Goal: Task Accomplishment & Management: Complete application form

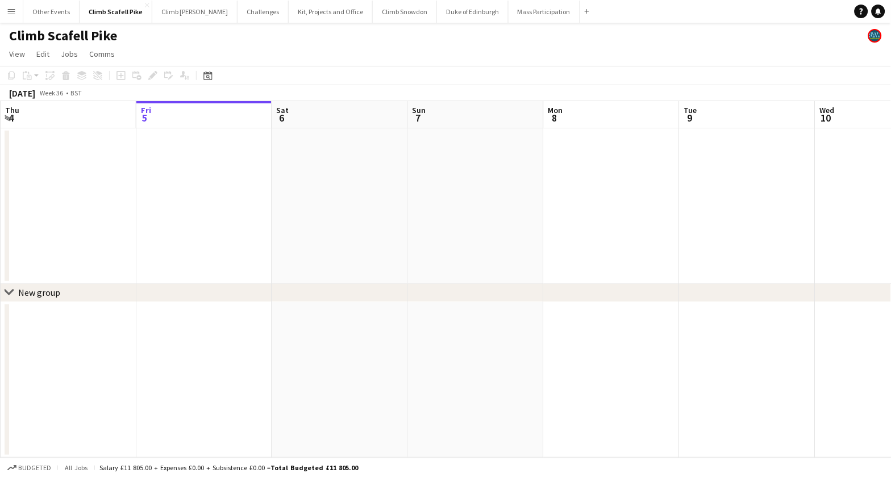
click at [18, 14] on button "Menu" at bounding box center [11, 11] width 23 height 23
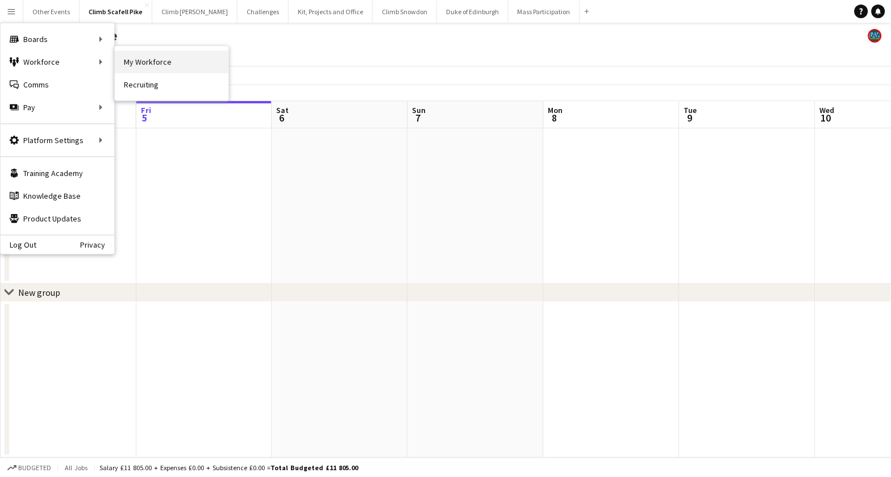
click at [150, 59] on link "My Workforce" at bounding box center [172, 62] width 114 height 23
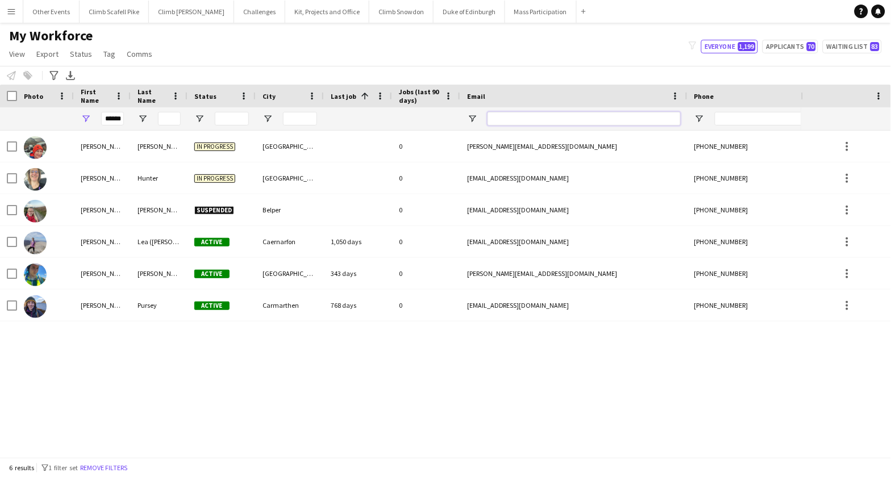
click at [532, 119] on input "Email Filter Input" at bounding box center [584, 119] width 193 height 14
paste input "**********"
type input "**********"
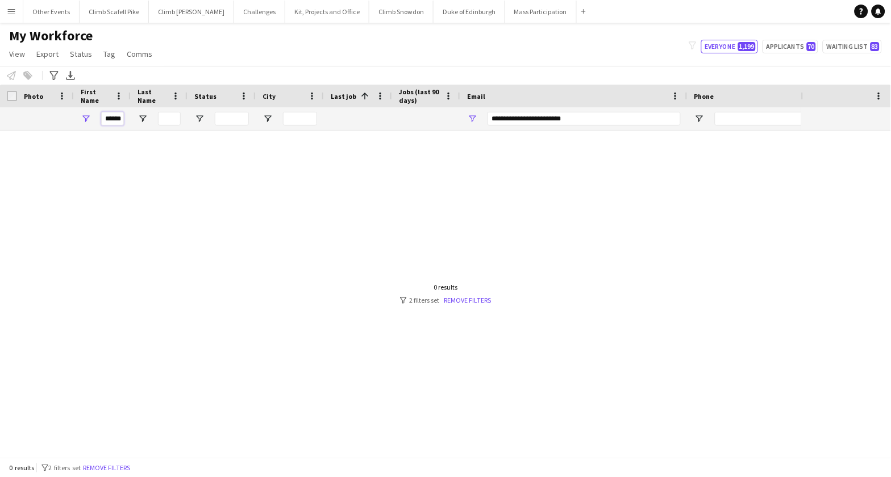
click at [111, 118] on input "******" at bounding box center [112, 119] width 23 height 14
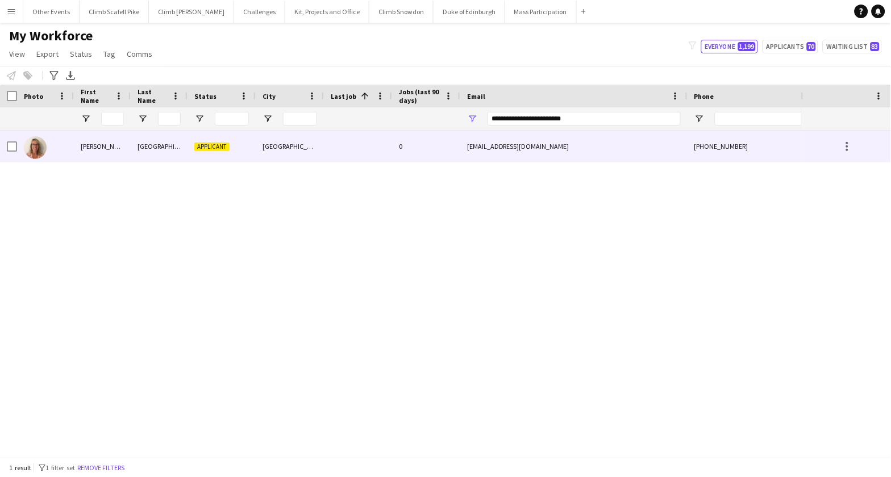
click at [32, 145] on img at bounding box center [35, 147] width 23 height 23
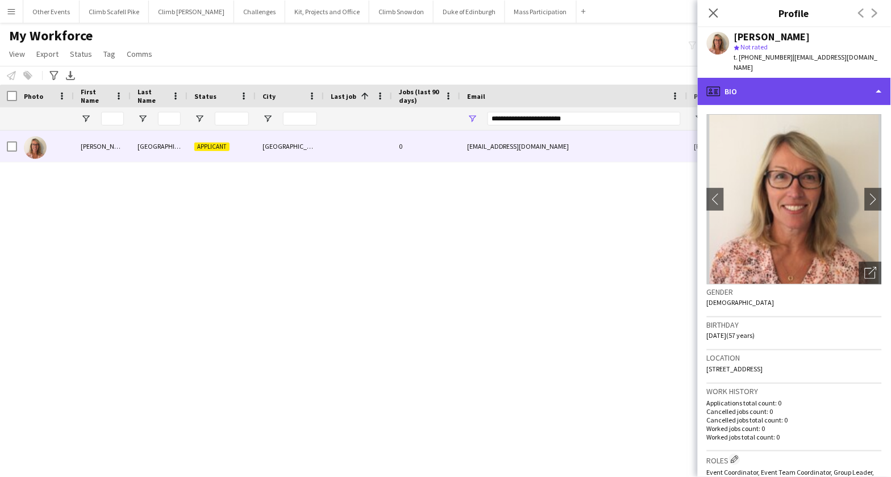
drag, startPoint x: 836, startPoint y: 80, endPoint x: 837, endPoint y: 85, distance: 5.8
click at [836, 80] on div "profile Bio" at bounding box center [794, 91] width 193 height 27
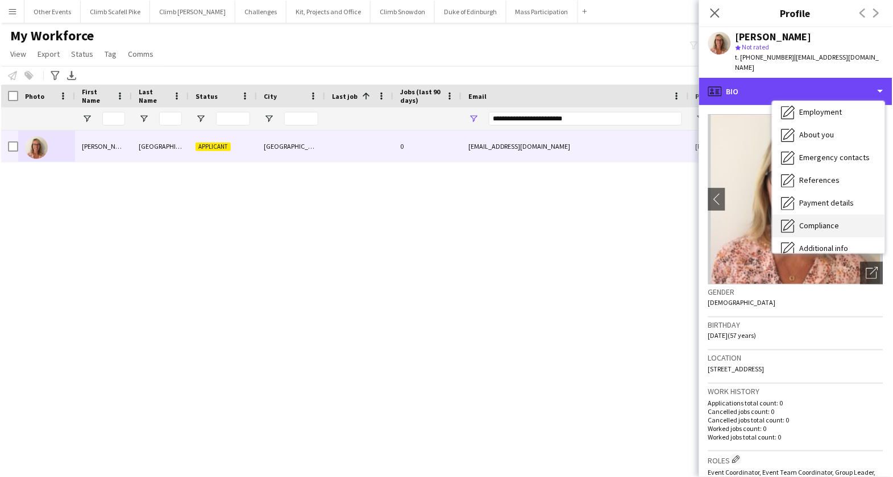
scroll to position [68, 0]
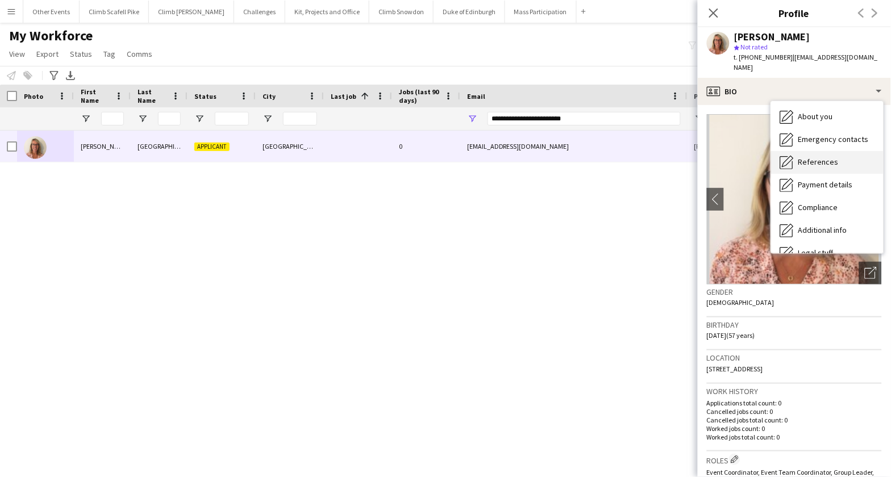
click at [811, 157] on span "References" at bounding box center [818, 162] width 40 height 10
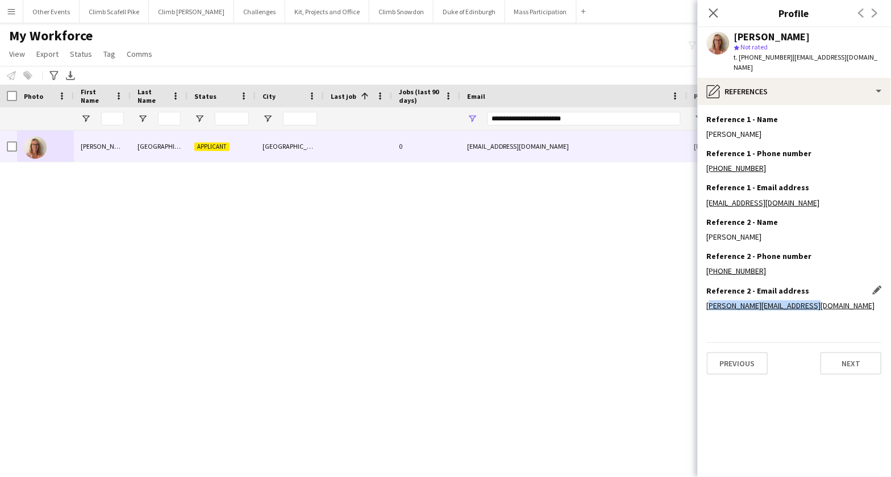
drag, startPoint x: 773, startPoint y: 298, endPoint x: 707, endPoint y: 297, distance: 65.9
click at [707, 301] on div "[PERSON_NAME][EMAIL_ADDRESS][DOMAIN_NAME]" at bounding box center [794, 306] width 175 height 10
copy link "[PERSON_NAME][EMAIL_ADDRESS][DOMAIN_NAME]"
click at [498, 237] on div "[PERSON_NAME] Applicant Brighton 0 [EMAIL_ADDRESS][DOMAIN_NAME] [PHONE_NUMBER]" at bounding box center [401, 289] width 803 height 317
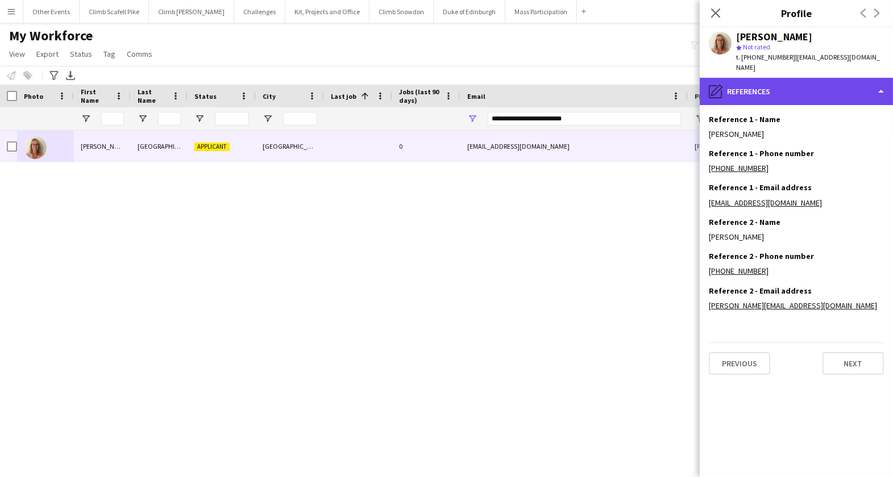
click at [870, 85] on div "pencil4 References" at bounding box center [795, 91] width 193 height 27
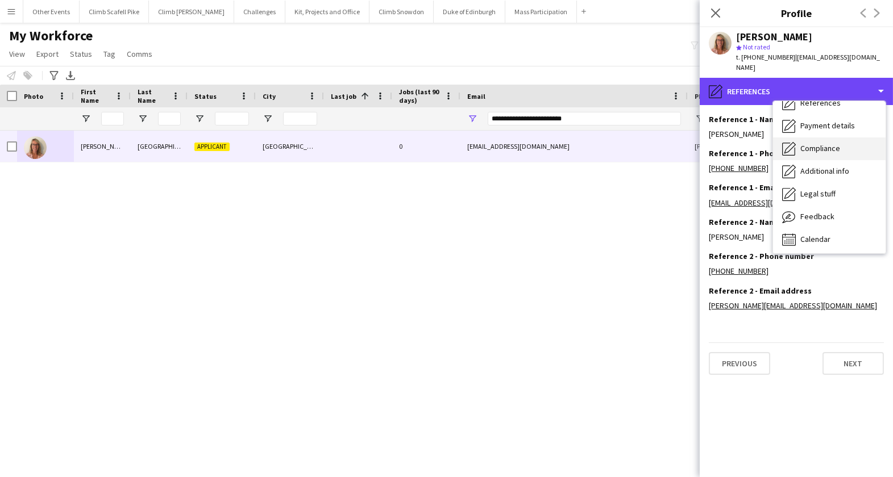
scroll to position [129, 0]
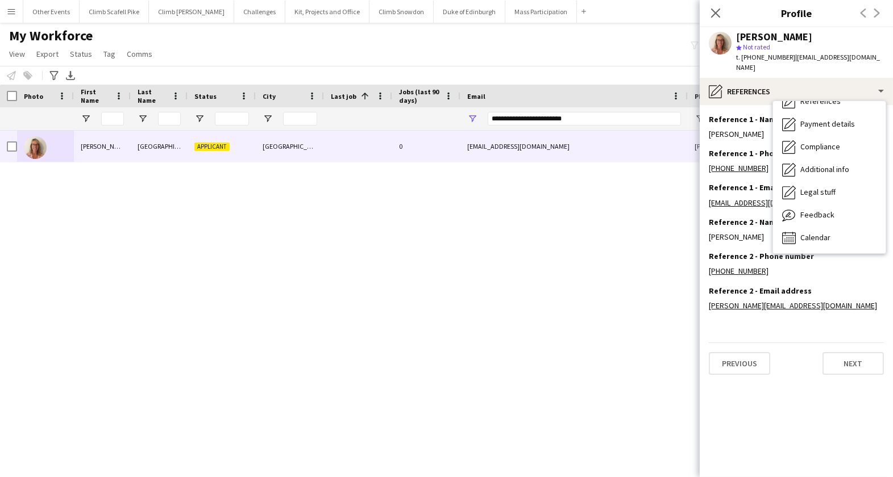
click at [584, 306] on div "[PERSON_NAME] Applicant Brighton 0 [EMAIL_ADDRESS][DOMAIN_NAME] [PHONE_NUMBER]" at bounding box center [401, 289] width 803 height 317
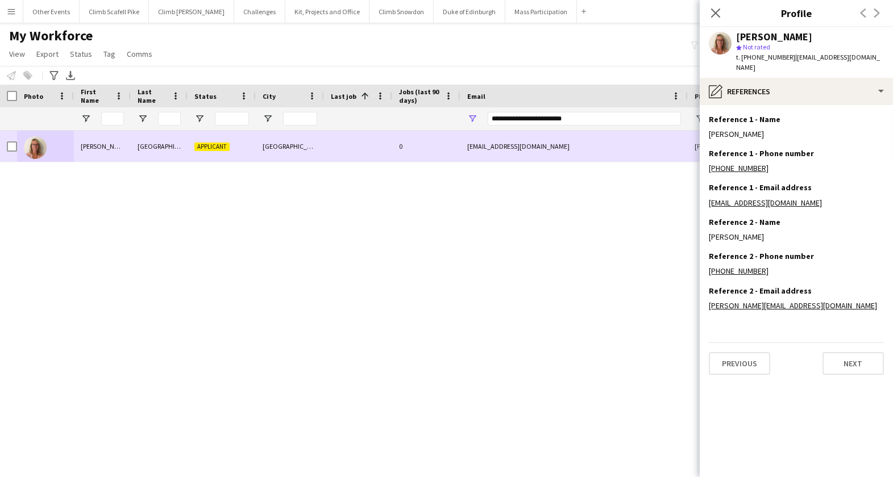
click at [209, 149] on span "Applicant" at bounding box center [211, 147] width 35 height 9
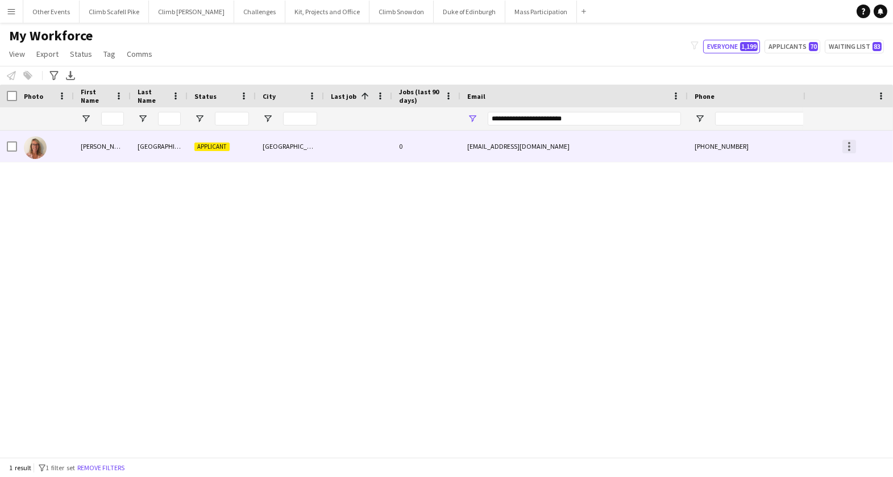
click at [848, 149] on div at bounding box center [849, 150] width 2 height 2
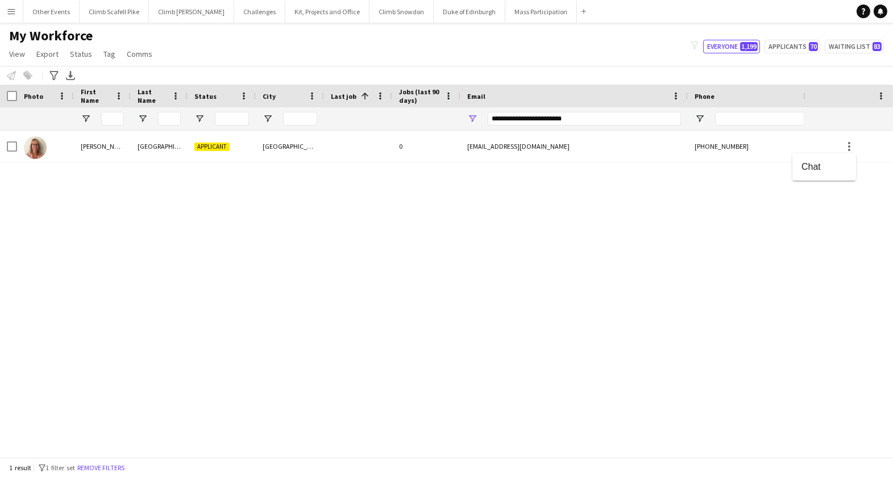
drag, startPoint x: 215, startPoint y: 181, endPoint x: 210, endPoint y: 177, distance: 6.5
click at [215, 181] on div at bounding box center [446, 238] width 893 height 477
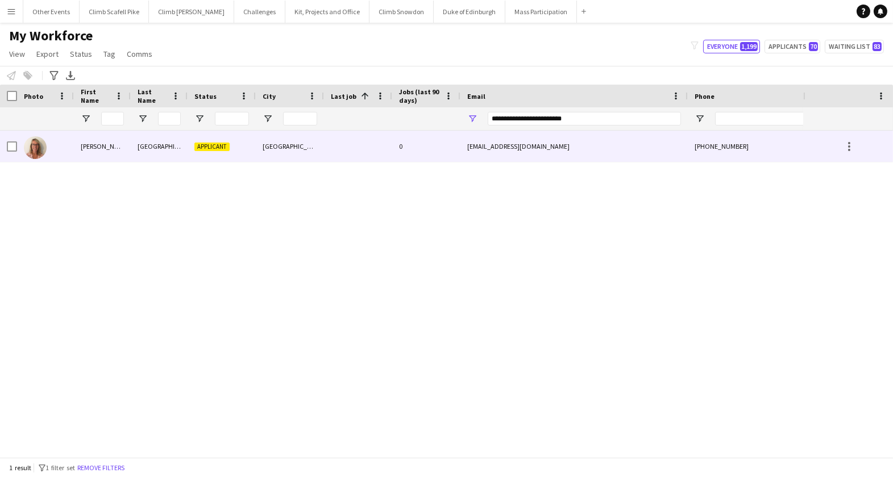
click at [27, 148] on img at bounding box center [35, 147] width 23 height 23
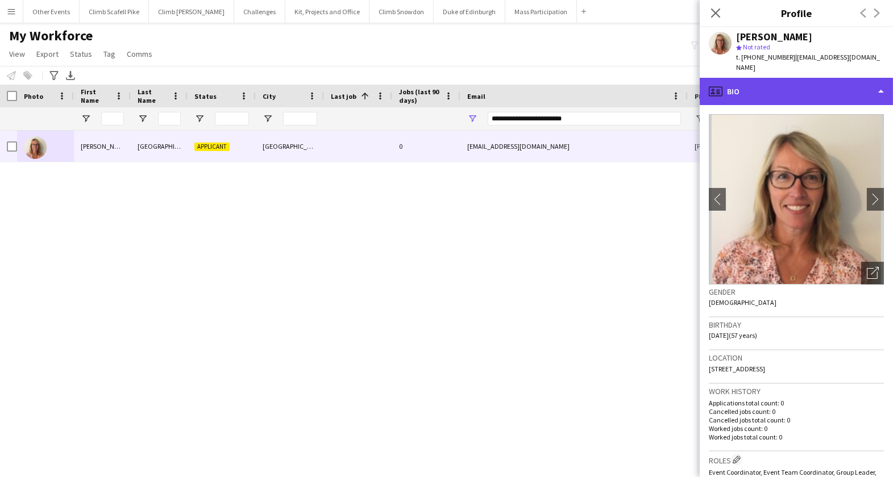
click at [824, 80] on div "profile Bio" at bounding box center [795, 91] width 193 height 27
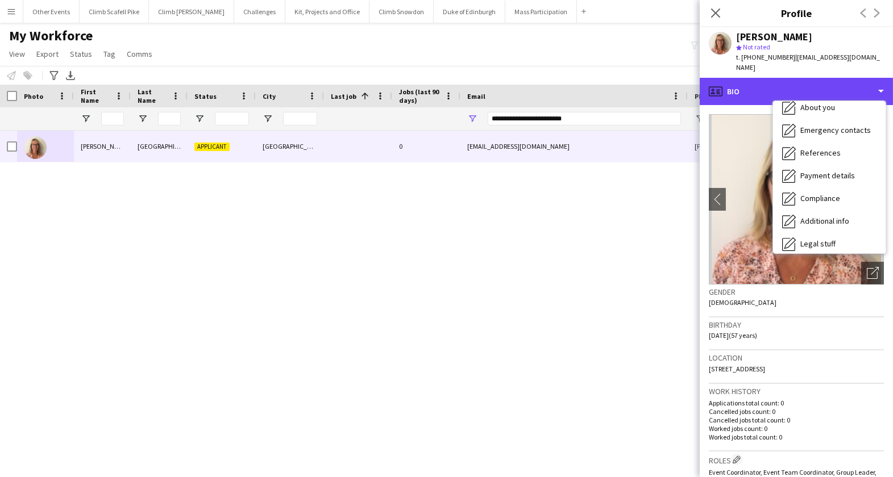
scroll to position [0, 0]
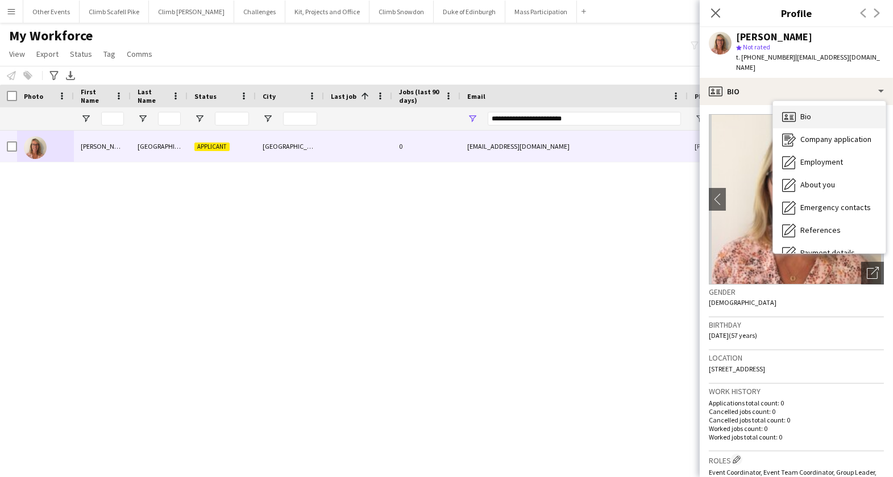
click at [831, 115] on div "Bio Bio" at bounding box center [829, 117] width 113 height 23
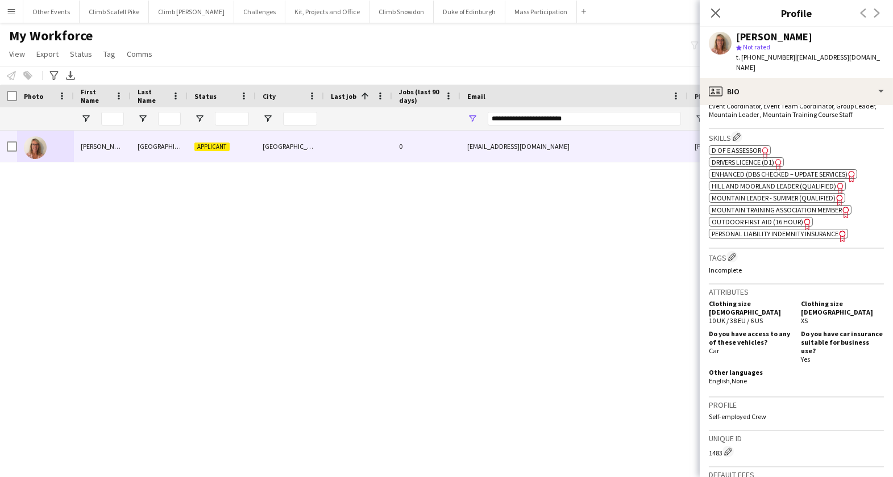
scroll to position [531, 0]
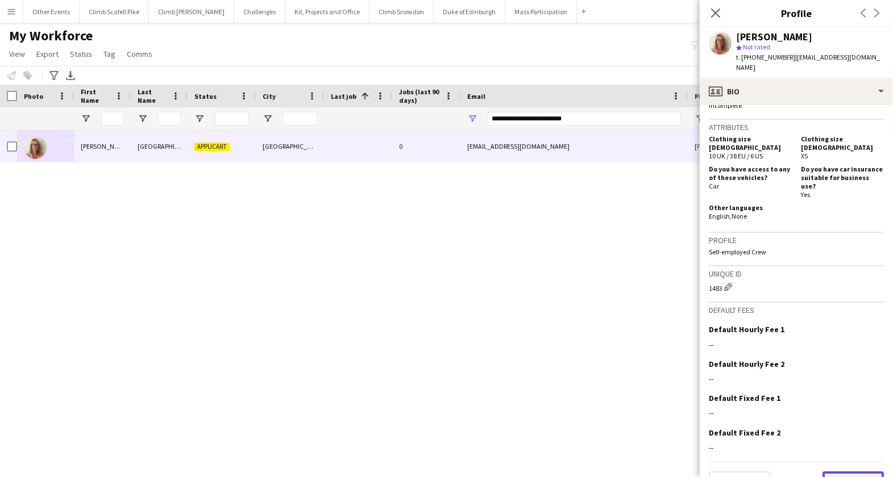
click at [842, 472] on button "Next" at bounding box center [852, 483] width 61 height 23
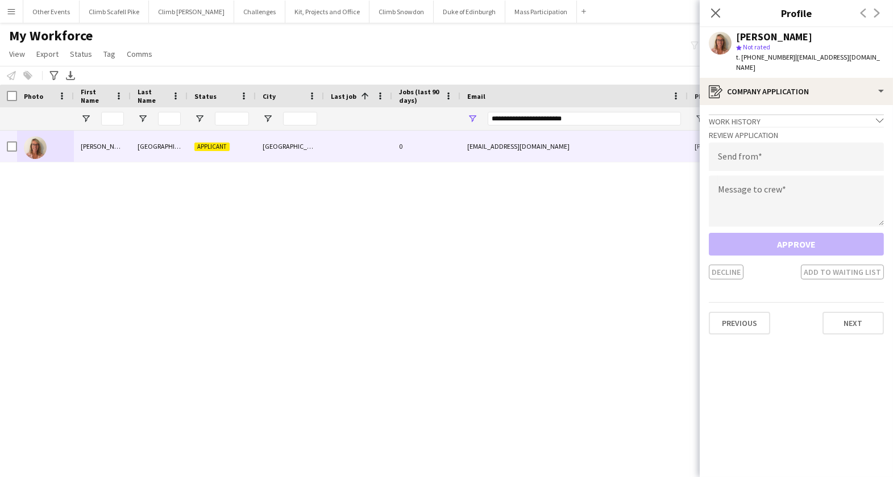
click at [816, 233] on div "Approve Decline Add to waiting list" at bounding box center [796, 256] width 175 height 47
click at [878, 116] on icon "chevron-down" at bounding box center [880, 120] width 8 height 8
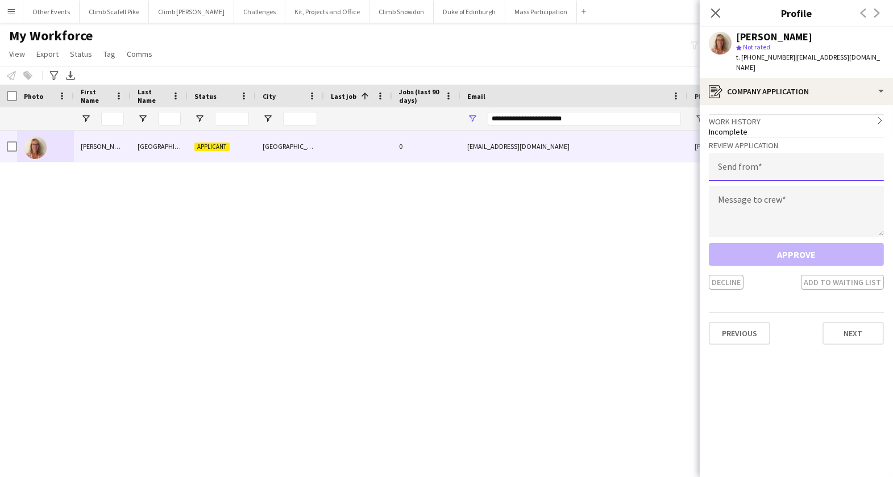
click at [802, 155] on input "email" at bounding box center [796, 167] width 175 height 28
click at [785, 168] on input "email" at bounding box center [796, 167] width 175 height 28
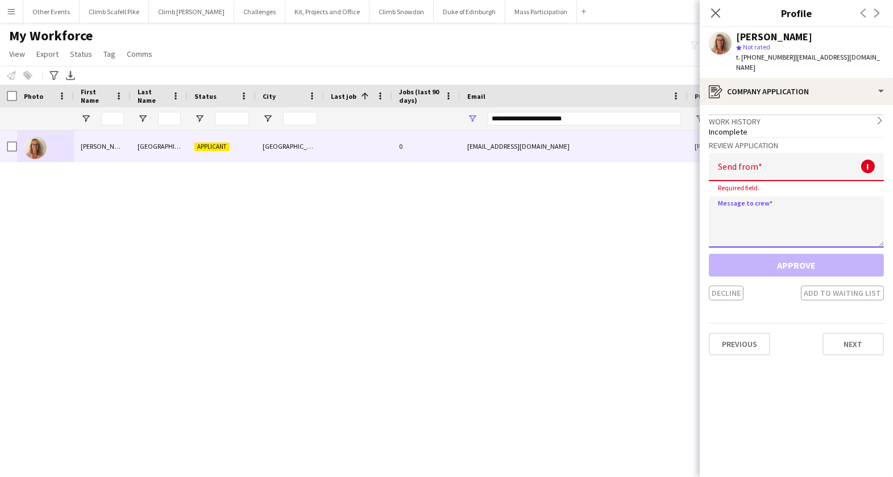
click at [785, 197] on textarea at bounding box center [796, 222] width 175 height 51
click at [783, 156] on input "email" at bounding box center [796, 167] width 175 height 28
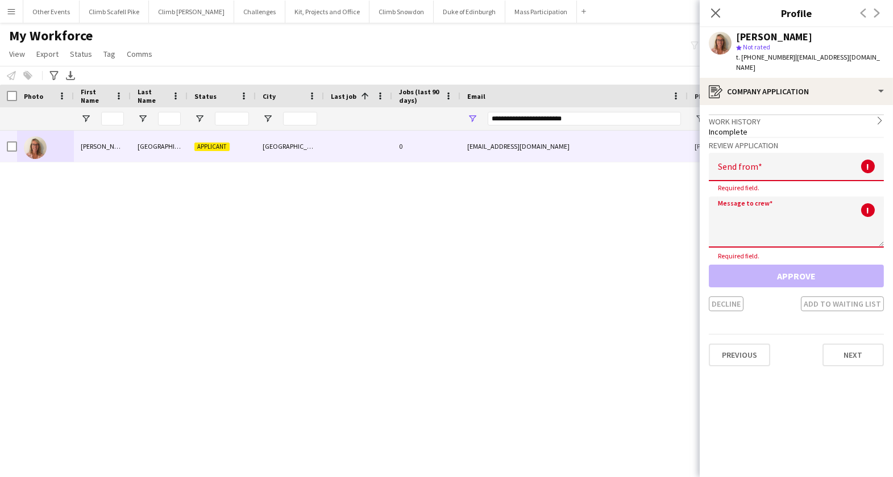
click at [745, 211] on textarea at bounding box center [796, 222] width 175 height 51
paste textarea "**********"
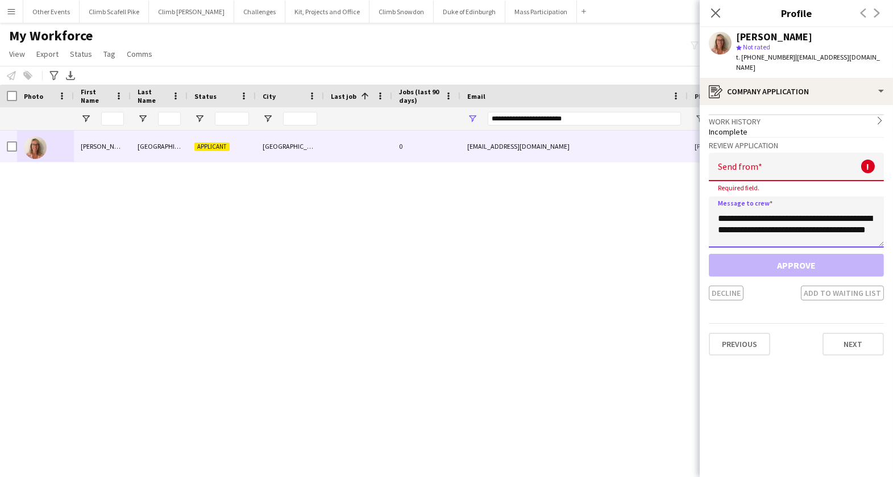
scroll to position [135, 0]
drag, startPoint x: 736, startPoint y: 202, endPoint x: 717, endPoint y: 202, distance: 18.8
click at [717, 202] on textarea "**********" at bounding box center [796, 222] width 175 height 51
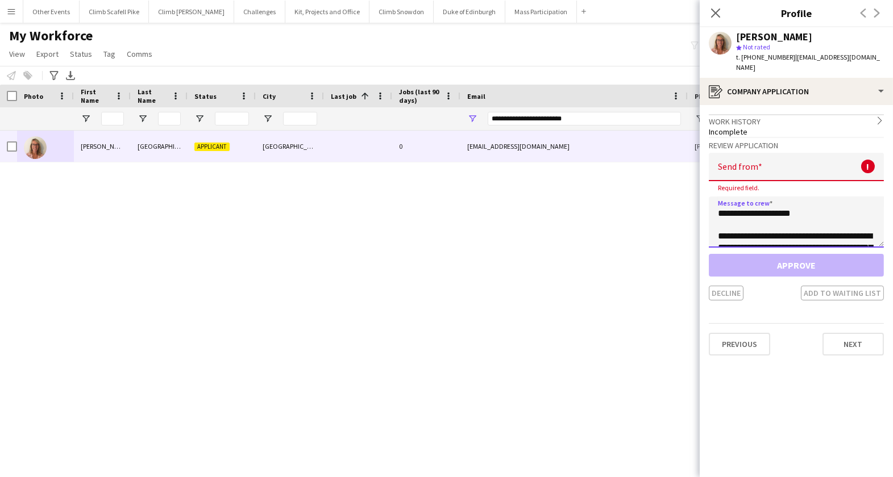
type textarea "**********"
click at [769, 161] on input "email" at bounding box center [796, 167] width 175 height 28
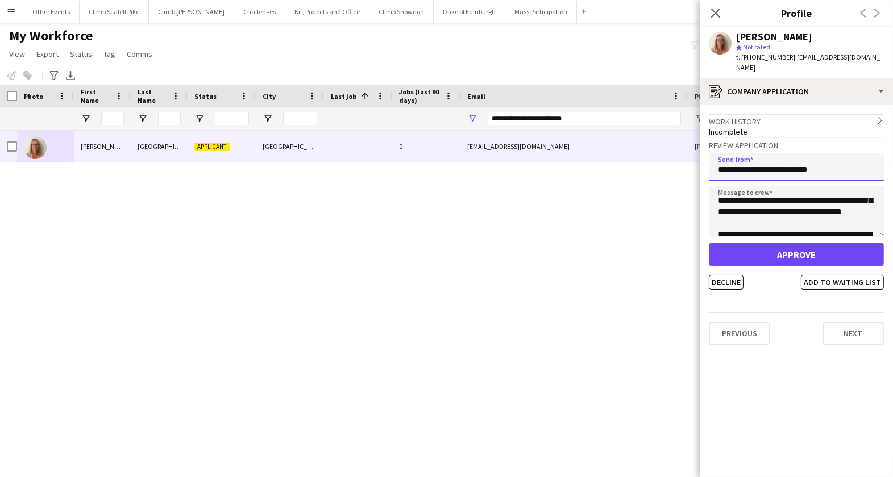
scroll to position [50, 0]
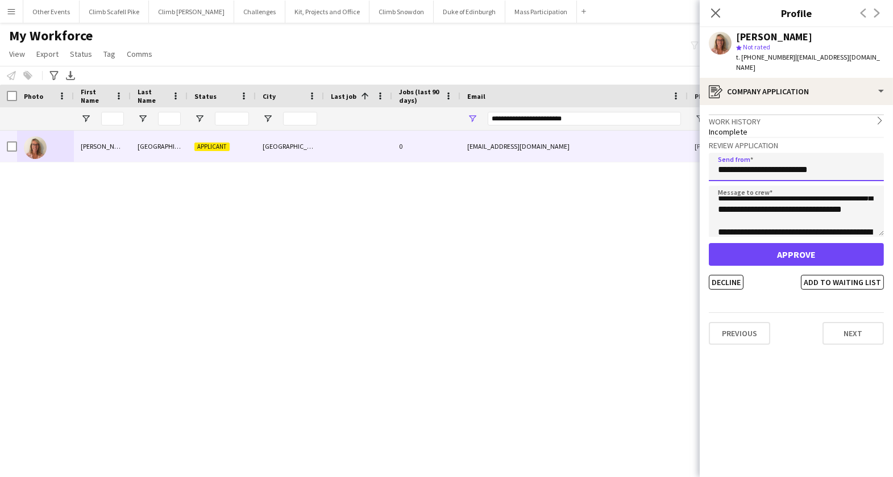
type input "**********"
click at [810, 209] on textarea "**********" at bounding box center [796, 211] width 175 height 51
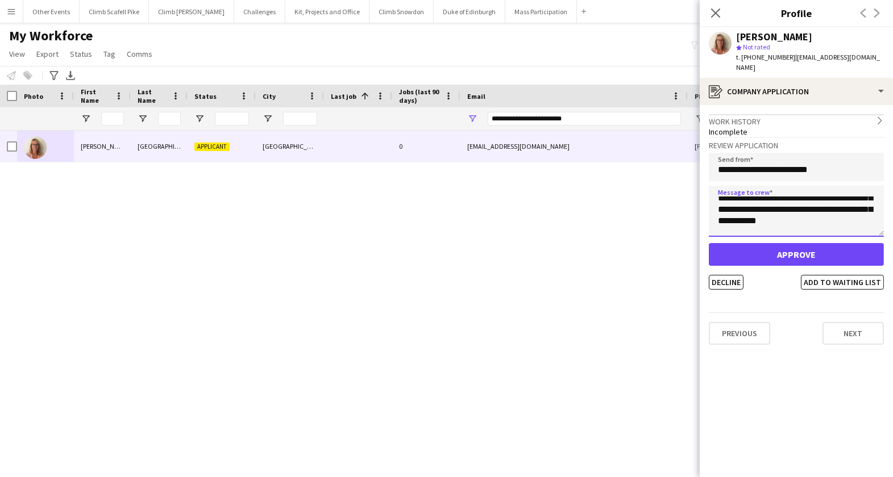
scroll to position [52, 0]
click at [853, 207] on textarea "**********" at bounding box center [796, 211] width 175 height 51
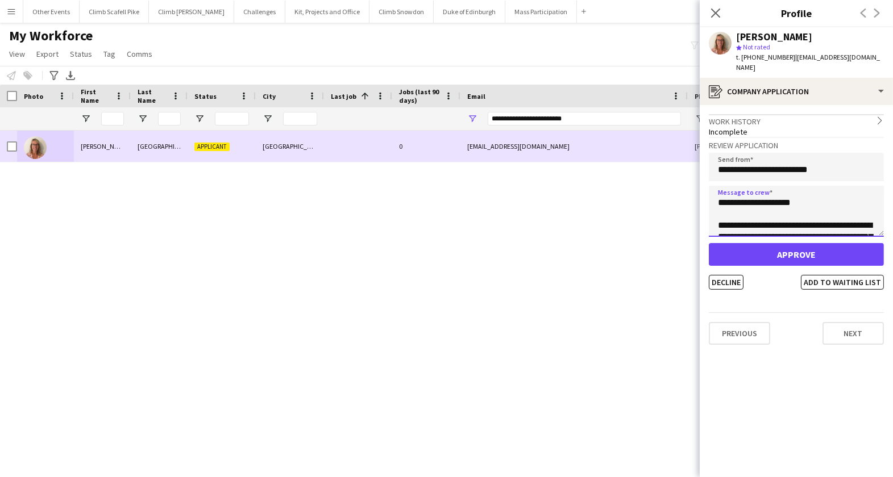
drag, startPoint x: 786, startPoint y: 214, endPoint x: 679, endPoint y: 149, distance: 124.9
click at [679, 149] on body "Menu Boards Boards Boards All jobs Status Workforce Workforce My Workforce Recr…" at bounding box center [446, 238] width 893 height 477
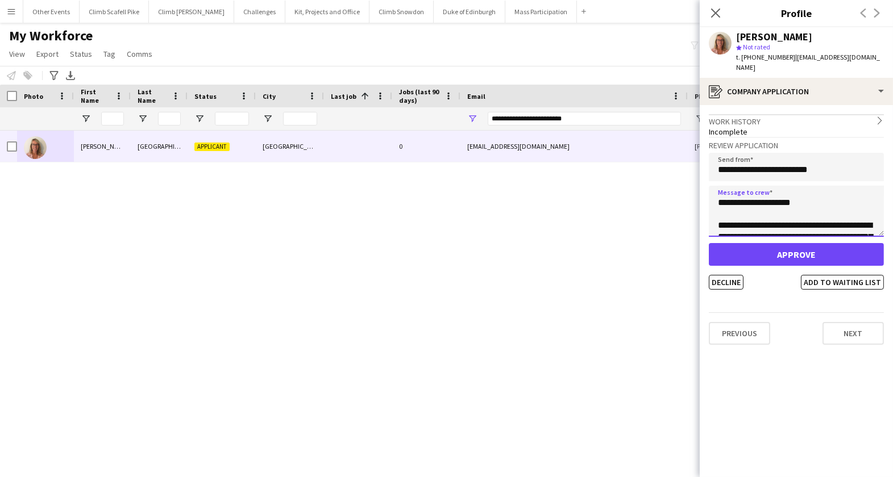
type textarea "**********"
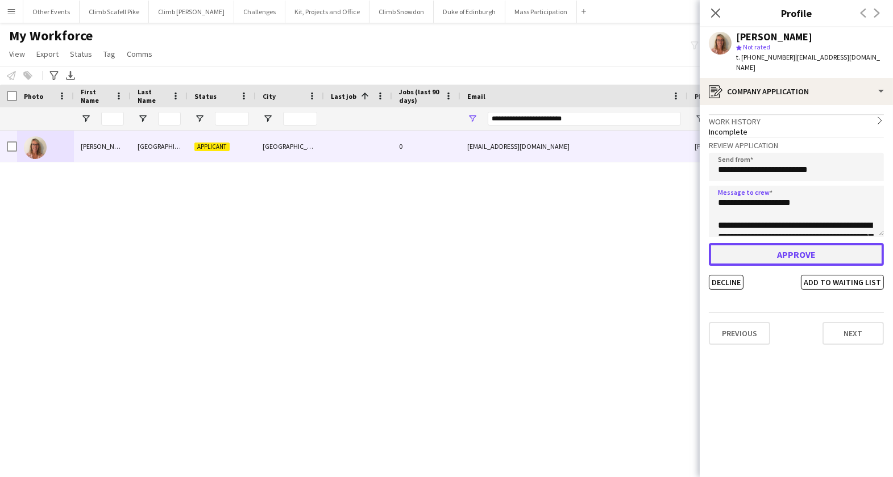
click at [836, 244] on button "Approve" at bounding box center [796, 254] width 175 height 23
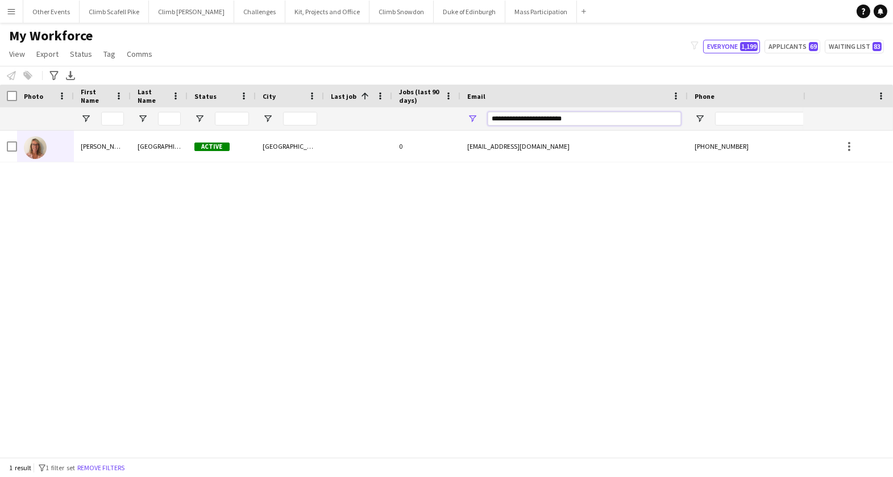
click at [555, 122] on input "**********" at bounding box center [584, 119] width 193 height 14
click at [561, 120] on input "**********" at bounding box center [584, 119] width 193 height 14
paste input "Email Filter Input"
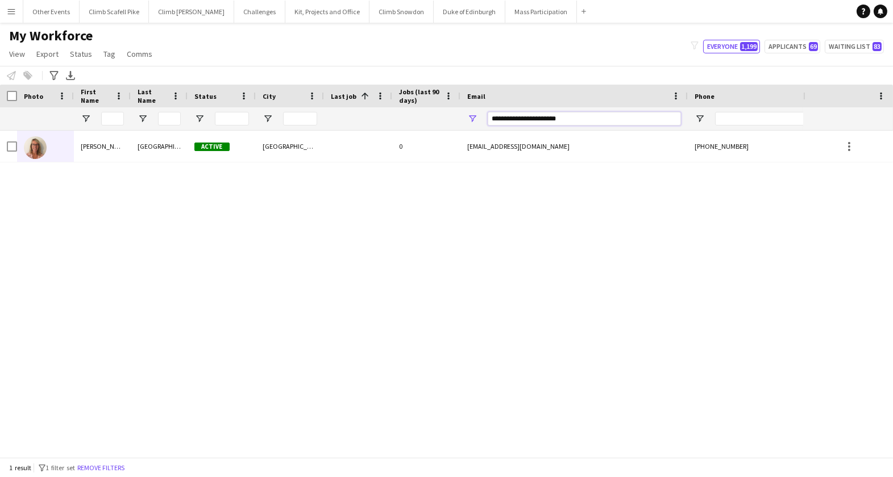
type input "**********"
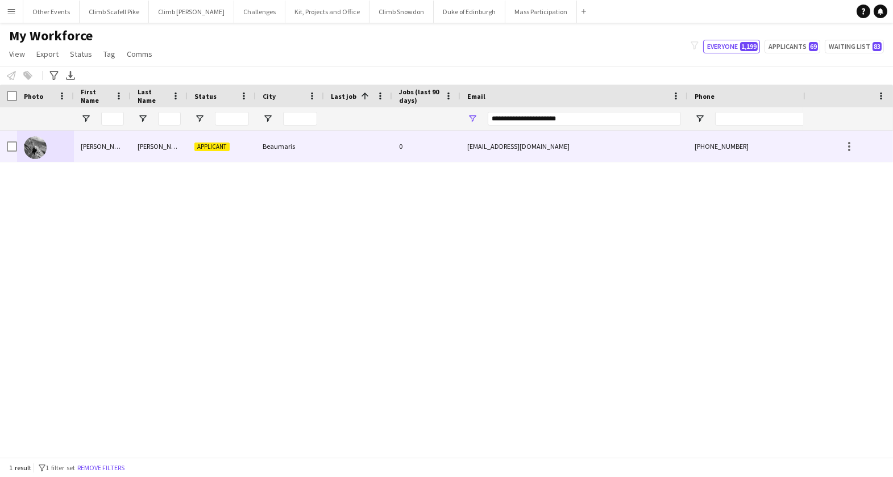
click at [38, 147] on img at bounding box center [35, 147] width 23 height 23
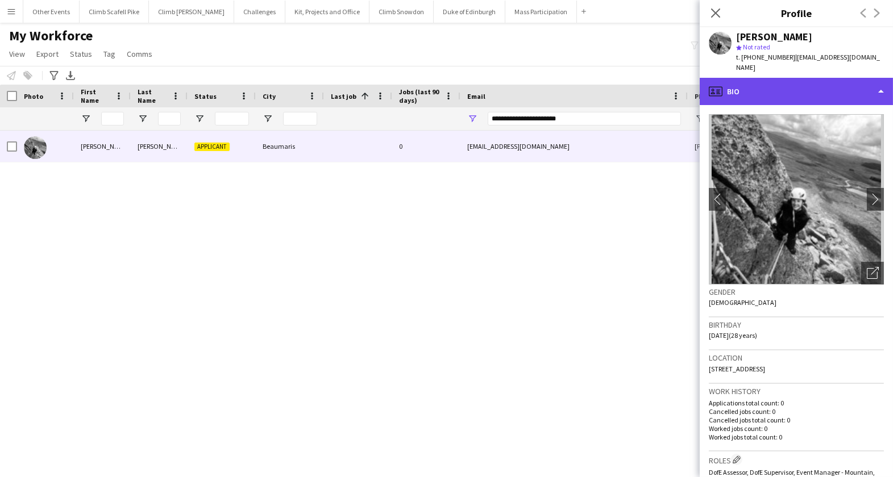
click at [827, 80] on div "profile Bio" at bounding box center [795, 91] width 193 height 27
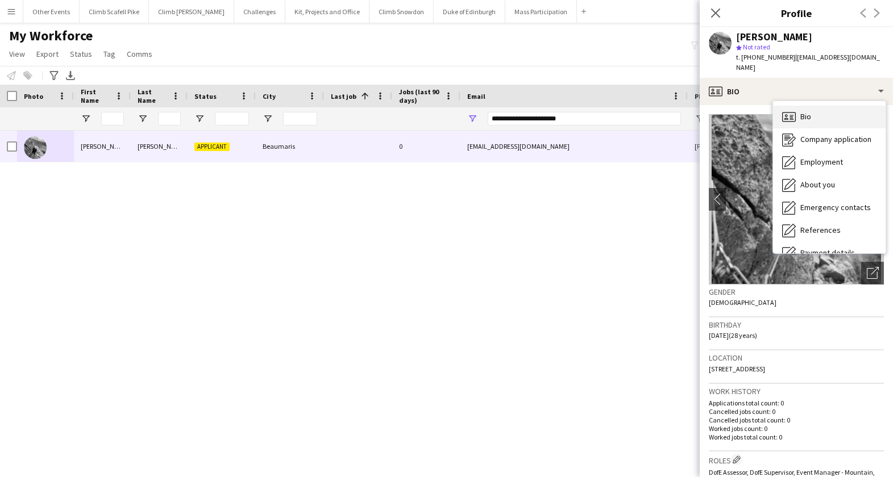
click at [822, 109] on div "Bio Bio" at bounding box center [829, 117] width 113 height 23
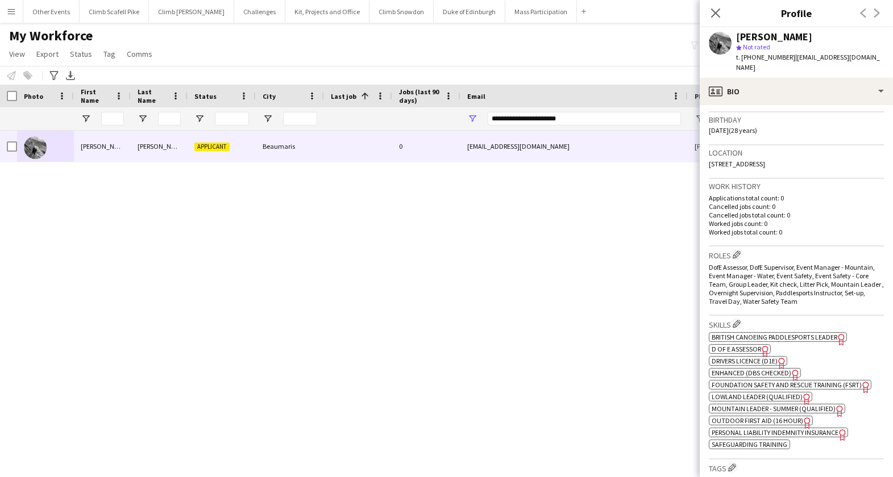
scroll to position [418, 0]
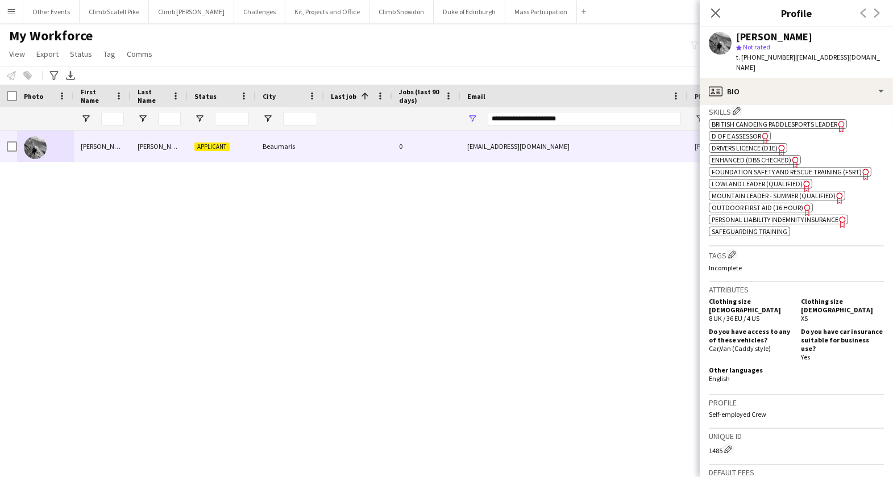
click at [757, 203] on span "Outdoor First Aid (16 hour)" at bounding box center [756, 207] width 91 height 9
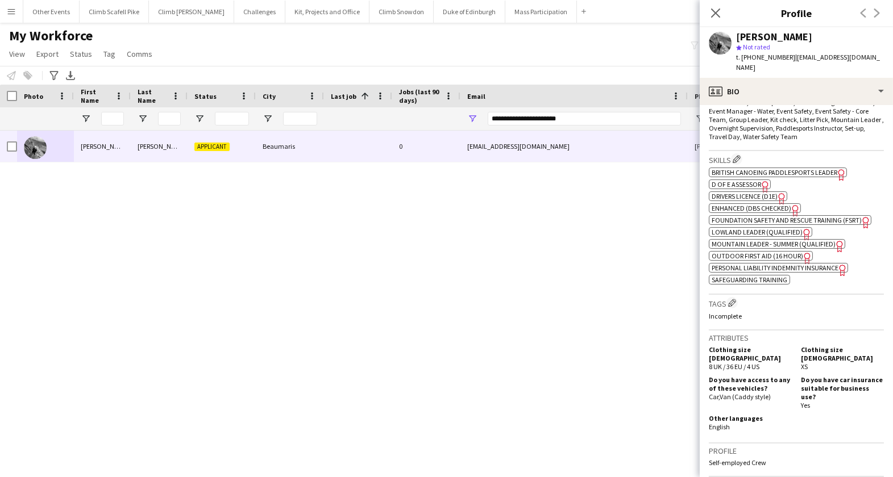
scroll to position [368, 0]
click at [773, 241] on span "Mountain Leader - Summer (Qualified)" at bounding box center [773, 245] width 124 height 9
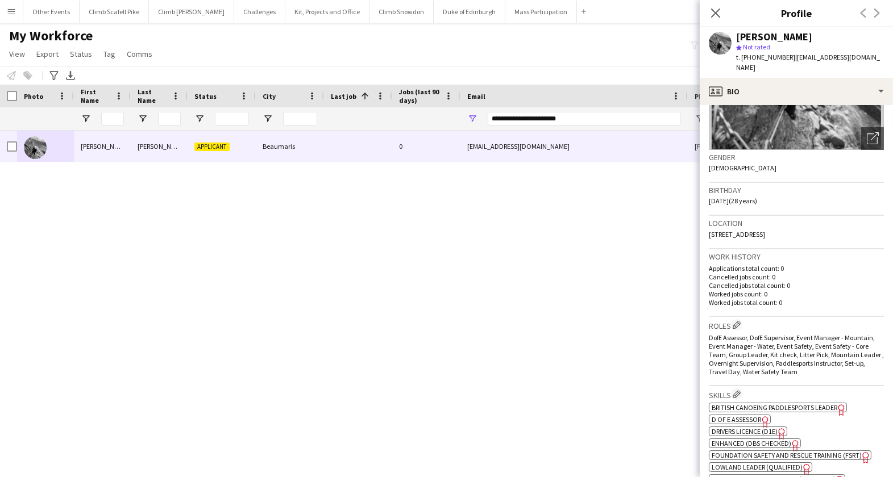
scroll to position [128, 0]
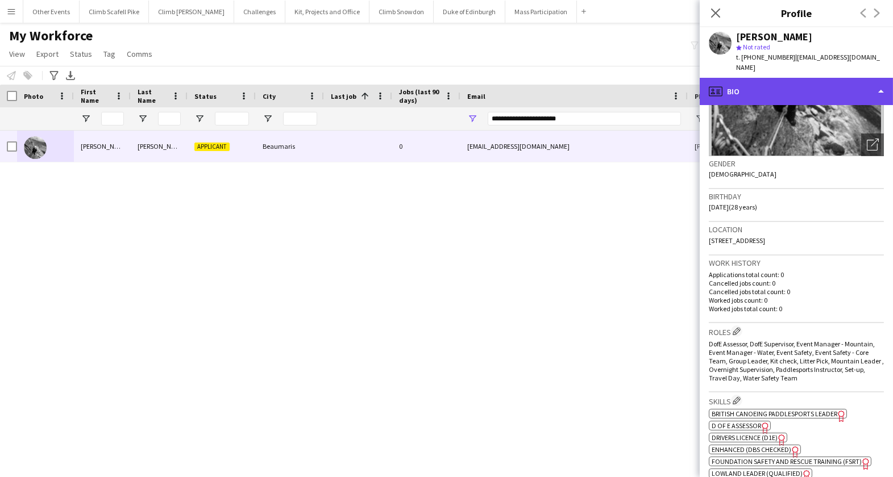
click at [830, 78] on div "profile Bio" at bounding box center [795, 91] width 193 height 27
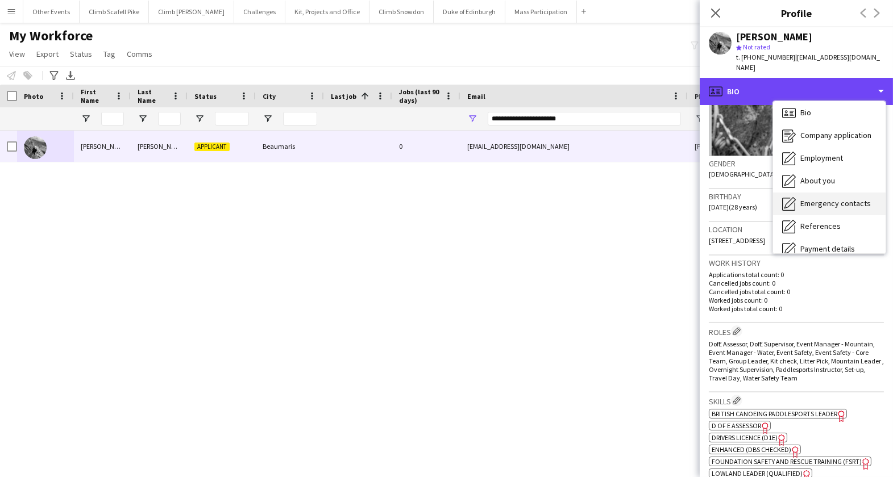
scroll to position [5, 0]
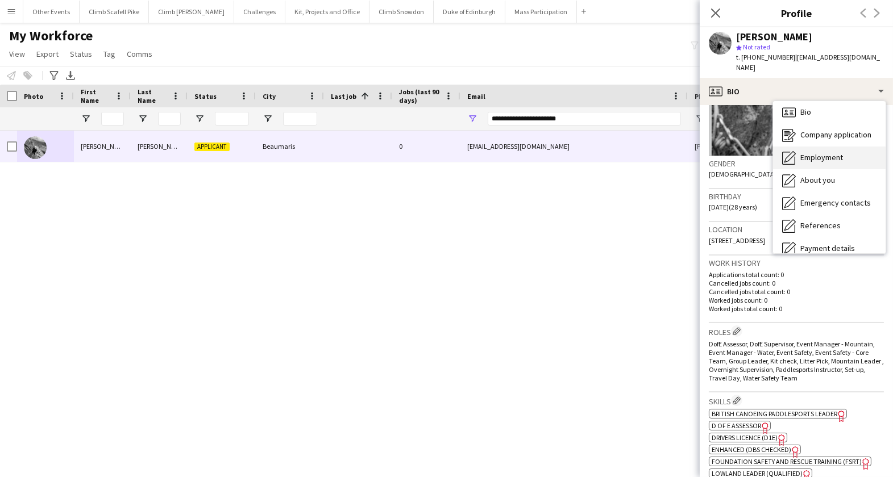
click at [826, 152] on span "Employment" at bounding box center [821, 157] width 43 height 10
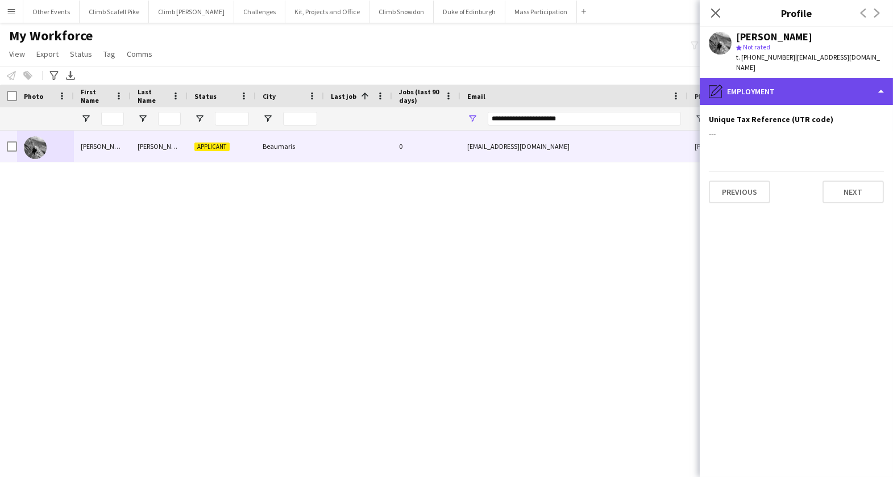
click at [820, 84] on div "pencil4 Employment" at bounding box center [795, 91] width 193 height 27
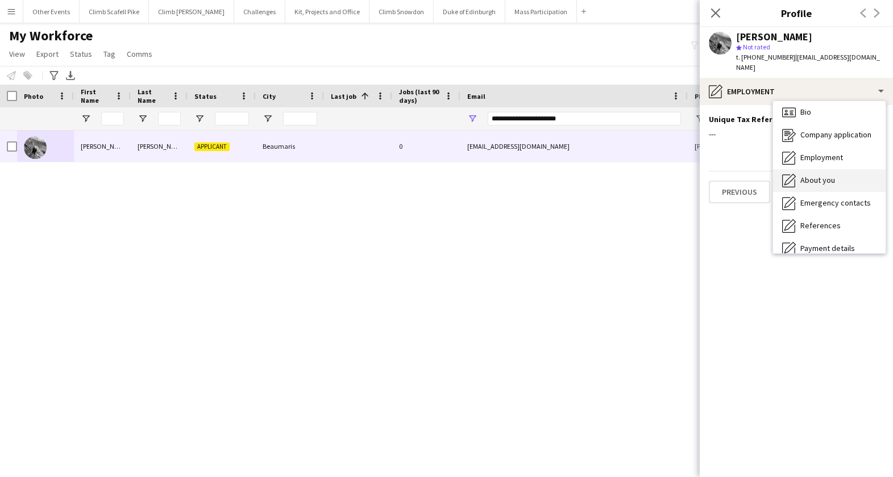
click at [824, 175] on span "About you" at bounding box center [817, 180] width 35 height 10
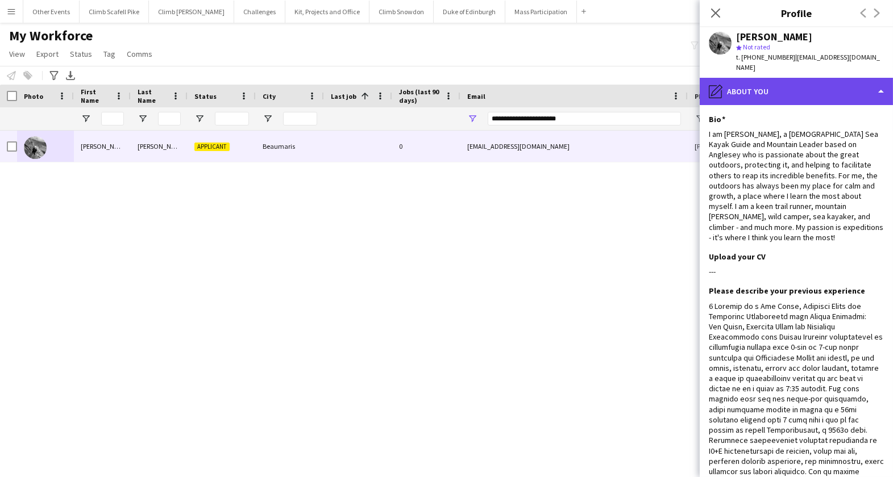
click at [806, 81] on div "pencil4 About you" at bounding box center [795, 91] width 193 height 27
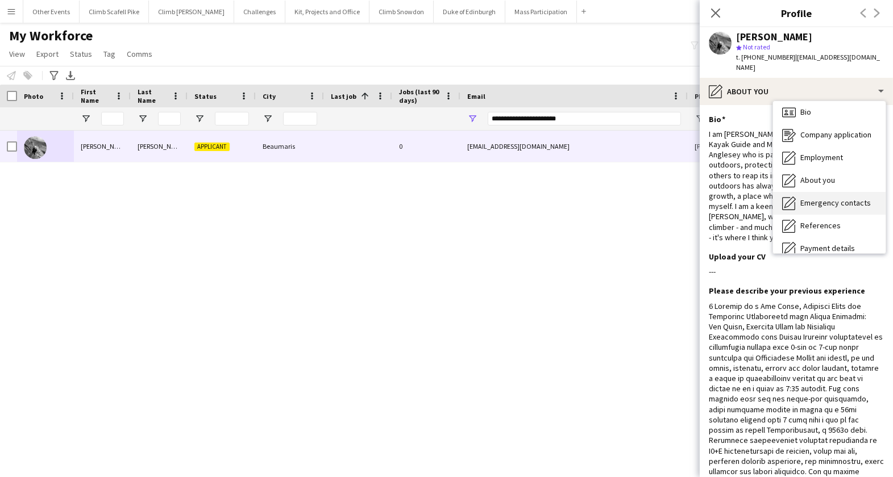
click at [822, 198] on span "Emergency contacts" at bounding box center [835, 203] width 70 height 10
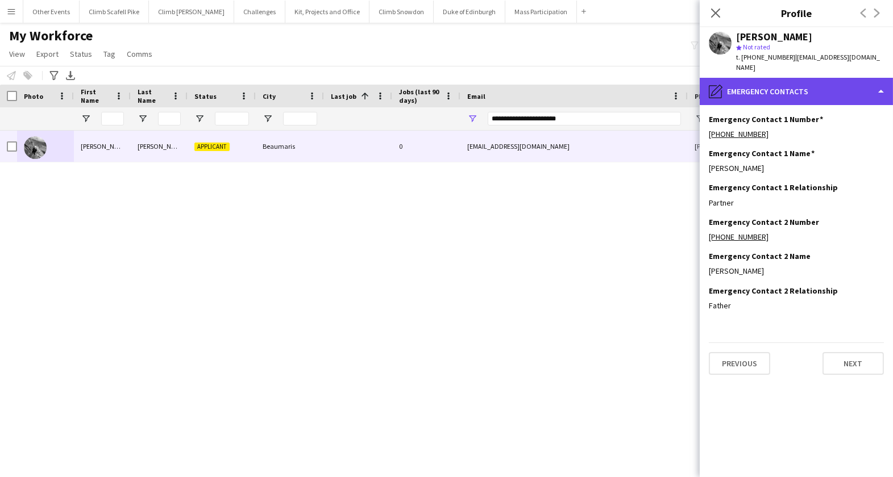
click at [817, 81] on div "pencil4 Emergency contacts" at bounding box center [795, 91] width 193 height 27
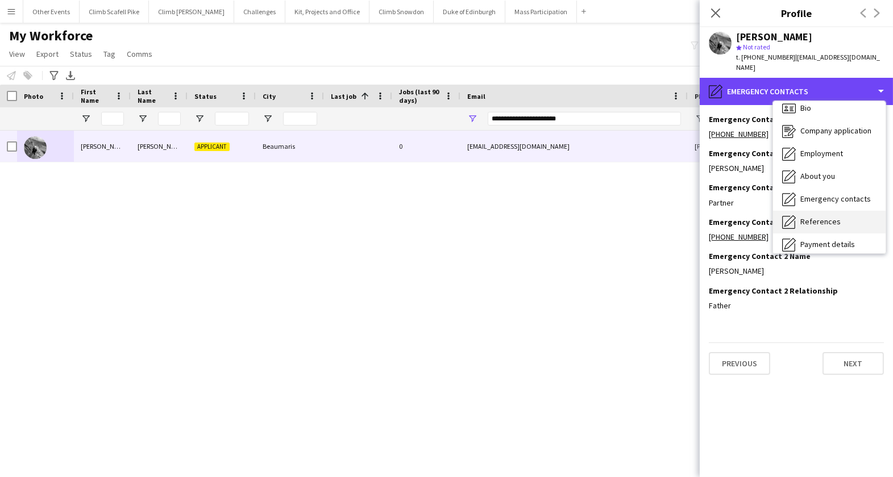
scroll to position [10, 0]
click at [827, 215] on span "References" at bounding box center [820, 220] width 40 height 10
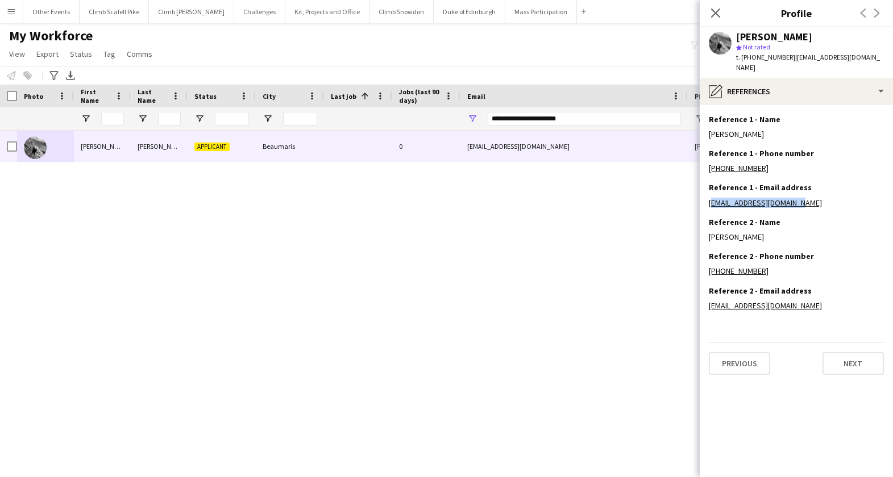
drag, startPoint x: 796, startPoint y: 193, endPoint x: 707, endPoint y: 193, distance: 88.6
click at [707, 193] on app-section-data-types "Reference 1 - Name Edit this field [PERSON_NAME] Reference 1 - Phone number Edi…" at bounding box center [795, 291] width 193 height 372
copy link "[EMAIL_ADDRESS][DOMAIN_NAME]"
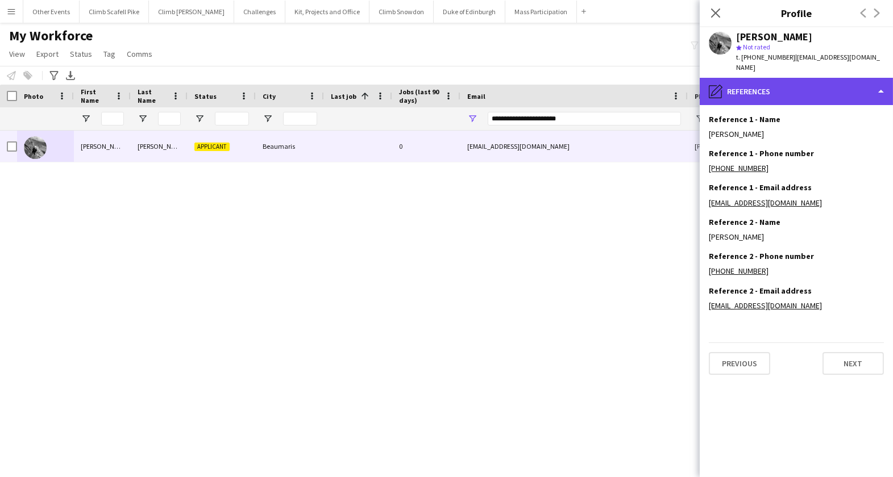
click at [831, 81] on div "pencil4 References" at bounding box center [795, 91] width 193 height 27
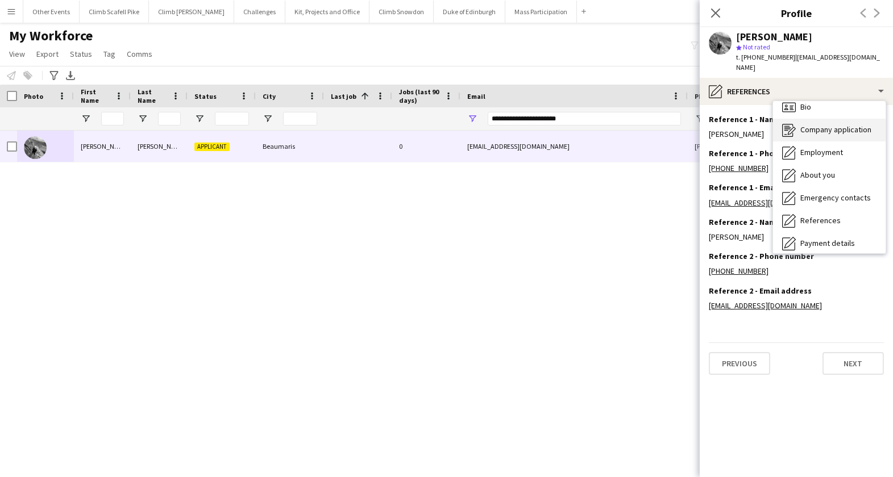
click at [843, 124] on span "Company application" at bounding box center [835, 129] width 71 height 10
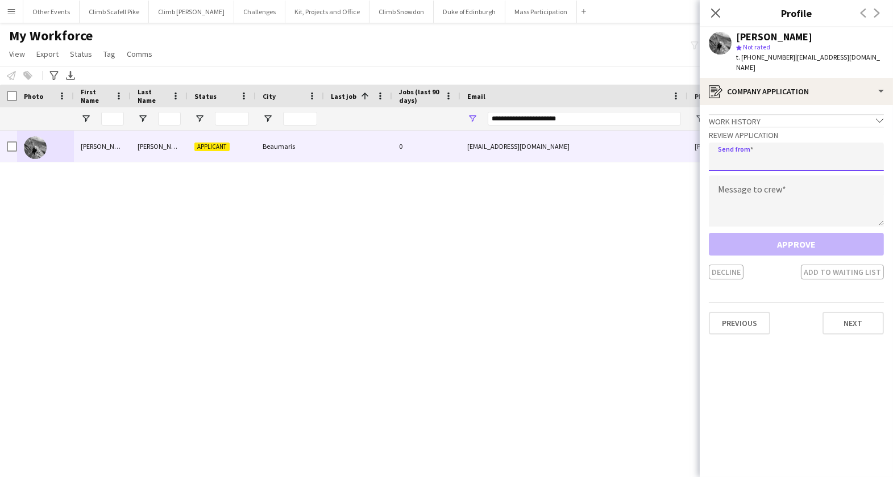
click at [792, 151] on input "email" at bounding box center [796, 157] width 175 height 28
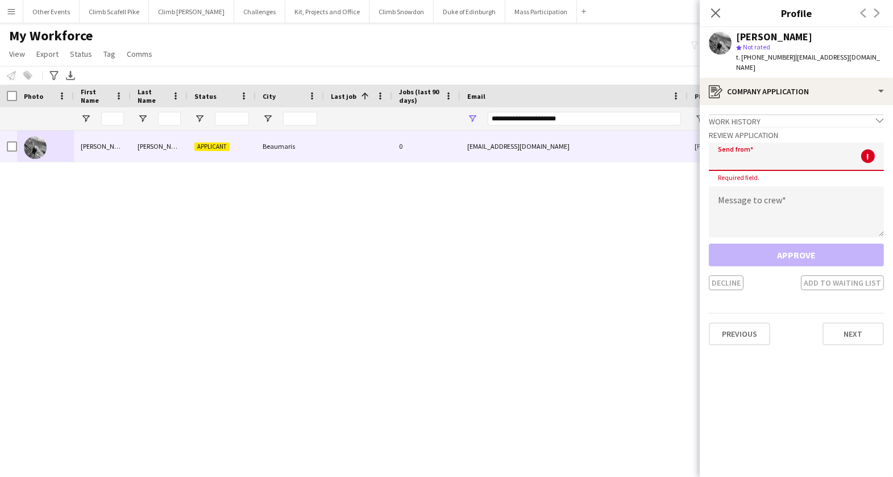
paste input "**********"
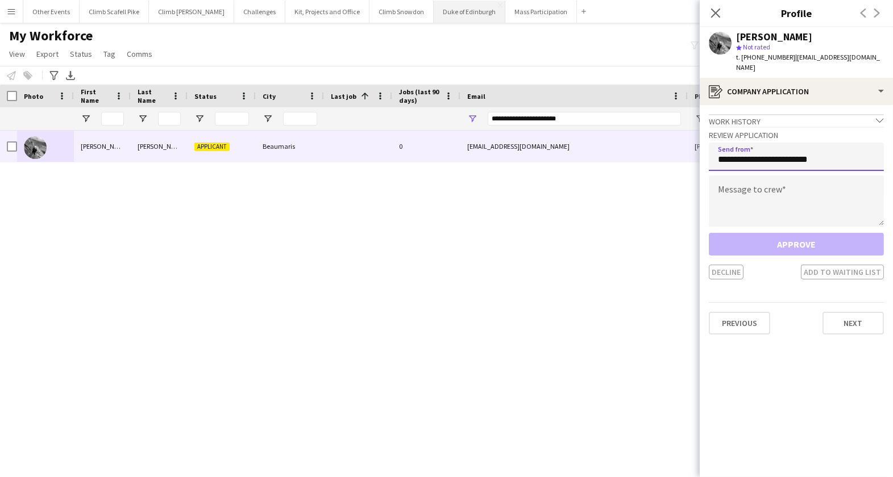
type input "**********"
click at [786, 185] on textarea at bounding box center [796, 201] width 175 height 51
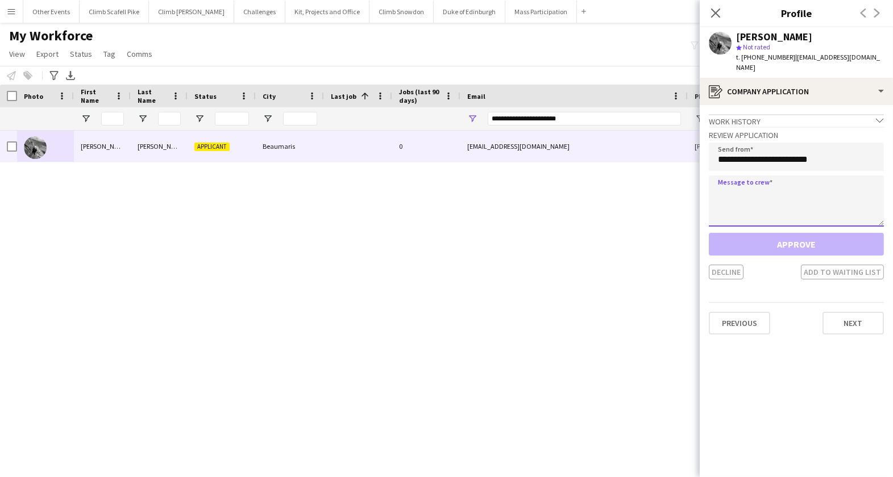
paste textarea "**********"
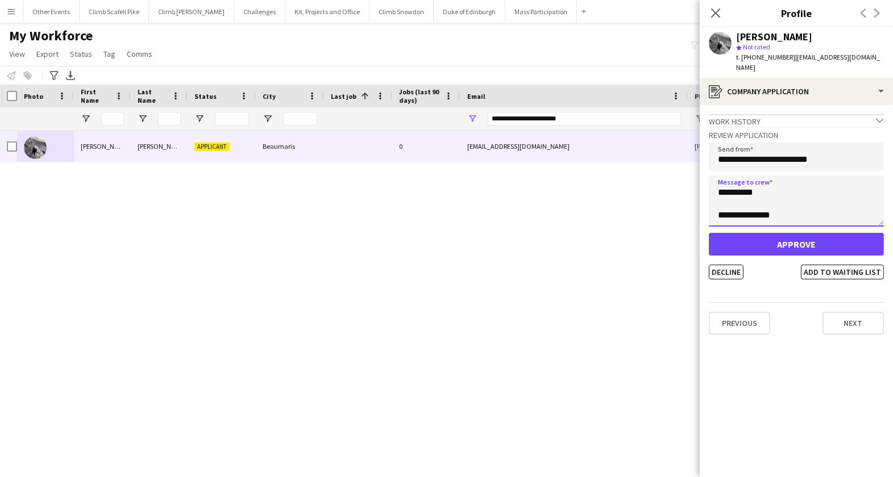
scroll to position [238, 0]
type textarea "**********"
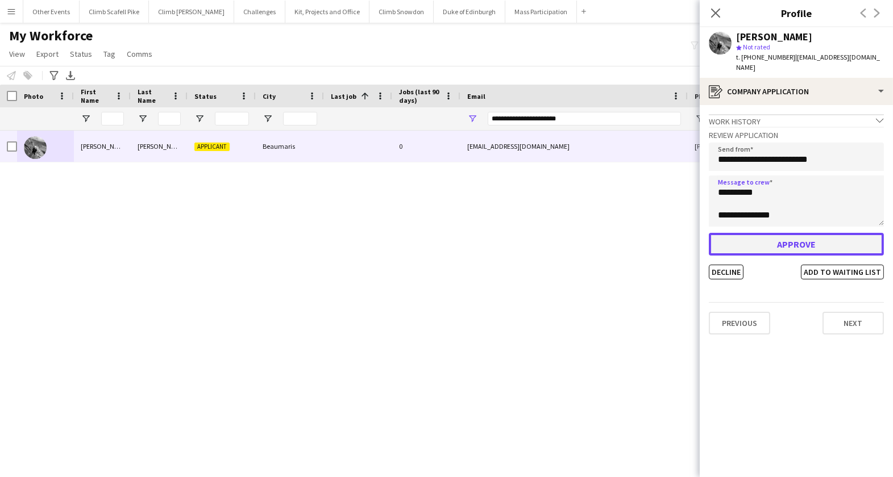
click at [800, 233] on button "Approve" at bounding box center [796, 244] width 175 height 23
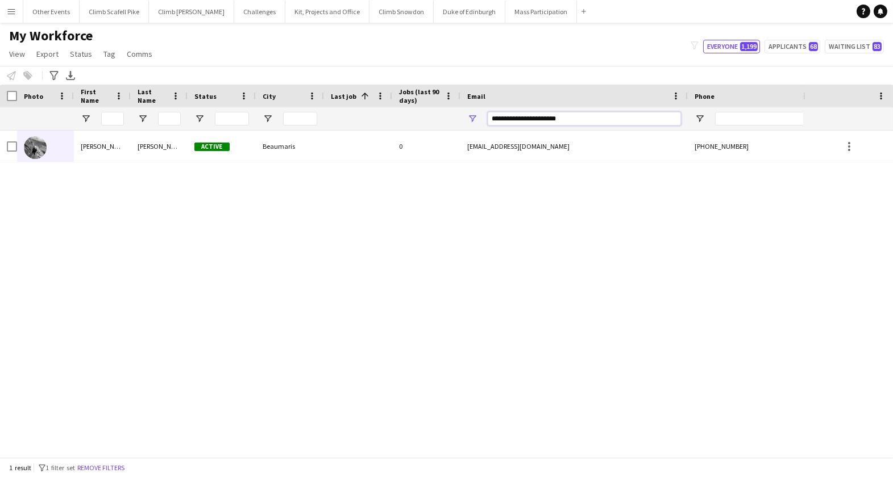
click at [535, 114] on input "**********" at bounding box center [584, 119] width 193 height 14
click at [536, 115] on input "**********" at bounding box center [584, 119] width 193 height 14
paste input "**********"
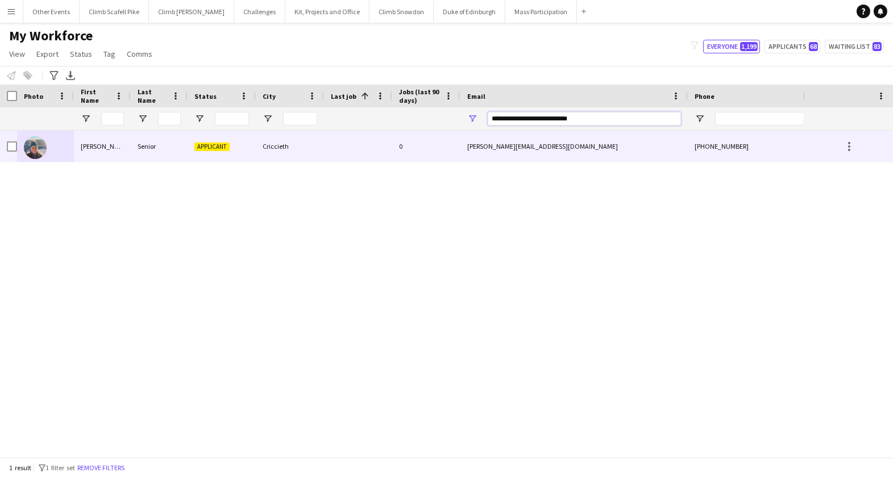
type input "**********"
click at [40, 150] on img at bounding box center [35, 147] width 23 height 23
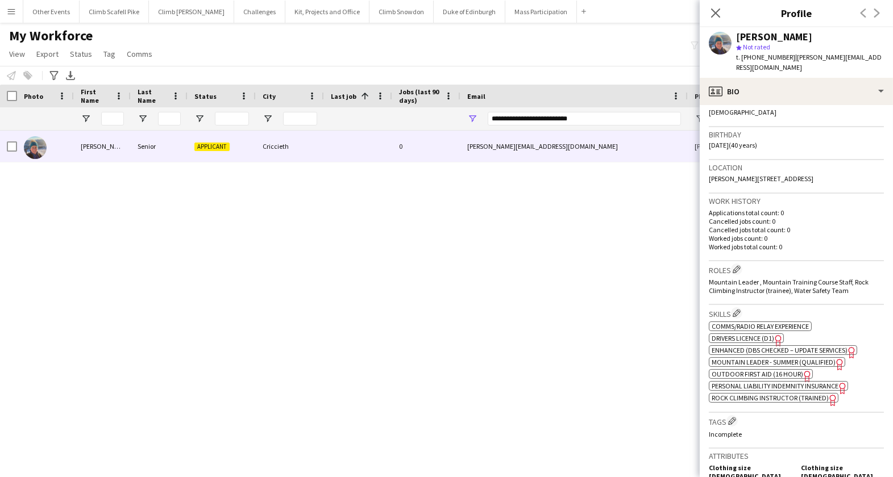
scroll to position [198, 0]
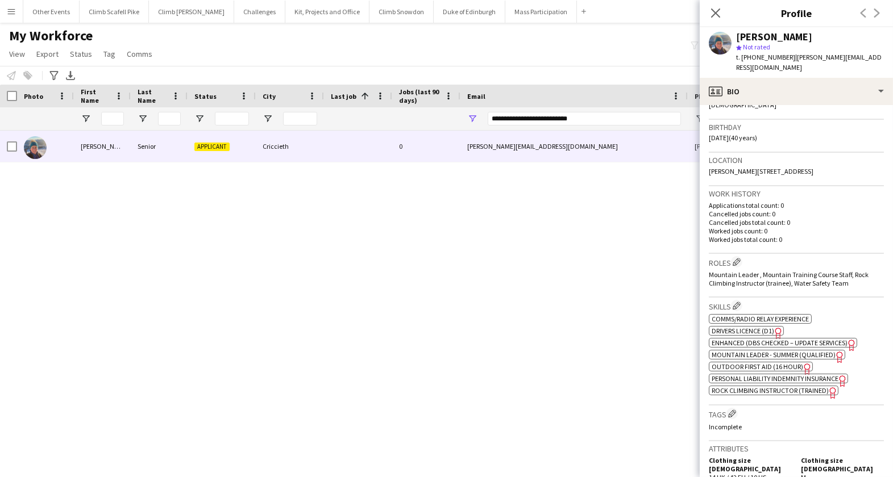
click at [766, 351] on span "Mountain Leader - Summer (Qualified)" at bounding box center [773, 355] width 124 height 9
click at [752, 363] on span "Outdoor First Aid (16 hour)" at bounding box center [756, 367] width 91 height 9
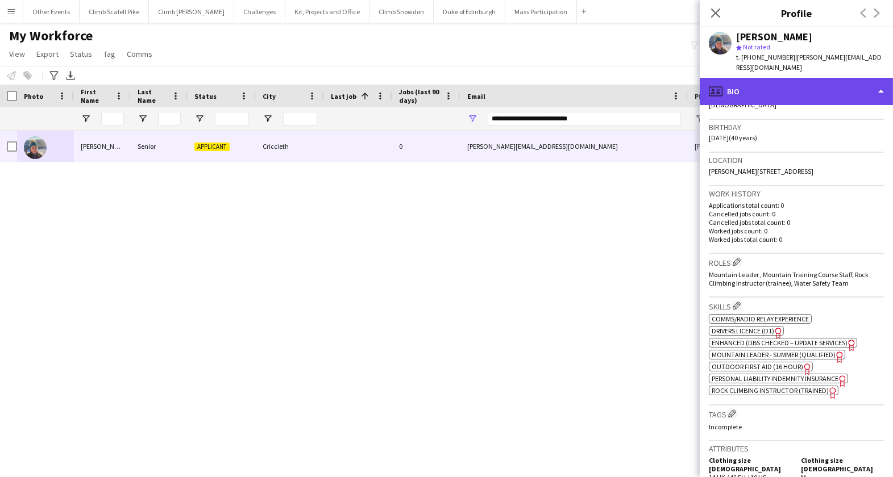
click at [791, 80] on div "profile Bio" at bounding box center [795, 91] width 193 height 27
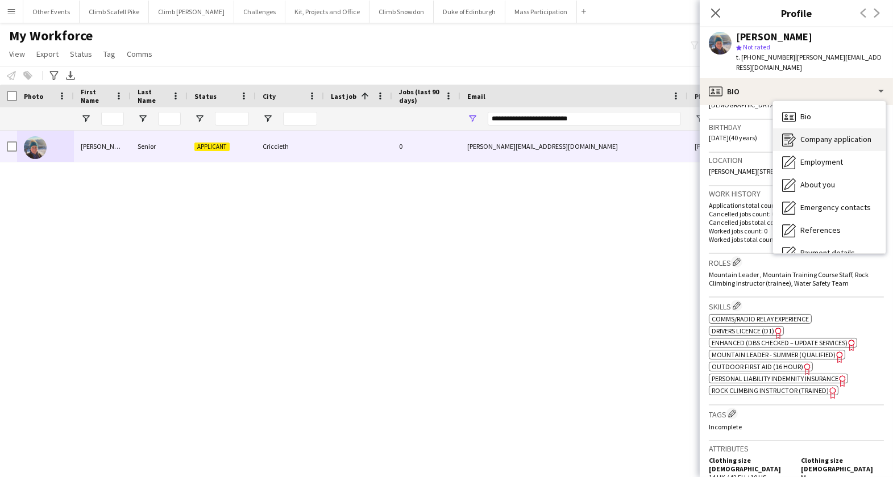
click at [810, 134] on span "Company application" at bounding box center [835, 139] width 71 height 10
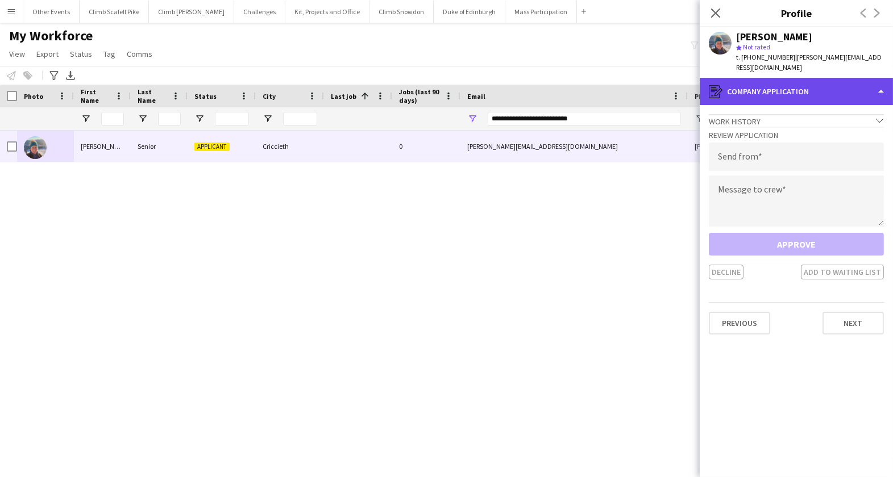
click at [793, 78] on div "register Company application" at bounding box center [795, 91] width 193 height 27
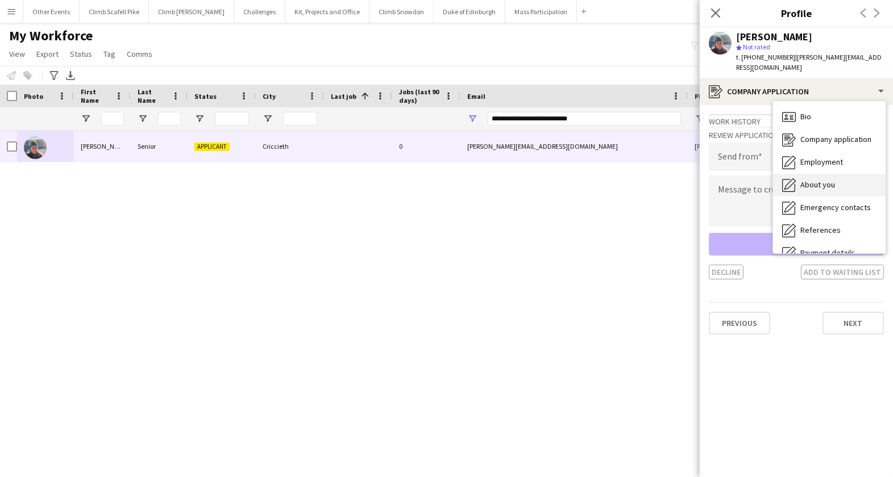
click at [820, 180] on span "About you" at bounding box center [817, 185] width 35 height 10
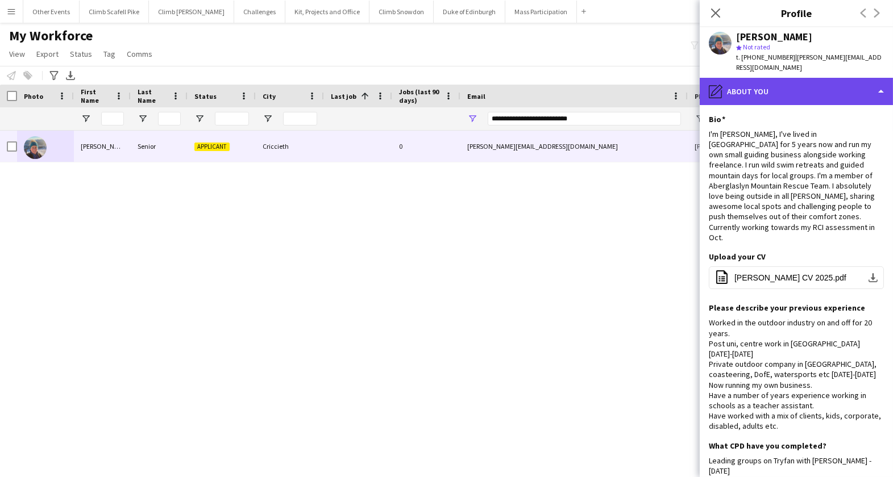
click at [795, 79] on div "pencil4 About you" at bounding box center [795, 91] width 193 height 27
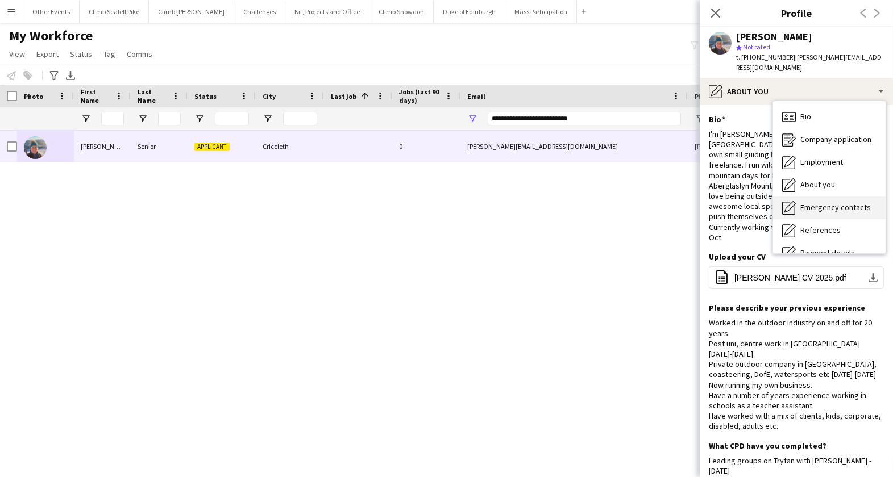
click at [835, 202] on span "Emergency contacts" at bounding box center [835, 207] width 70 height 10
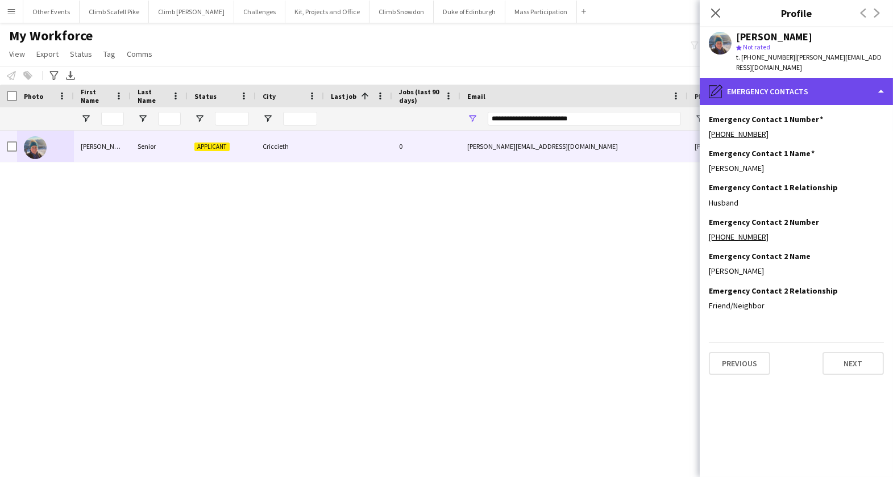
click at [797, 78] on div "pencil4 Emergency contacts" at bounding box center [795, 91] width 193 height 27
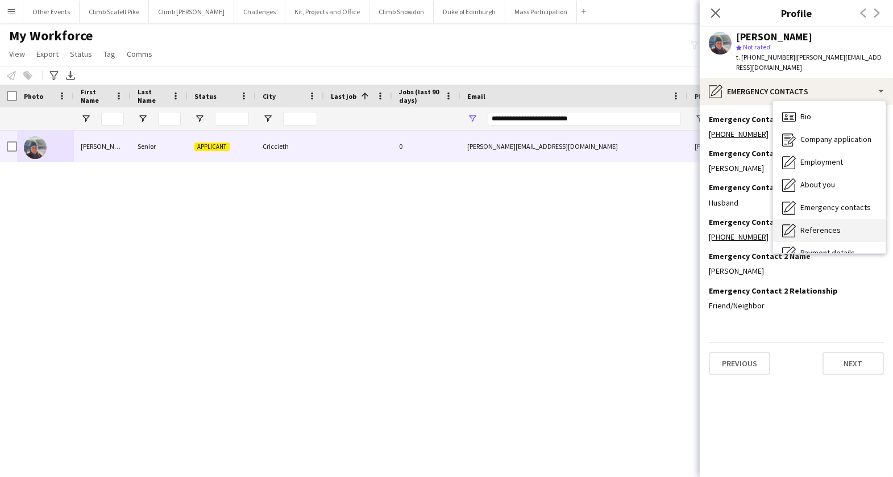
click at [836, 225] on span "References" at bounding box center [820, 230] width 40 height 10
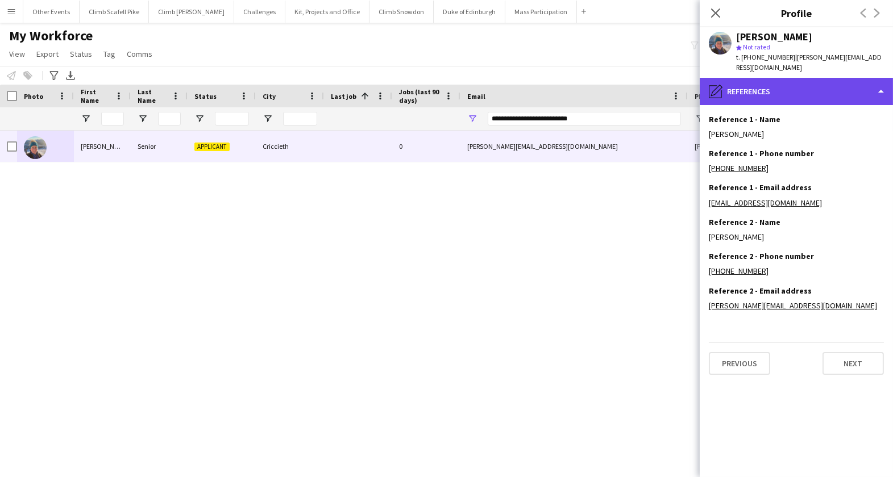
click at [807, 84] on div "pencil4 References" at bounding box center [795, 91] width 193 height 27
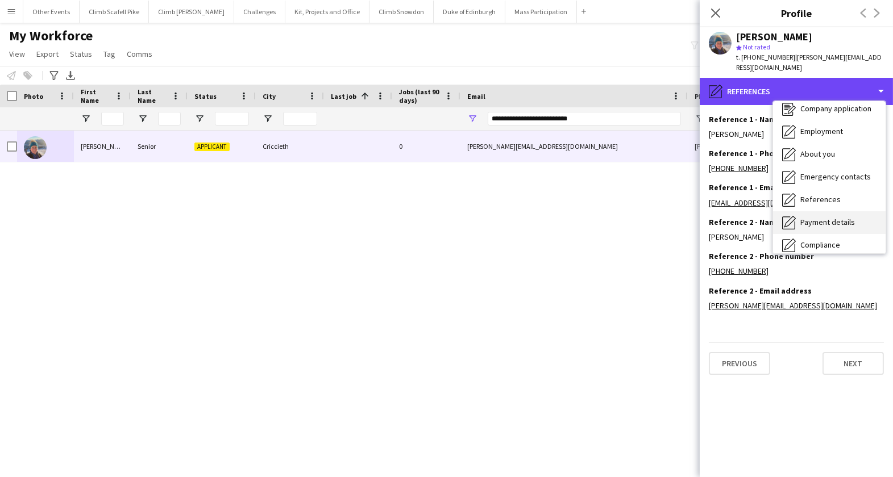
scroll to position [33, 0]
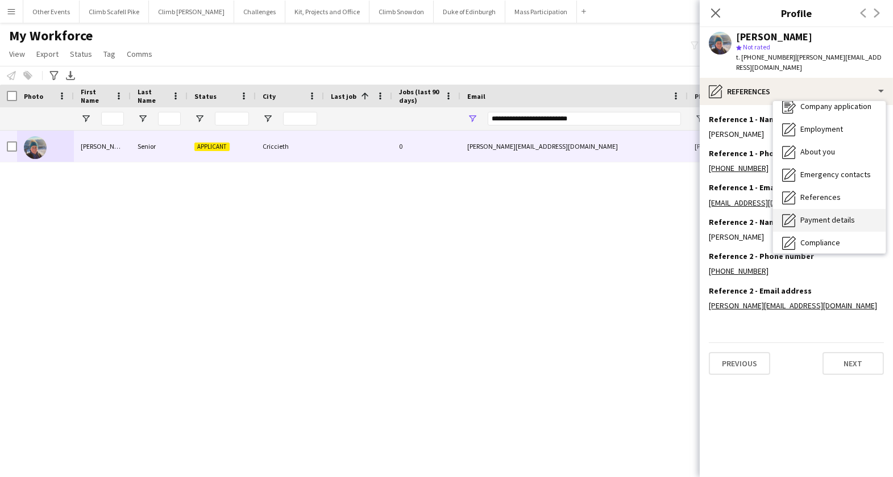
click at [825, 215] on span "Payment details" at bounding box center [827, 220] width 55 height 10
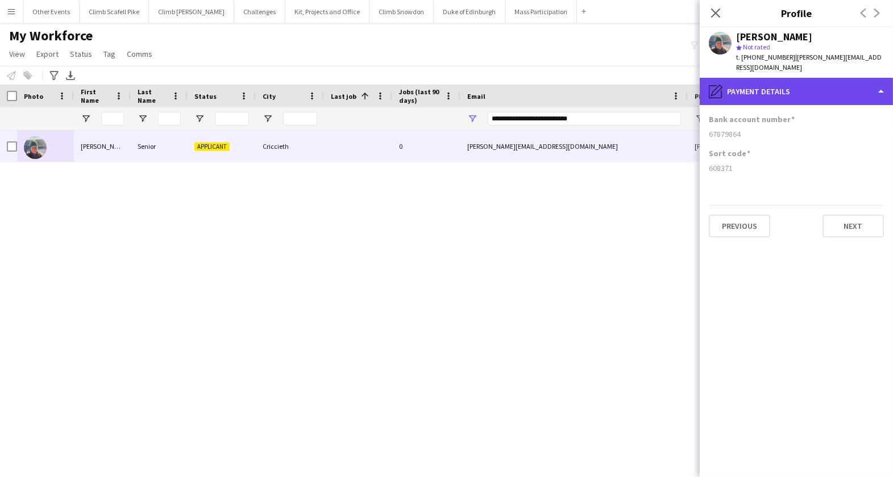
click at [819, 88] on div "pencil4 Payment details" at bounding box center [795, 91] width 193 height 27
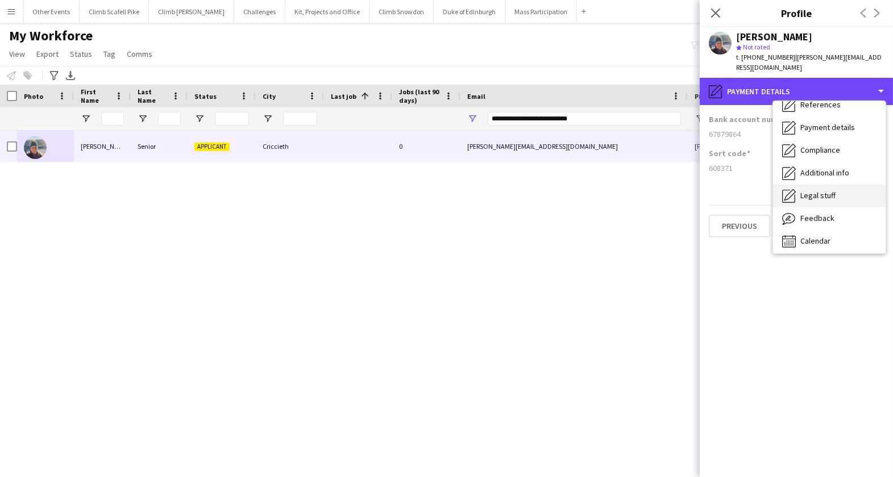
scroll to position [129, 0]
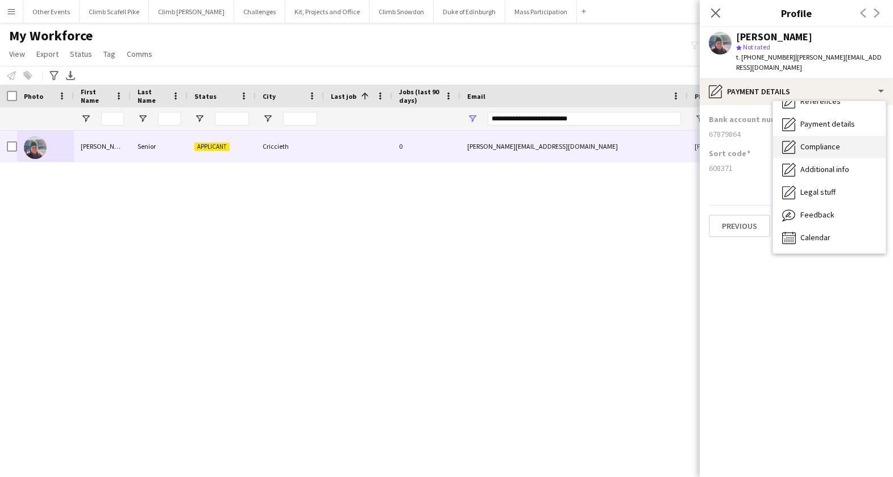
click at [828, 141] on span "Compliance" at bounding box center [820, 146] width 40 height 10
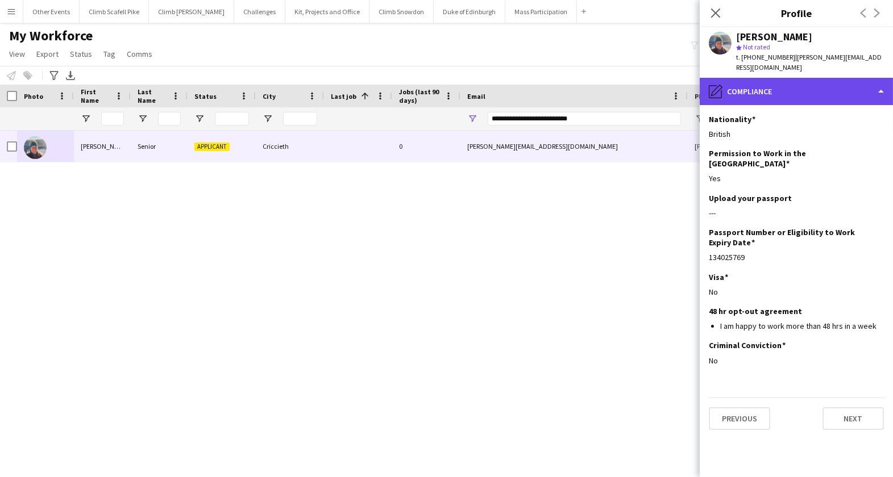
click at [819, 86] on div "pencil4 Compliance" at bounding box center [795, 91] width 193 height 27
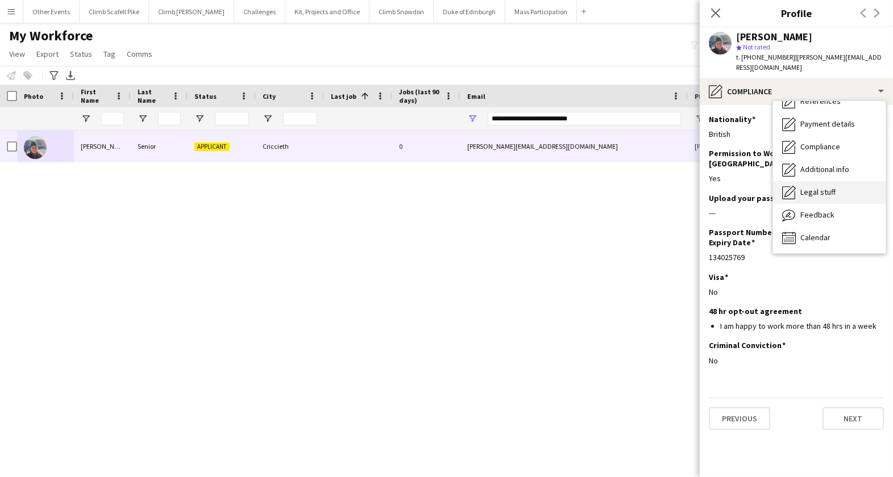
click at [829, 187] on span "Legal stuff" at bounding box center [817, 192] width 35 height 10
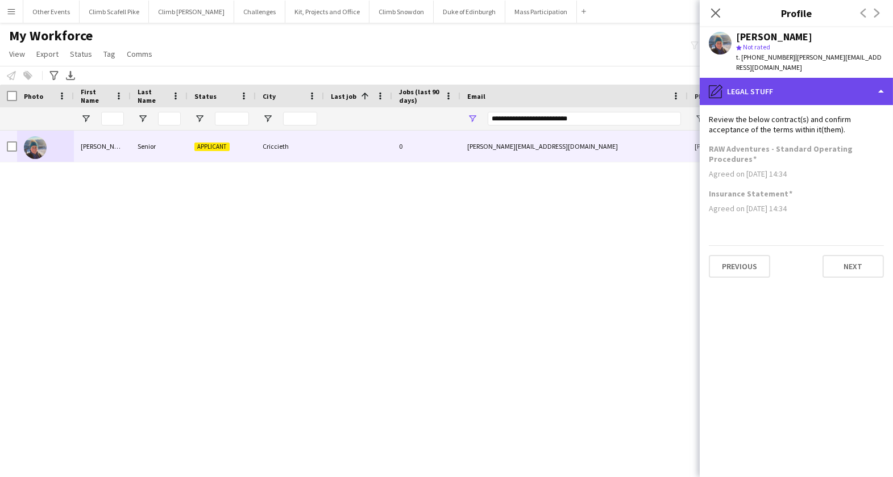
click at [798, 86] on div "pencil4 Legal stuff" at bounding box center [795, 91] width 193 height 27
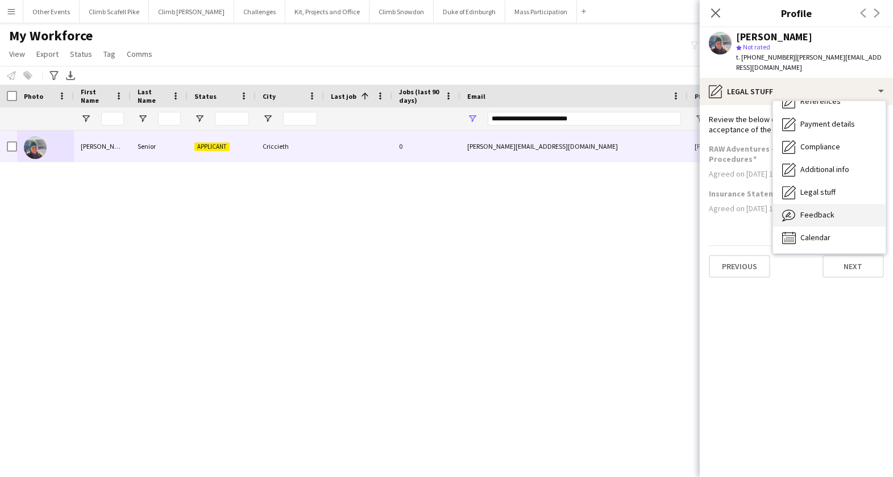
click at [831, 210] on span "Feedback" at bounding box center [817, 215] width 34 height 10
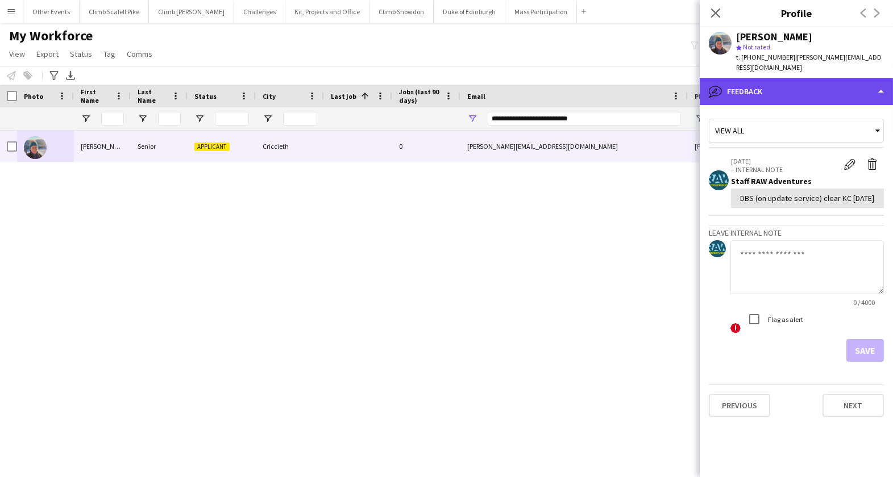
click at [791, 82] on div "bubble-pencil Feedback" at bounding box center [795, 91] width 193 height 27
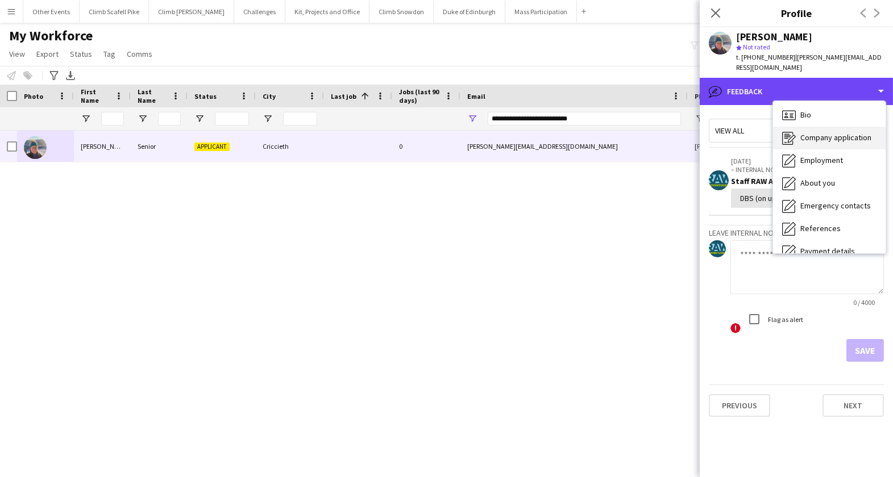
scroll to position [0, 0]
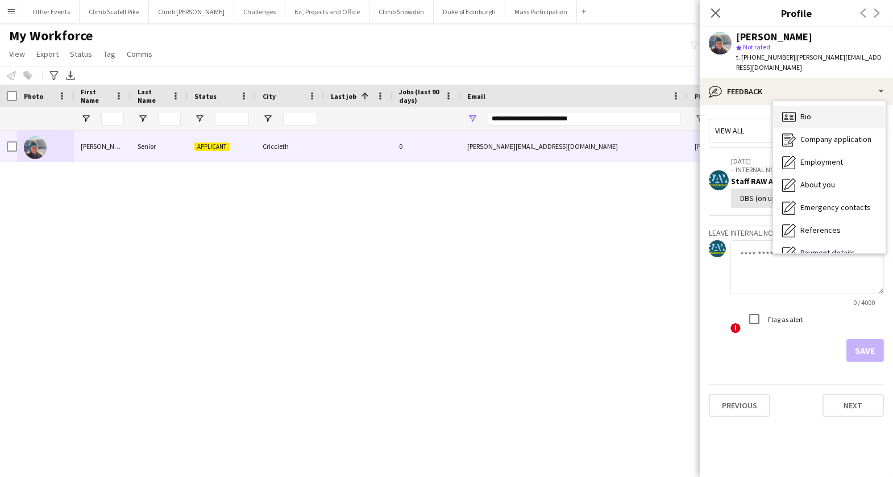
click at [814, 109] on div "Bio Bio" at bounding box center [829, 117] width 113 height 23
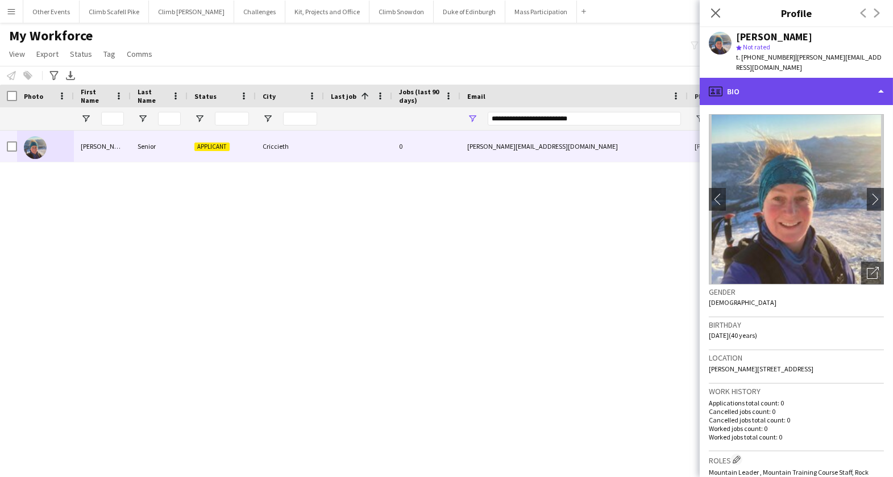
click at [852, 78] on div "profile Bio" at bounding box center [795, 91] width 193 height 27
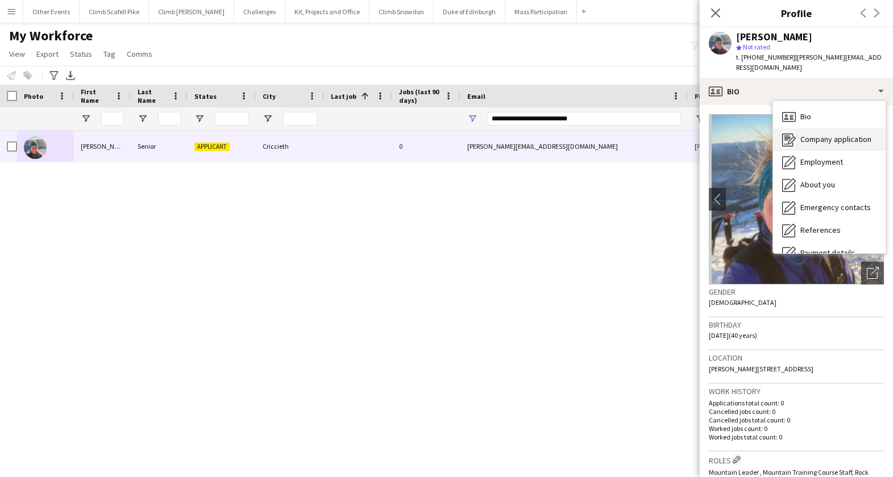
click at [839, 134] on span "Company application" at bounding box center [835, 139] width 71 height 10
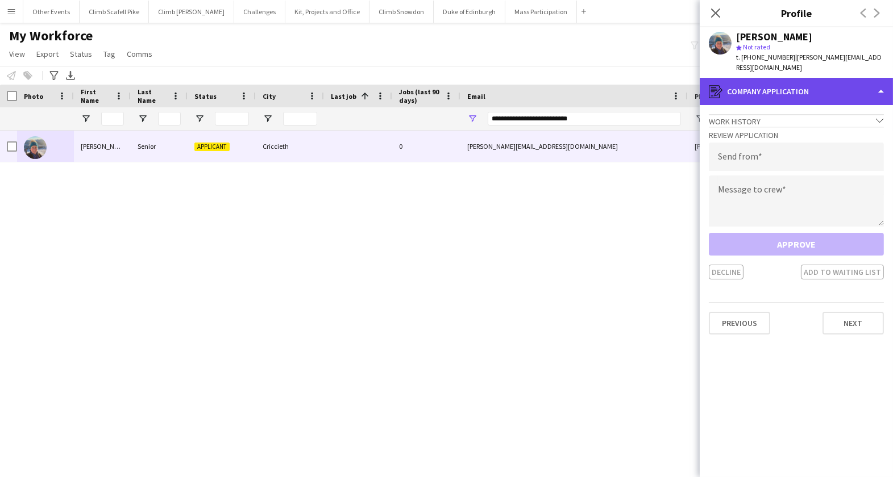
click at [776, 89] on div "register Company application" at bounding box center [795, 91] width 193 height 27
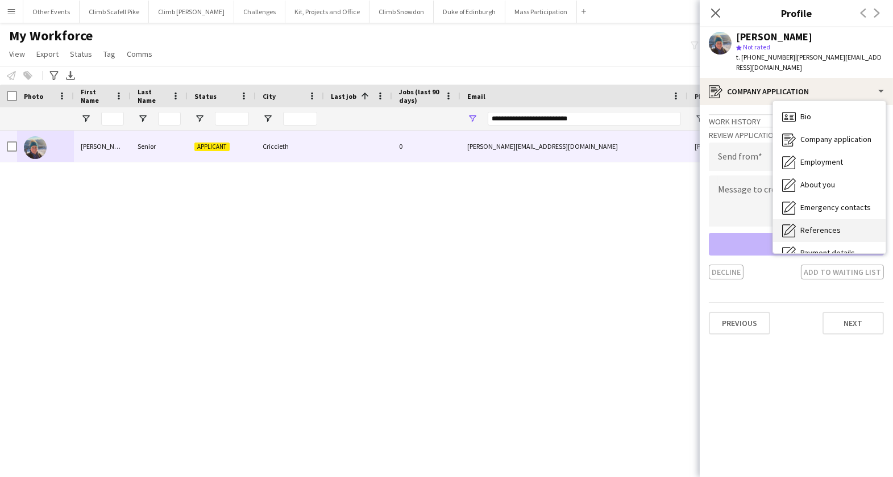
click at [826, 225] on span "References" at bounding box center [820, 230] width 40 height 10
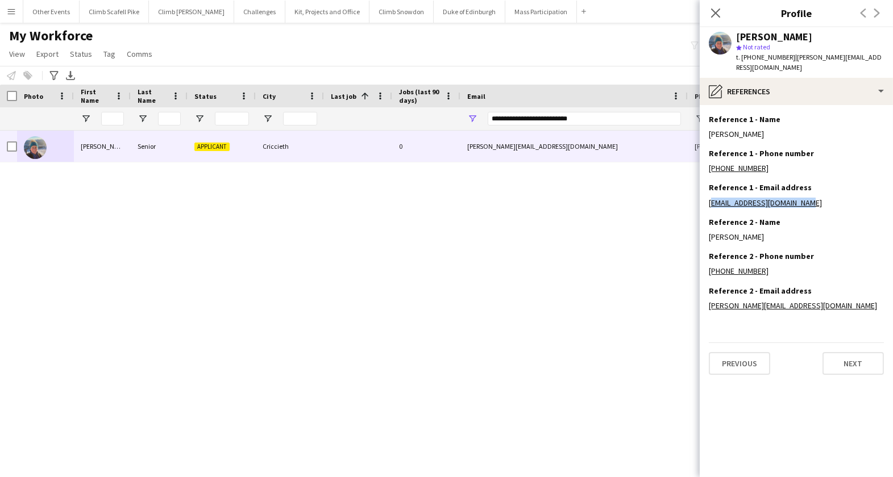
drag, startPoint x: 773, startPoint y: 191, endPoint x: 707, endPoint y: 194, distance: 65.4
click at [707, 194] on app-section-data-types "Reference 1 - Name Edit this field [PERSON_NAME] Reference 1 - Phone number Edi…" at bounding box center [795, 291] width 193 height 372
drag, startPoint x: 802, startPoint y: 297, endPoint x: 707, endPoint y: 298, distance: 95.5
click at [707, 298] on app-section-data-types "Reference 1 - Name Edit this field [PERSON_NAME] Reference 1 - Phone number Edi…" at bounding box center [795, 291] width 193 height 372
copy link "[PERSON_NAME][EMAIL_ADDRESS][DOMAIN_NAME]"
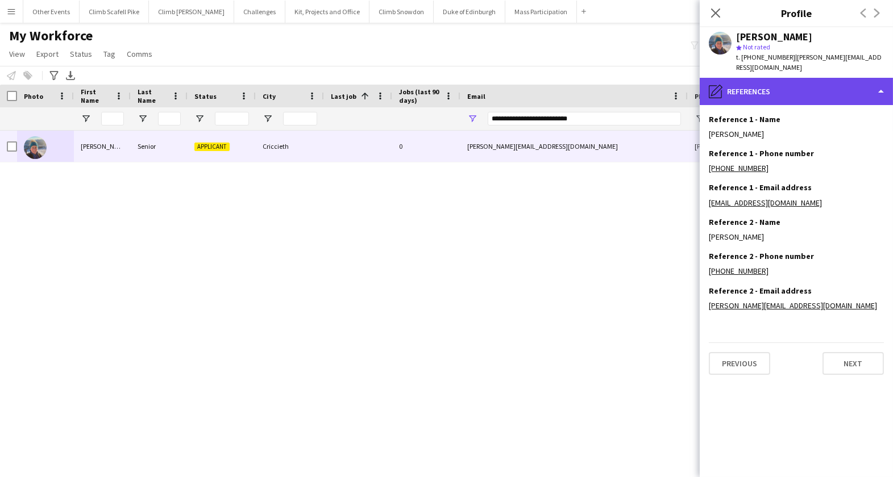
click at [822, 78] on div "pencil4 References" at bounding box center [795, 91] width 193 height 27
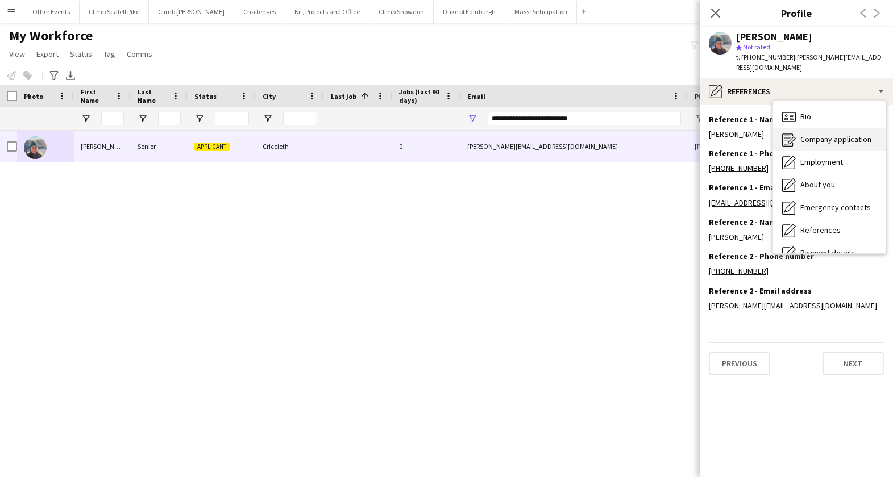
click at [828, 134] on span "Company application" at bounding box center [835, 139] width 71 height 10
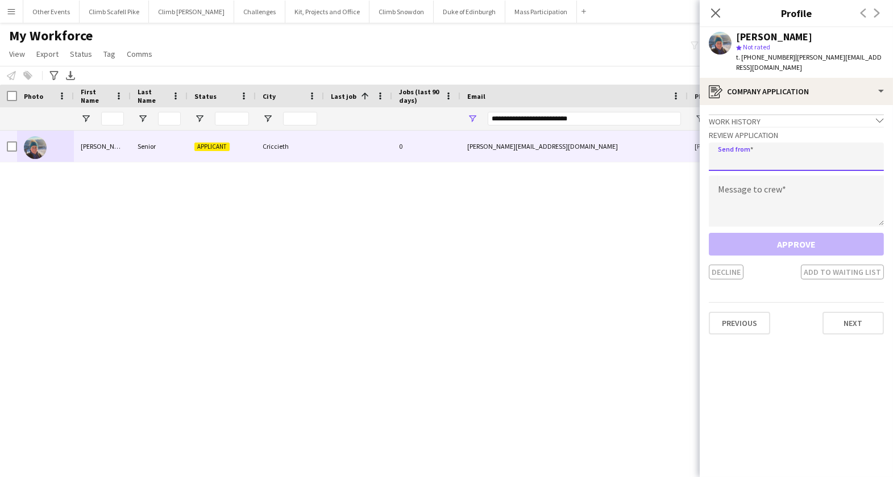
click at [769, 151] on input "email" at bounding box center [796, 157] width 175 height 28
paste input "**********"
type input "**********"
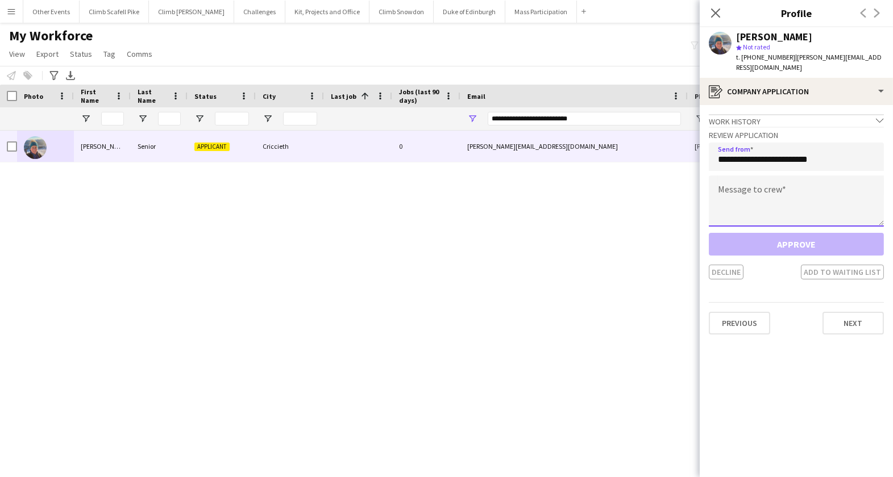
click at [773, 176] on textarea at bounding box center [796, 201] width 175 height 51
paste textarea "**********"
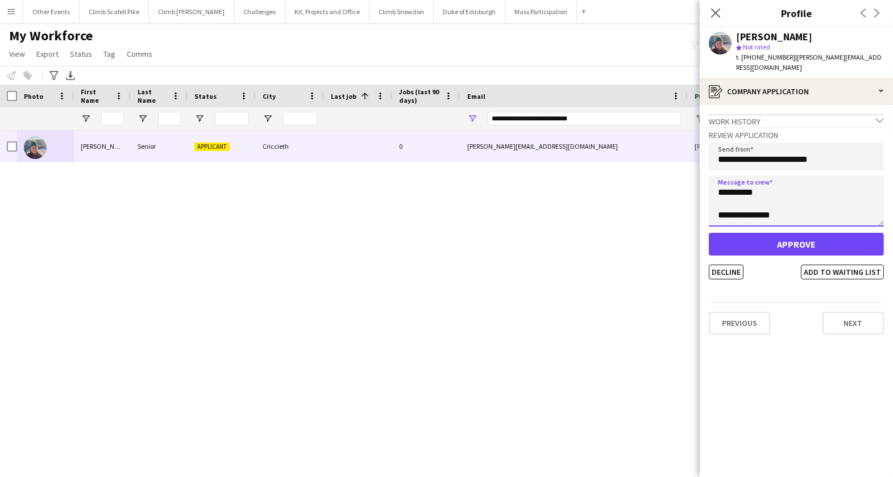
type textarea "**********"
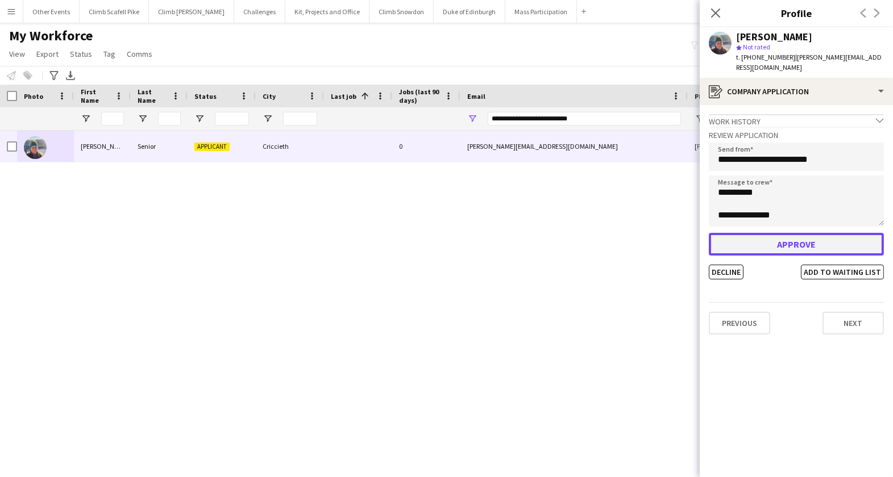
click at [816, 233] on button "Approve" at bounding box center [796, 244] width 175 height 23
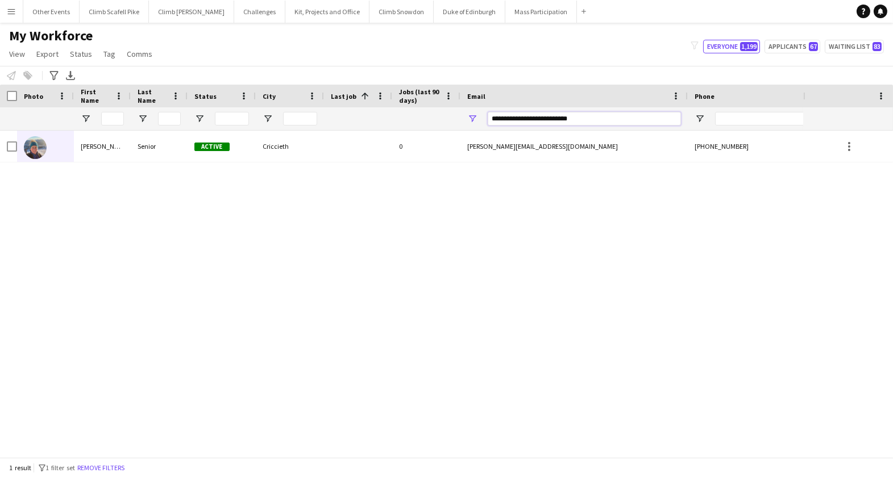
click at [519, 120] on input "**********" at bounding box center [584, 119] width 193 height 14
paste input "**********"
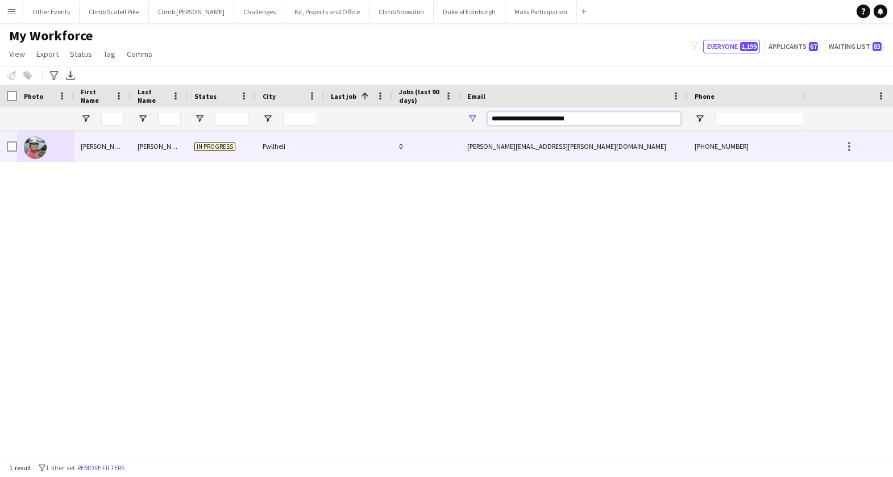
type input "**********"
click at [36, 150] on img at bounding box center [35, 147] width 23 height 23
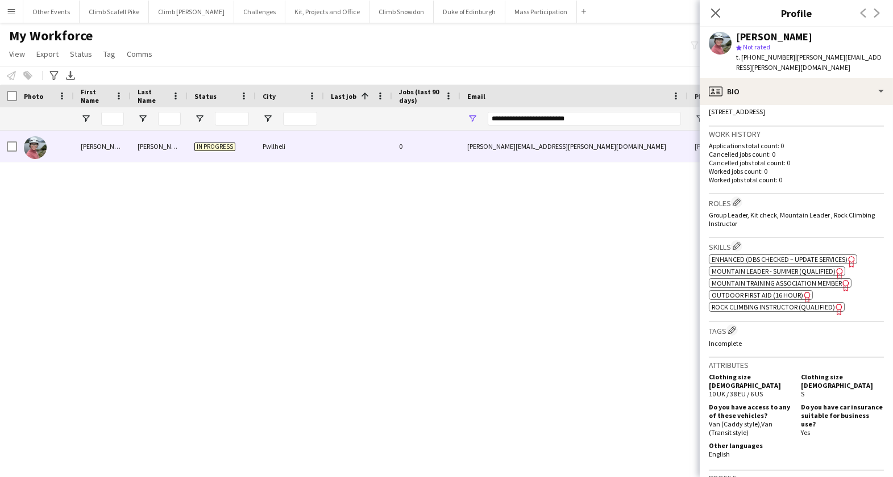
scroll to position [78, 0]
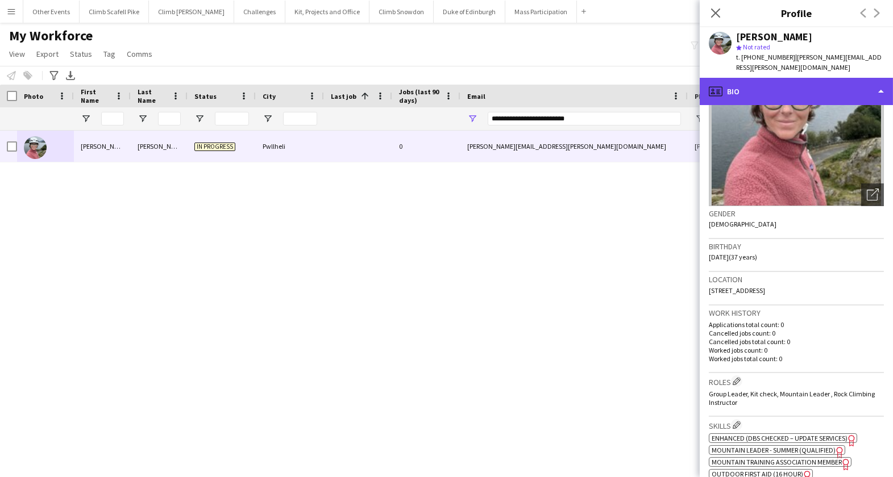
click at [815, 78] on div "profile Bio" at bounding box center [795, 91] width 193 height 27
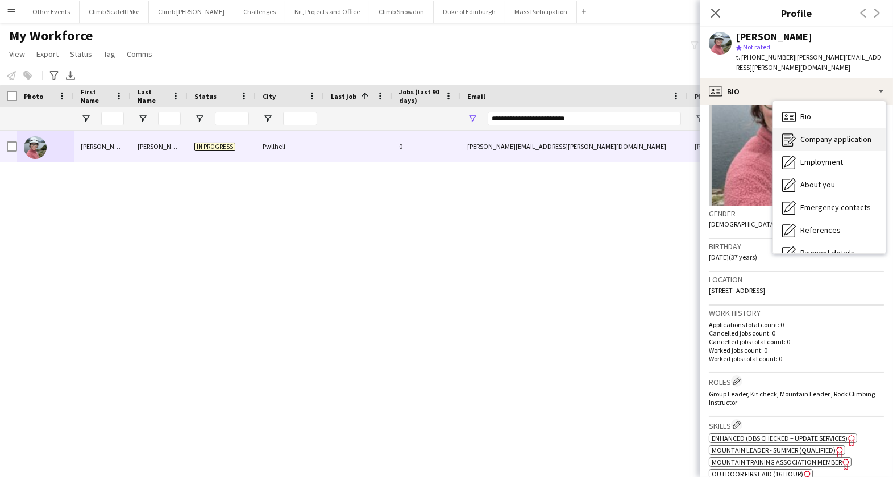
click at [823, 134] on span "Company application" at bounding box center [835, 139] width 71 height 10
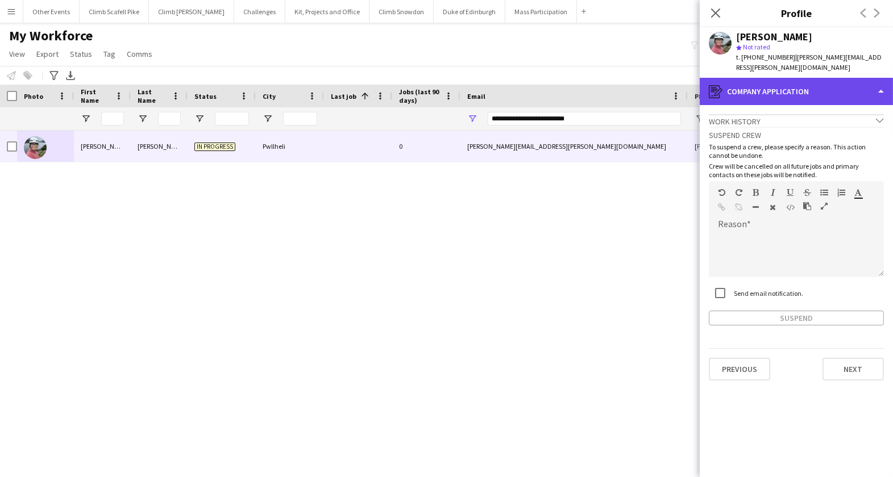
click at [817, 81] on div "register Company application" at bounding box center [795, 91] width 193 height 27
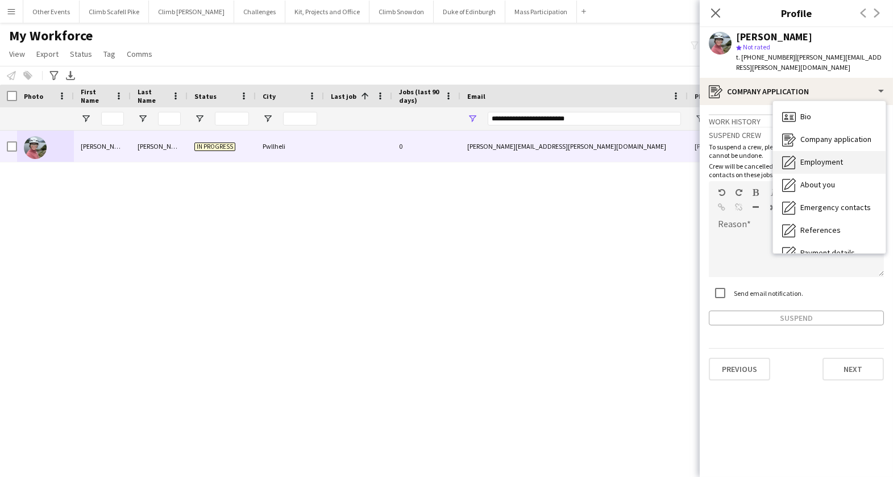
click at [825, 157] on span "Employment" at bounding box center [821, 162] width 43 height 10
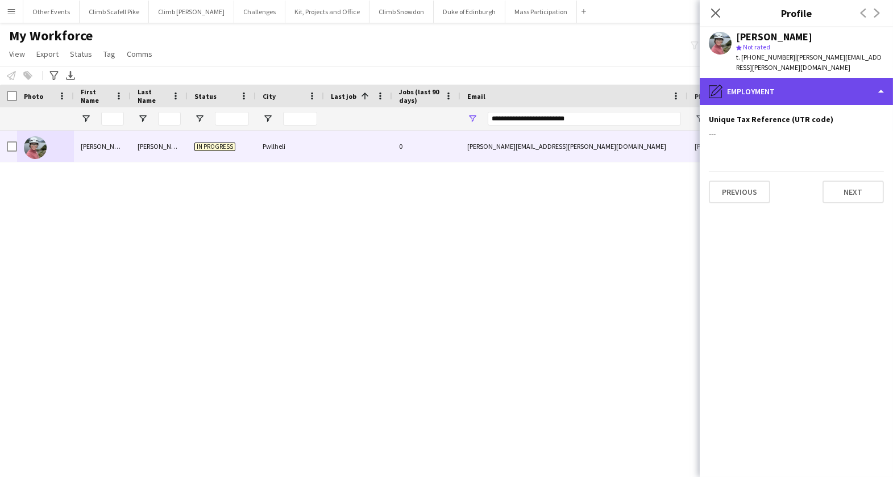
click at [819, 89] on div "pencil4 Employment" at bounding box center [795, 91] width 193 height 27
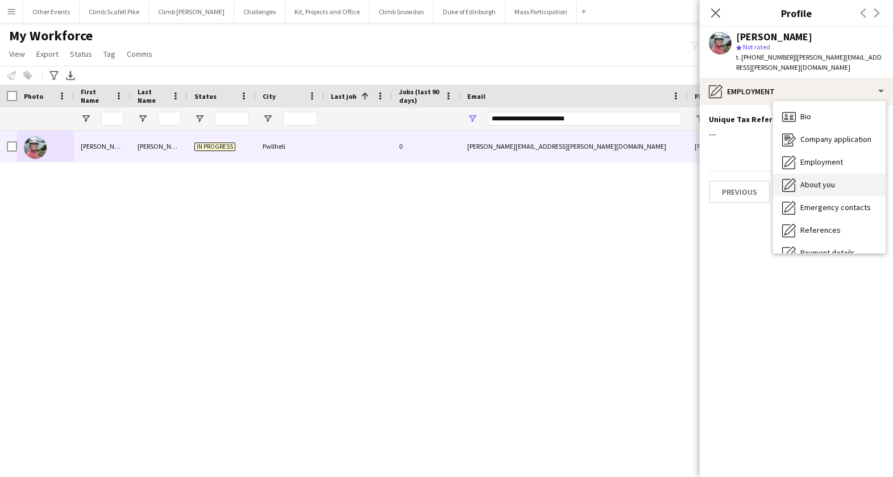
click at [831, 180] on span "About you" at bounding box center [817, 185] width 35 height 10
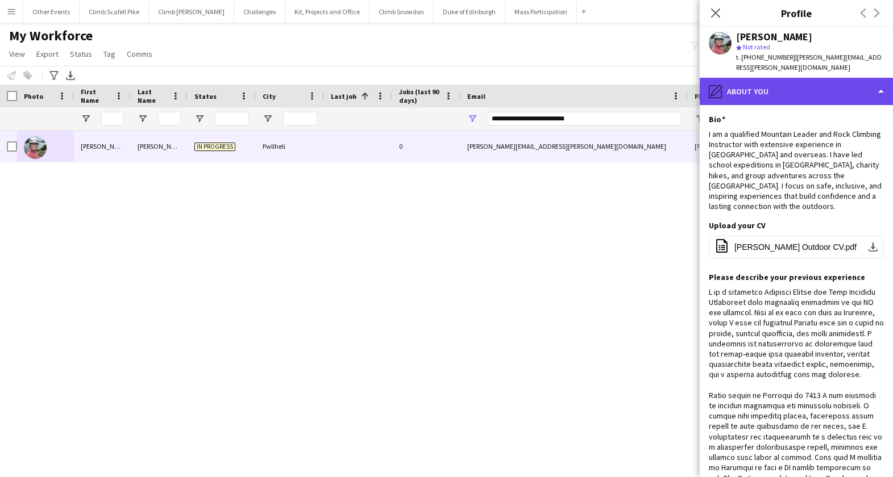
click at [816, 88] on div "pencil4 About you" at bounding box center [795, 91] width 193 height 27
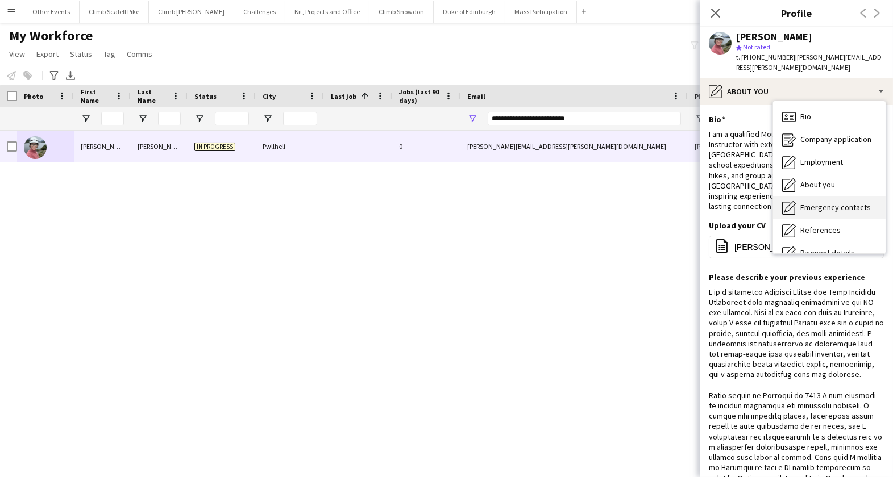
click at [830, 202] on span "Emergency contacts" at bounding box center [835, 207] width 70 height 10
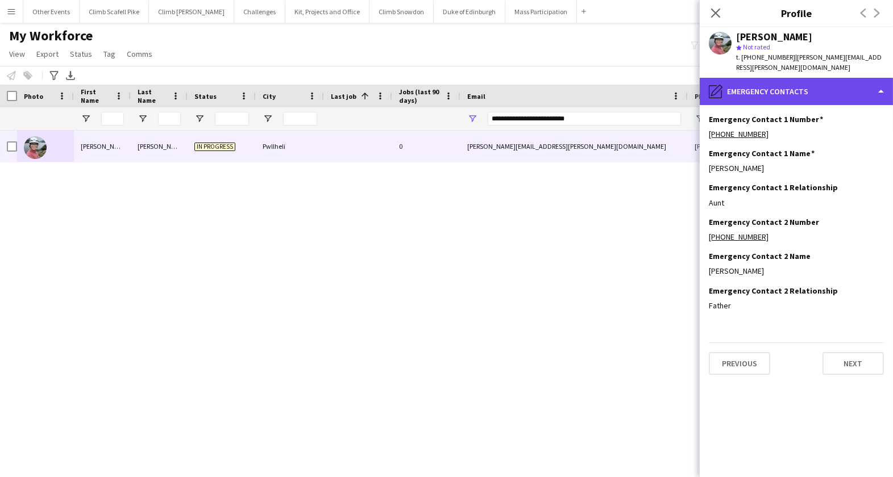
click at [814, 82] on div "pencil4 Emergency contacts" at bounding box center [795, 91] width 193 height 27
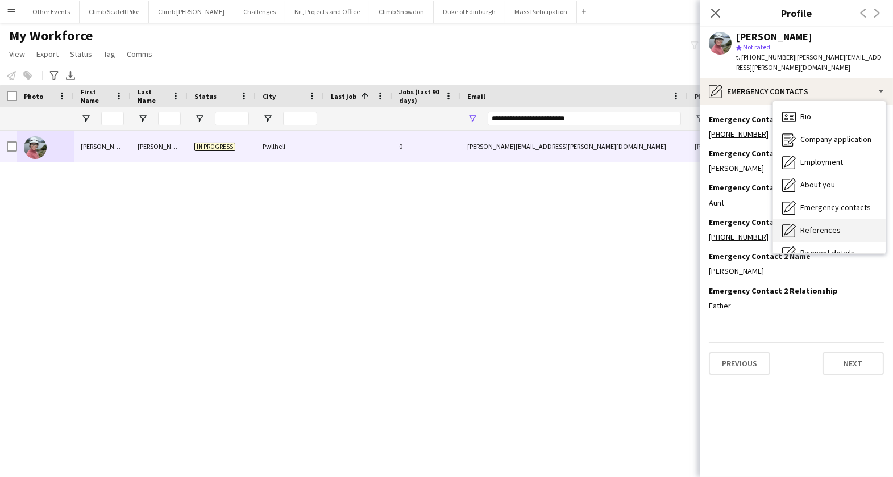
click at [834, 225] on span "References" at bounding box center [820, 230] width 40 height 10
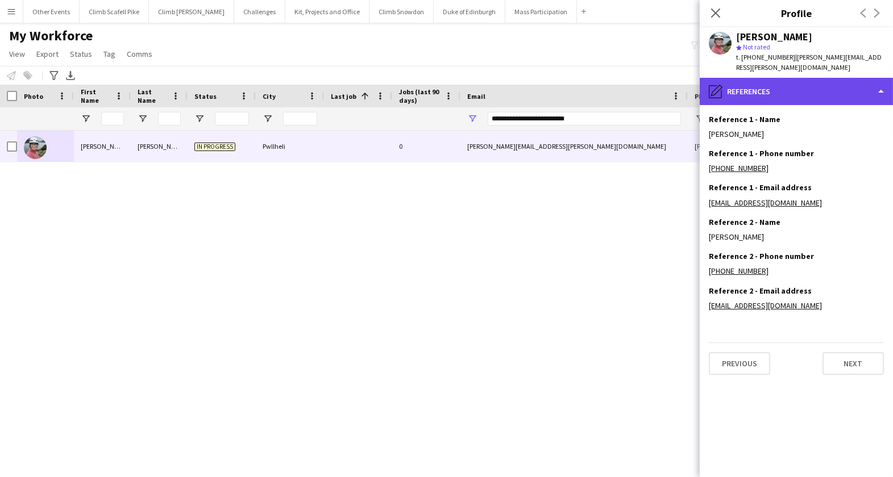
click at [807, 78] on div "pencil4 References" at bounding box center [795, 91] width 193 height 27
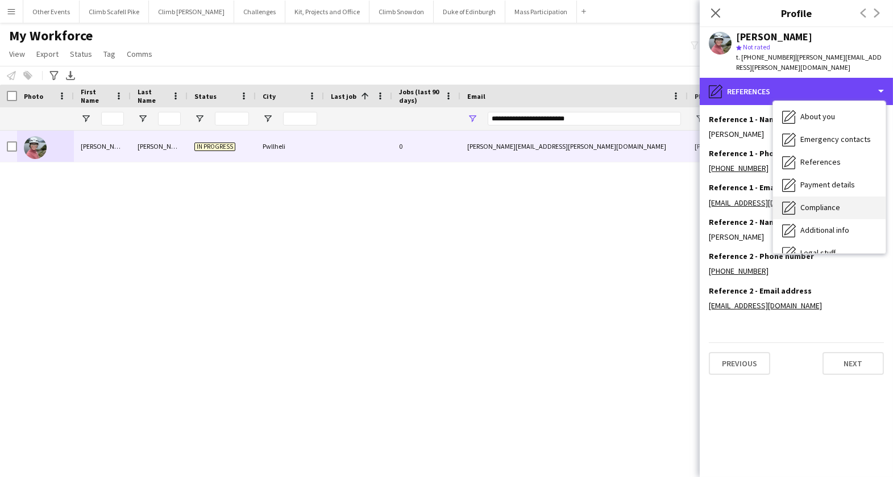
scroll to position [86, 0]
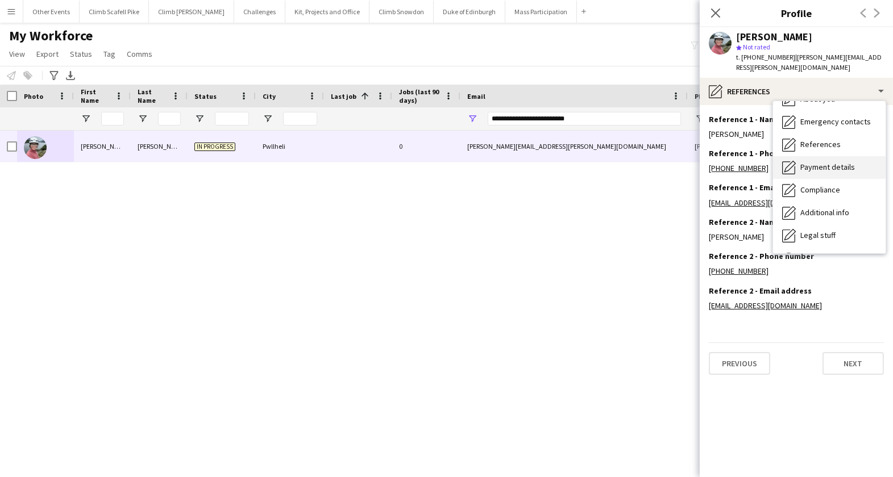
click at [831, 162] on div "Payment details Payment details" at bounding box center [829, 167] width 113 height 23
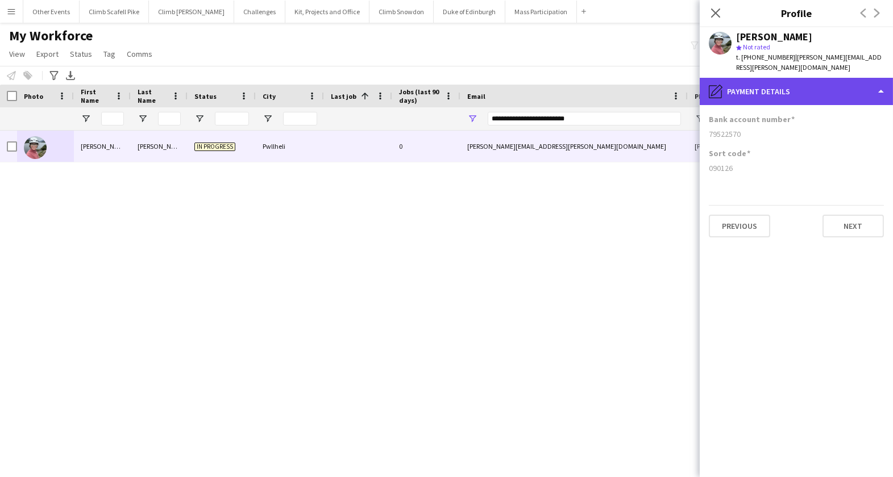
click at [818, 78] on div "pencil4 Payment details" at bounding box center [795, 91] width 193 height 27
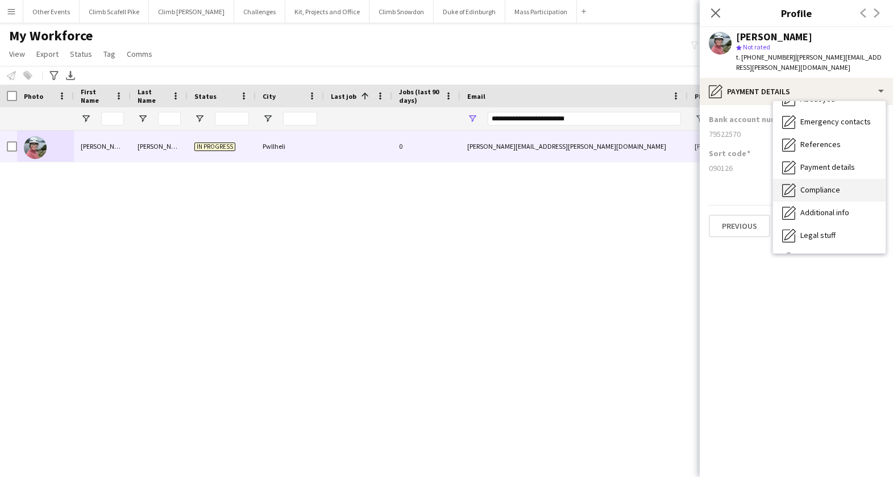
click at [835, 185] on span "Compliance" at bounding box center [820, 190] width 40 height 10
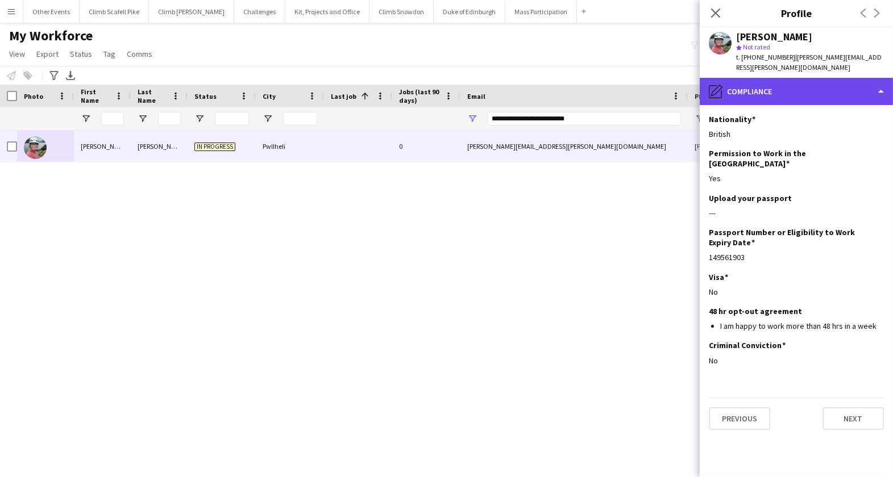
click at [807, 86] on div "pencil4 Compliance" at bounding box center [795, 91] width 193 height 27
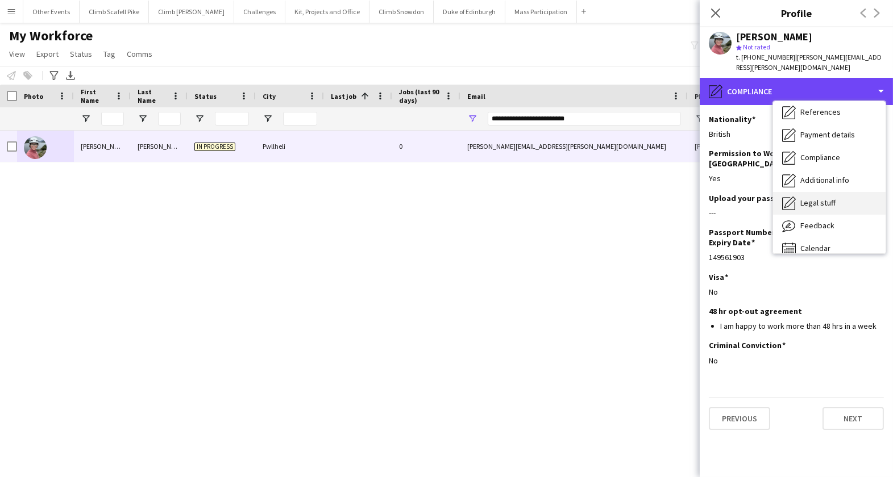
scroll to position [129, 0]
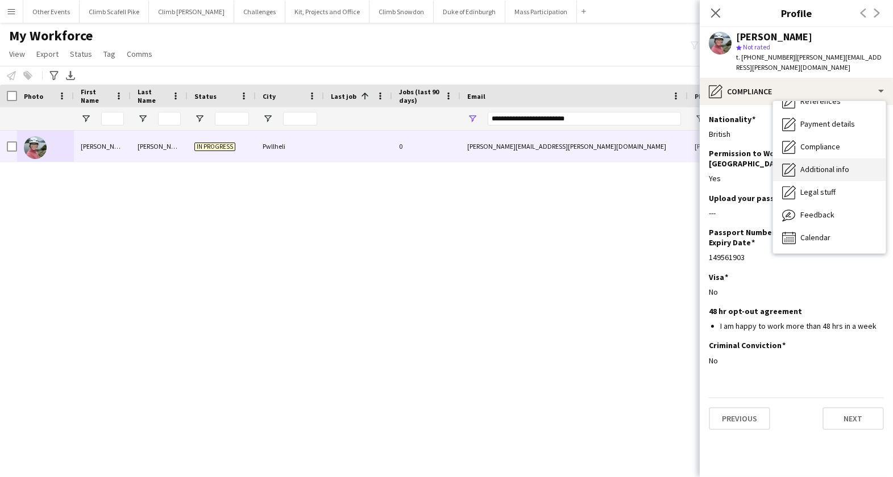
click at [833, 164] on span "Additional info" at bounding box center [824, 169] width 49 height 10
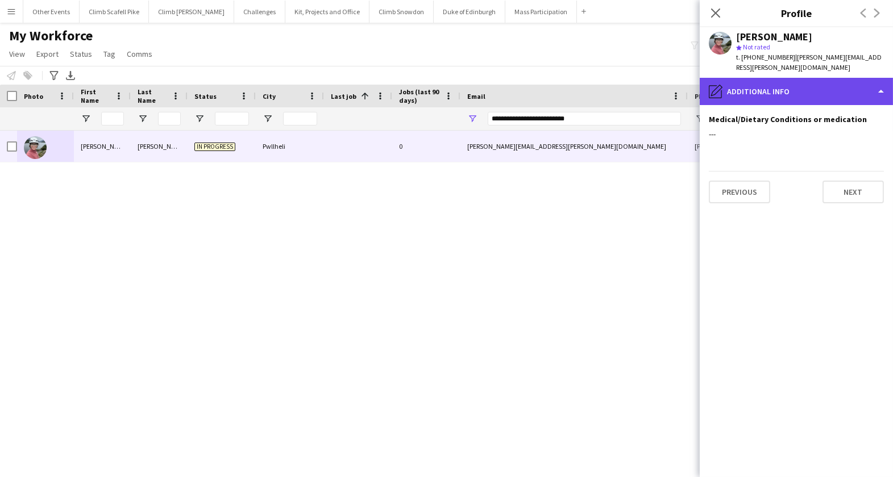
click at [815, 78] on div "pencil4 Additional info" at bounding box center [795, 91] width 193 height 27
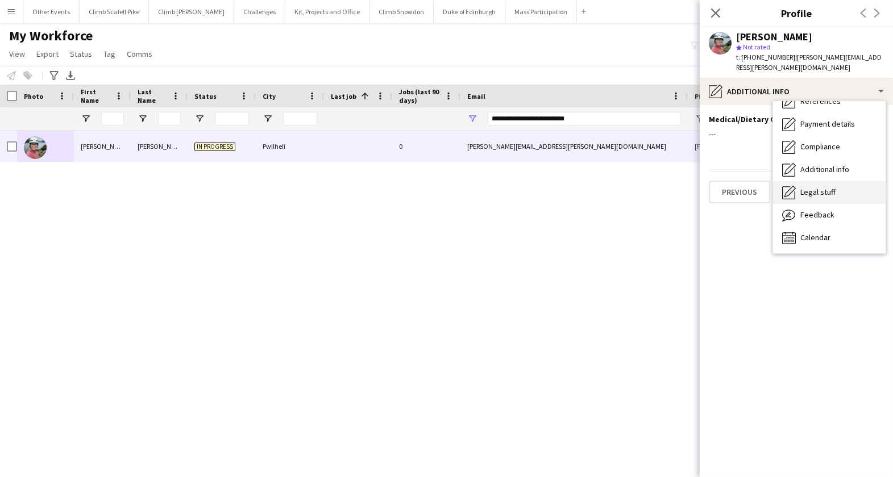
click at [822, 190] on div "Legal stuff Legal stuff" at bounding box center [829, 192] width 113 height 23
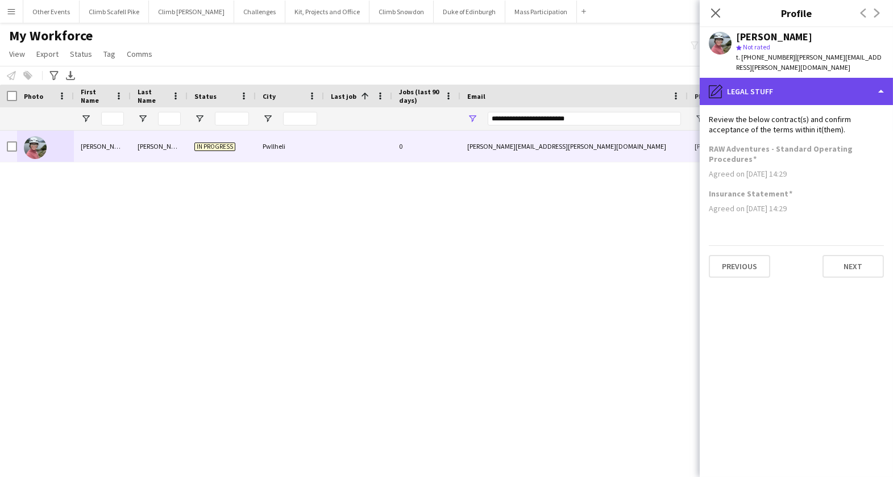
click at [818, 86] on div "pencil4 Legal stuff" at bounding box center [795, 91] width 193 height 27
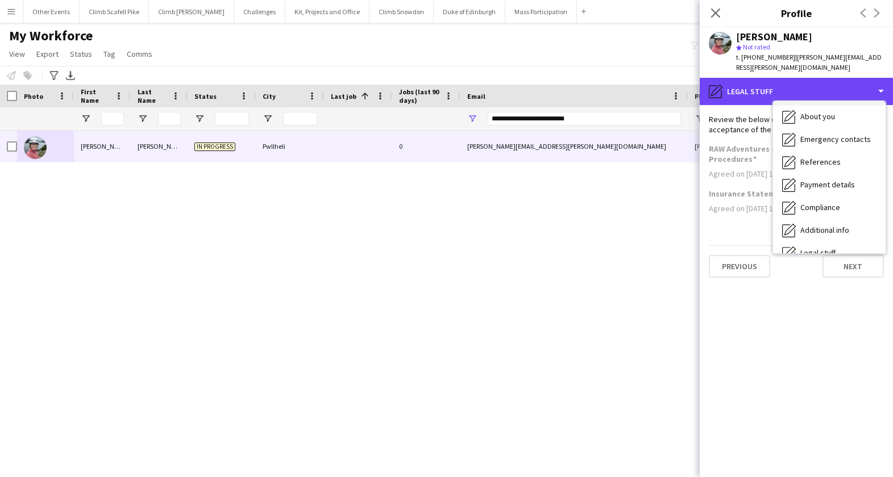
scroll to position [0, 0]
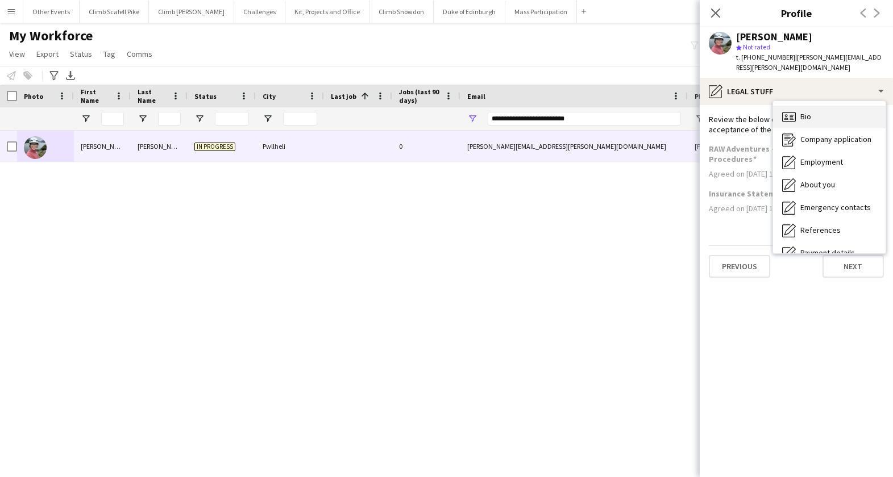
click at [826, 106] on div "Bio Bio" at bounding box center [829, 117] width 113 height 23
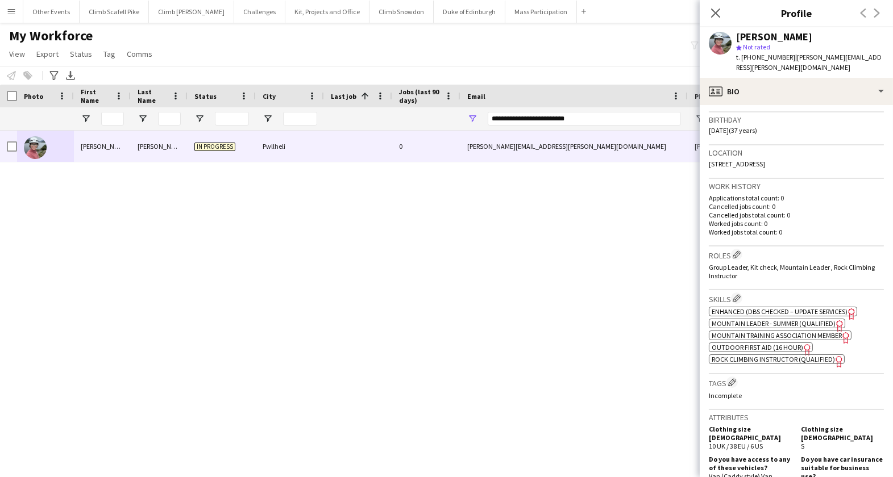
scroll to position [220, 0]
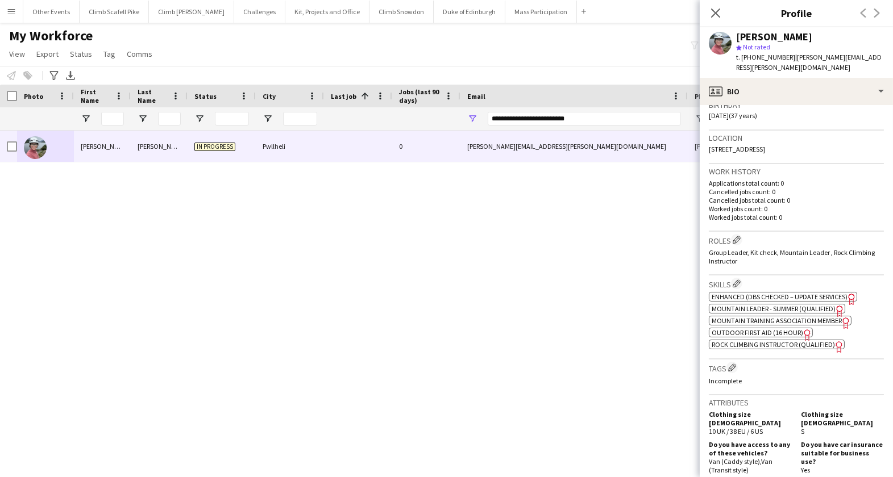
click at [765, 293] on span "Enhanced (DBS Checked – Update Services)" at bounding box center [779, 297] width 136 height 9
click at [770, 305] on span "Mountain Leader - Summer (Qualified)" at bounding box center [773, 309] width 124 height 9
click at [772, 328] on span "Outdoor First Aid (16 hour)" at bounding box center [756, 332] width 91 height 9
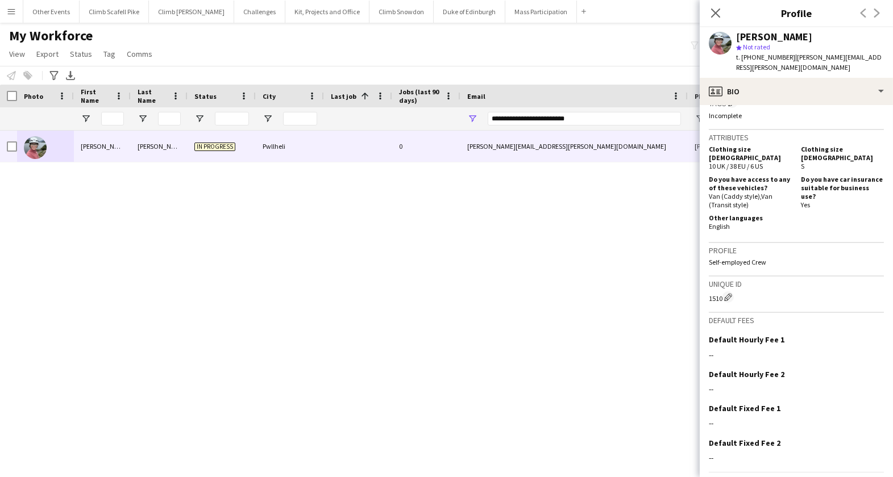
scroll to position [502, 0]
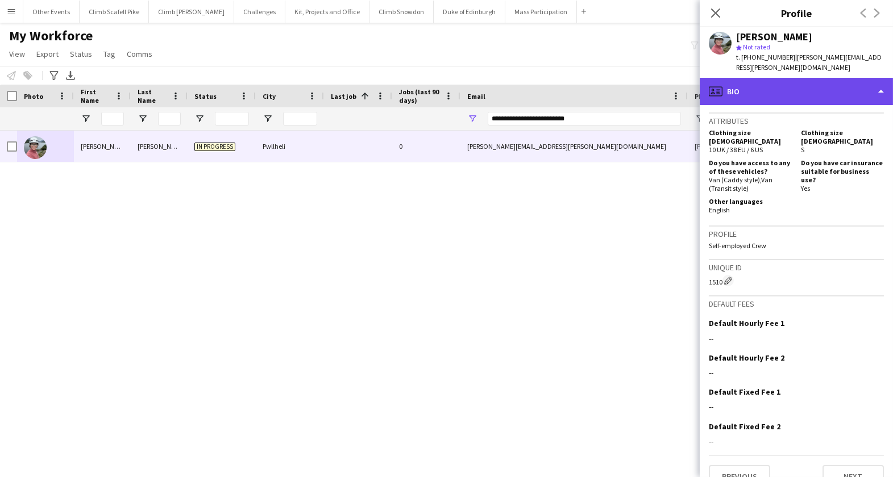
click at [836, 82] on div "profile Bio" at bounding box center [795, 91] width 193 height 27
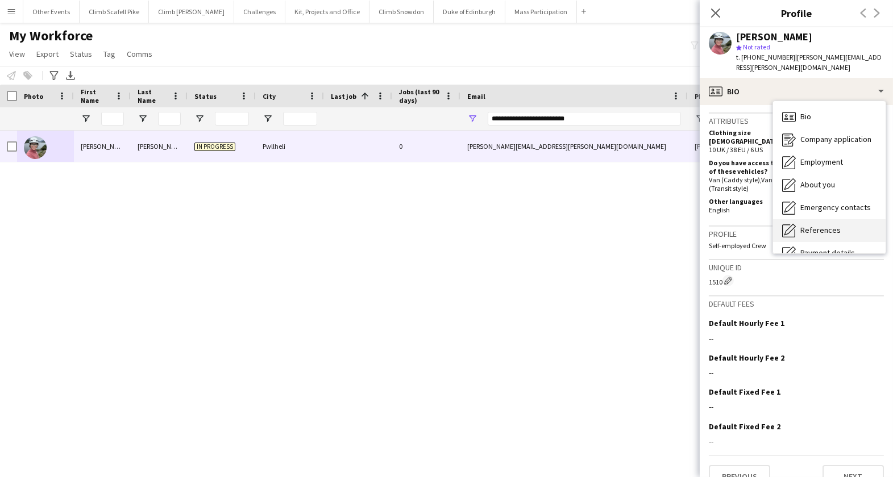
click at [835, 225] on span "References" at bounding box center [820, 230] width 40 height 10
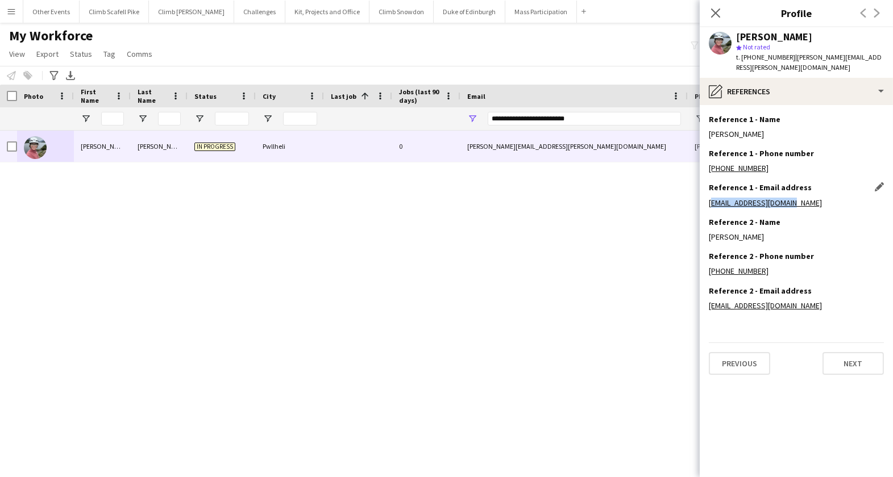
drag, startPoint x: 798, startPoint y: 191, endPoint x: 709, endPoint y: 194, distance: 89.8
click at [709, 198] on div "[EMAIL_ADDRESS][DOMAIN_NAME]" at bounding box center [796, 203] width 175 height 10
copy link "[EMAIL_ADDRESS][DOMAIN_NAME]"
click at [468, 263] on div "[PERSON_NAME] In progress Pwllheli 0 [PERSON_NAME][EMAIL_ADDRESS][PERSON_NAME][…" at bounding box center [401, 289] width 803 height 317
click at [612, 234] on div "[PERSON_NAME] In progress Pwllheli 0 [PERSON_NAME][EMAIL_ADDRESS][PERSON_NAME][…" at bounding box center [401, 289] width 803 height 317
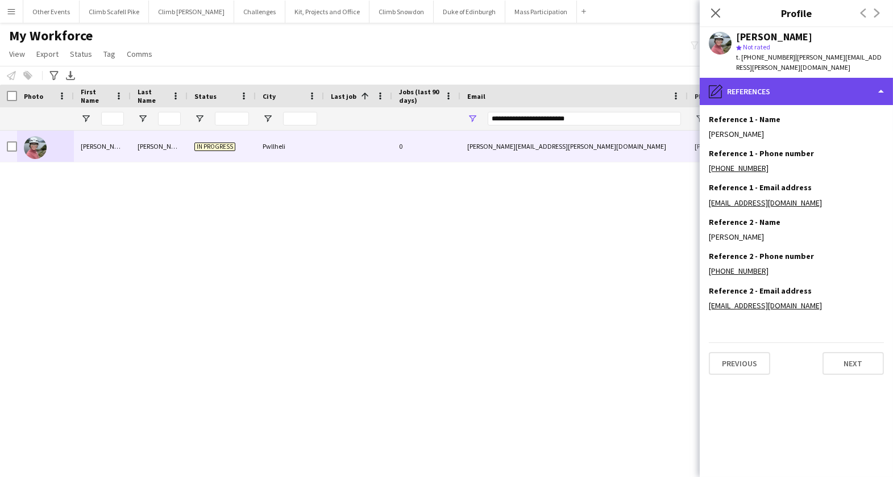
click at [814, 90] on div "pencil4 References" at bounding box center [795, 91] width 193 height 27
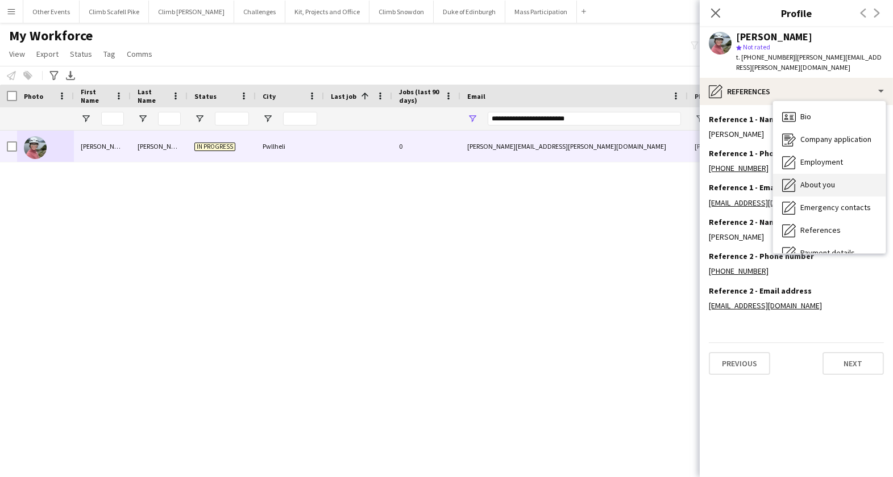
click at [822, 180] on span "About you" at bounding box center [817, 185] width 35 height 10
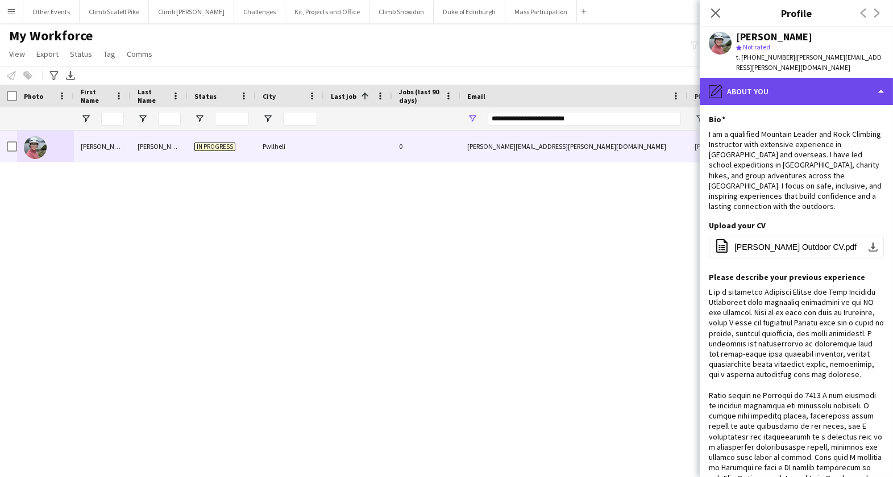
click at [804, 78] on div "pencil4 About you" at bounding box center [795, 91] width 193 height 27
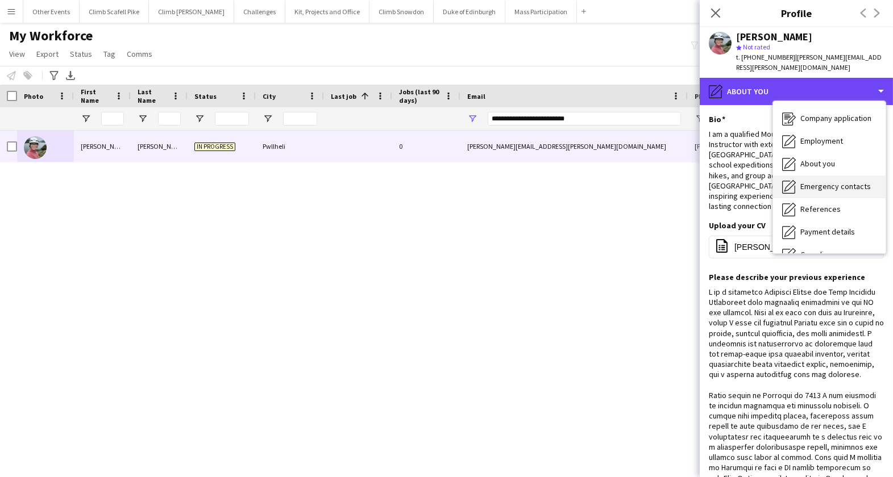
scroll to position [22, 0]
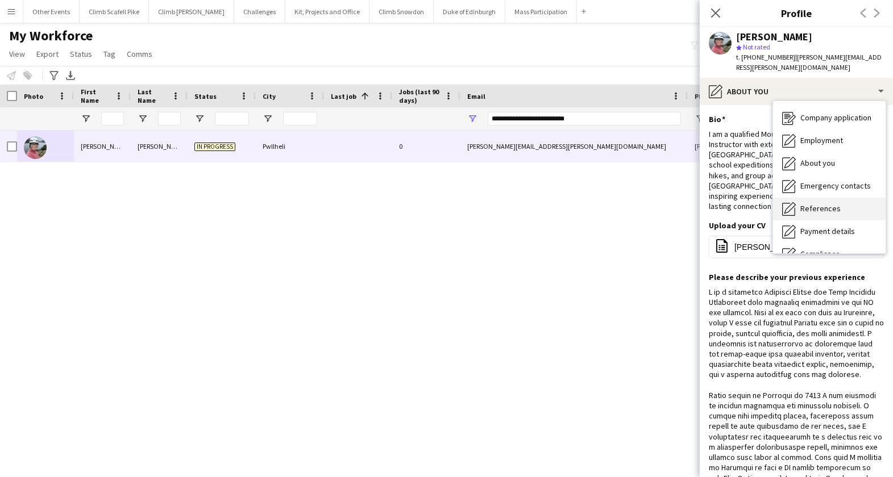
click at [824, 203] on span "References" at bounding box center [820, 208] width 40 height 10
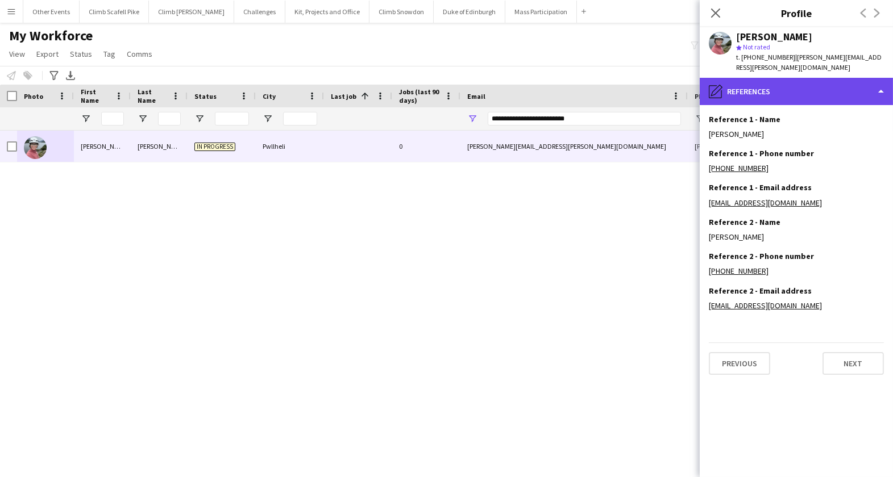
click at [805, 87] on div "pencil4 References" at bounding box center [795, 91] width 193 height 27
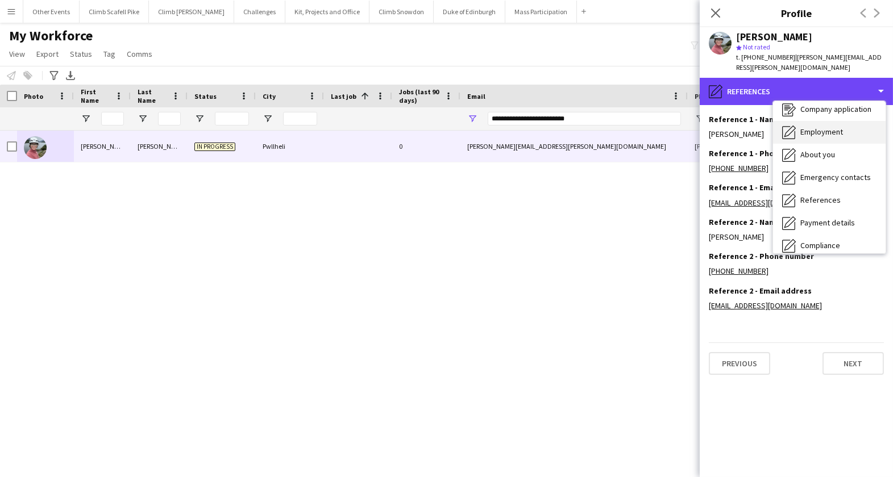
scroll to position [32, 0]
click at [826, 125] on span "Employment" at bounding box center [821, 130] width 43 height 10
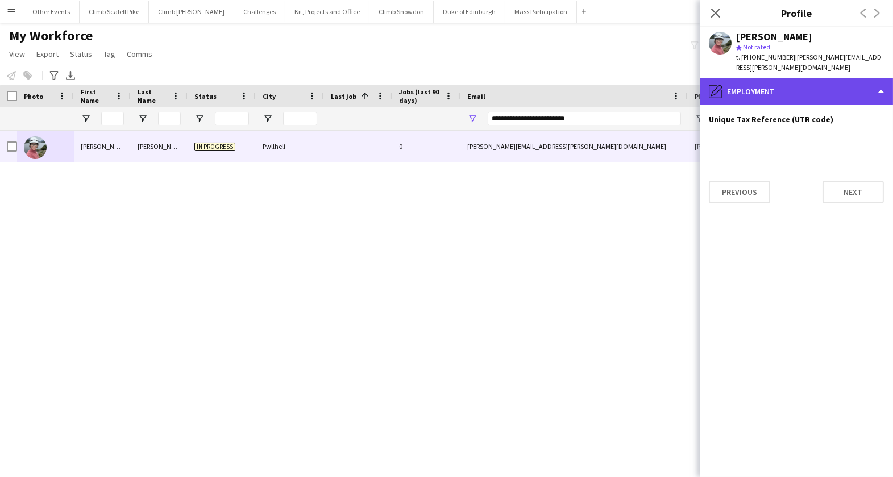
click at [815, 81] on div "pencil4 Employment" at bounding box center [795, 91] width 193 height 27
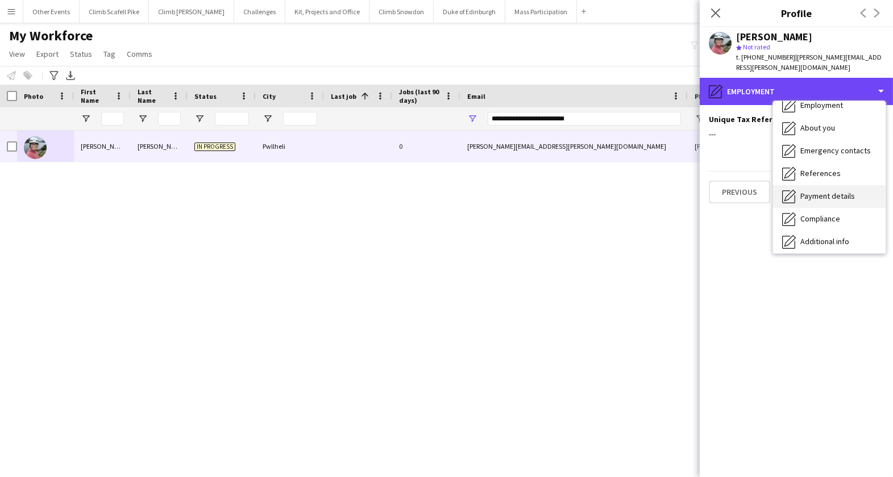
scroll to position [57, 0]
click at [828, 190] on span "Payment details" at bounding box center [827, 195] width 55 height 10
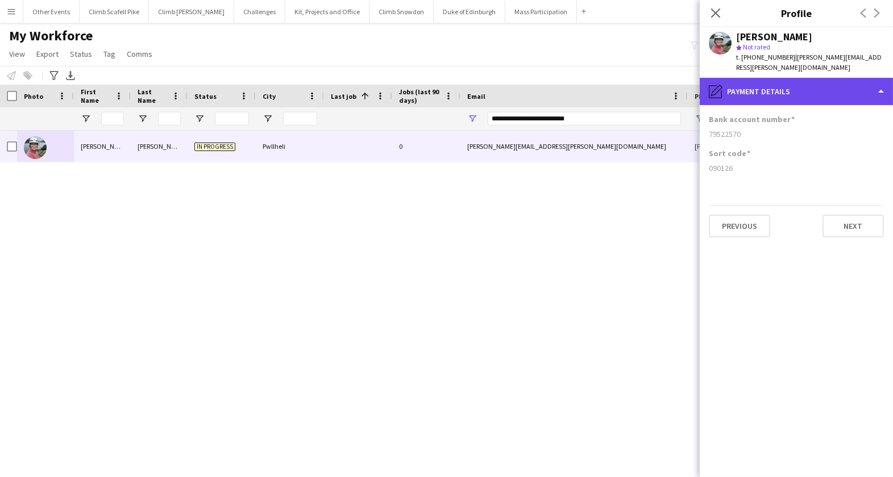
click at [800, 79] on div "pencil4 Payment details" at bounding box center [795, 91] width 193 height 27
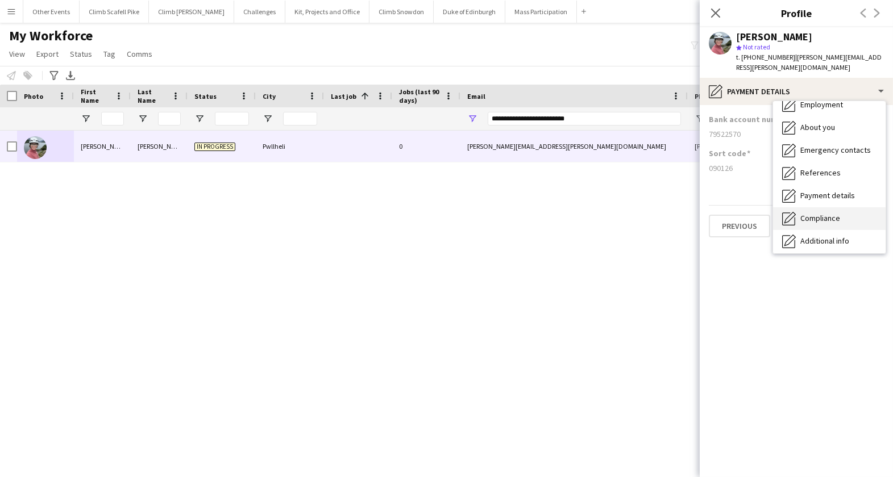
click at [830, 213] on span "Compliance" at bounding box center [820, 218] width 40 height 10
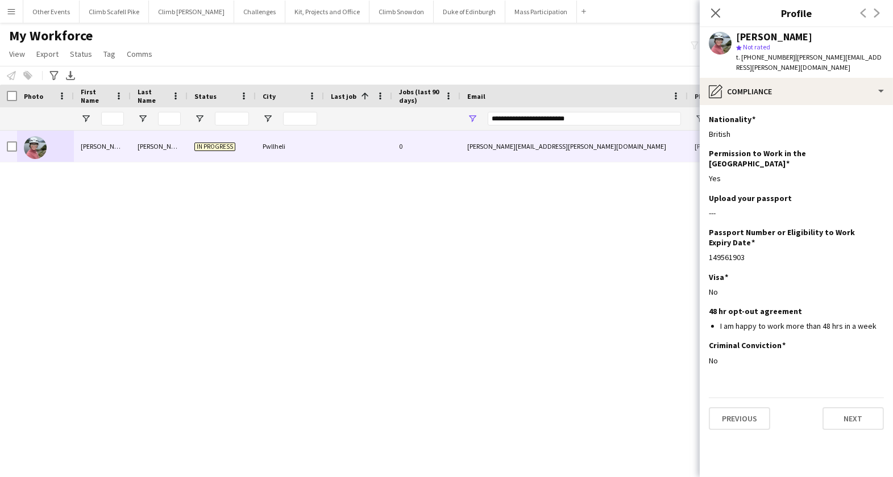
click at [538, 327] on div "[PERSON_NAME] In progress Pwllheli 0 [PERSON_NAME][EMAIL_ADDRESS][PERSON_NAME][…" at bounding box center [401, 289] width 803 height 317
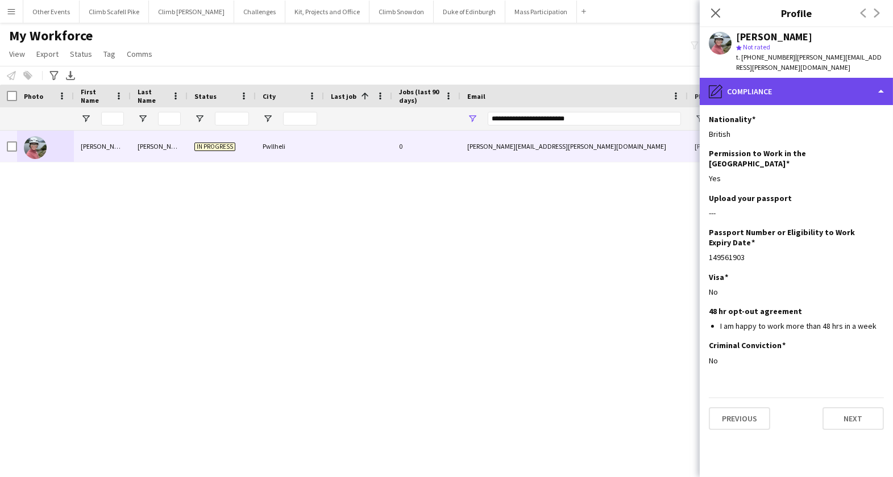
click at [747, 86] on div "pencil4 Compliance" at bounding box center [795, 91] width 193 height 27
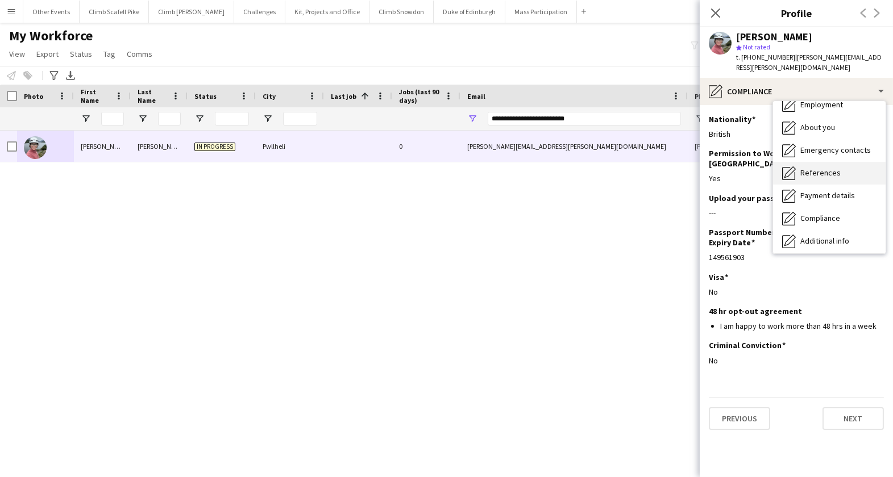
click at [813, 168] on span "References" at bounding box center [820, 173] width 40 height 10
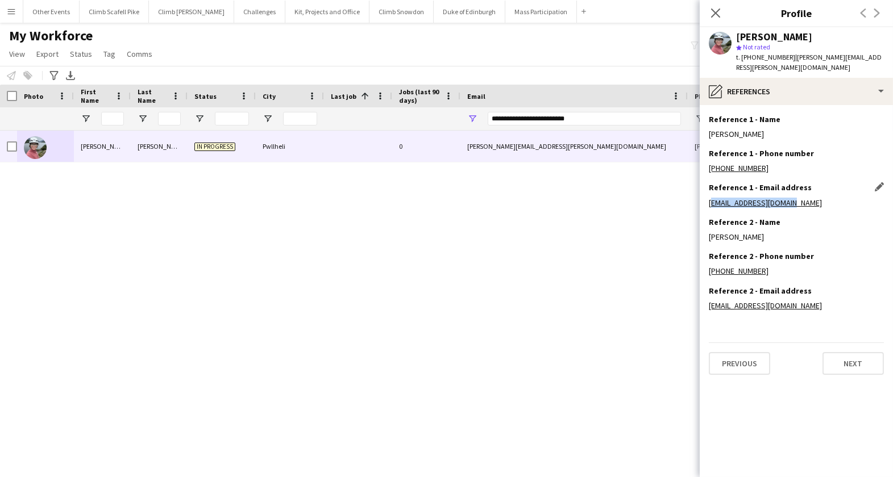
drag, startPoint x: 797, startPoint y: 194, endPoint x: 709, endPoint y: 195, distance: 88.6
click at [709, 198] on div "[EMAIL_ADDRESS][DOMAIN_NAME]" at bounding box center [796, 203] width 175 height 10
copy link "[EMAIL_ADDRESS][DOMAIN_NAME]"
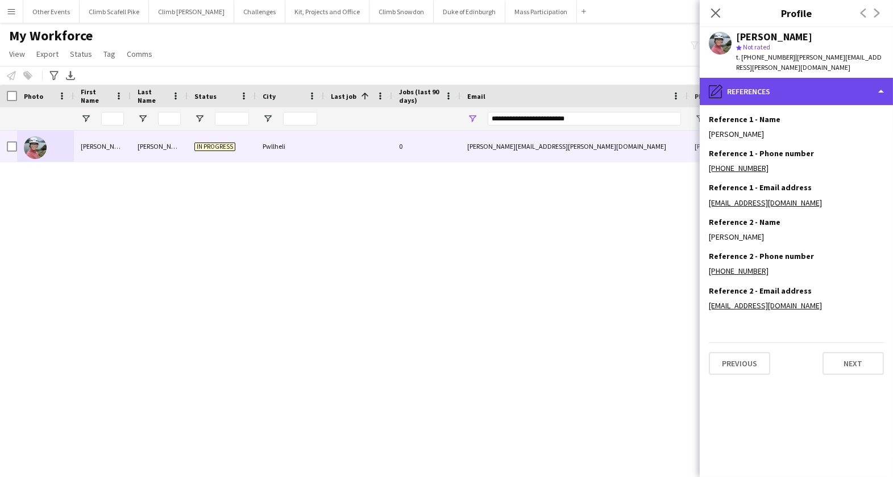
click at [832, 93] on div "pencil4 References" at bounding box center [795, 91] width 193 height 27
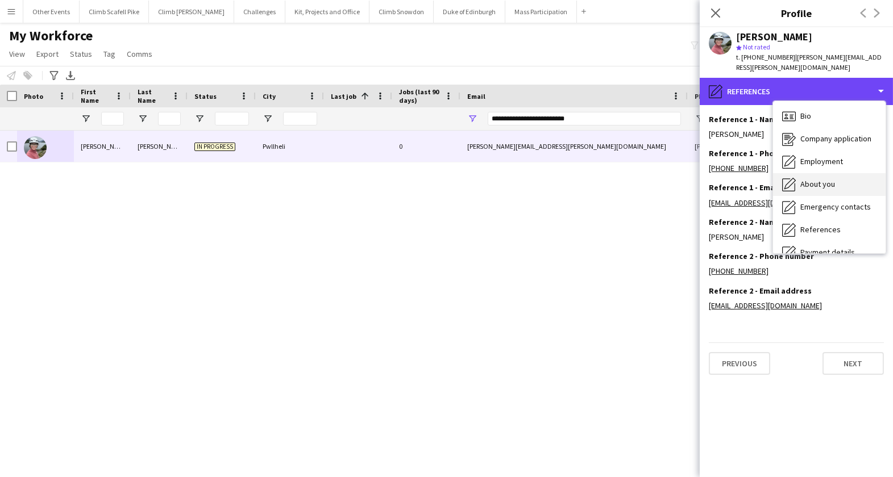
scroll to position [0, 0]
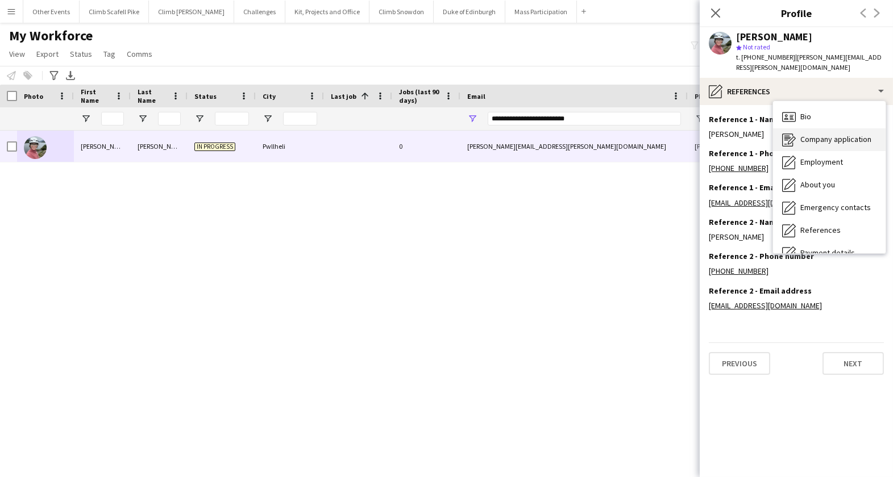
click at [834, 134] on span "Company application" at bounding box center [835, 139] width 71 height 10
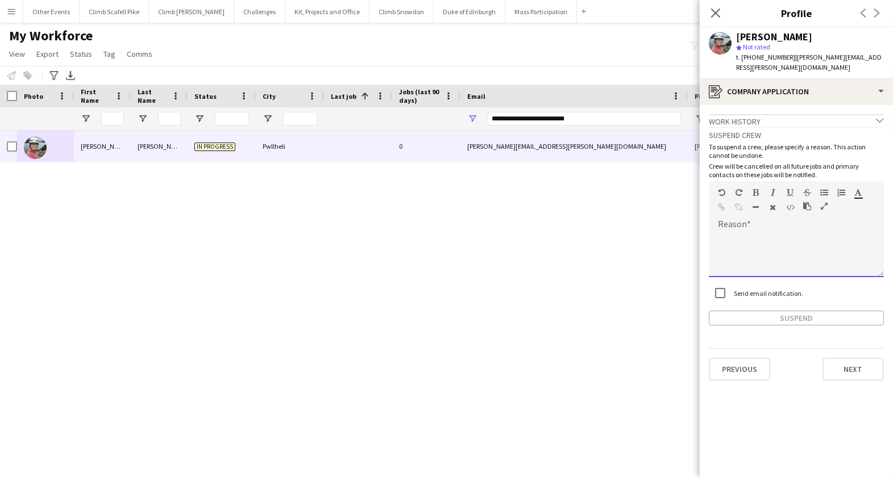
click at [788, 245] on div at bounding box center [796, 254] width 175 height 45
click at [797, 235] on div at bounding box center [796, 254] width 175 height 45
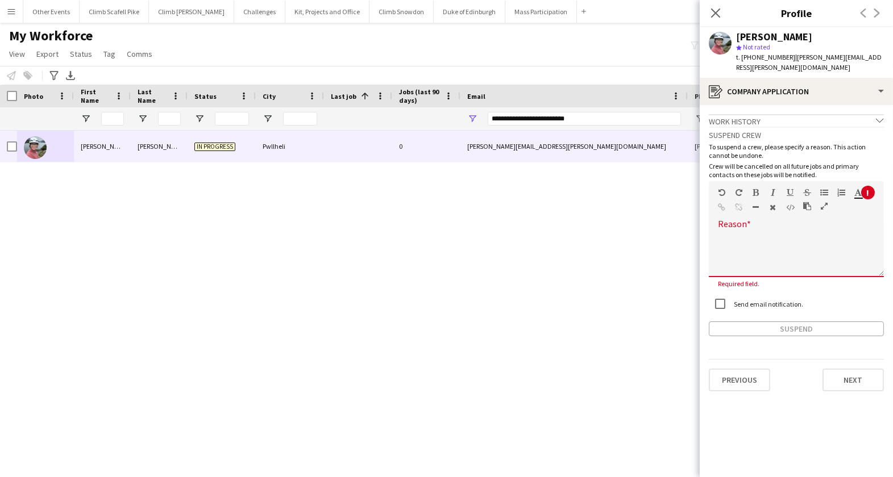
click at [772, 144] on p "To suspend a crew, please specify a reason. This action cannot be undone." at bounding box center [796, 151] width 175 height 17
click at [880, 118] on icon at bounding box center [879, 120] width 7 height 4
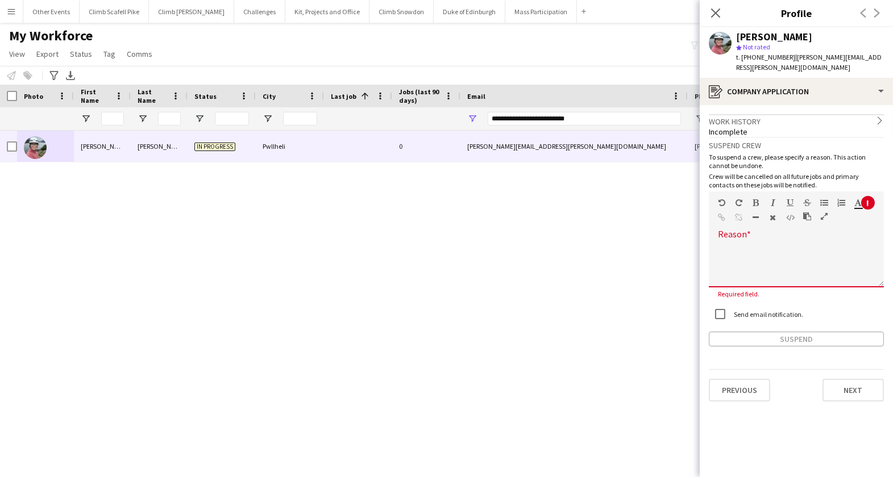
click at [880, 116] on icon at bounding box center [879, 119] width 4 height 7
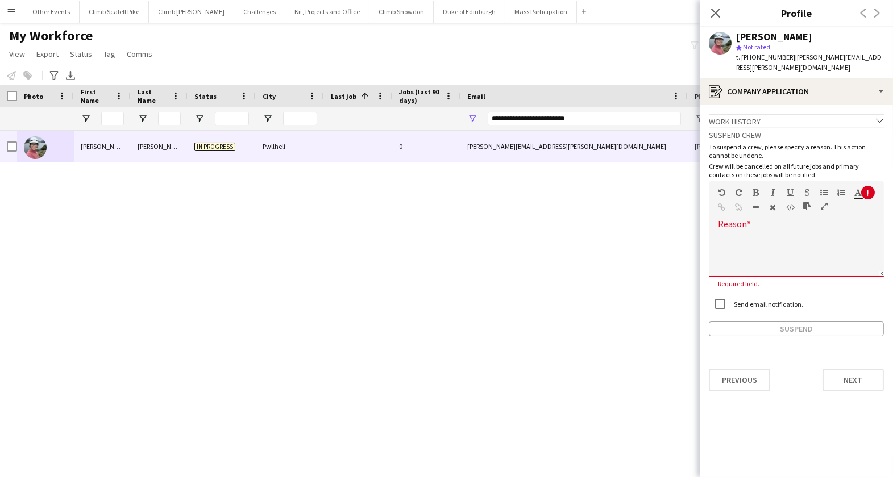
click at [877, 116] on icon "chevron-down" at bounding box center [880, 120] width 8 height 8
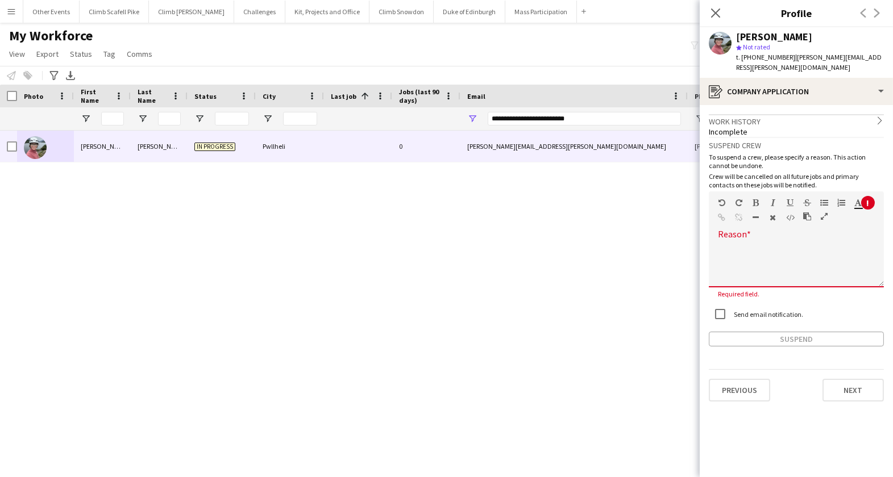
click at [758, 127] on div "Incomplete" at bounding box center [796, 132] width 175 height 10
click at [879, 116] on icon "chevron-right" at bounding box center [880, 120] width 8 height 8
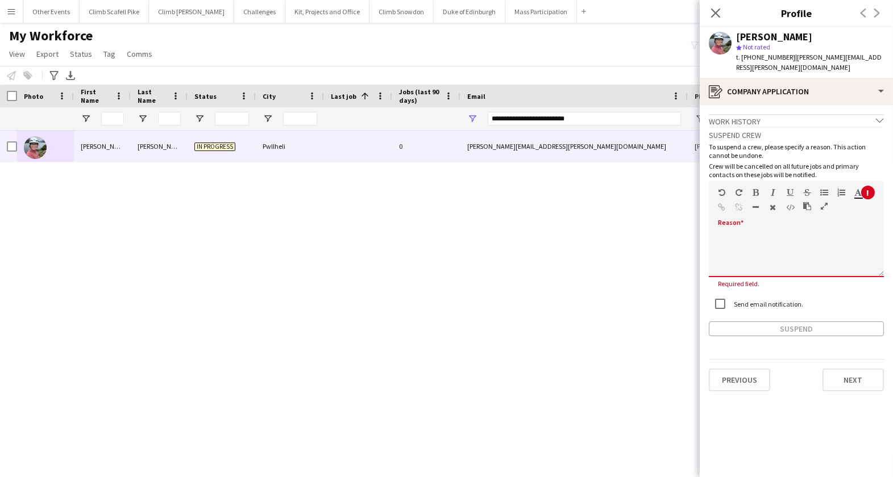
click at [813, 240] on div at bounding box center [796, 254] width 175 height 45
click at [859, 189] on icon "button" at bounding box center [858, 193] width 7 height 8
click at [730, 252] on div at bounding box center [796, 254] width 175 height 45
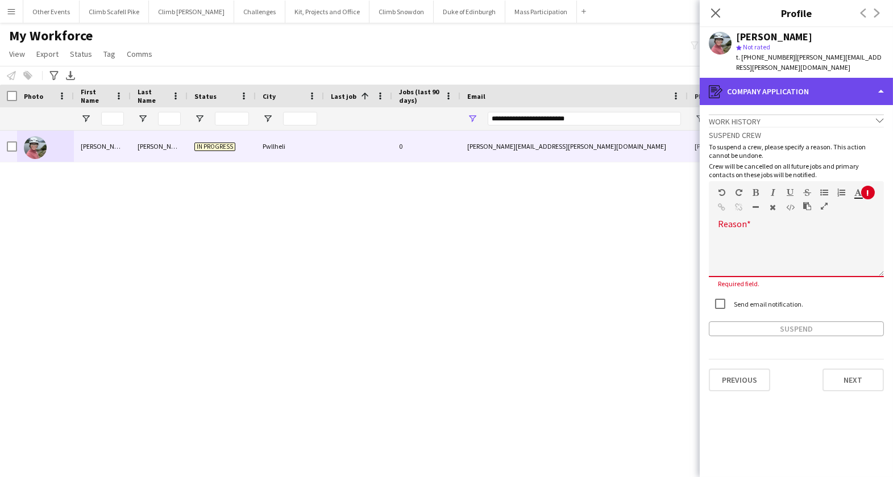
click at [824, 89] on div "register Company application" at bounding box center [795, 91] width 193 height 27
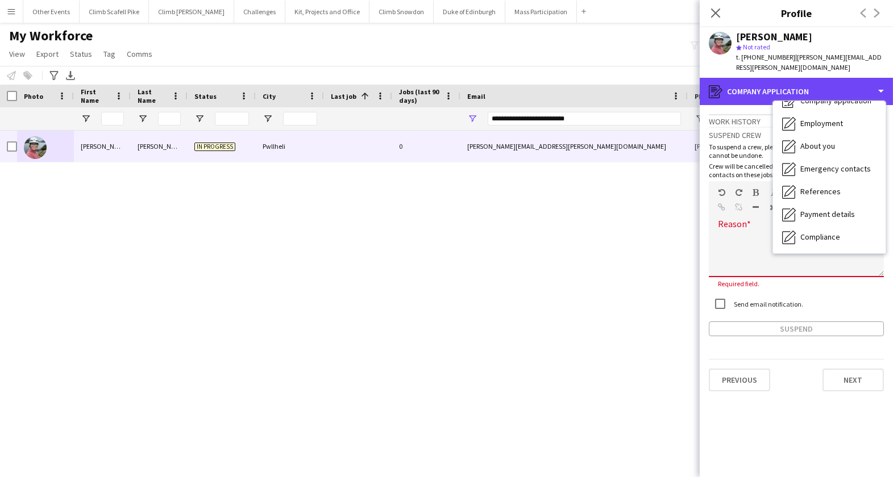
scroll to position [129, 0]
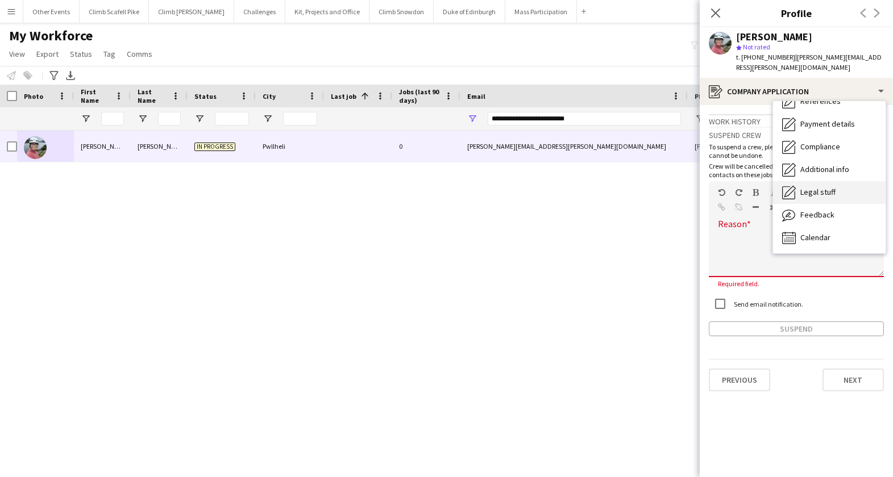
click at [836, 182] on div "Legal stuff Legal stuff" at bounding box center [829, 192] width 113 height 23
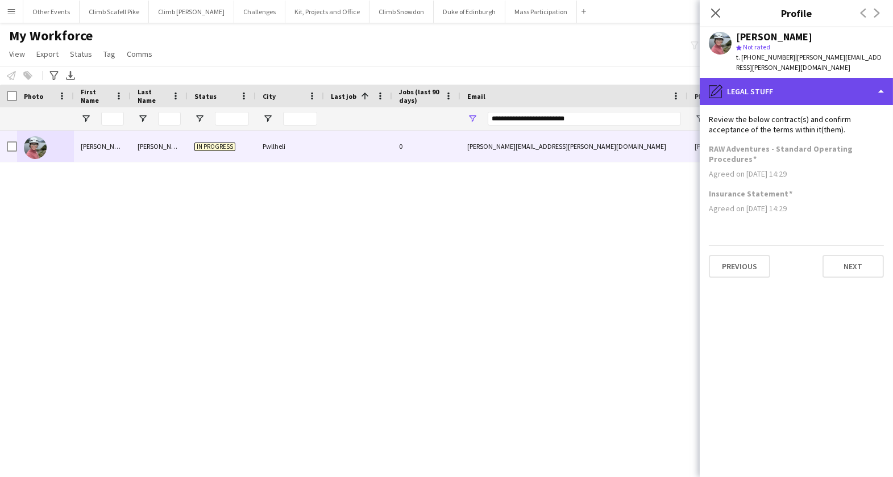
click at [765, 88] on div "pencil4 Legal stuff" at bounding box center [795, 91] width 193 height 27
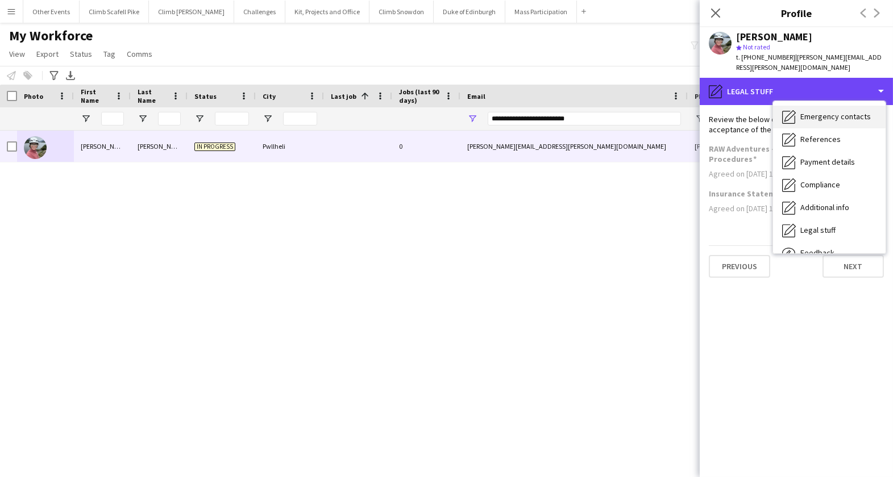
scroll to position [0, 0]
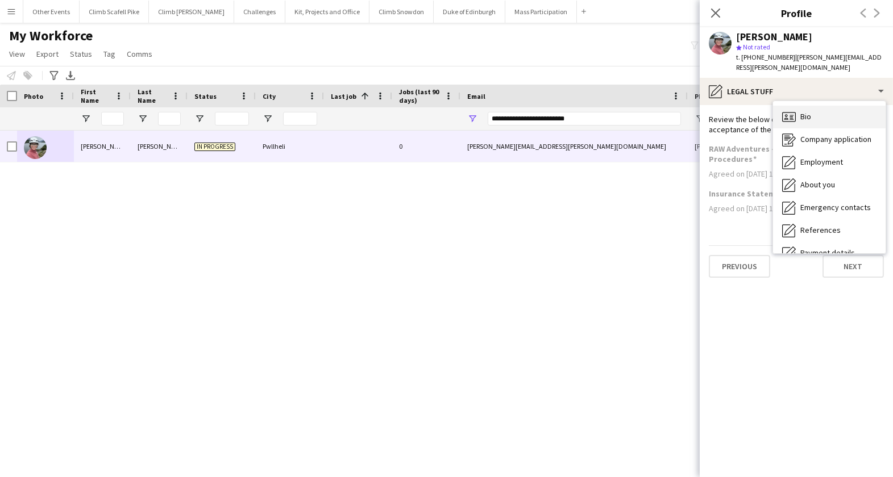
click at [806, 111] on span "Bio" at bounding box center [805, 116] width 11 height 10
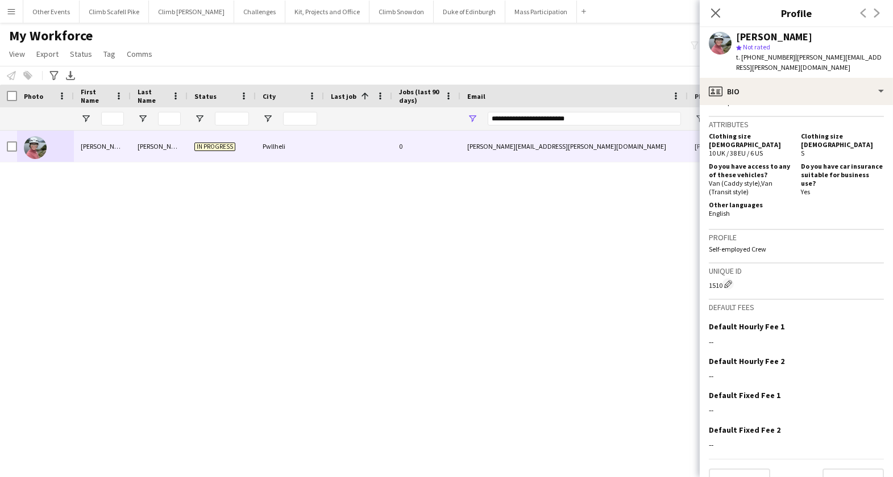
scroll to position [502, 0]
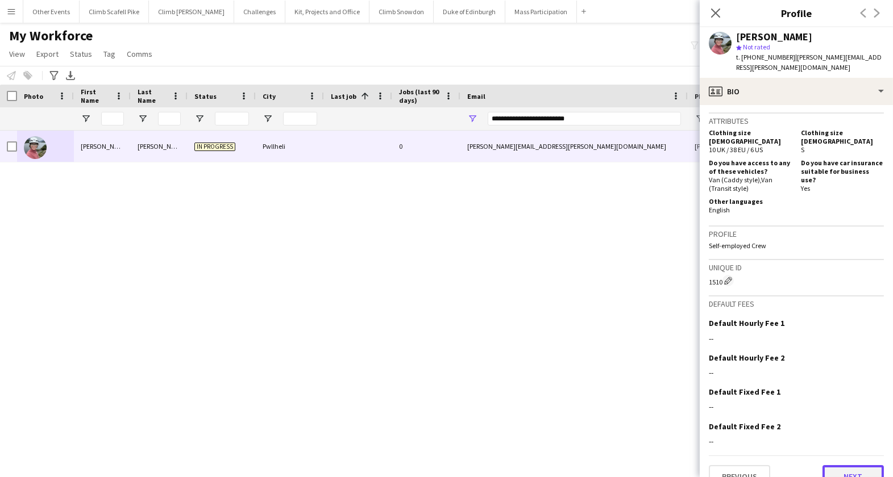
click at [843, 465] on button "Next" at bounding box center [852, 476] width 61 height 23
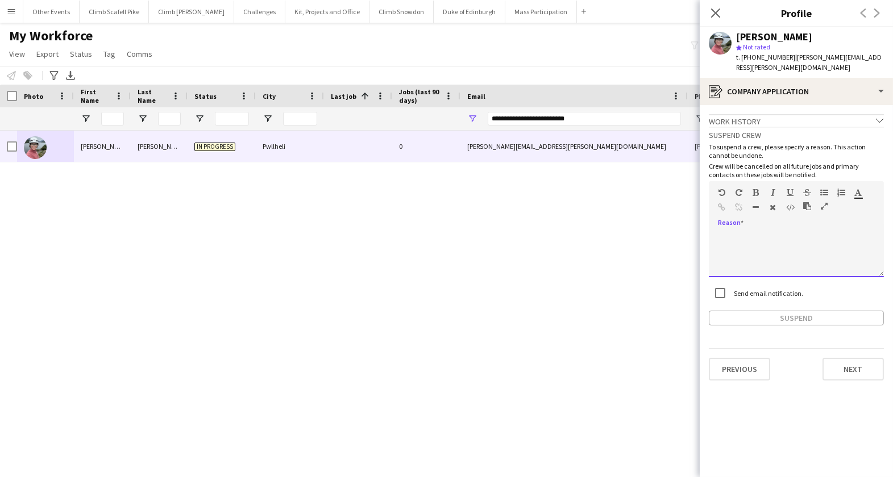
click at [785, 235] on div at bounding box center [796, 254] width 175 height 45
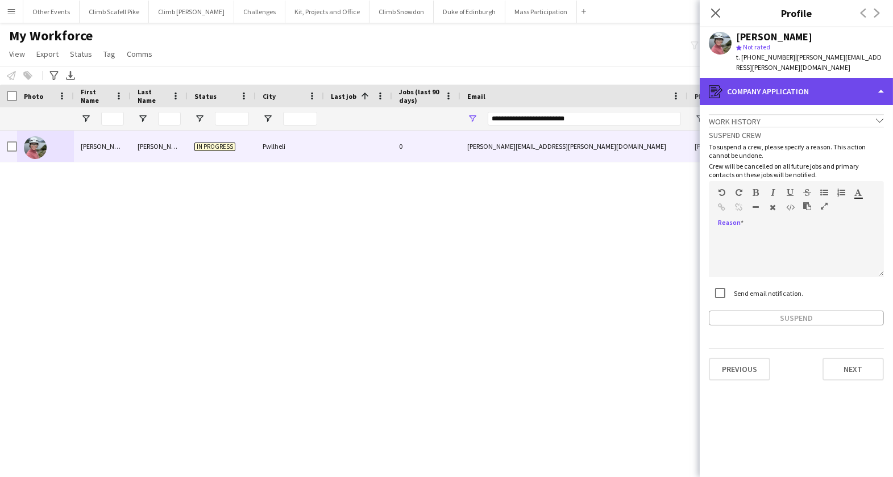
click at [880, 81] on div "register Company application" at bounding box center [795, 91] width 193 height 27
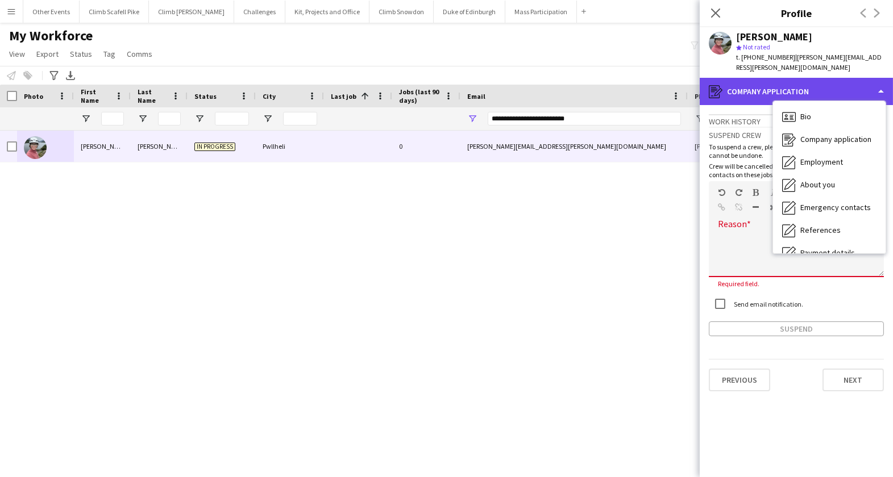
click at [880, 80] on div "register Company application" at bounding box center [795, 91] width 193 height 27
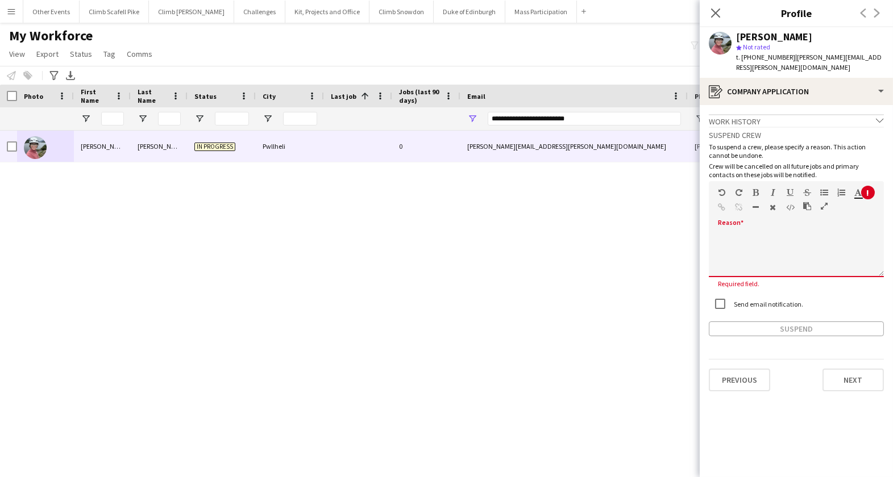
drag, startPoint x: 761, startPoint y: 238, endPoint x: 756, endPoint y: 233, distance: 7.2
click at [760, 238] on div at bounding box center [796, 254] width 175 height 45
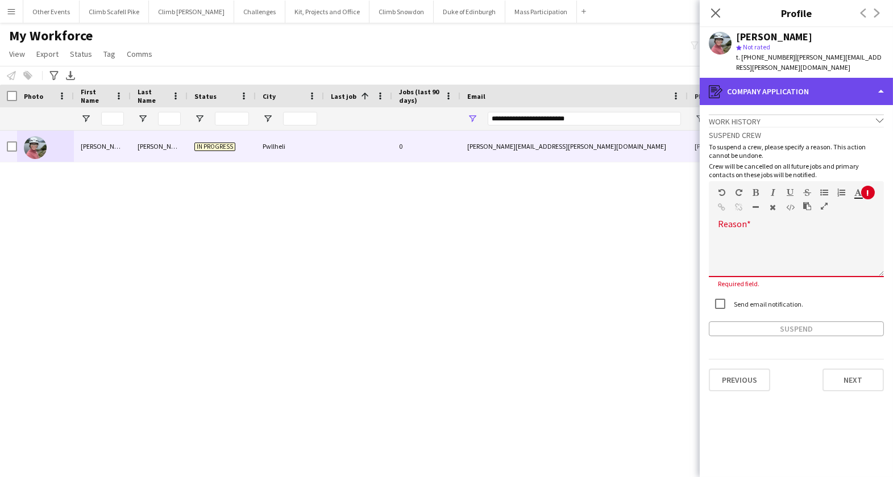
click at [852, 90] on div "register Company application" at bounding box center [795, 91] width 193 height 27
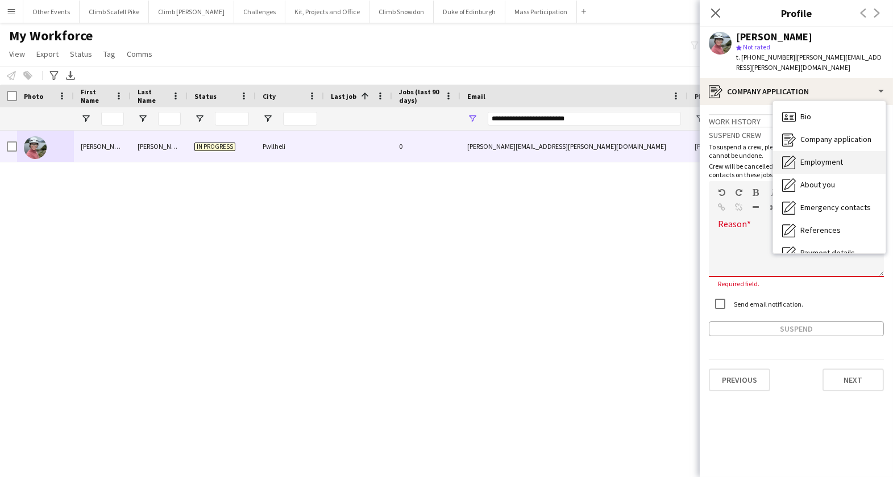
click at [830, 157] on span "Employment" at bounding box center [821, 162] width 43 height 10
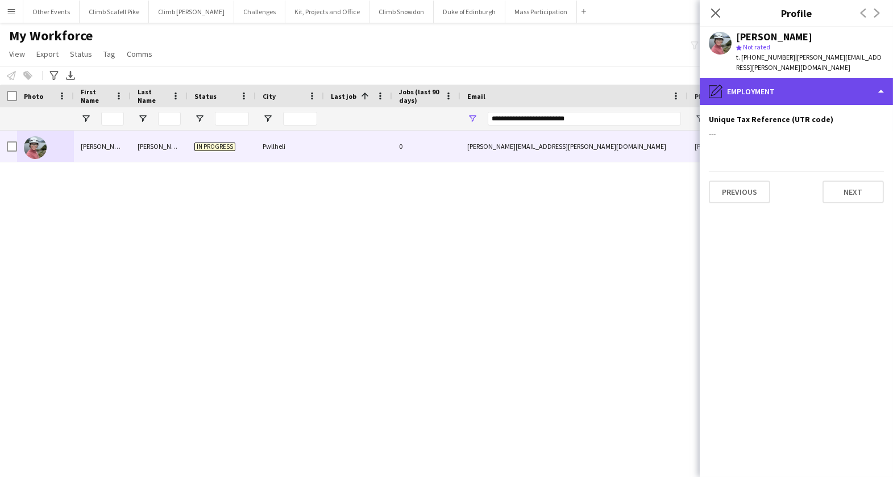
click at [803, 84] on div "pencil4 Employment" at bounding box center [795, 91] width 193 height 27
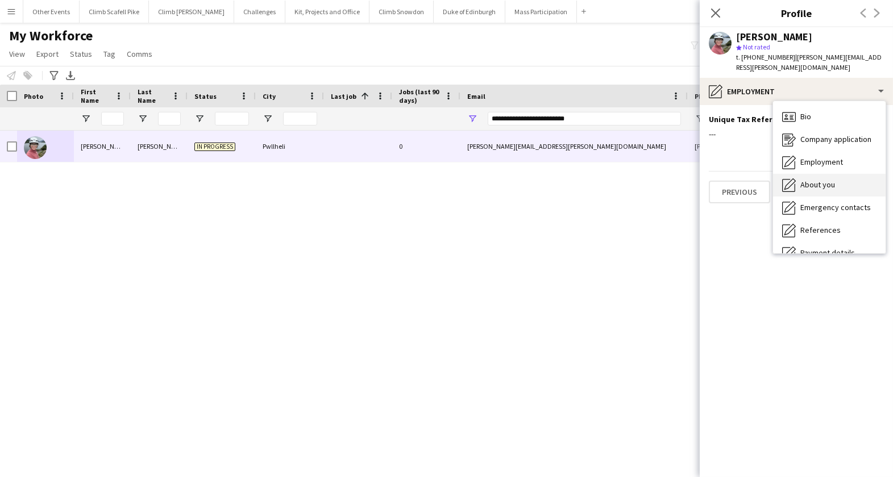
click at [821, 180] on span "About you" at bounding box center [817, 185] width 35 height 10
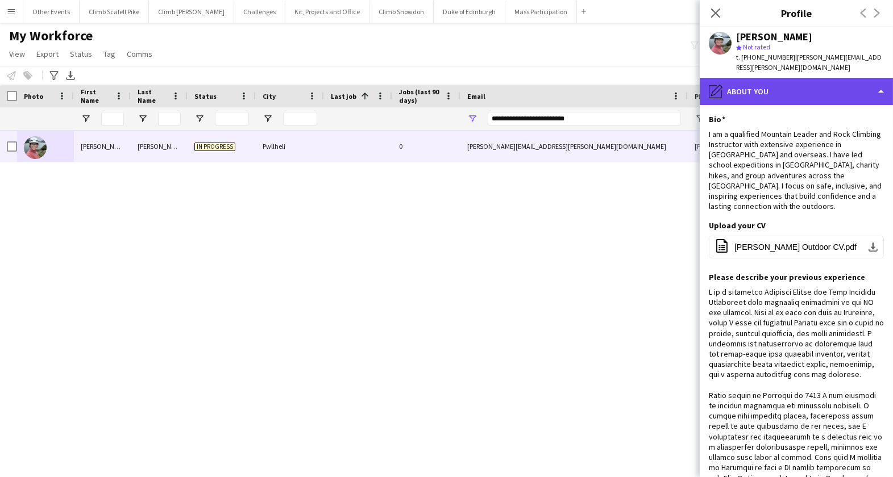
click at [802, 86] on div "pencil4 About you" at bounding box center [795, 91] width 193 height 27
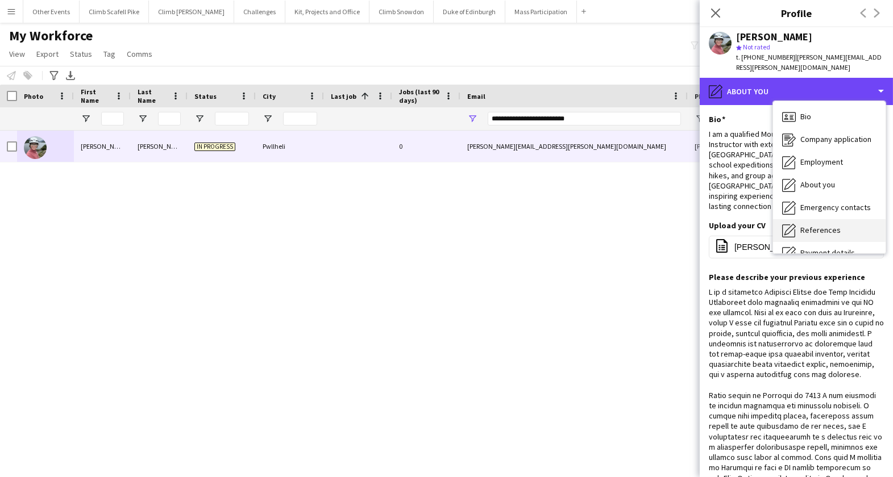
scroll to position [2, 0]
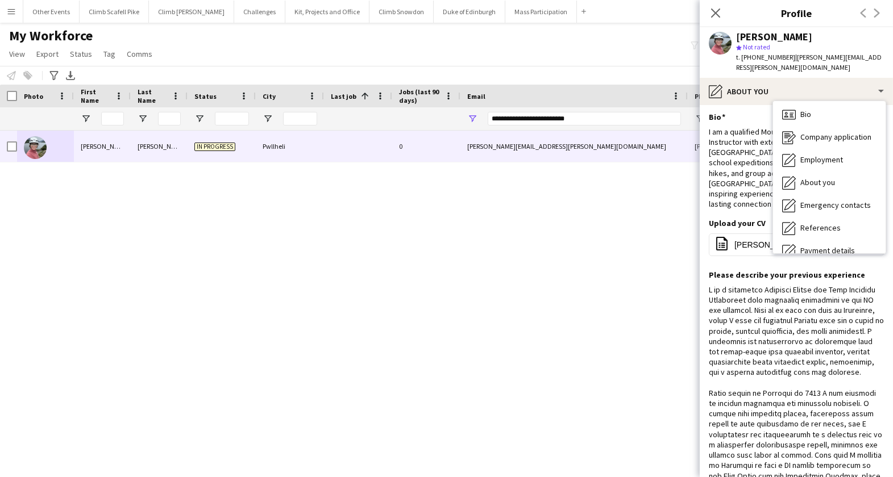
click at [726, 173] on div "I am a qualified Mountain Leader and Rock Climbing Instructor with extensive ex…" at bounding box center [796, 168] width 175 height 83
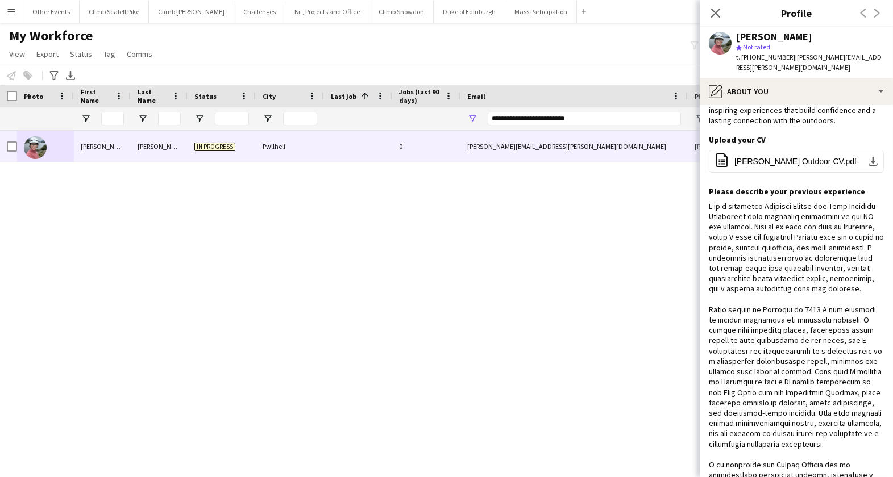
scroll to position [0, 0]
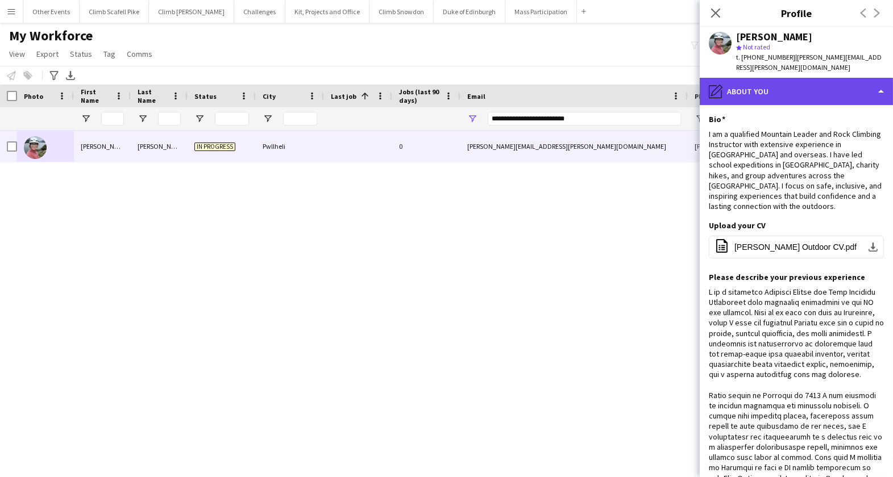
click at [772, 88] on div "pencil4 About you" at bounding box center [795, 91] width 193 height 27
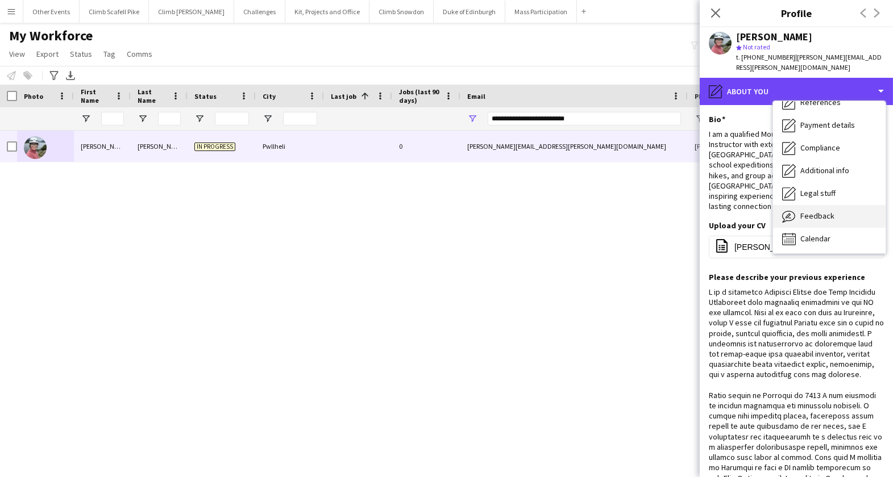
scroll to position [129, 0]
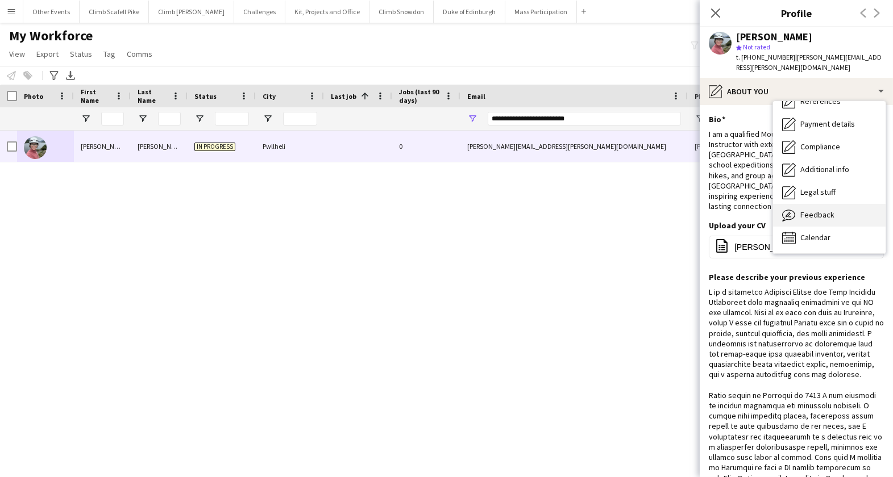
click at [830, 210] on span "Feedback" at bounding box center [817, 215] width 34 height 10
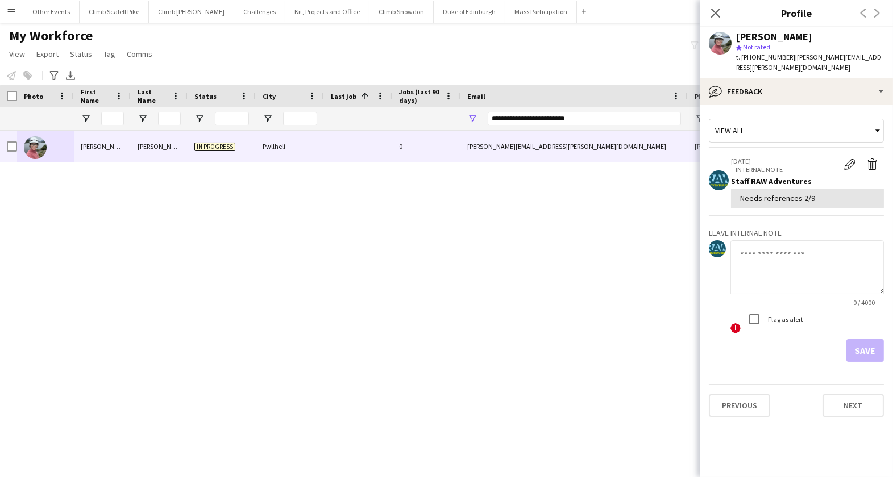
click at [794, 254] on textarea at bounding box center [806, 267] width 153 height 54
type textarea "**********"
click at [864, 347] on button "Save" at bounding box center [865, 350] width 38 height 23
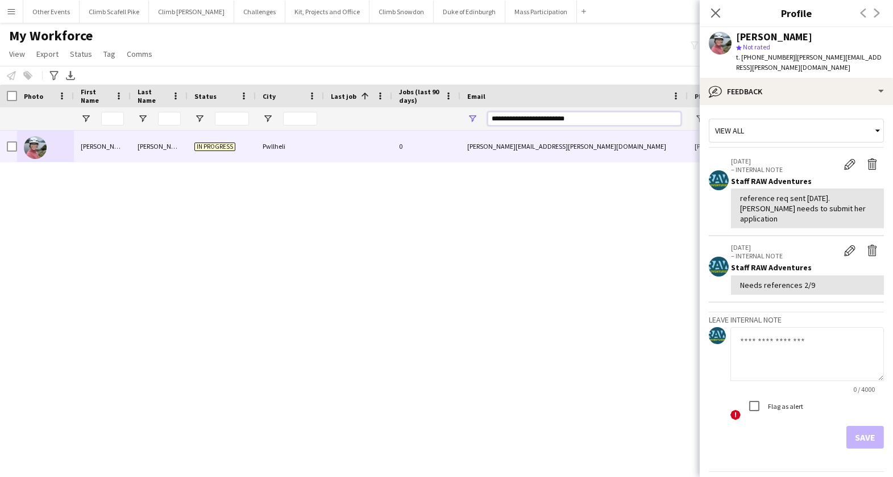
click at [535, 116] on input "**********" at bounding box center [584, 119] width 193 height 14
paste input "**********"
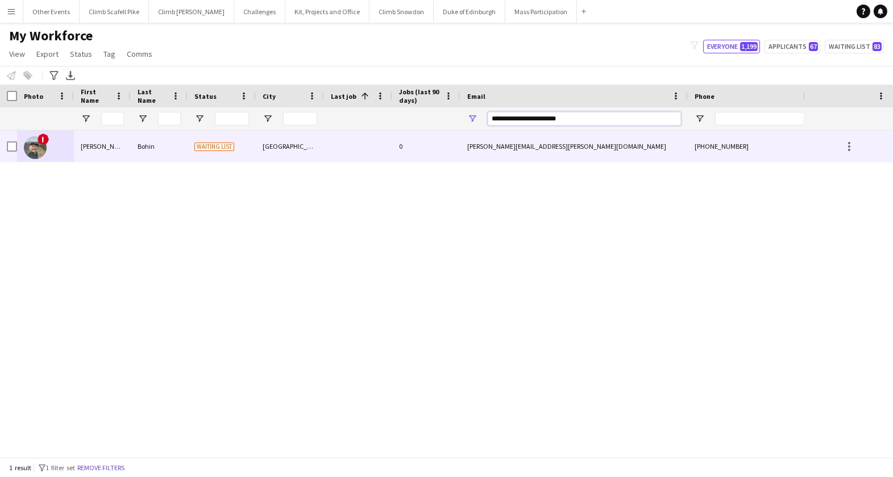
type input "**********"
click at [32, 151] on img at bounding box center [35, 147] width 23 height 23
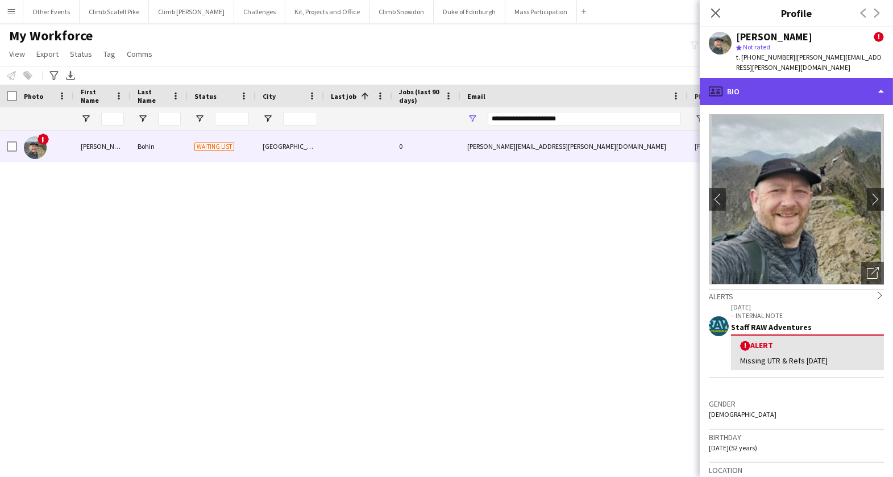
click at [848, 78] on div "profile Bio" at bounding box center [795, 91] width 193 height 27
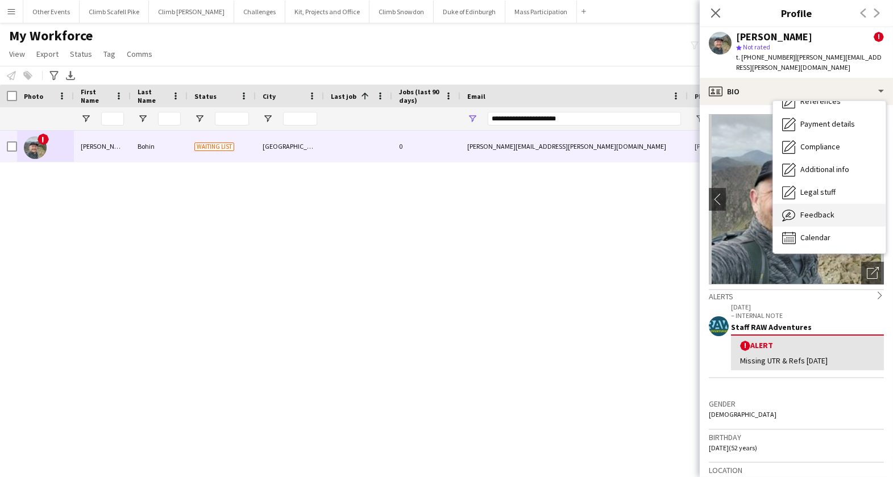
click at [835, 206] on div "Feedback Feedback" at bounding box center [829, 215] width 113 height 23
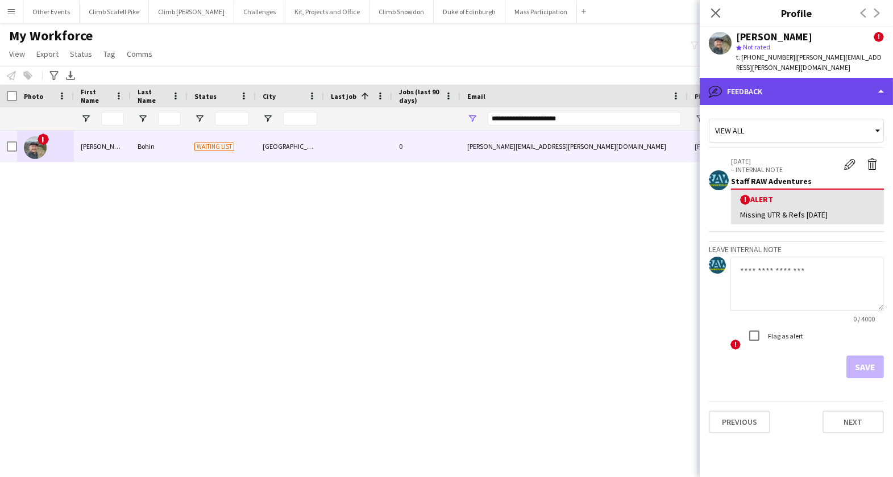
click at [859, 90] on div "bubble-pencil Feedback" at bounding box center [795, 91] width 193 height 27
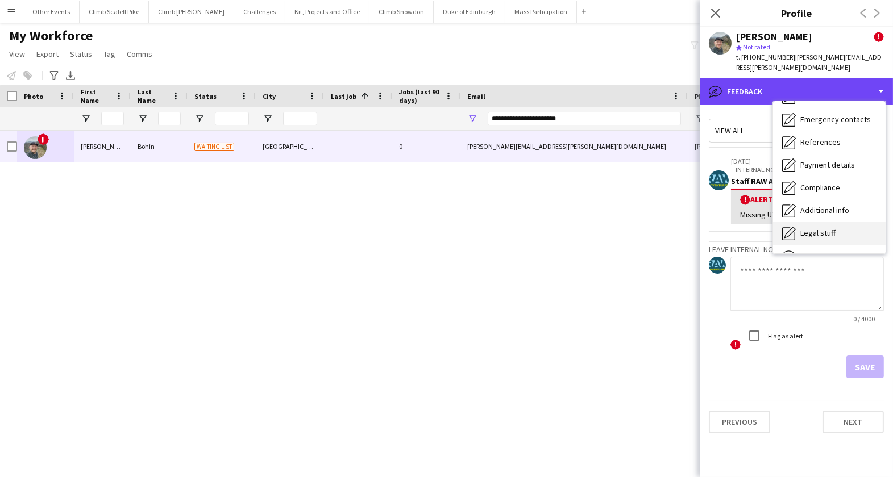
scroll to position [68, 0]
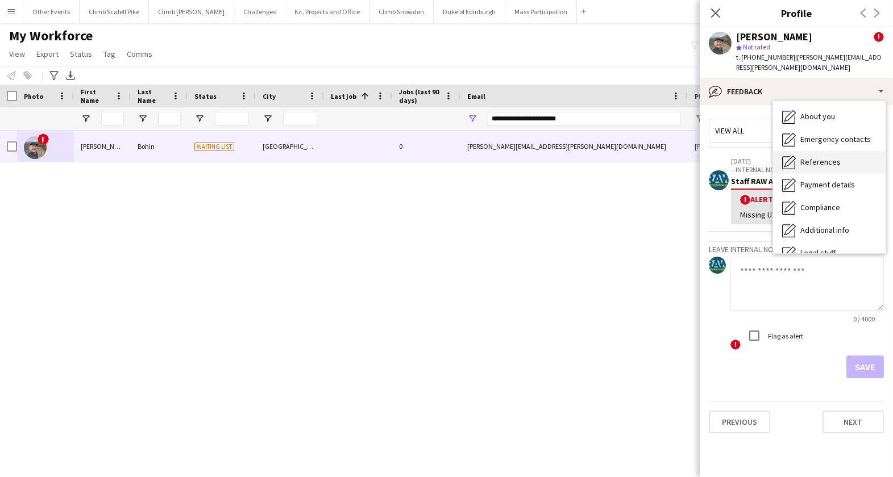
click at [838, 154] on div "References References" at bounding box center [829, 162] width 113 height 23
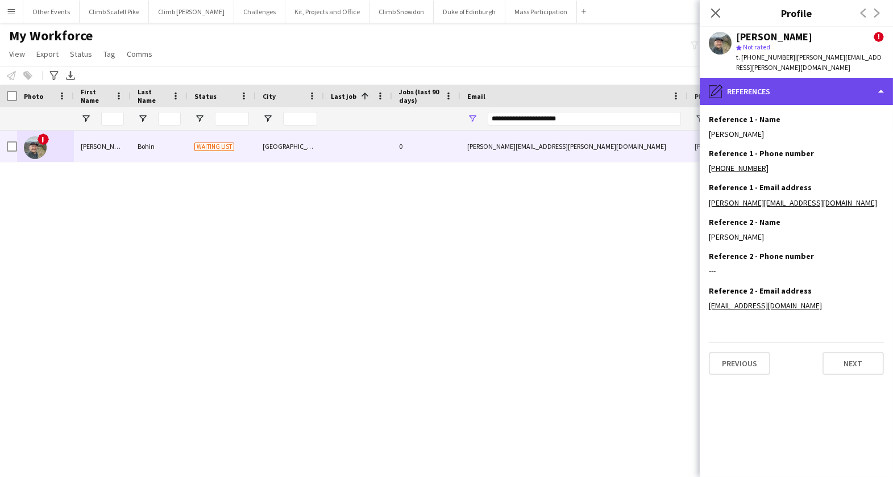
click at [839, 87] on div "pencil4 References" at bounding box center [795, 91] width 193 height 27
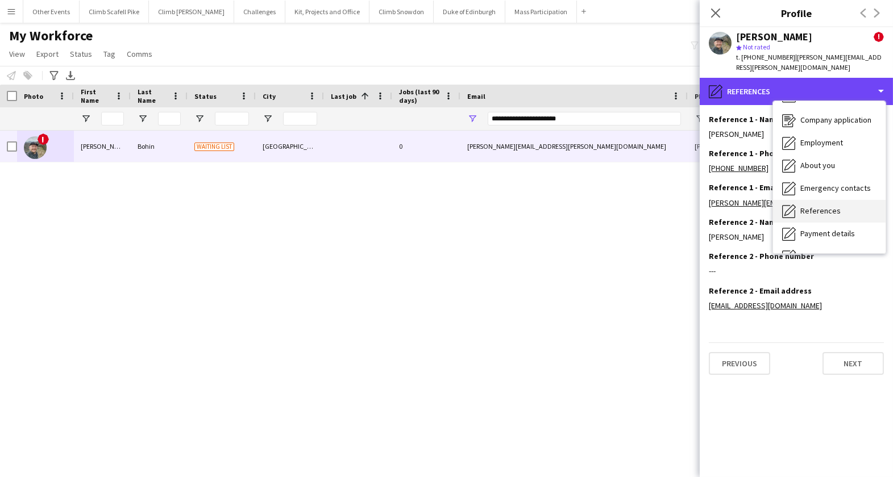
scroll to position [18, 0]
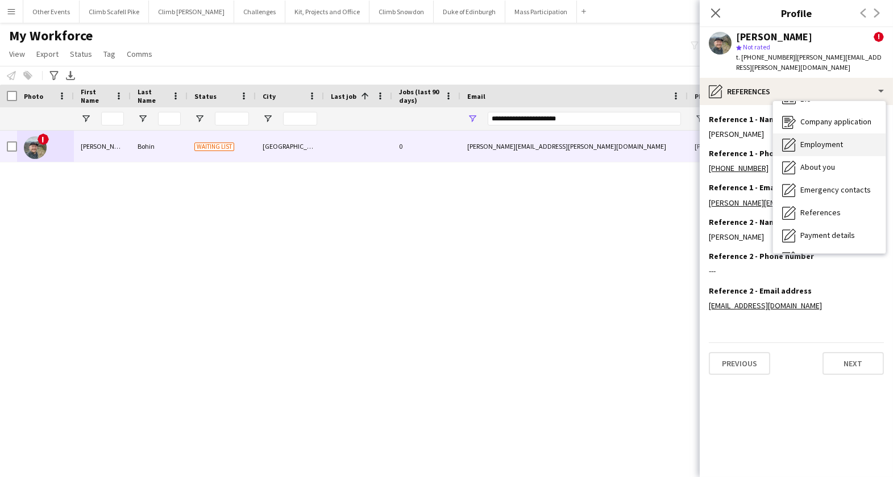
click at [831, 144] on div "Employment Employment" at bounding box center [829, 145] width 113 height 23
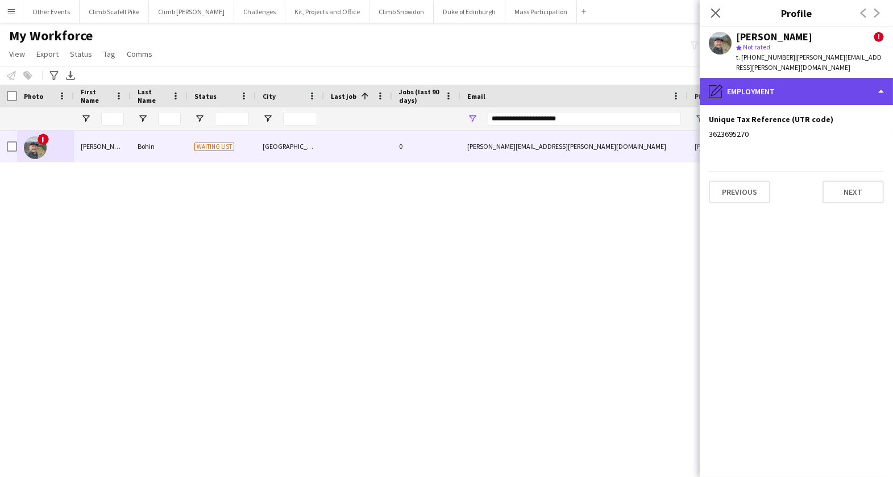
click at [825, 89] on div "pencil4 Employment" at bounding box center [795, 91] width 193 height 27
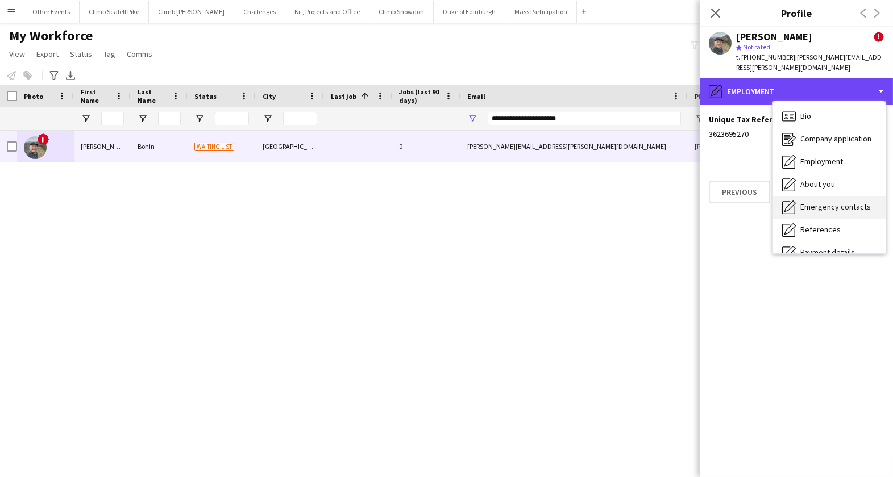
scroll to position [0, 0]
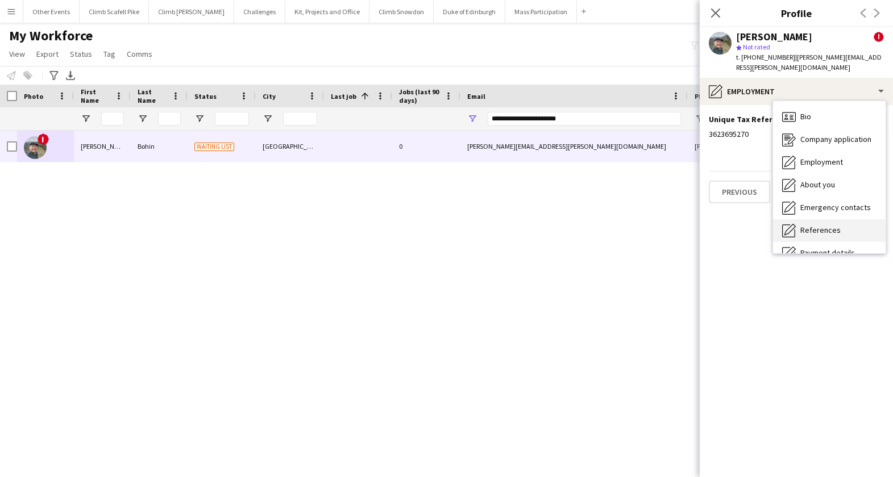
click at [818, 225] on span "References" at bounding box center [820, 230] width 40 height 10
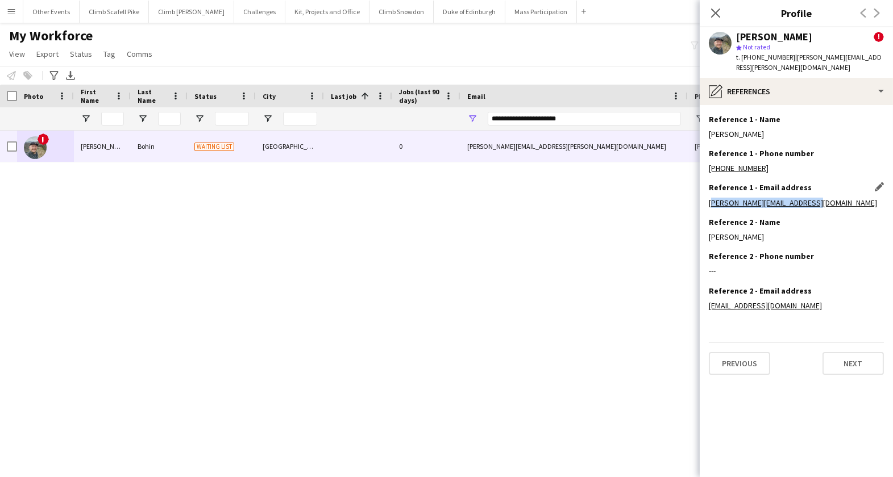
drag, startPoint x: 810, startPoint y: 193, endPoint x: 710, endPoint y: 194, distance: 100.0
click at [710, 198] on div "[PERSON_NAME][EMAIL_ADDRESS][DOMAIN_NAME]" at bounding box center [796, 203] width 175 height 10
copy link "[PERSON_NAME][EMAIL_ADDRESS][DOMAIN_NAME]"
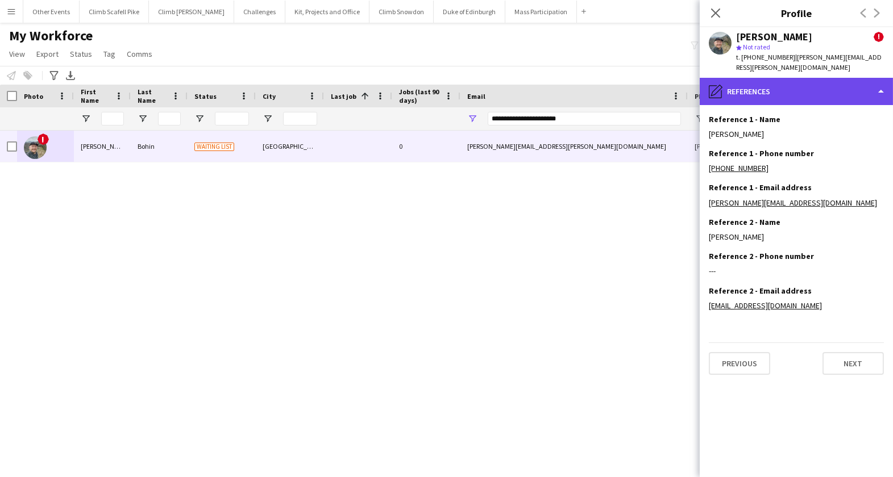
click at [816, 93] on div "pencil4 References" at bounding box center [795, 91] width 193 height 27
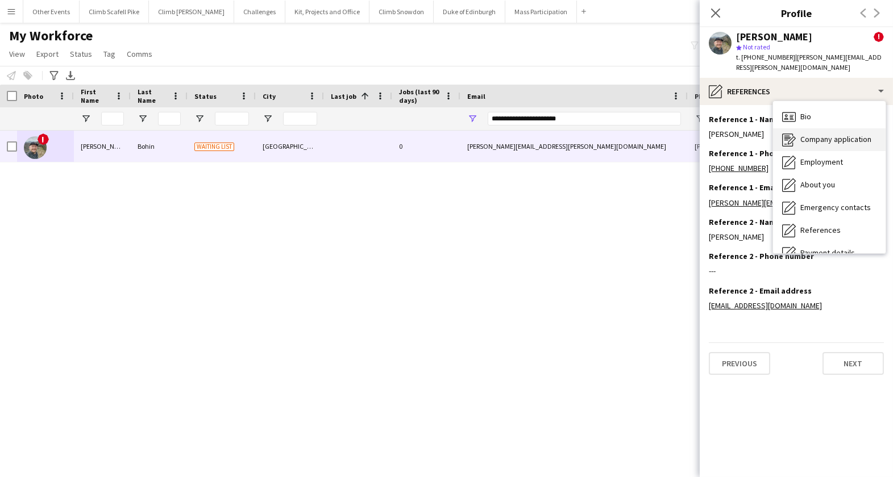
click at [826, 134] on span "Company application" at bounding box center [835, 139] width 71 height 10
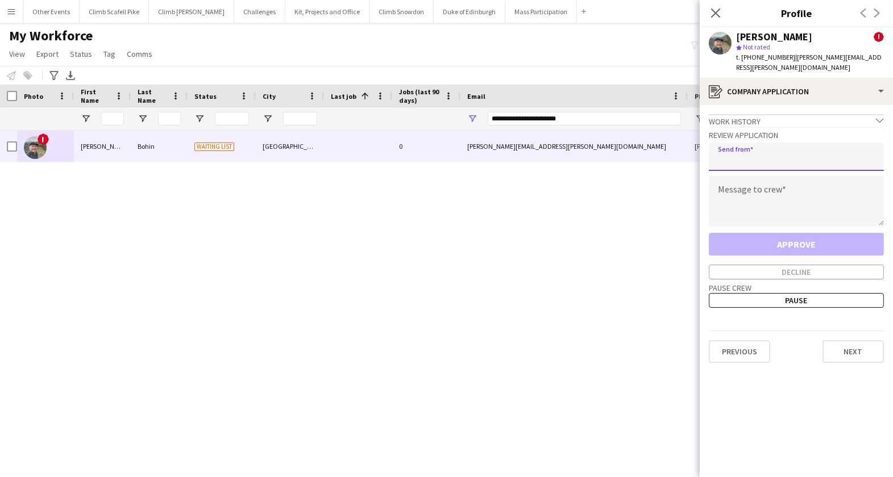
click at [748, 157] on input "email" at bounding box center [796, 157] width 175 height 28
paste input "**********"
type input "**********"
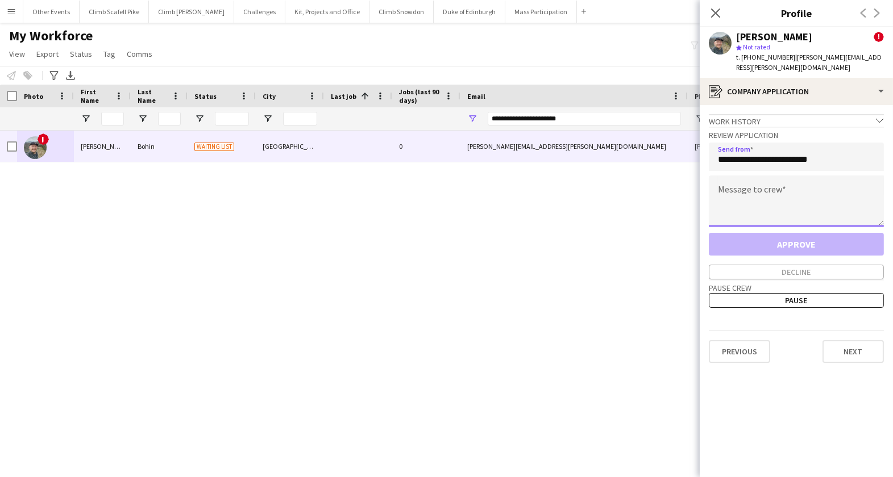
click at [750, 186] on textarea at bounding box center [796, 201] width 175 height 51
paste textarea "**********"
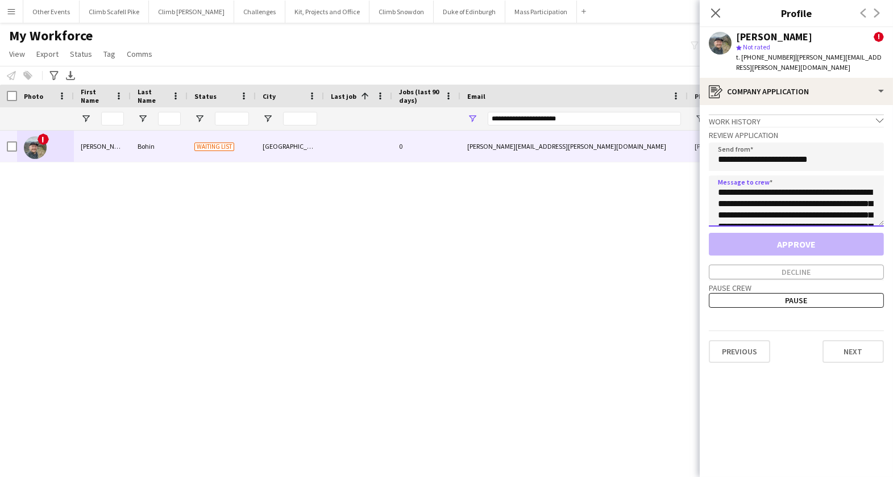
scroll to position [199, 0]
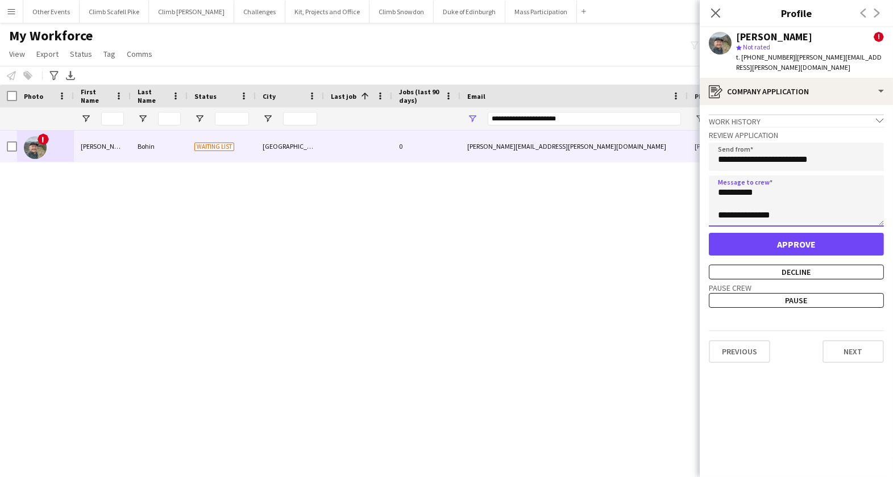
type textarea "**********"
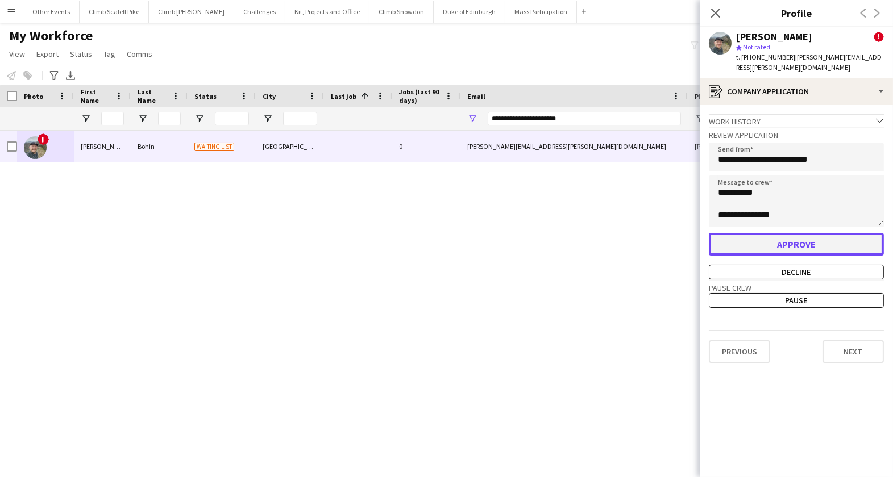
click at [818, 234] on button "Approve" at bounding box center [796, 244] width 175 height 23
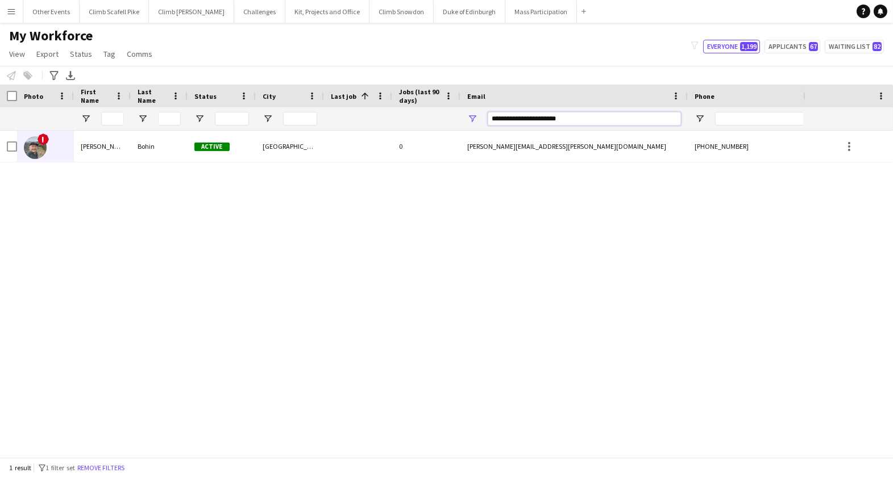
click at [535, 114] on input "**********" at bounding box center [584, 119] width 193 height 14
paste input "**********"
type input "**********"
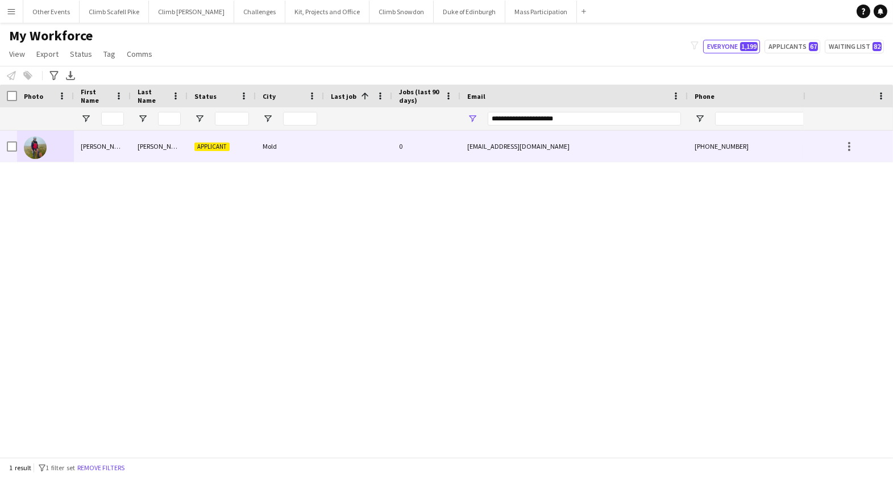
click at [39, 143] on img at bounding box center [35, 147] width 23 height 23
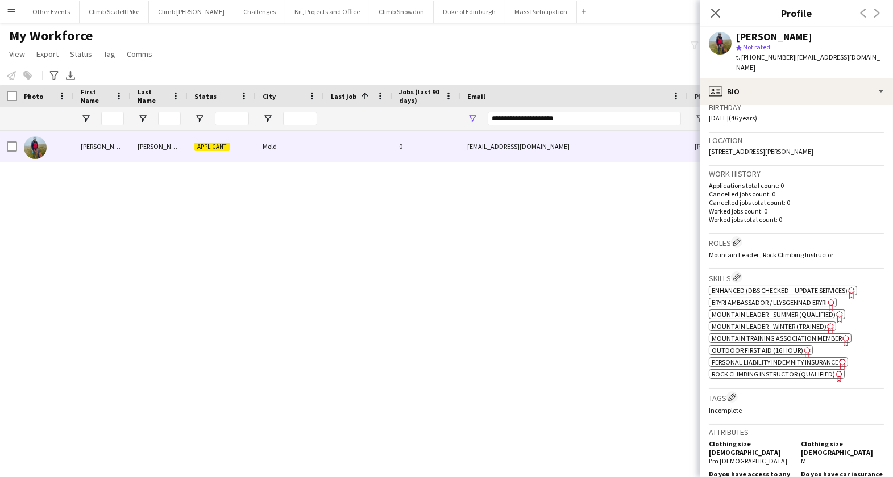
scroll to position [236, 0]
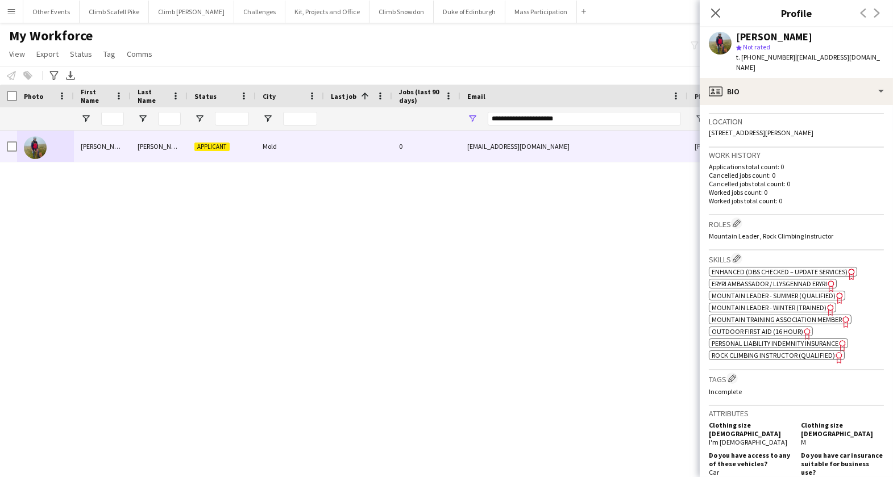
click at [756, 291] on span "Mountain Leader - Summer (Qualified)" at bounding box center [773, 295] width 124 height 9
click at [781, 327] on span "Outdoor First Aid (16 hour)" at bounding box center [756, 331] width 91 height 9
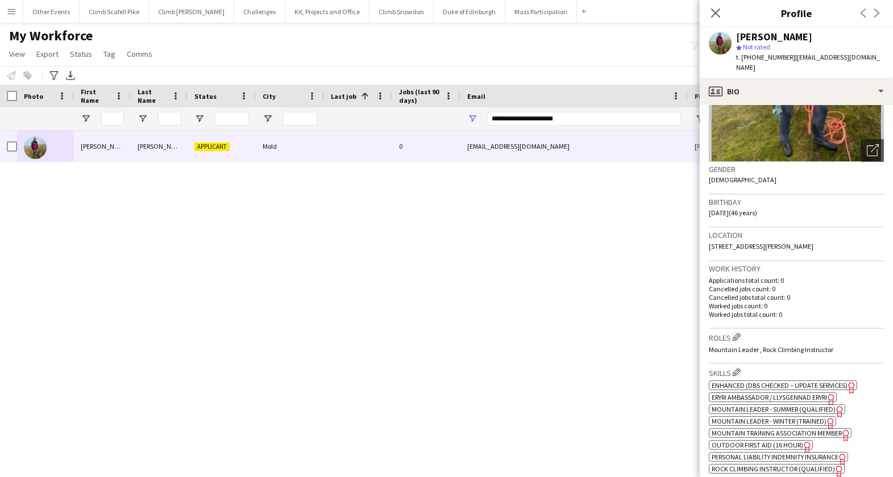
scroll to position [0, 0]
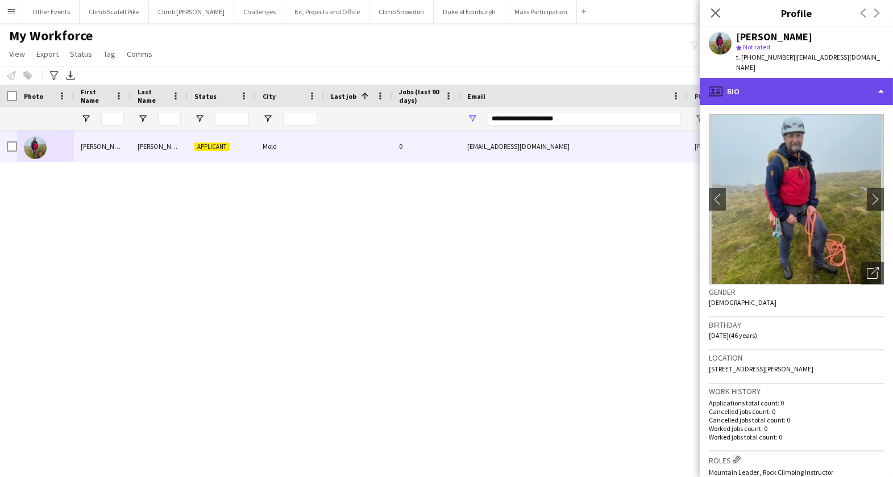
click at [831, 84] on div "profile Bio" at bounding box center [795, 91] width 193 height 27
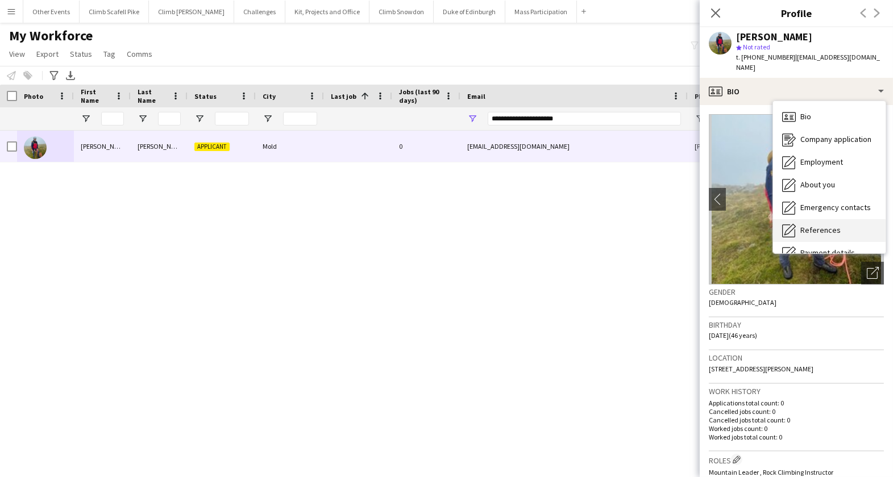
click at [824, 225] on span "References" at bounding box center [820, 230] width 40 height 10
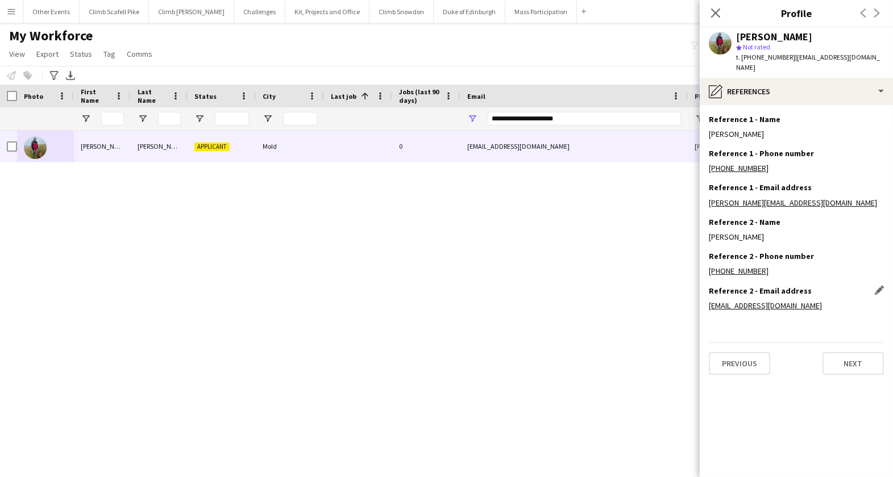
drag, startPoint x: 806, startPoint y: 295, endPoint x: 742, endPoint y: 301, distance: 64.5
click at [742, 301] on div "Reference 2 - Email address Edit this field [EMAIL_ADDRESS][DOMAIN_NAME]" at bounding box center [796, 303] width 175 height 34
drag, startPoint x: 781, startPoint y: 193, endPoint x: 706, endPoint y: 195, distance: 75.0
click at [706, 195] on app-section-data-types "Reference 1 - Name Edit this field [PERSON_NAME] Reference 1 - Phone number Edi…" at bounding box center [795, 291] width 193 height 372
copy link "[PERSON_NAME][EMAIL_ADDRESS][DOMAIN_NAME]"
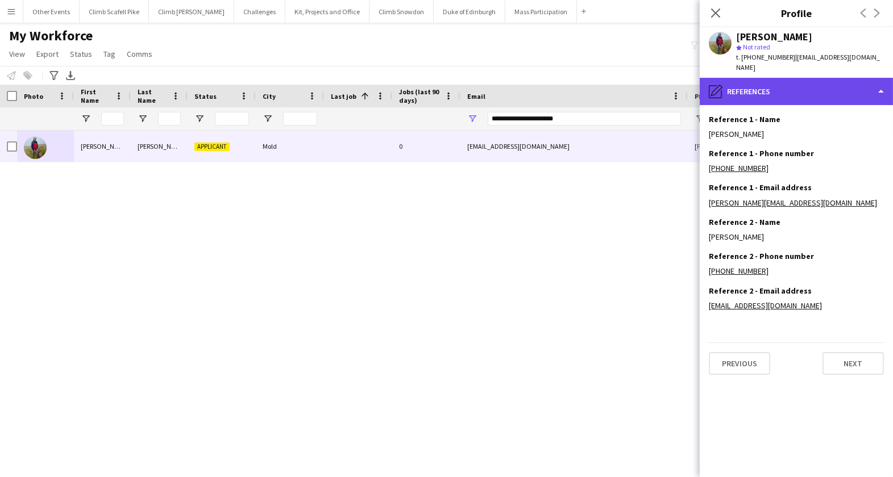
click at [810, 81] on div "pencil4 References" at bounding box center [795, 91] width 193 height 27
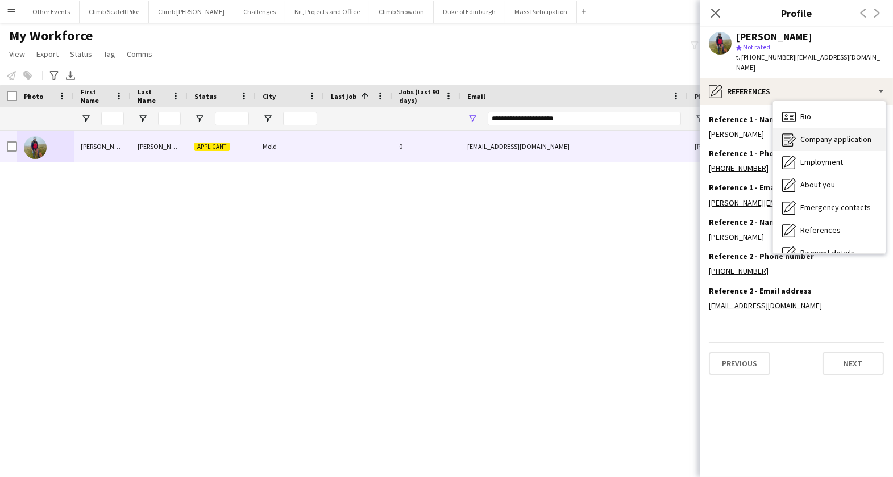
click at [835, 134] on span "Company application" at bounding box center [835, 139] width 71 height 10
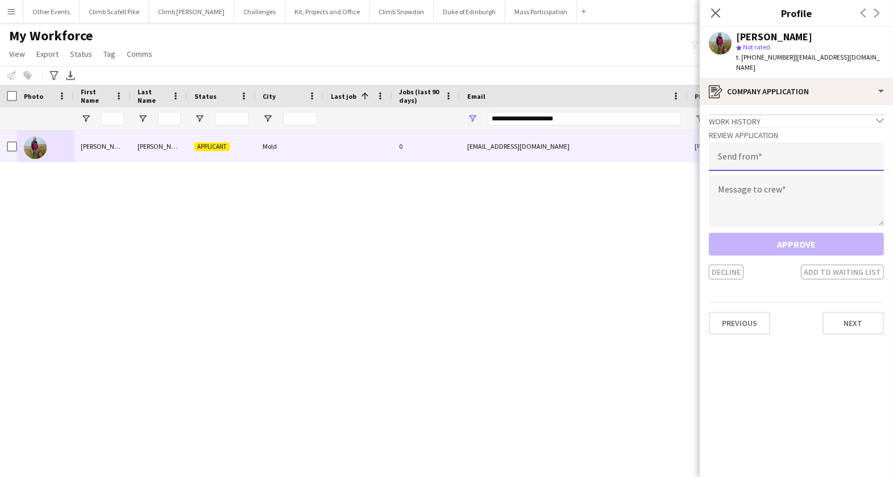
click at [778, 143] on input "email" at bounding box center [796, 157] width 175 height 28
paste input "**********"
type input "**********"
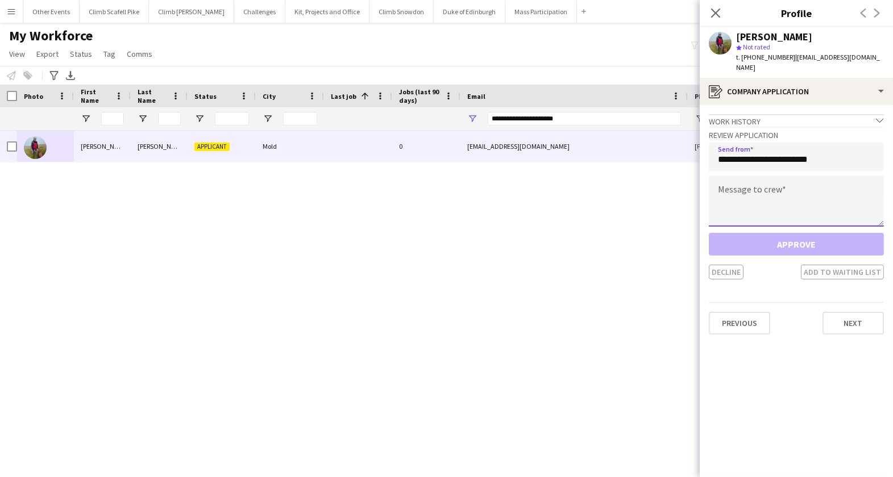
click at [782, 180] on textarea at bounding box center [796, 201] width 175 height 51
paste textarea "**********"
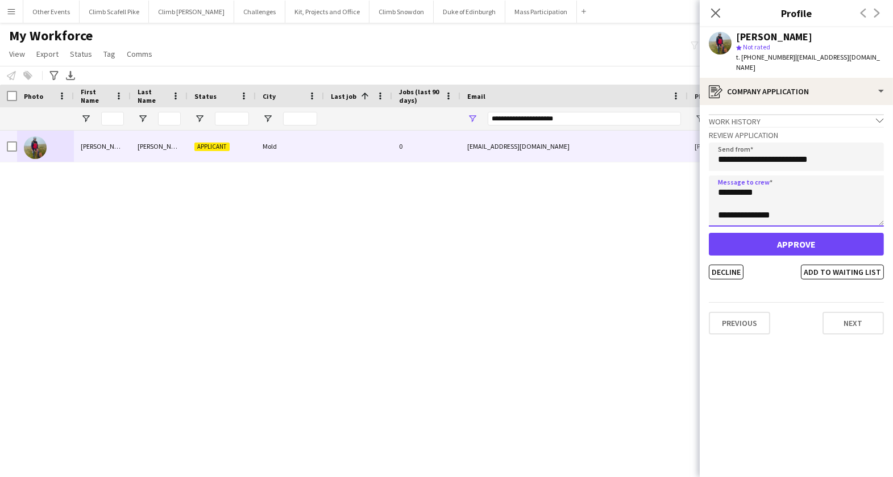
type textarea "**********"
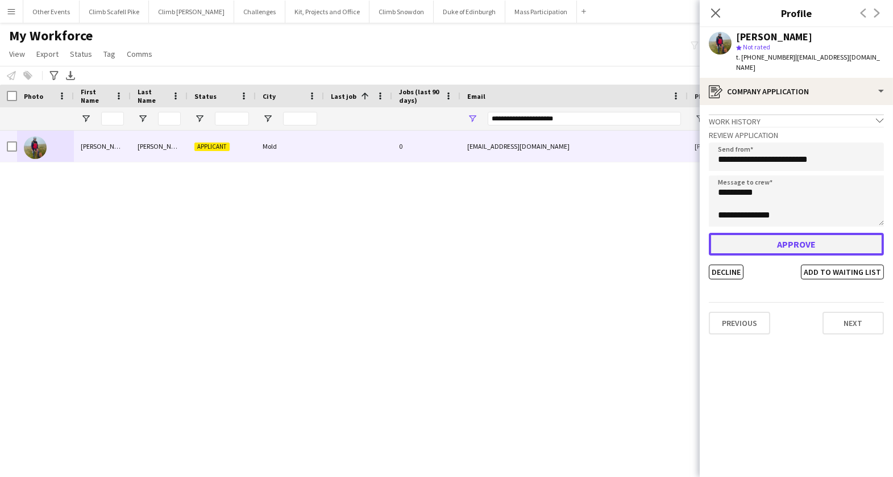
click at [799, 233] on button "Approve" at bounding box center [796, 244] width 175 height 23
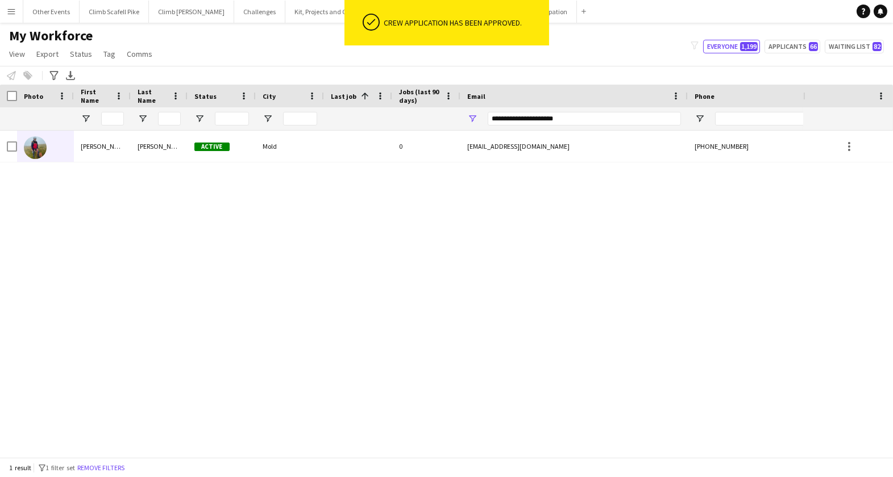
click at [13, 4] on button "Menu" at bounding box center [11, 11] width 23 height 23
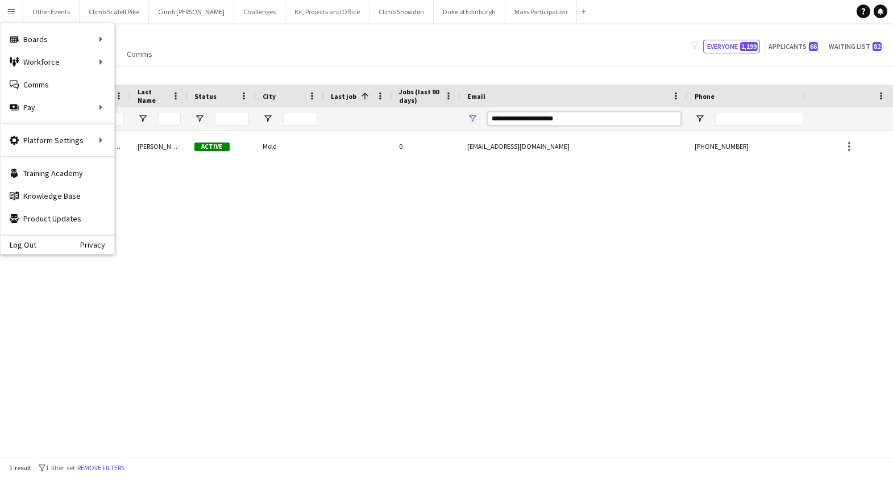
click at [561, 123] on input "**********" at bounding box center [584, 119] width 193 height 14
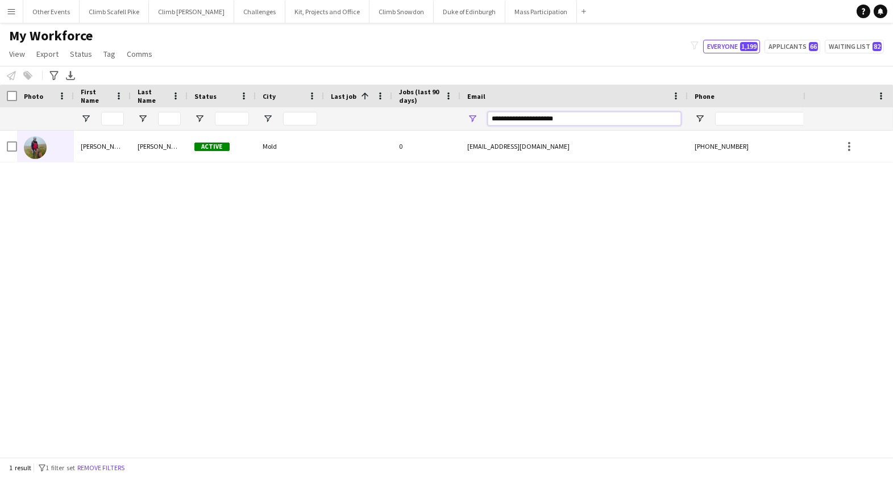
click at [561, 123] on input "**********" at bounding box center [584, 119] width 193 height 14
paste input "**********"
type input "**********"
click at [615, 120] on input "**********" at bounding box center [584, 119] width 193 height 14
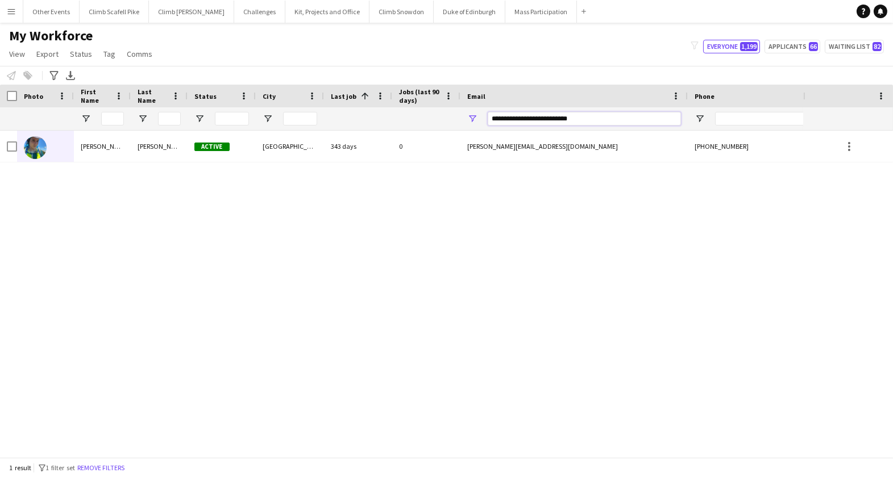
click at [615, 120] on input "**********" at bounding box center [584, 119] width 193 height 14
paste input "**********"
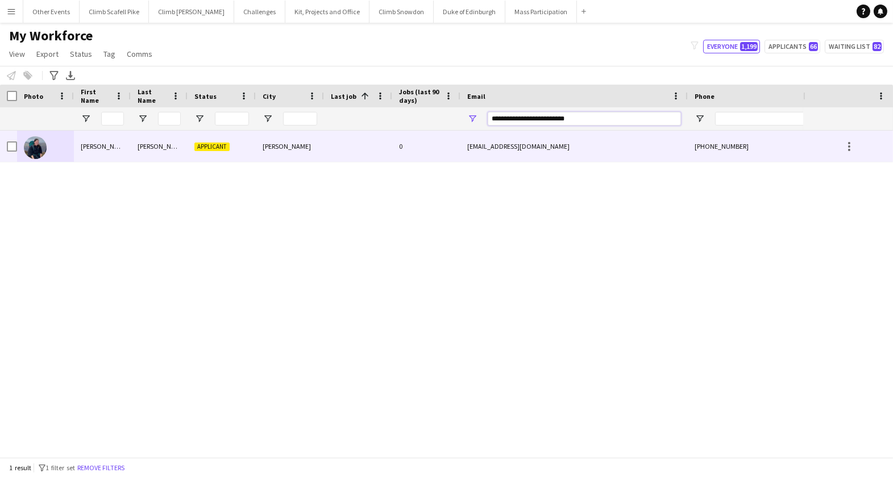
type input "**********"
click at [37, 145] on img at bounding box center [35, 147] width 23 height 23
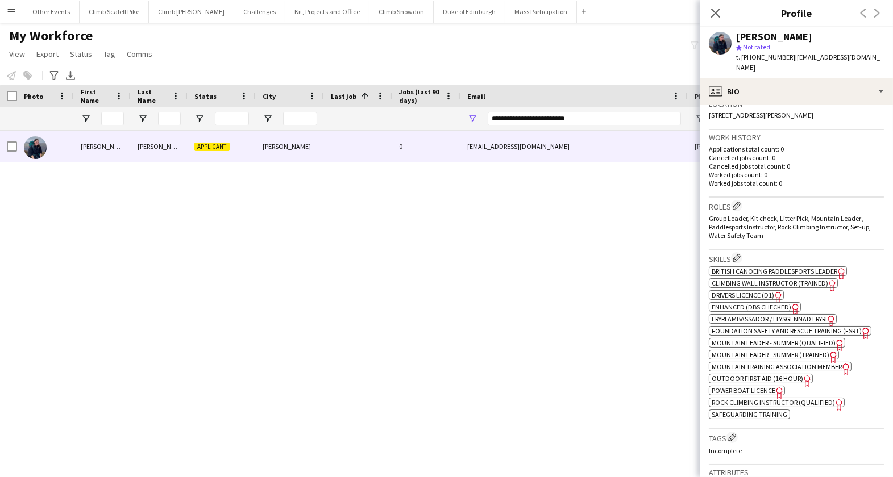
scroll to position [267, 0]
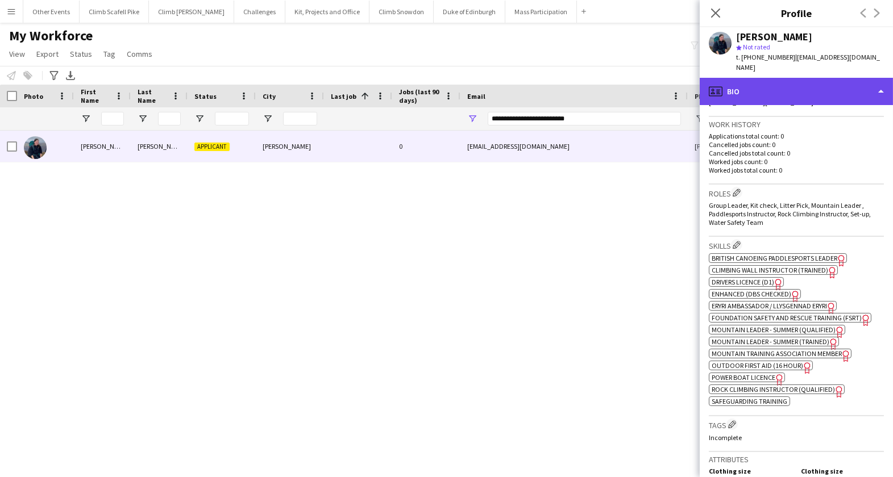
click at [793, 94] on div "profile Bio" at bounding box center [795, 91] width 193 height 27
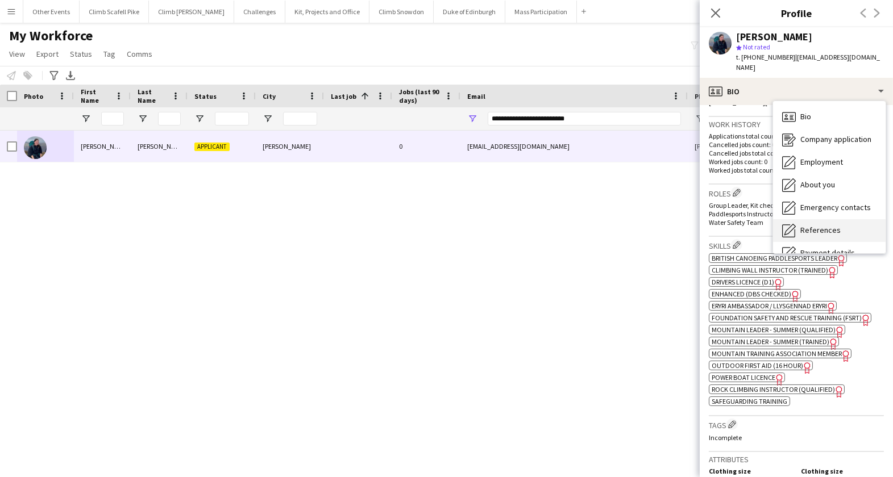
click at [820, 225] on span "References" at bounding box center [820, 230] width 40 height 10
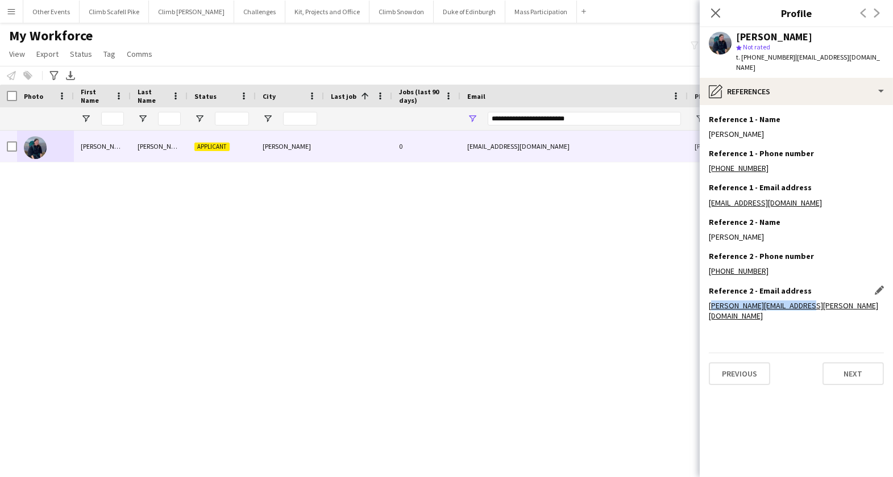
drag, startPoint x: 806, startPoint y: 295, endPoint x: 708, endPoint y: 299, distance: 98.4
click at [709, 301] on div "[PERSON_NAME][EMAIL_ADDRESS][PERSON_NAME][DOMAIN_NAME]" at bounding box center [796, 311] width 175 height 20
copy link "[PERSON_NAME][EMAIL_ADDRESS][PERSON_NAME][DOMAIN_NAME]"
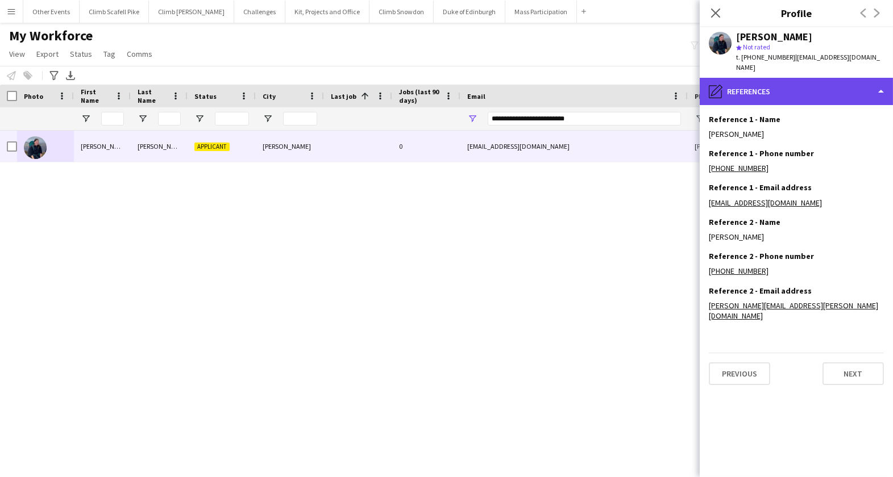
click at [849, 83] on div "pencil4 References" at bounding box center [795, 91] width 193 height 27
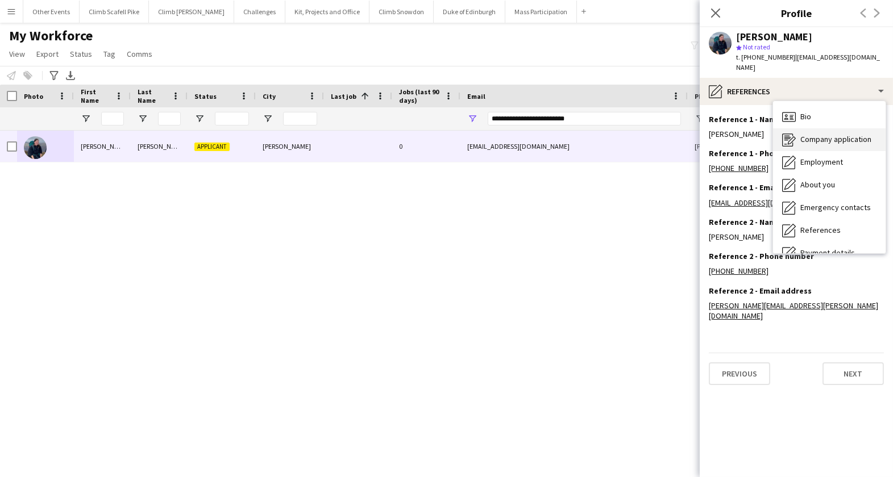
click at [855, 134] on span "Company application" at bounding box center [835, 139] width 71 height 10
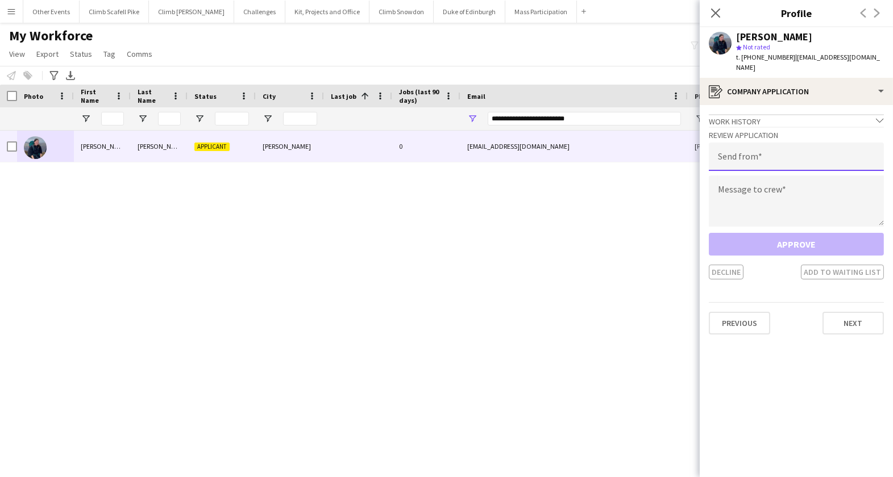
click at [778, 147] on input "email" at bounding box center [796, 157] width 175 height 28
paste input "**********"
type input "**********"
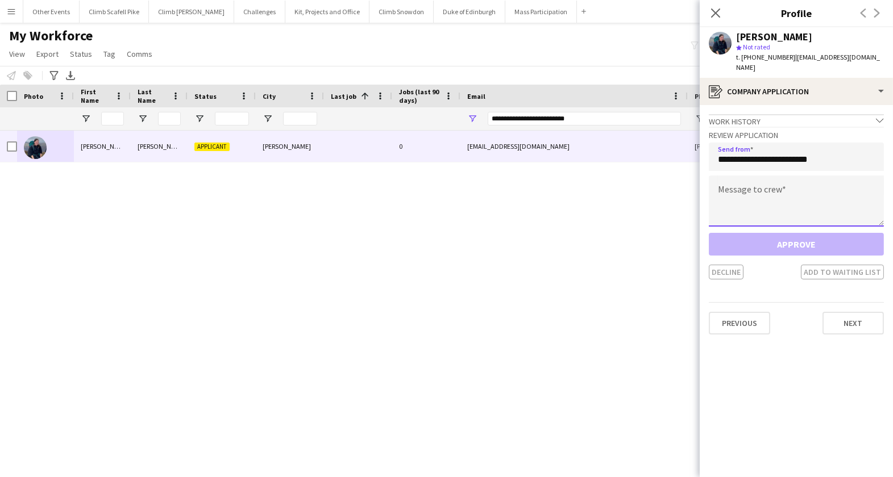
click at [783, 208] on textarea at bounding box center [796, 201] width 175 height 51
paste textarea "**********"
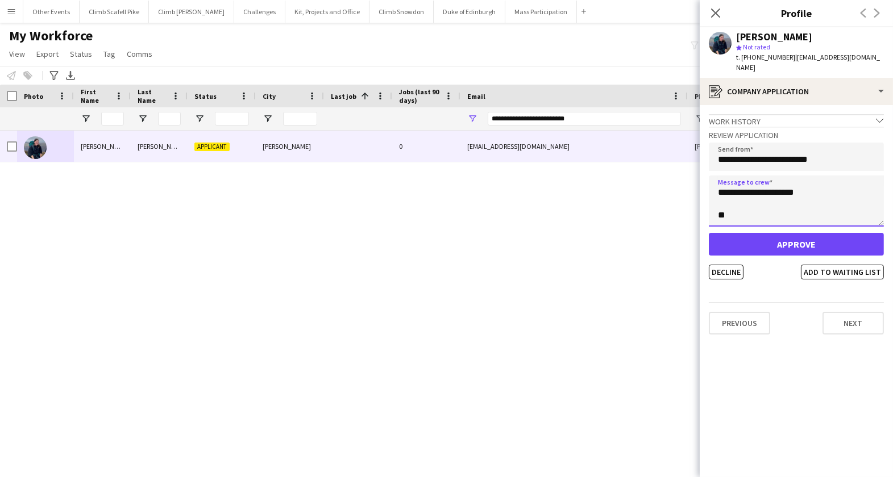
scroll to position [245, 0]
type textarea "**********"
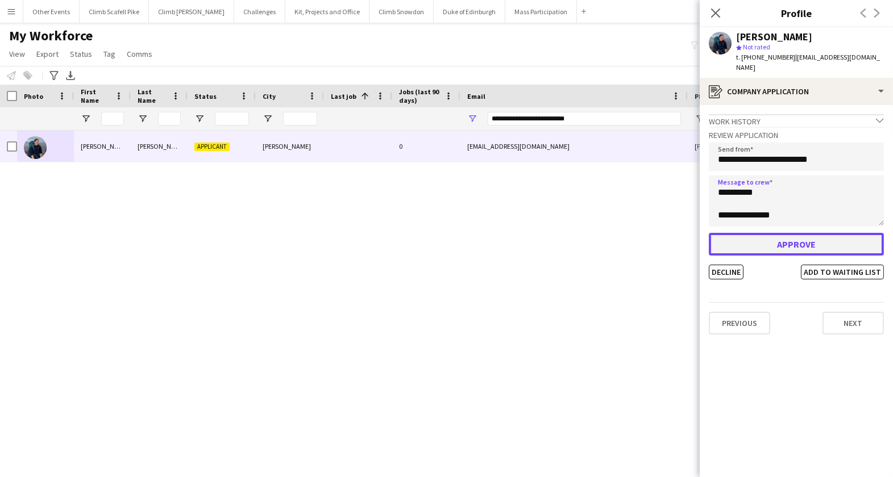
click at [834, 233] on button "Approve" at bounding box center [796, 244] width 175 height 23
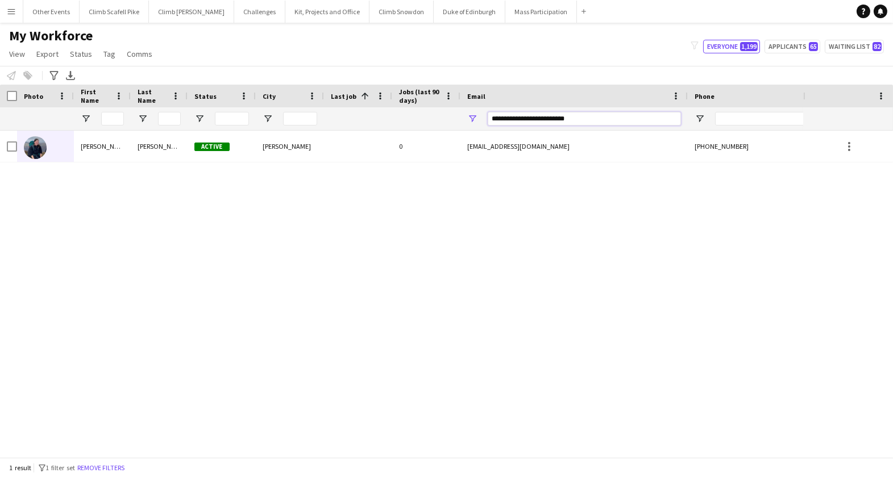
click at [508, 123] on input "**********" at bounding box center [584, 119] width 193 height 14
paste input "**********"
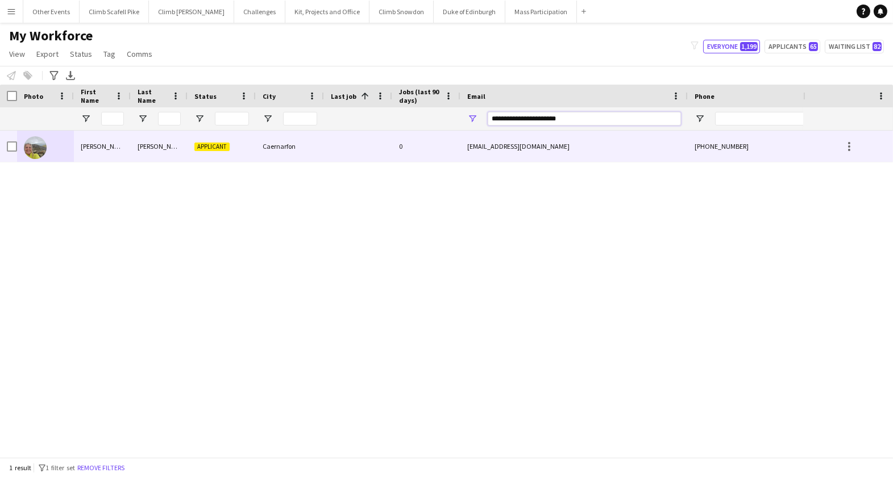
type input "**********"
click at [44, 148] on img at bounding box center [35, 147] width 23 height 23
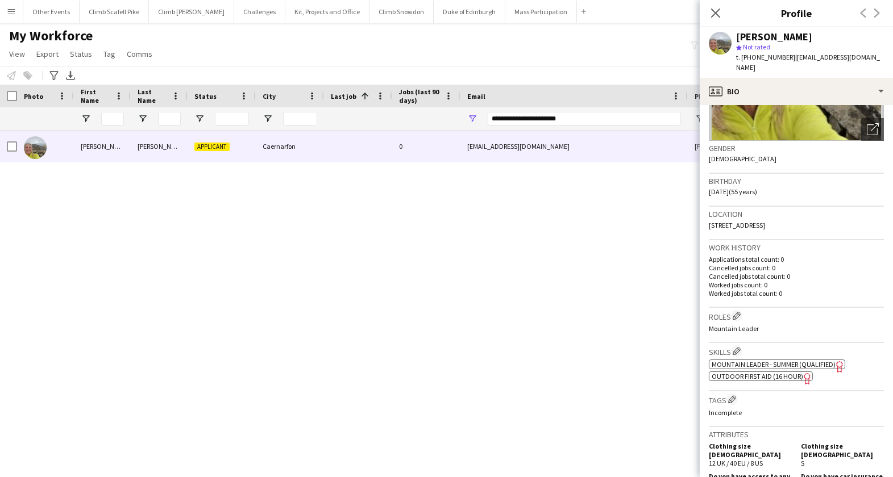
scroll to position [230, 0]
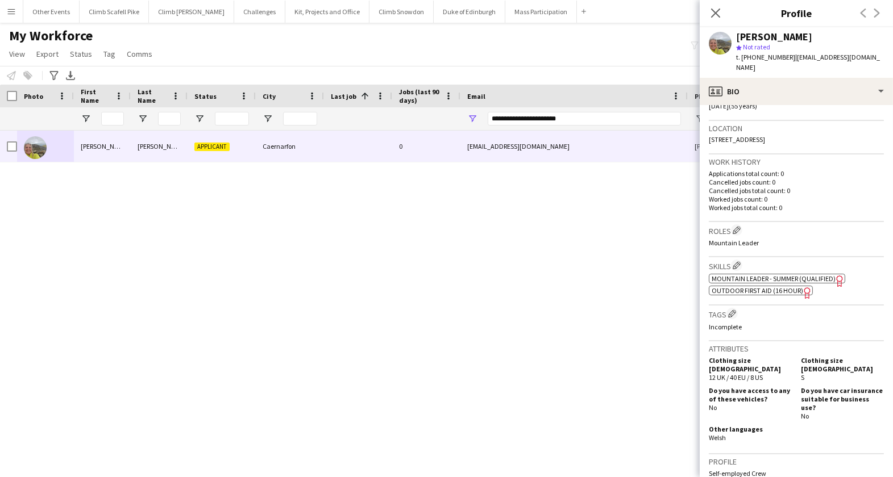
click at [768, 274] on span "Mountain Leader - Summer (Qualified)" at bounding box center [773, 278] width 124 height 9
click at [756, 286] on span "Outdoor First Aid (16 hour)" at bounding box center [756, 290] width 91 height 9
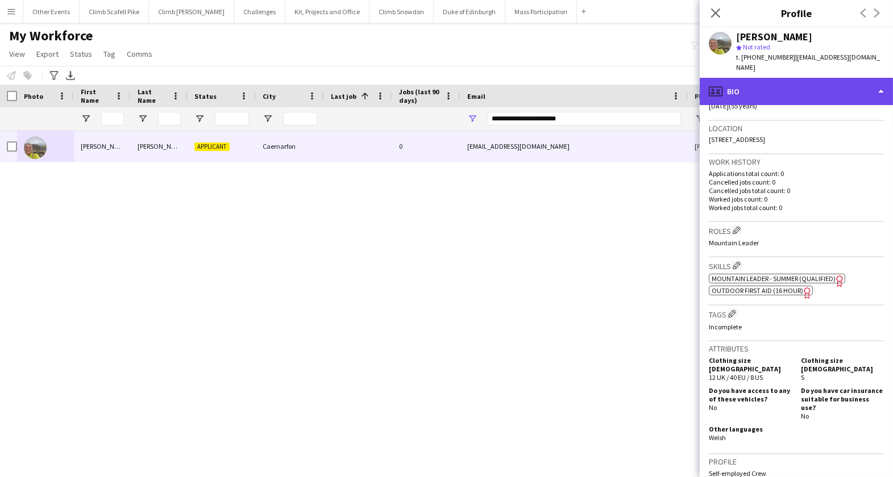
click at [853, 78] on div "profile Bio" at bounding box center [795, 91] width 193 height 27
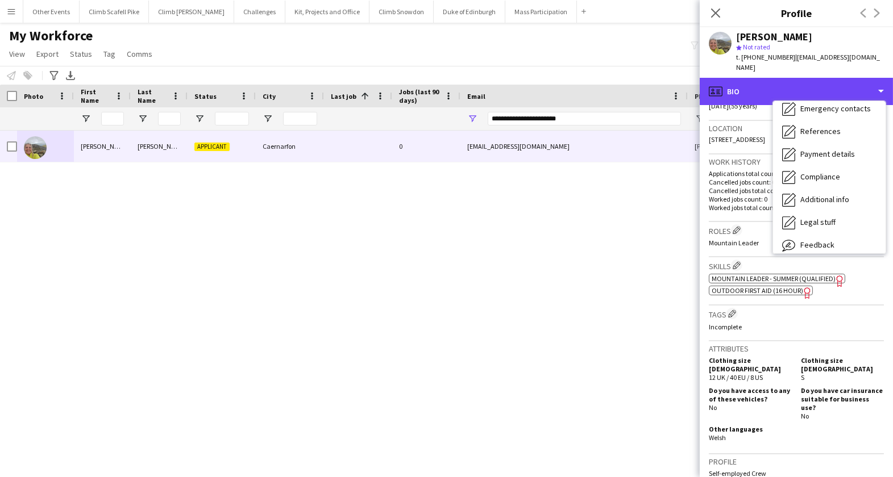
scroll to position [0, 0]
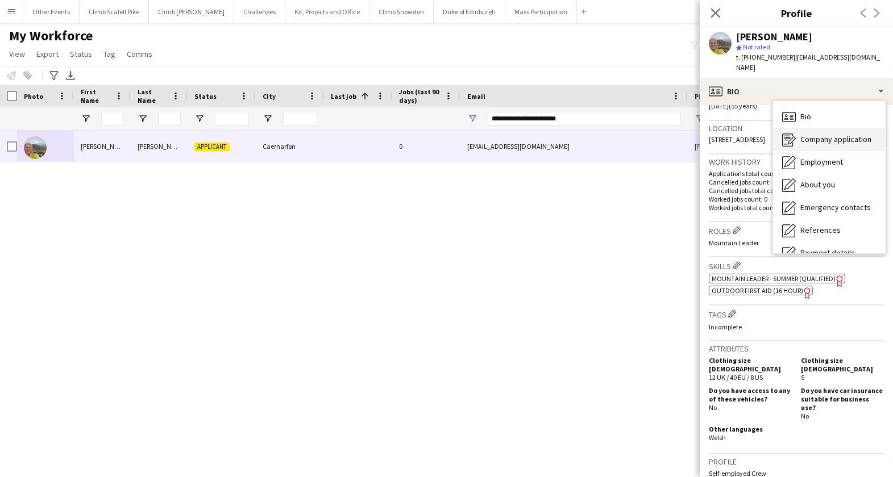
click at [829, 134] on span "Company application" at bounding box center [835, 139] width 71 height 10
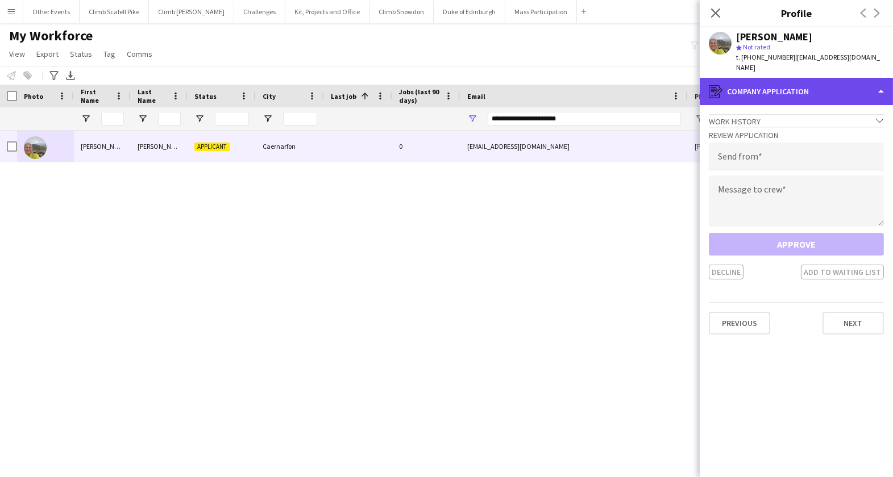
click at [827, 78] on div "register Company application" at bounding box center [795, 91] width 193 height 27
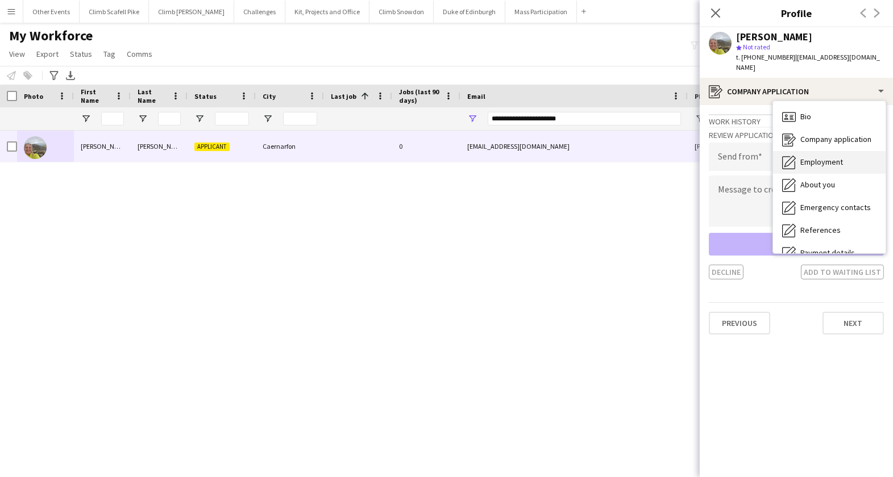
click at [832, 157] on span "Employment" at bounding box center [821, 162] width 43 height 10
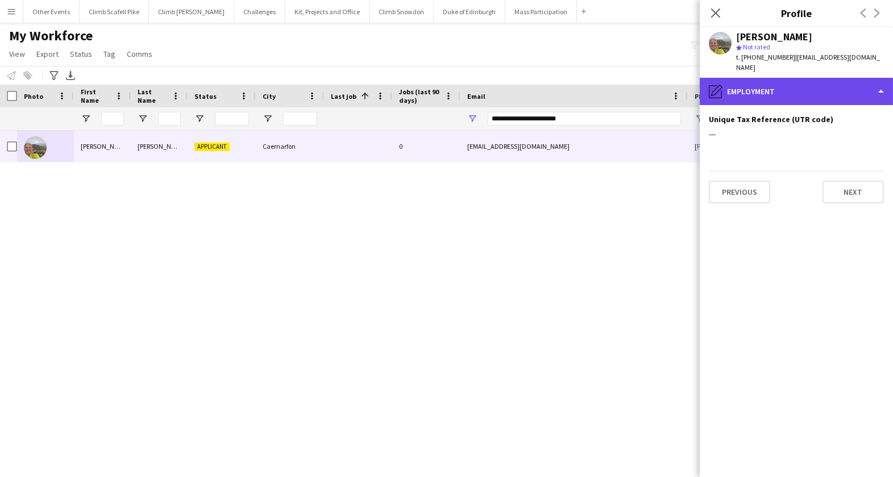
click at [827, 85] on div "pencil4 Employment" at bounding box center [795, 91] width 193 height 27
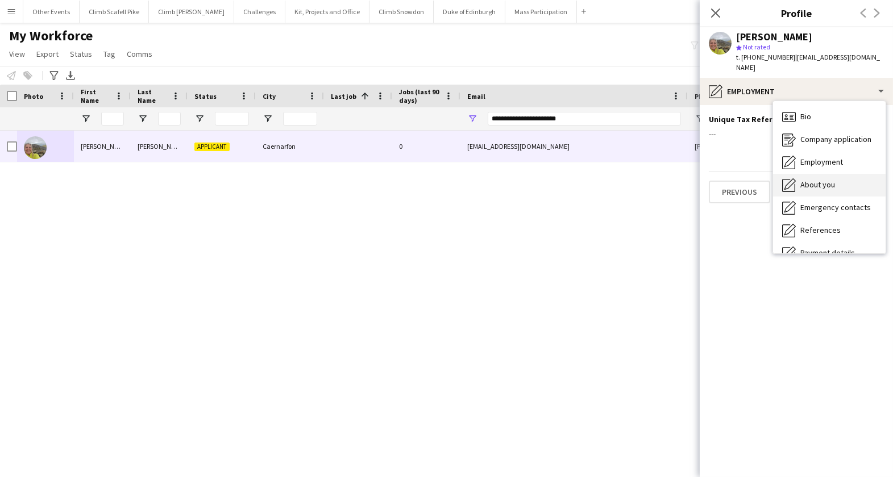
click at [834, 182] on div "About you About you" at bounding box center [829, 185] width 113 height 23
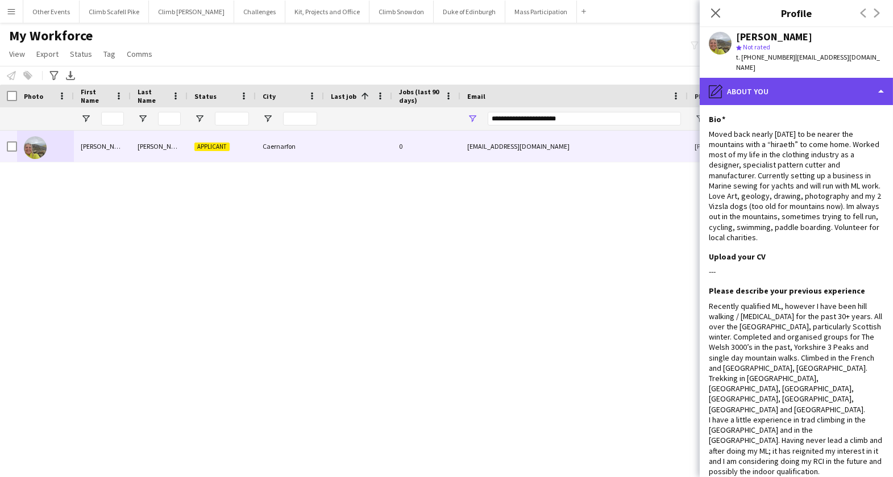
click at [818, 84] on div "pencil4 About you" at bounding box center [795, 91] width 193 height 27
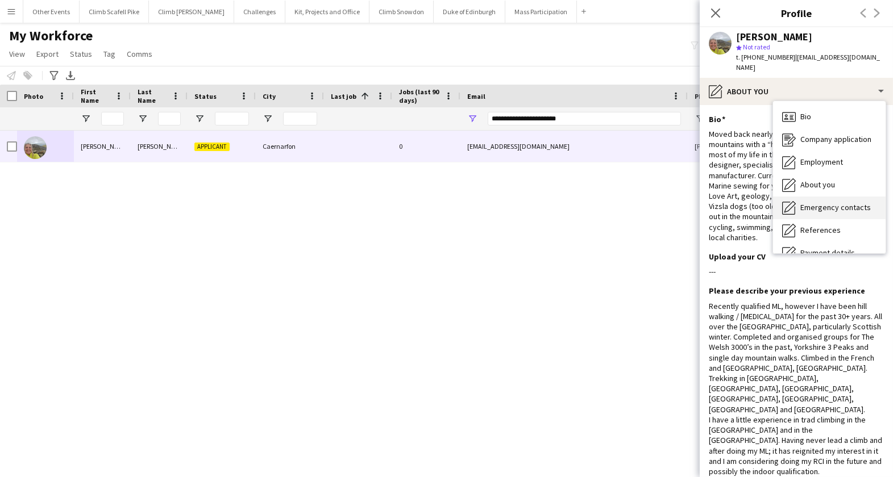
click at [832, 202] on span "Emergency contacts" at bounding box center [835, 207] width 70 height 10
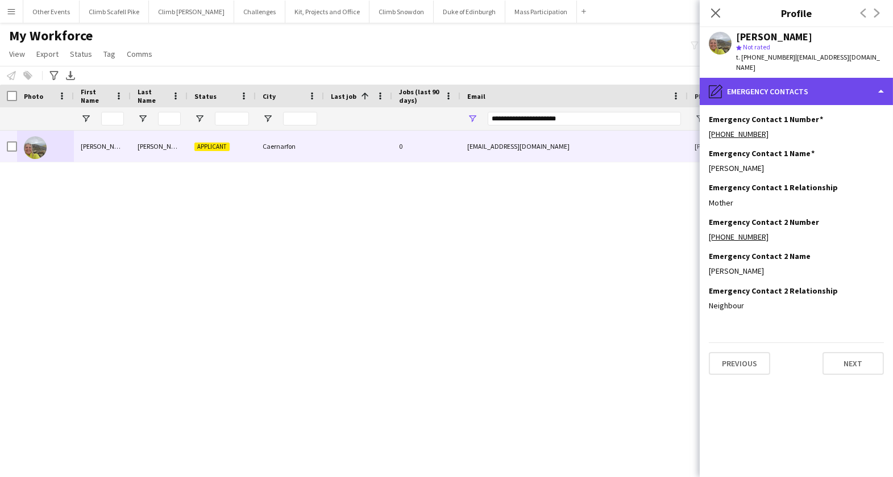
click at [816, 85] on div "pencil4 Emergency contacts" at bounding box center [795, 91] width 193 height 27
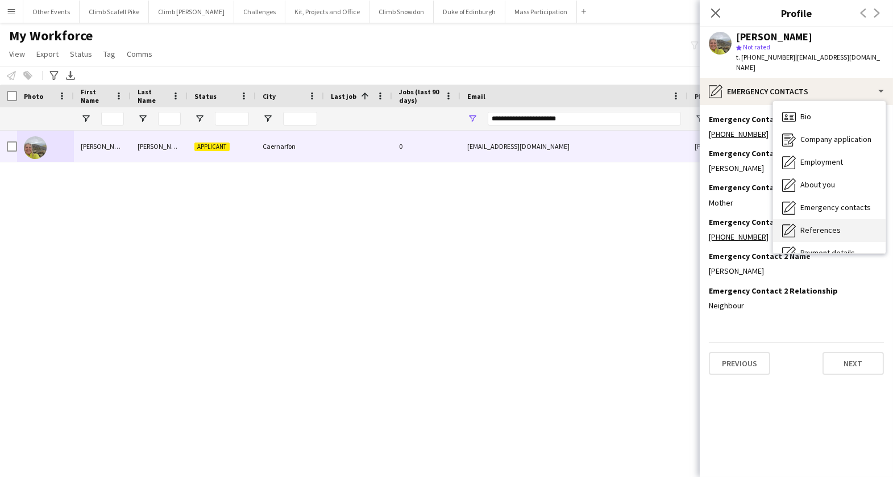
click at [828, 225] on span "References" at bounding box center [820, 230] width 40 height 10
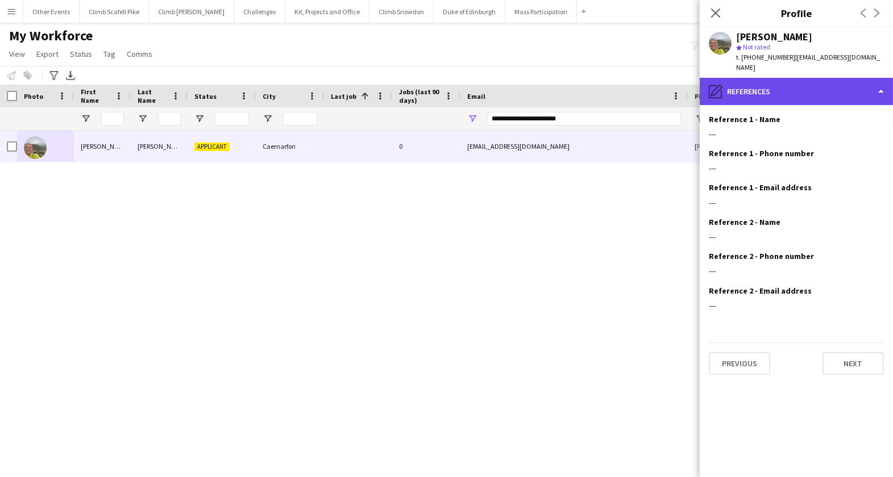
click at [829, 78] on div "pencil4 References" at bounding box center [795, 91] width 193 height 27
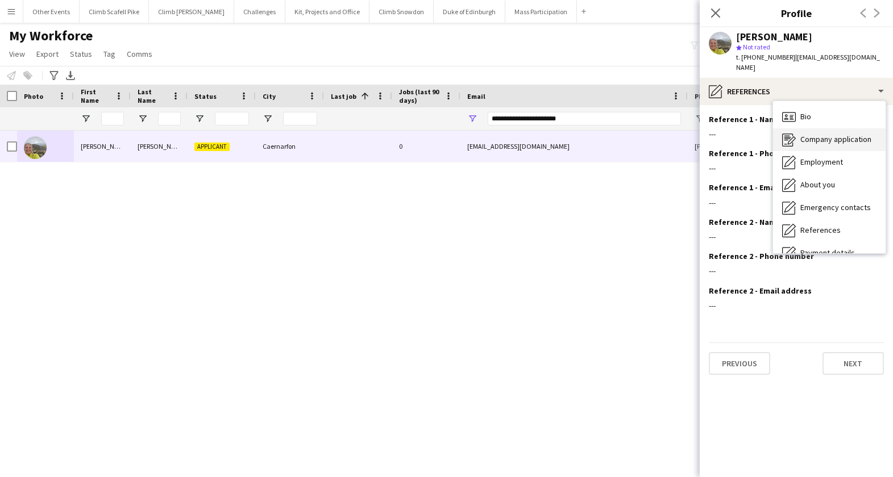
click at [831, 134] on span "Company application" at bounding box center [835, 139] width 71 height 10
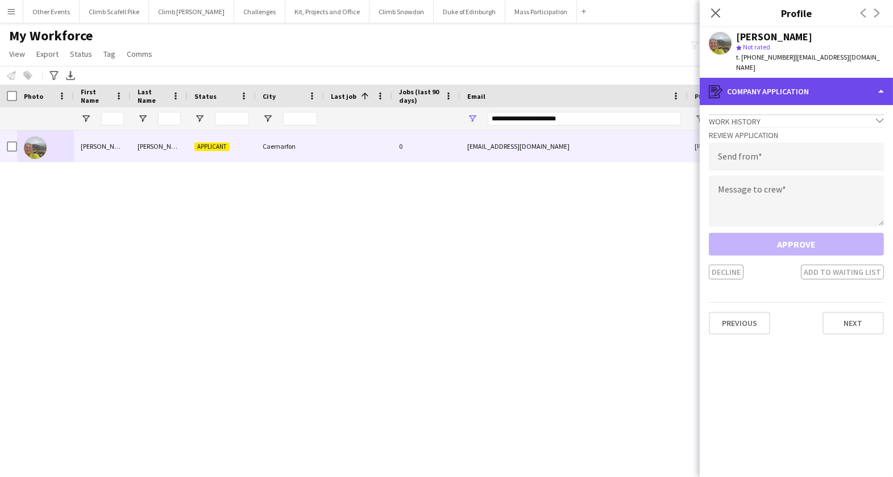
click at [819, 78] on div "register Company application" at bounding box center [795, 91] width 193 height 27
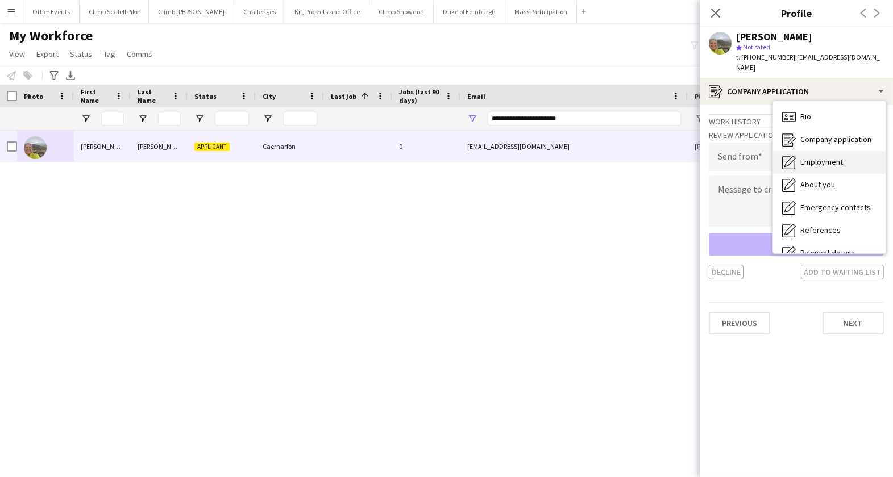
click at [830, 157] on span "Employment" at bounding box center [821, 162] width 43 height 10
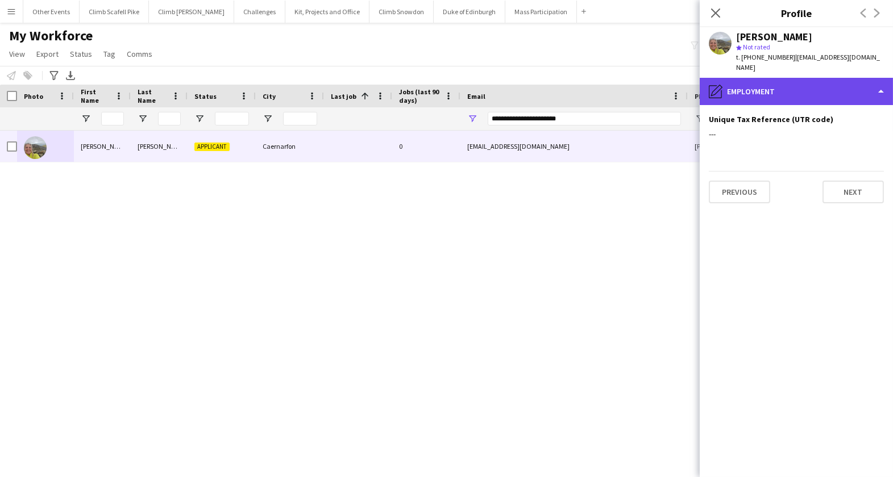
click at [764, 84] on div "pencil4 Employment" at bounding box center [795, 91] width 193 height 27
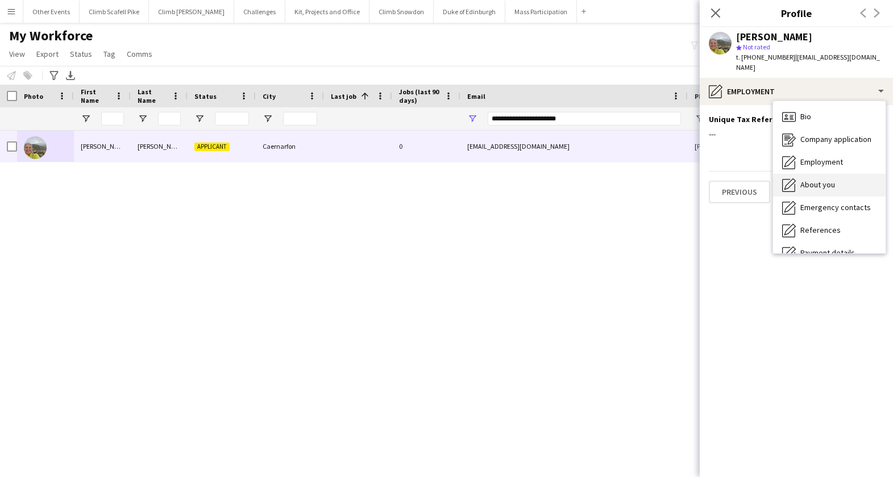
click at [810, 180] on span "About you" at bounding box center [817, 185] width 35 height 10
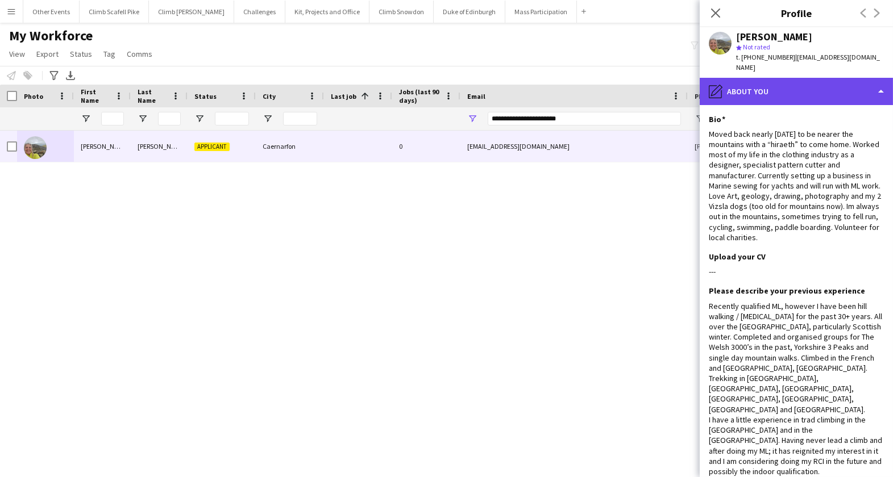
click at [786, 78] on div "pencil4 About you" at bounding box center [795, 91] width 193 height 27
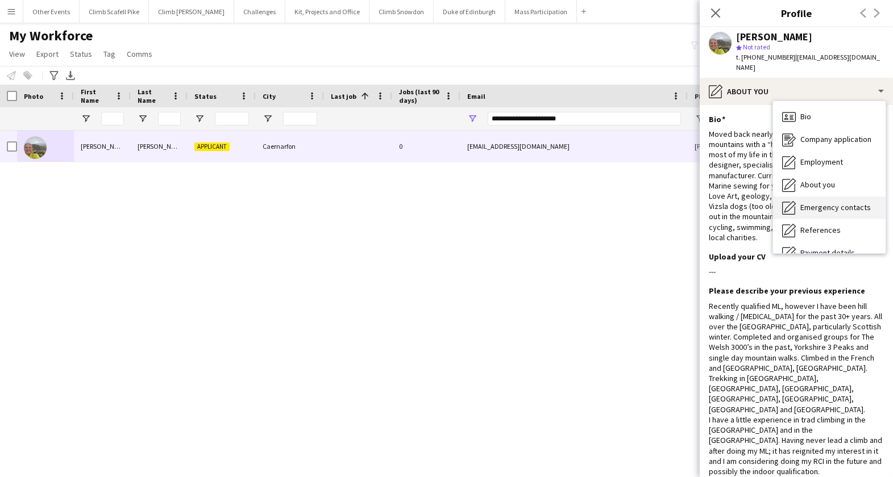
click at [820, 202] on span "Emergency contacts" at bounding box center [835, 207] width 70 height 10
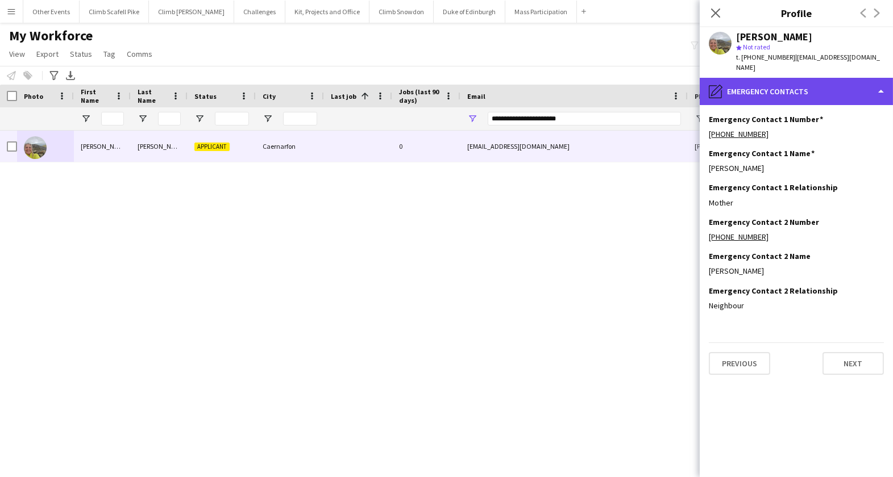
click at [784, 85] on div "pencil4 Emergency contacts" at bounding box center [795, 91] width 193 height 27
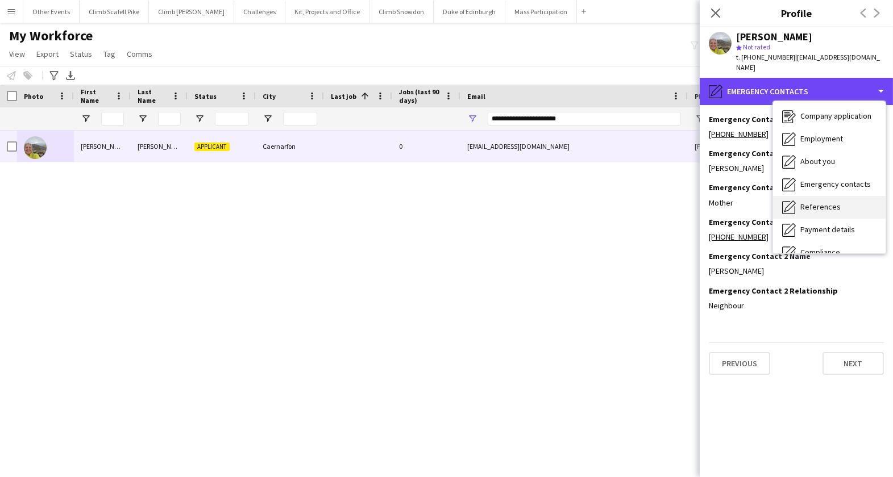
scroll to position [26, 0]
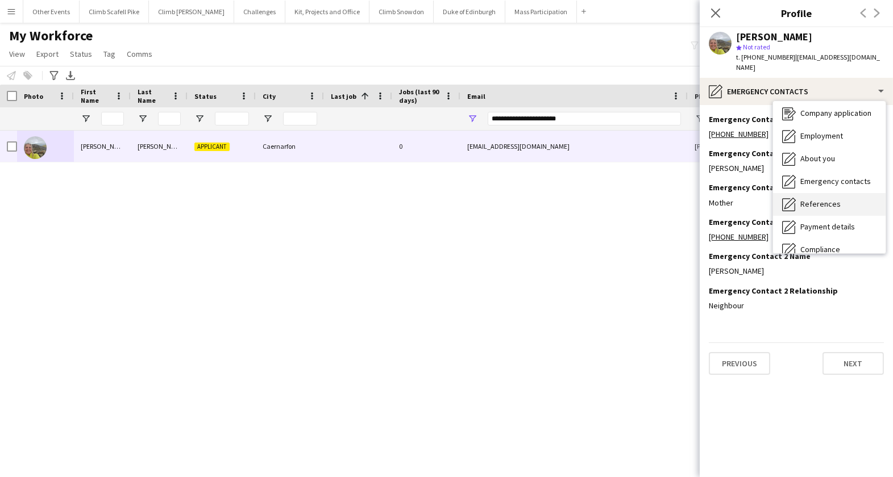
click at [809, 199] on div "References References" at bounding box center [829, 204] width 113 height 23
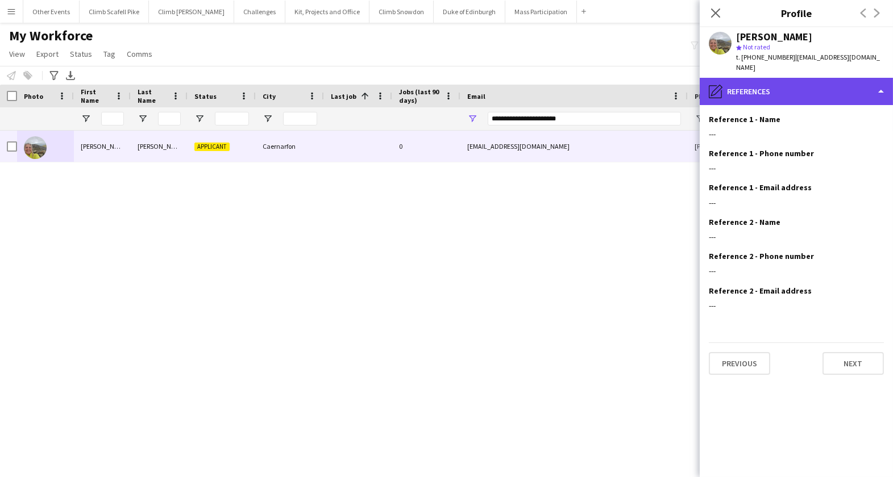
click at [793, 85] on div "pencil4 References" at bounding box center [795, 91] width 193 height 27
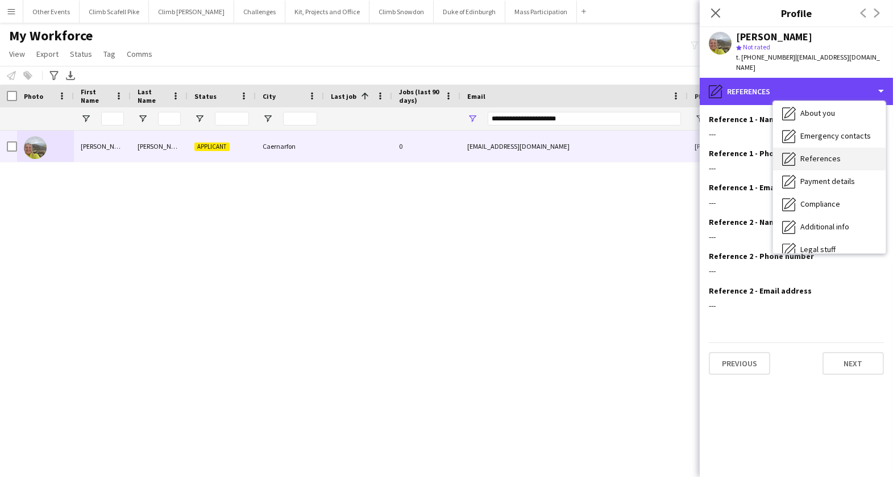
scroll to position [68, 0]
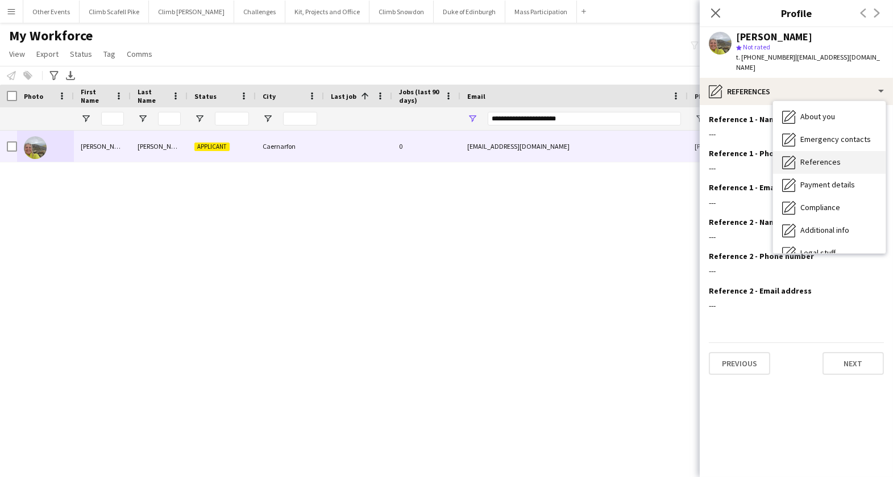
click at [823, 157] on span "References" at bounding box center [820, 162] width 40 height 10
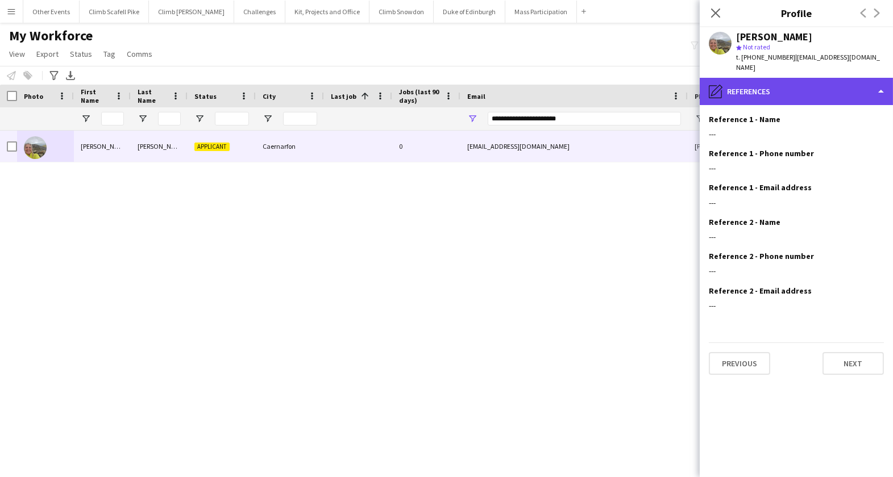
click at [809, 85] on div "pencil4 References" at bounding box center [795, 91] width 193 height 27
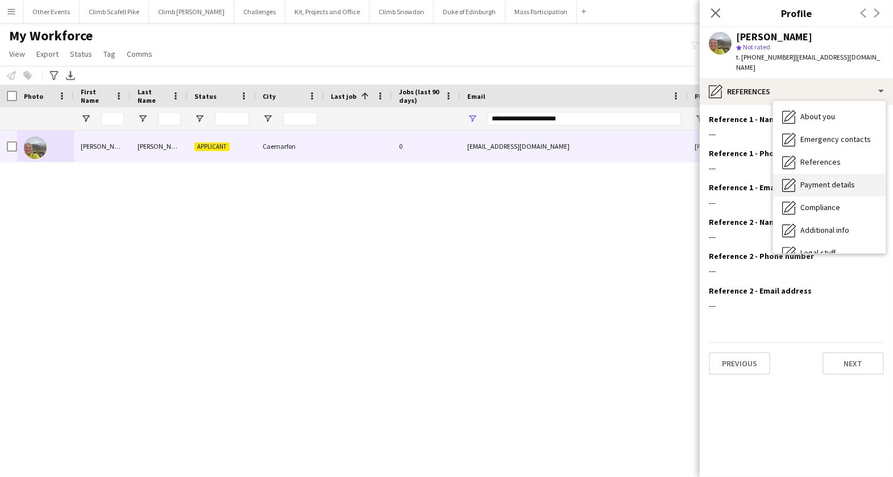
click at [828, 180] on span "Payment details" at bounding box center [827, 185] width 55 height 10
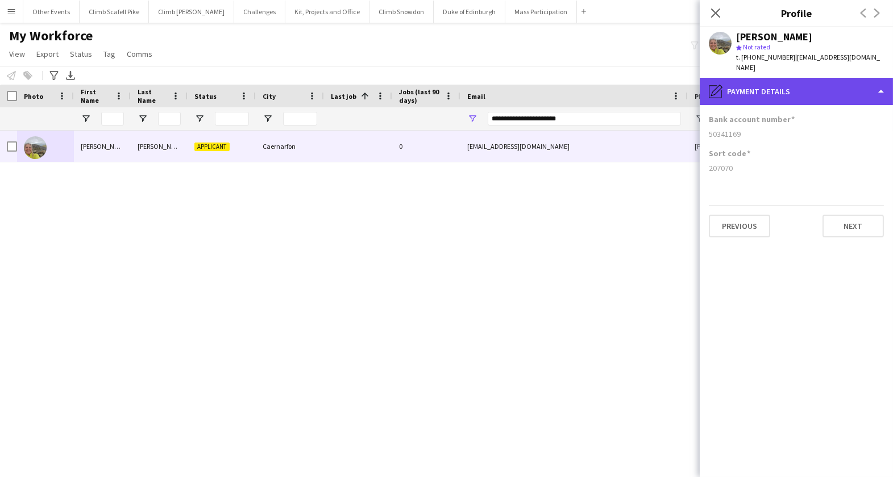
click at [812, 78] on div "pencil4 Payment details" at bounding box center [795, 91] width 193 height 27
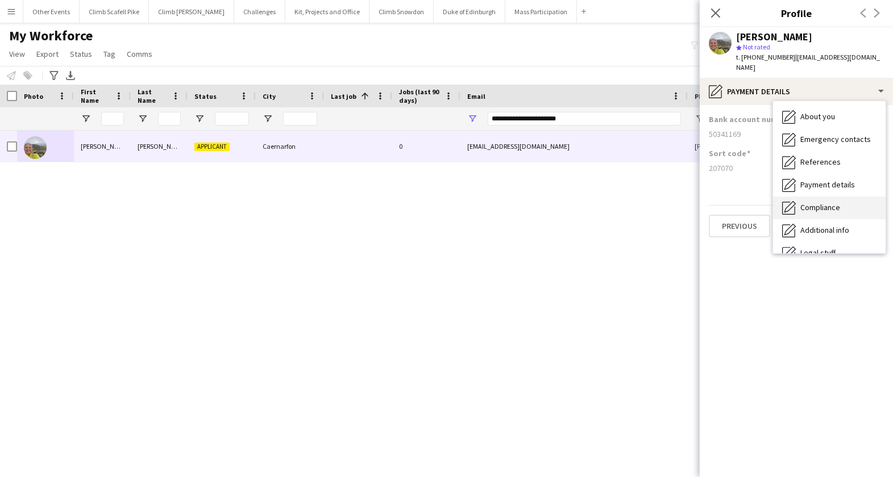
click at [831, 202] on span "Compliance" at bounding box center [820, 207] width 40 height 10
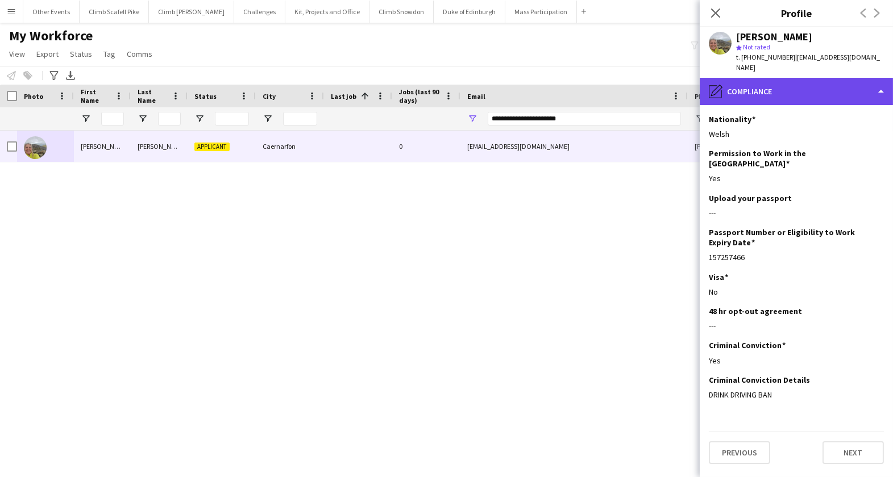
click at [803, 82] on div "pencil4 Compliance" at bounding box center [795, 91] width 193 height 27
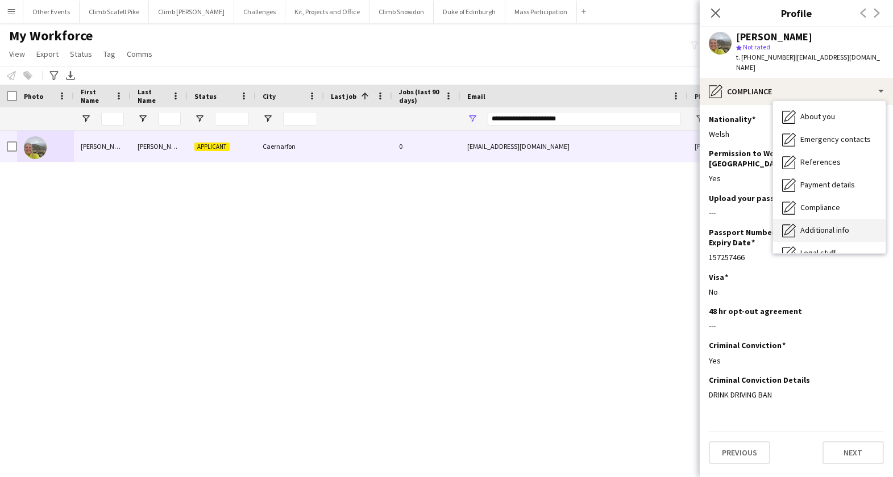
click at [844, 225] on span "Additional info" at bounding box center [824, 230] width 49 height 10
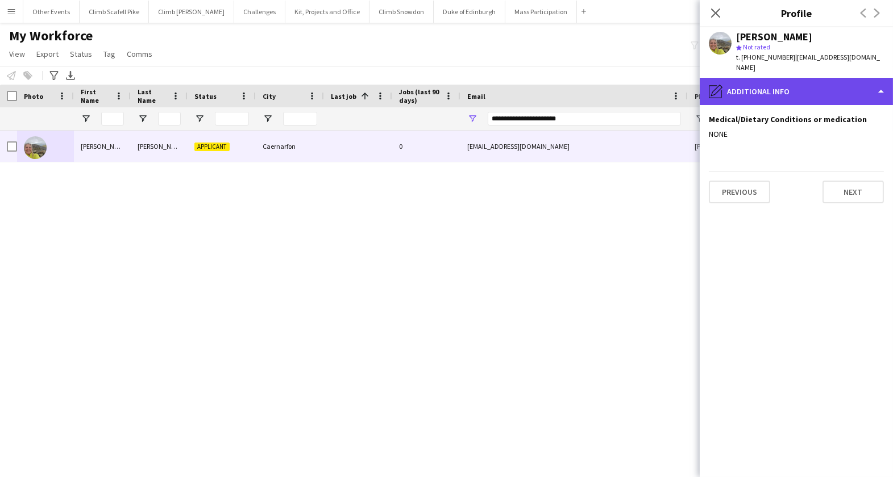
click at [816, 78] on div "pencil4 Additional info" at bounding box center [795, 91] width 193 height 27
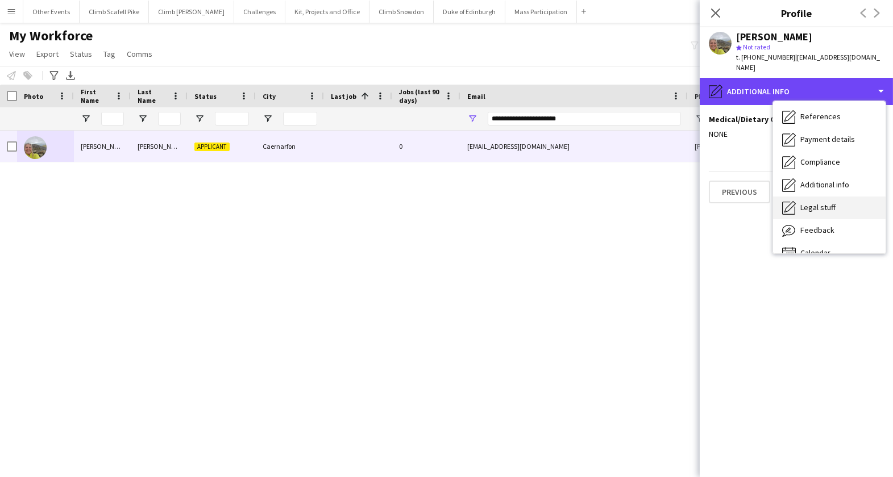
scroll to position [129, 0]
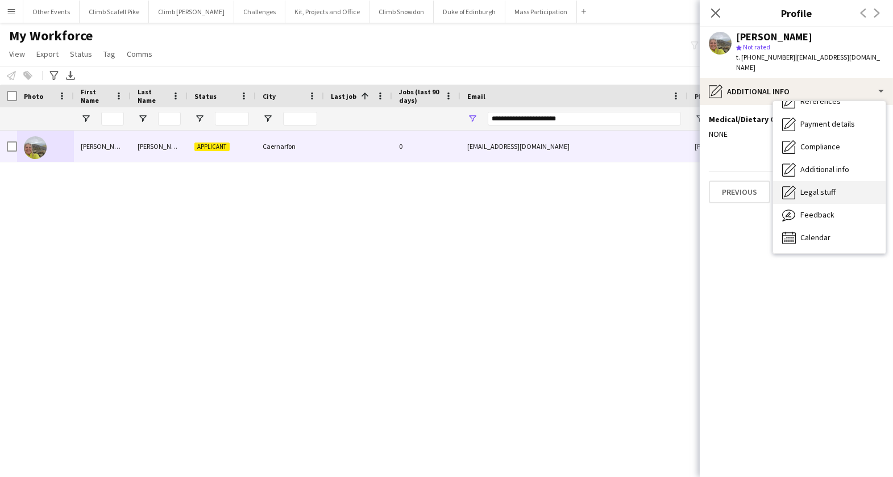
click at [824, 181] on div "Legal stuff Legal stuff" at bounding box center [829, 192] width 113 height 23
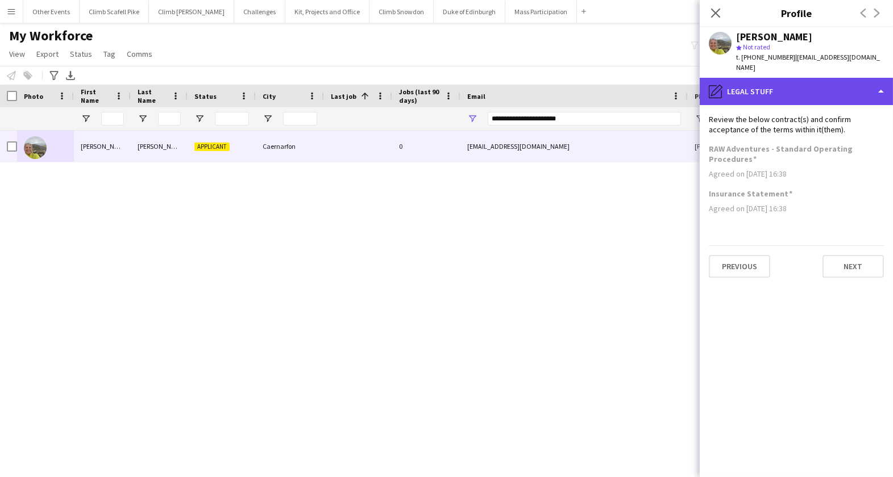
click at [790, 88] on div "pencil4 Legal stuff" at bounding box center [795, 91] width 193 height 27
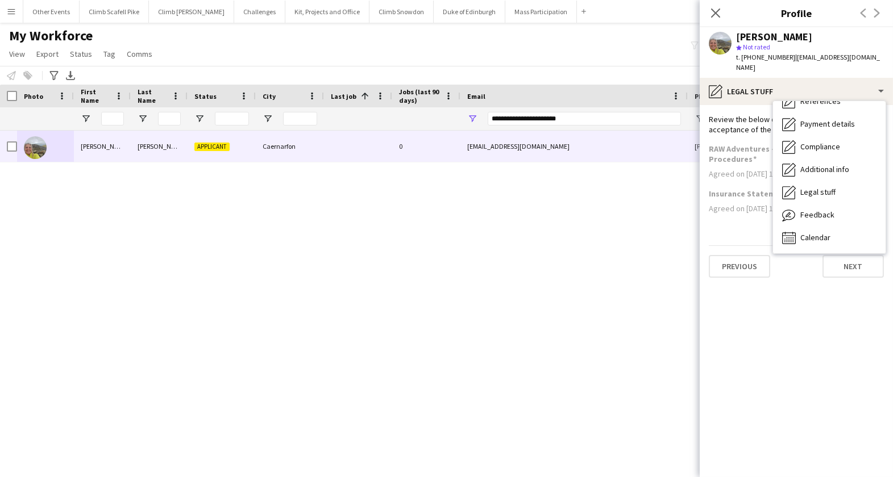
click at [528, 108] on div "**********" at bounding box center [584, 118] width 193 height 23
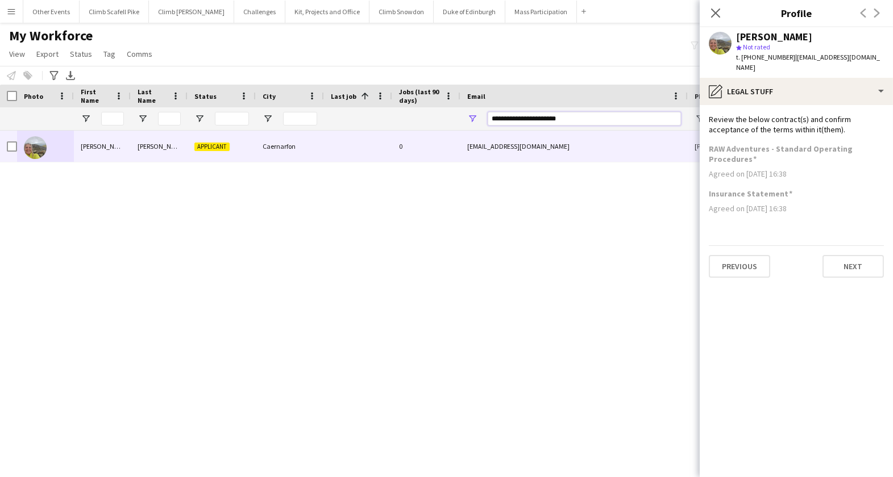
click at [532, 119] on input "**********" at bounding box center [584, 119] width 193 height 14
click at [531, 118] on input "**********" at bounding box center [584, 119] width 193 height 14
click at [541, 122] on input "**********" at bounding box center [584, 119] width 193 height 14
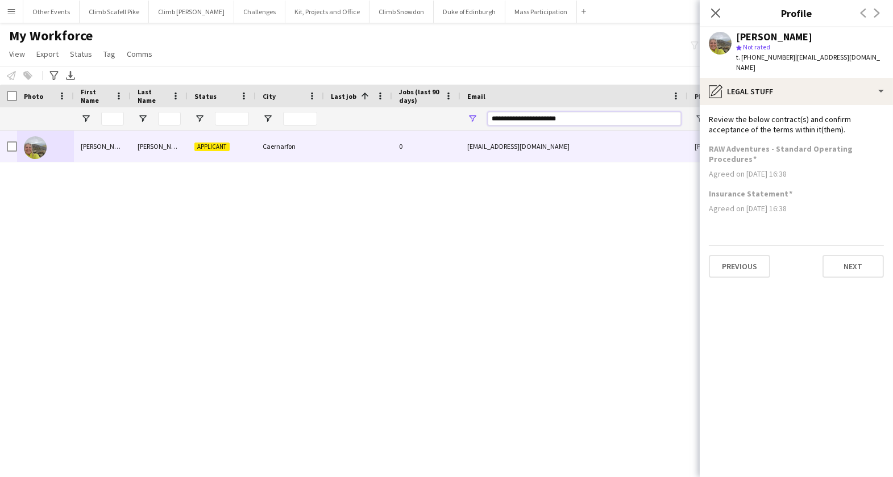
click at [541, 122] on input "**********" at bounding box center [584, 119] width 193 height 14
paste input "**********"
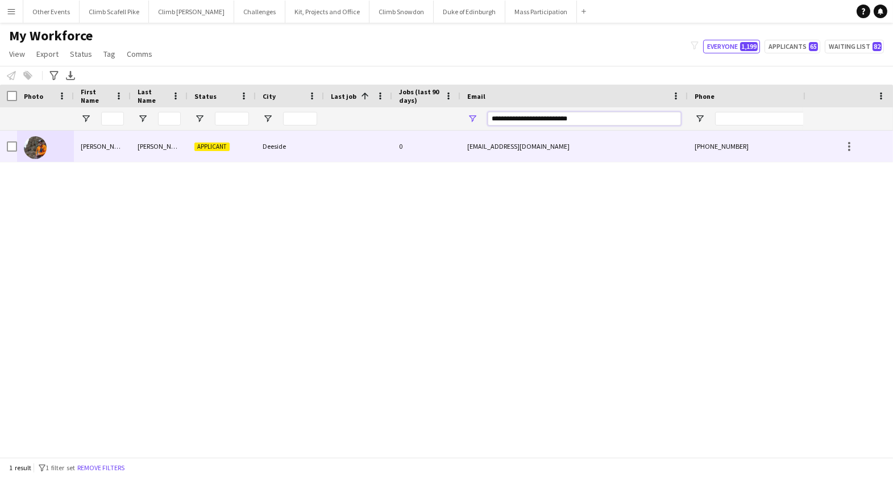
type input "**********"
click at [40, 153] on img at bounding box center [35, 147] width 23 height 23
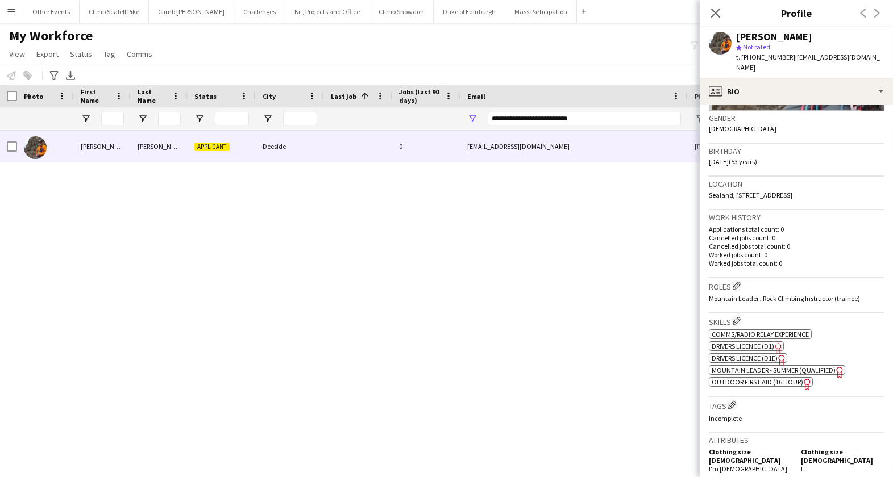
scroll to position [242, 0]
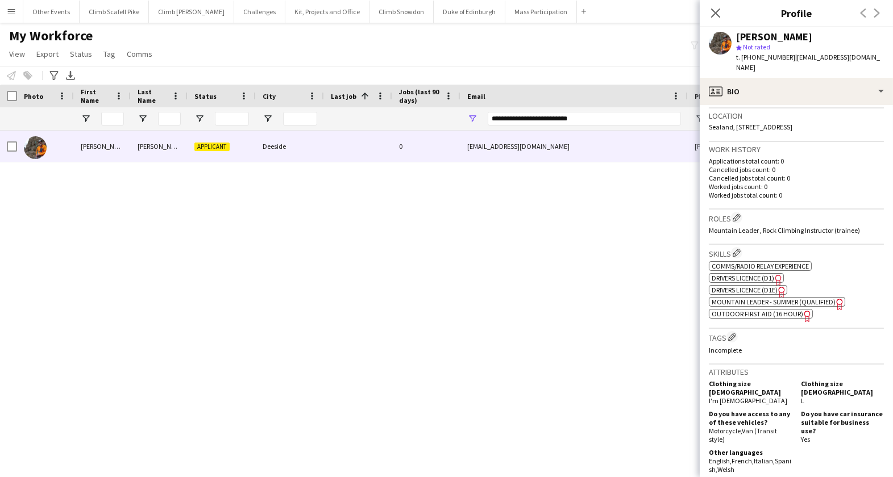
click at [742, 305] on span "Mountain Leader - Summer (Qualified)" at bounding box center [773, 302] width 124 height 9
click at [761, 318] on span "Outdoor First Aid (16 hour)" at bounding box center [756, 314] width 91 height 9
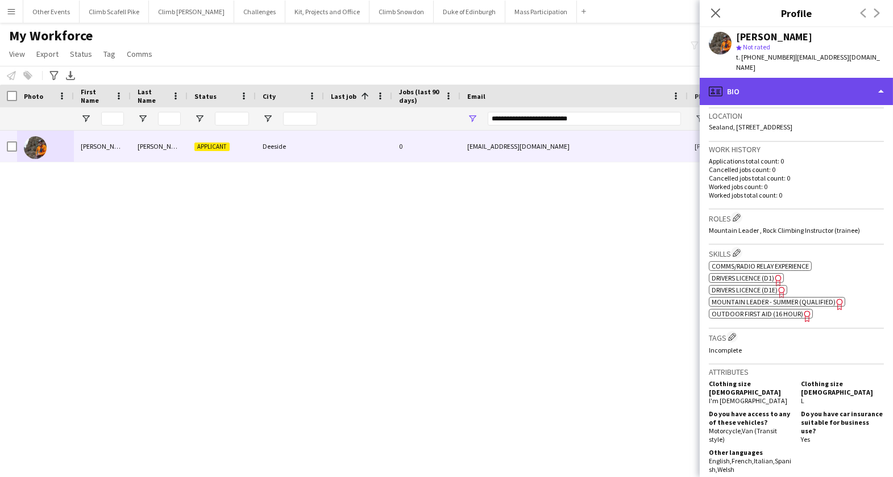
click at [820, 78] on div "profile Bio" at bounding box center [795, 91] width 193 height 27
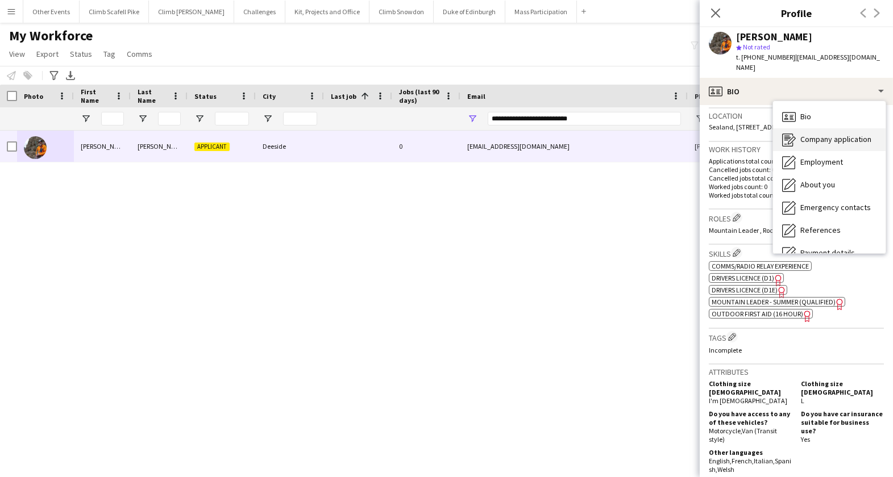
click at [822, 134] on span "Company application" at bounding box center [835, 139] width 71 height 10
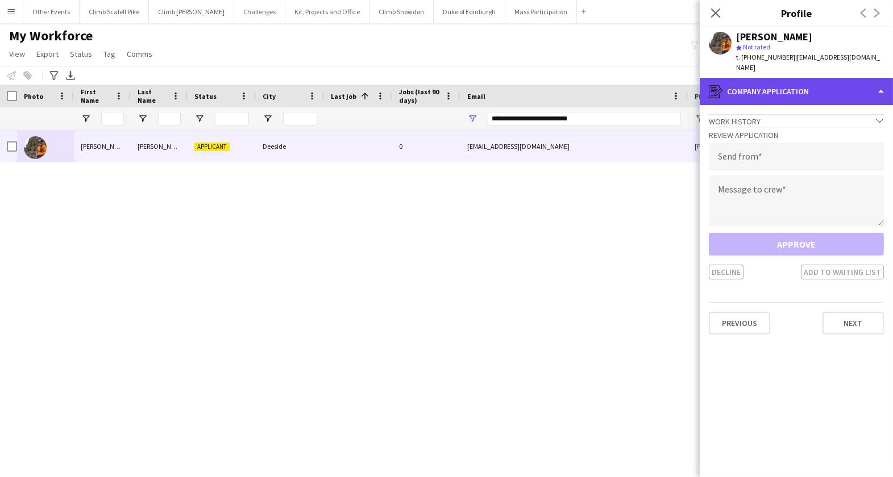
click at [813, 79] on div "register Company application" at bounding box center [795, 91] width 193 height 27
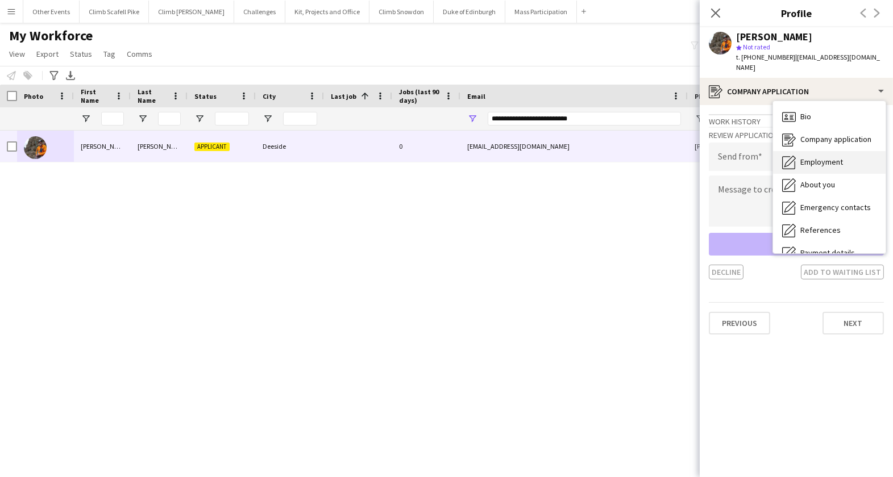
click at [822, 157] on span "Employment" at bounding box center [821, 162] width 43 height 10
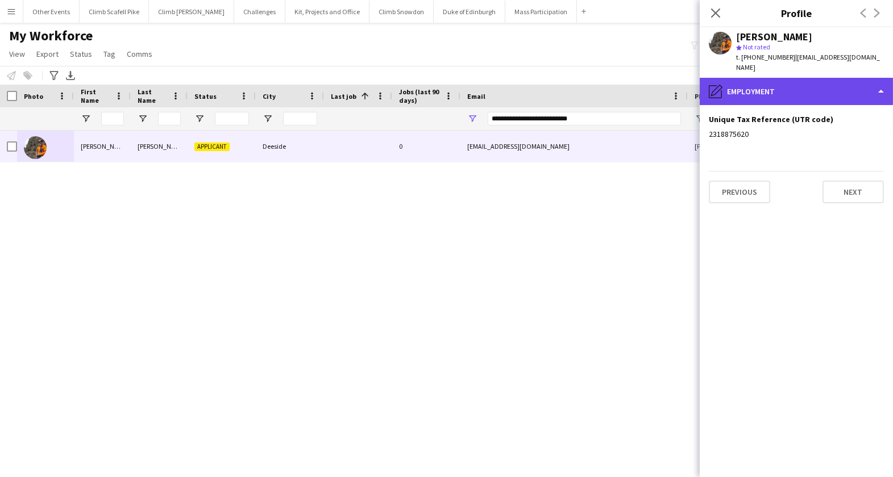
click at [816, 86] on div "pencil4 Employment" at bounding box center [795, 91] width 193 height 27
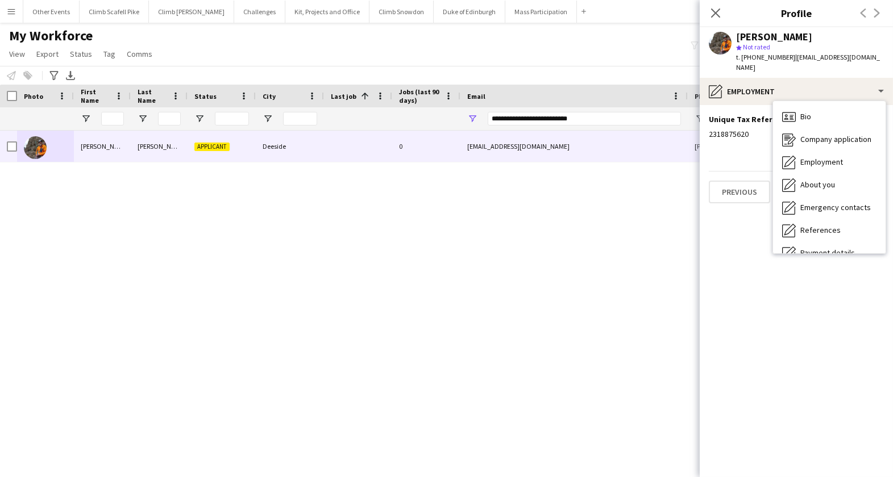
click at [753, 240] on app-section-data-types "Unique Tax Reference (UTR code) Edit this field 2318875620 Previous Next" at bounding box center [795, 291] width 193 height 372
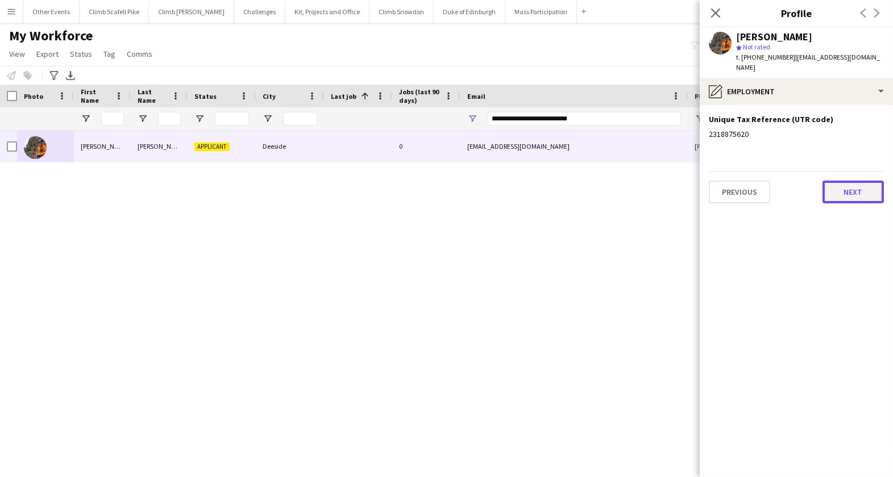
click at [849, 182] on button "Next" at bounding box center [852, 192] width 61 height 23
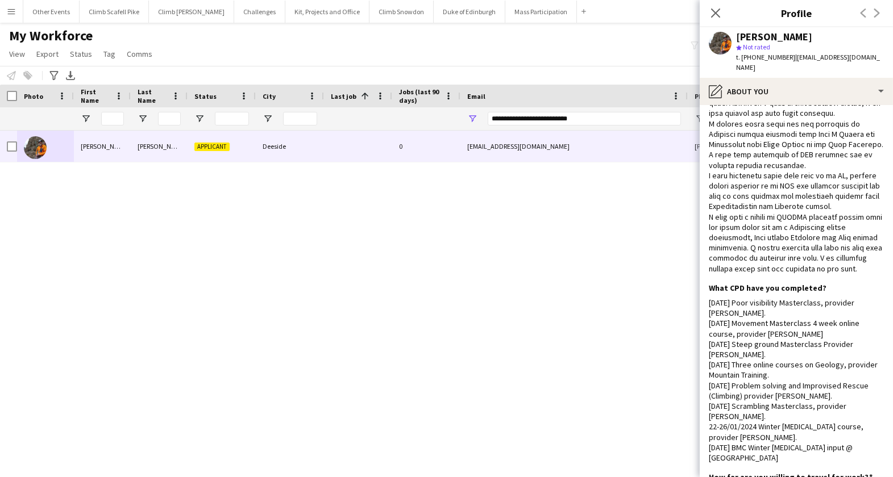
scroll to position [587, 0]
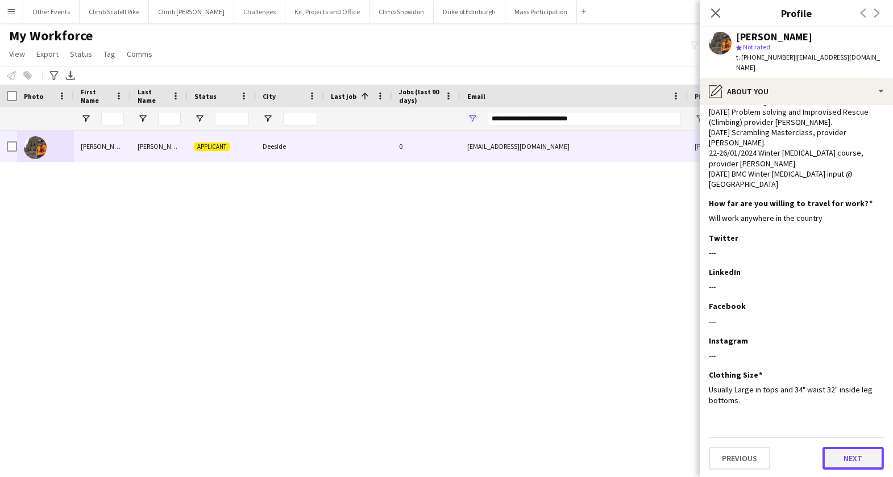
click at [855, 449] on button "Next" at bounding box center [852, 458] width 61 height 23
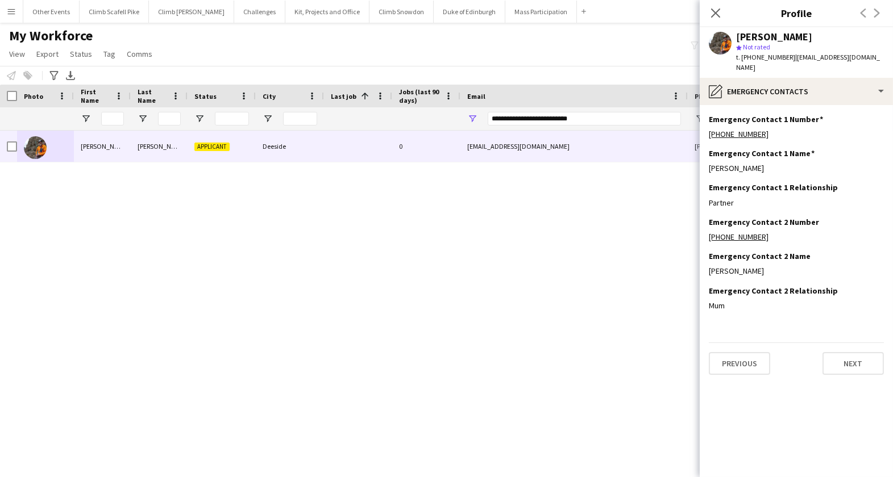
scroll to position [0, 0]
click at [850, 352] on button "Next" at bounding box center [852, 363] width 61 height 23
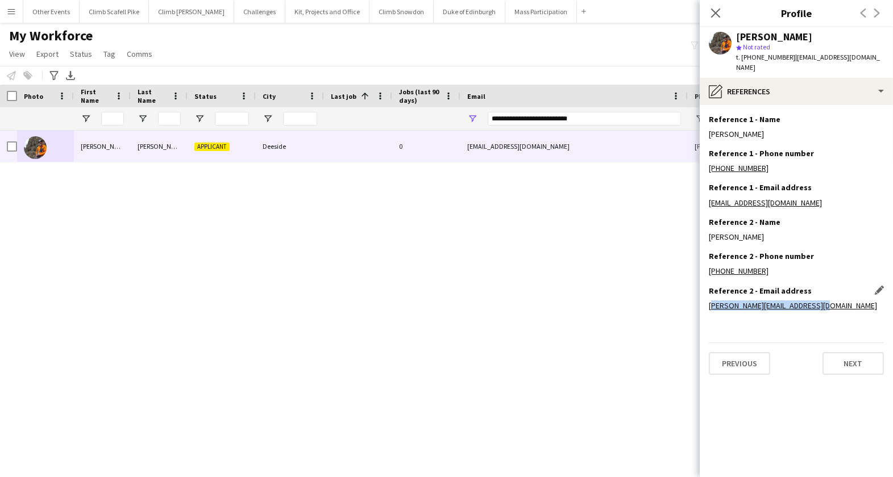
drag, startPoint x: 814, startPoint y: 294, endPoint x: 709, endPoint y: 299, distance: 105.2
click at [709, 301] on div "[PERSON_NAME][EMAIL_ADDRESS][DOMAIN_NAME]" at bounding box center [796, 306] width 175 height 10
copy link "[PERSON_NAME][EMAIL_ADDRESS][DOMAIN_NAME]"
click at [838, 352] on button "Next" at bounding box center [852, 363] width 61 height 23
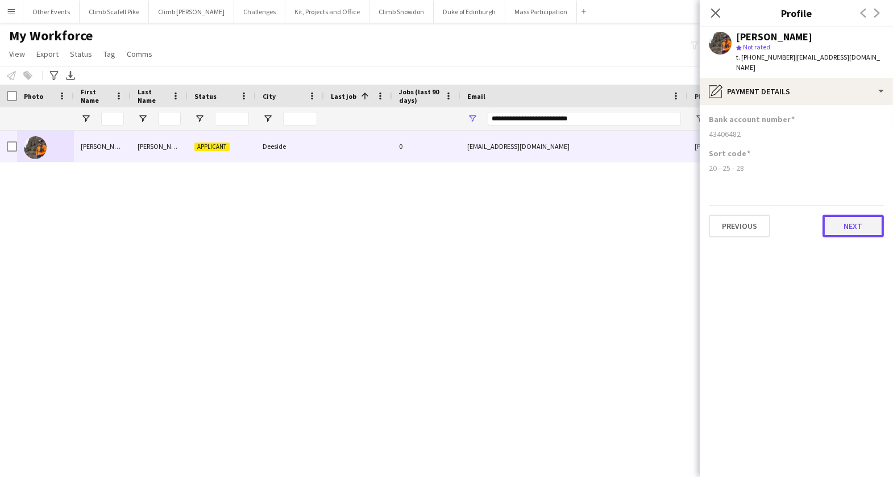
click at [850, 216] on button "Next" at bounding box center [852, 226] width 61 height 23
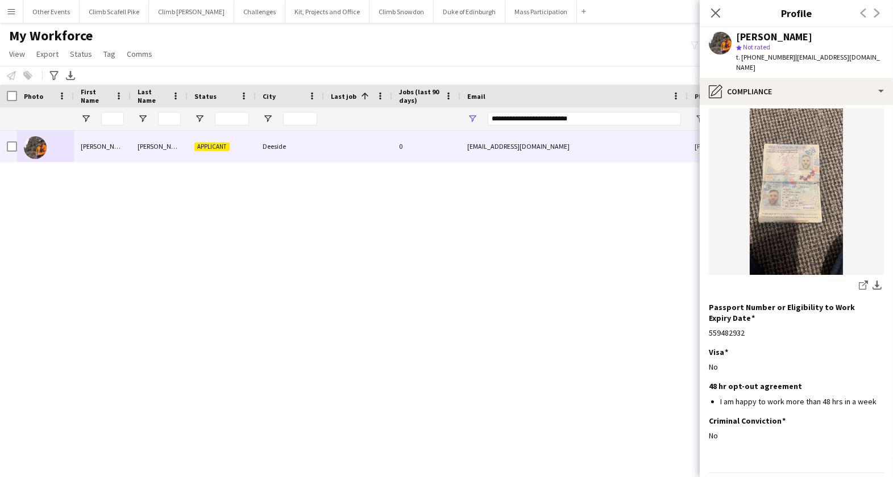
scroll to position [114, 0]
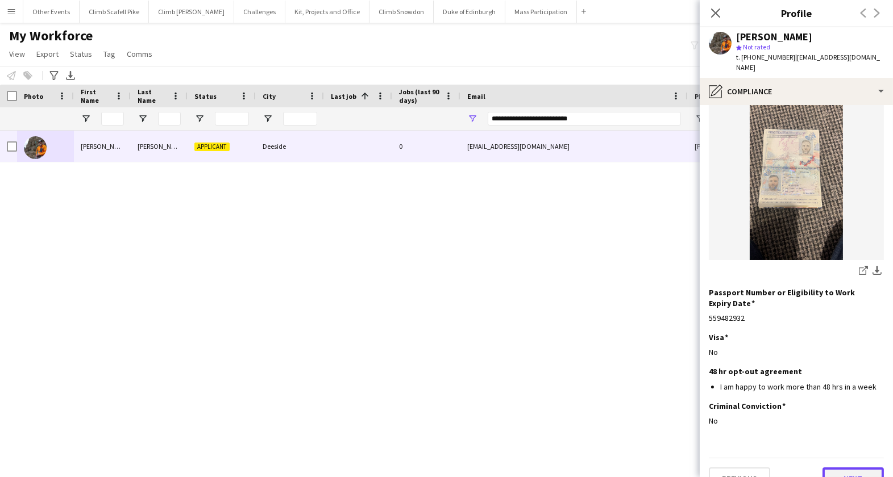
click at [860, 468] on button "Next" at bounding box center [852, 479] width 61 height 23
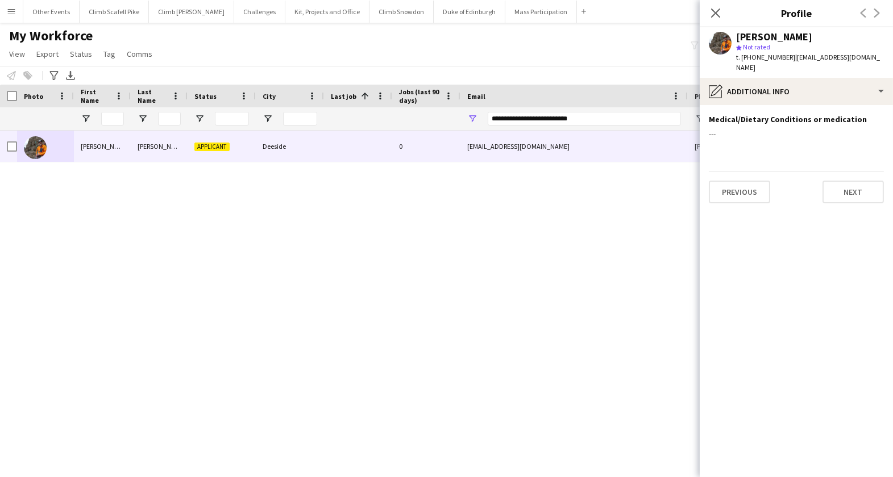
scroll to position [0, 0]
click at [860, 181] on button "Next" at bounding box center [852, 192] width 61 height 23
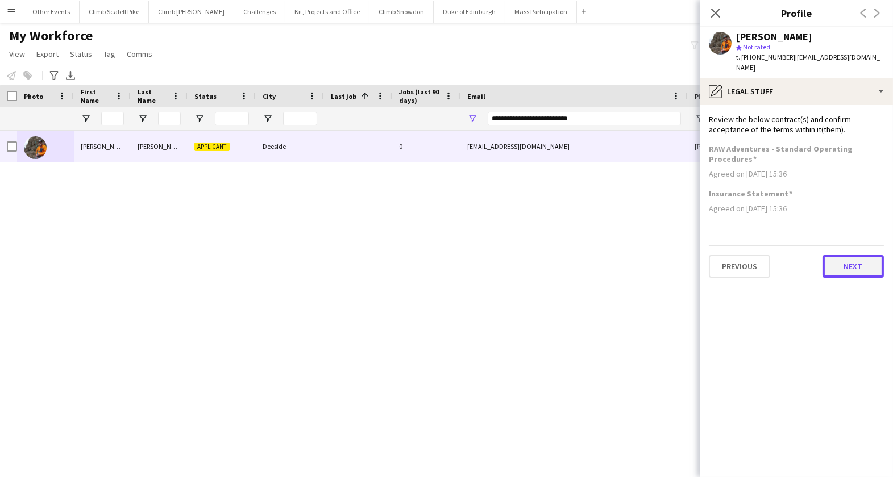
click at [858, 259] on button "Next" at bounding box center [852, 266] width 61 height 23
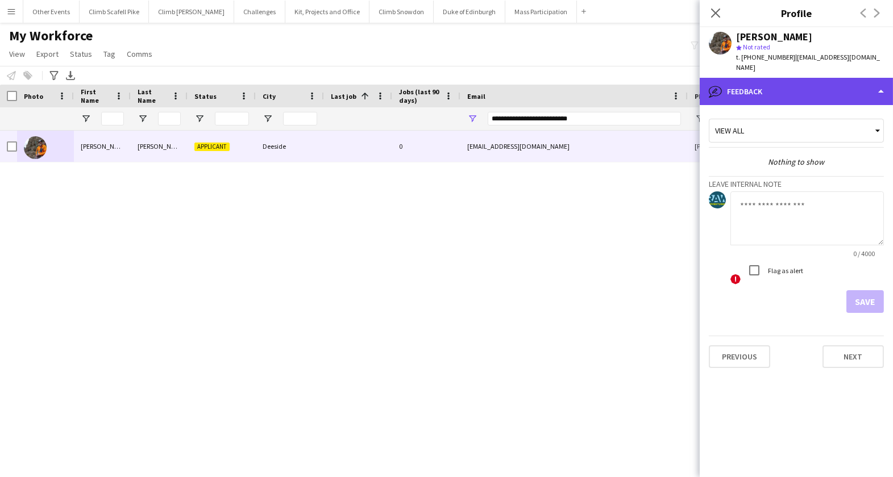
click at [838, 82] on div "bubble-pencil Feedback" at bounding box center [795, 91] width 193 height 27
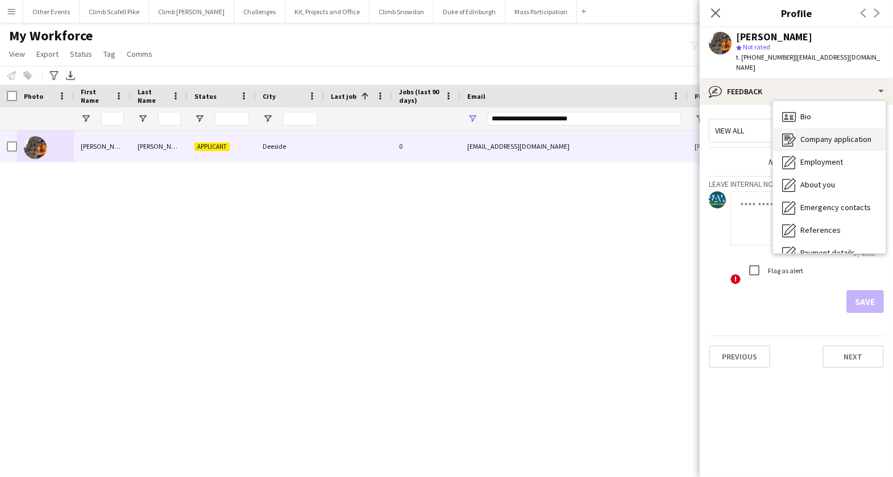
click at [848, 134] on span "Company application" at bounding box center [835, 139] width 71 height 10
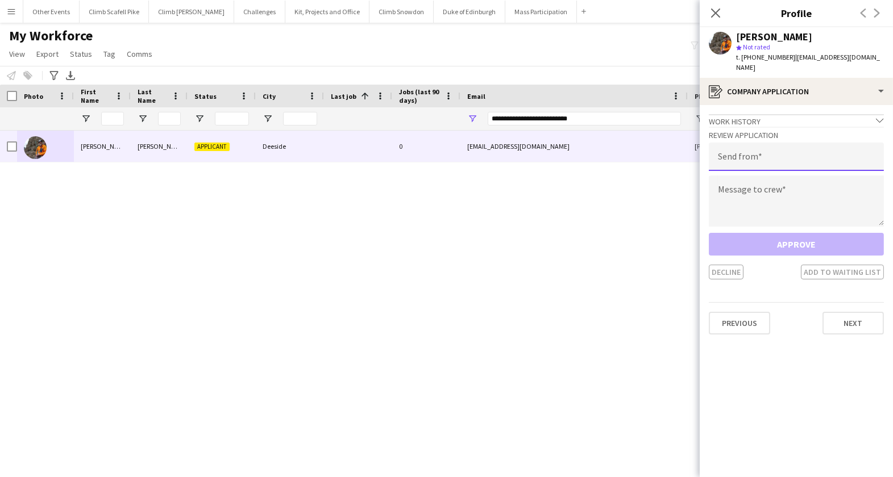
click at [766, 151] on input "email" at bounding box center [796, 157] width 175 height 28
paste input "**********"
type input "**********"
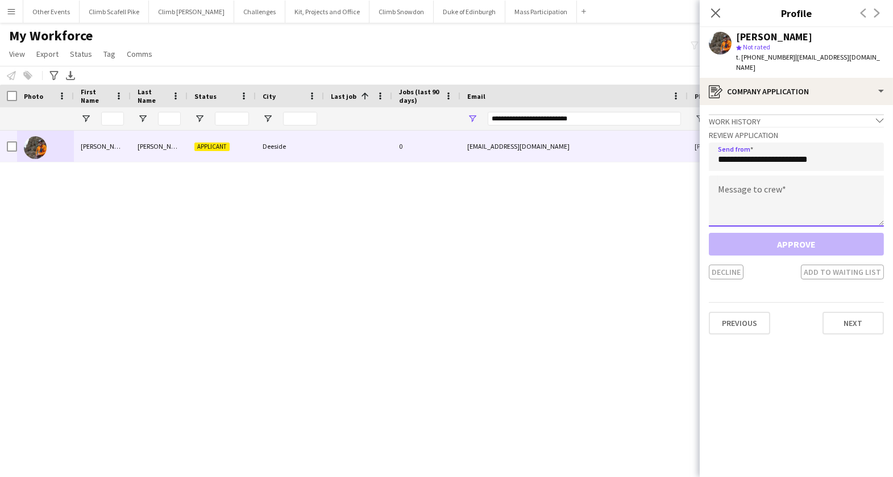
click at [797, 185] on textarea at bounding box center [796, 201] width 175 height 51
paste textarea "**********"
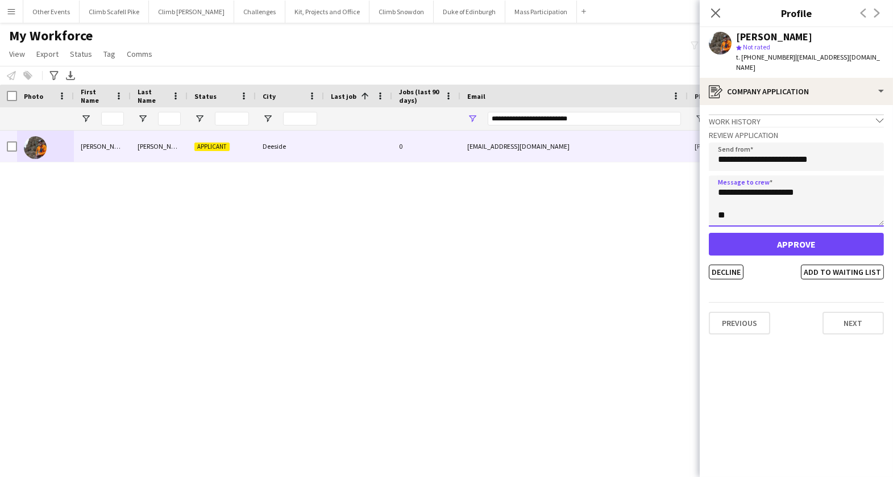
scroll to position [245, 0]
type textarea "**********"
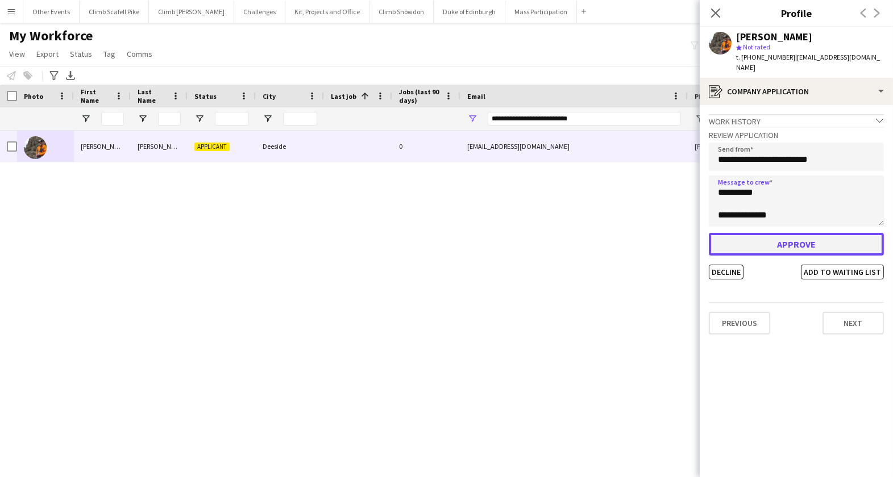
click at [816, 233] on button "Approve" at bounding box center [796, 244] width 175 height 23
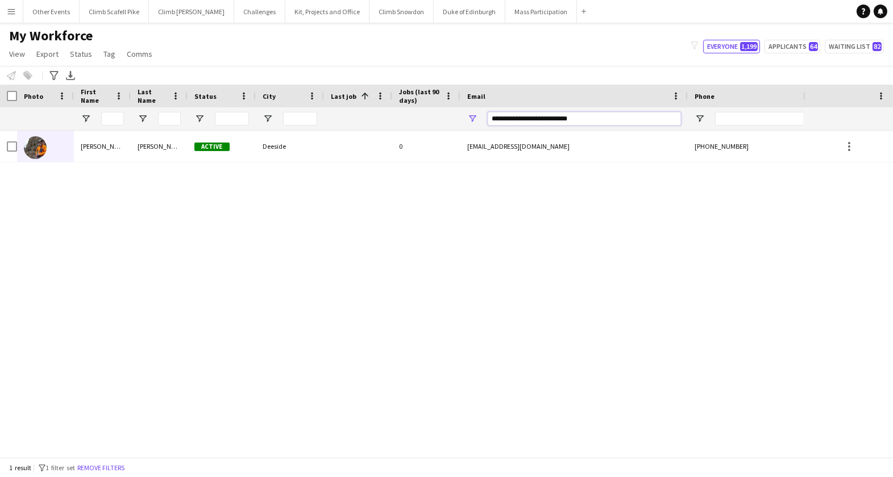
click at [584, 123] on input "**********" at bounding box center [584, 119] width 193 height 14
click at [584, 122] on input "**********" at bounding box center [584, 119] width 193 height 14
paste input "**********"
type input "**********"
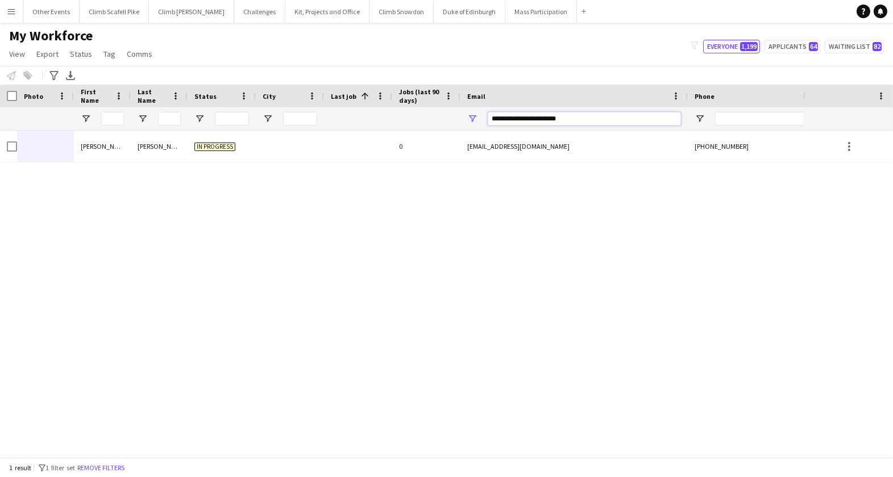
drag, startPoint x: 602, startPoint y: 120, endPoint x: 485, endPoint y: 121, distance: 117.6
click at [472, 117] on div "**********" at bounding box center [573, 118] width 227 height 23
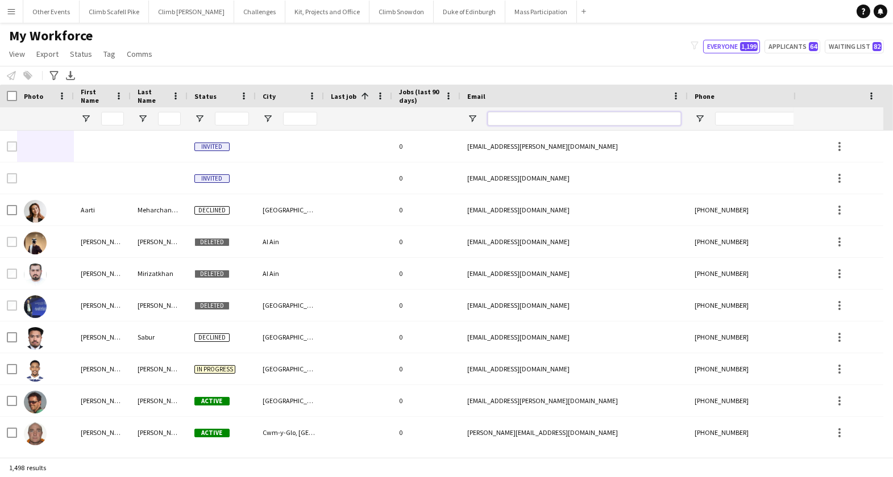
click at [544, 120] on input "Email Filter Input" at bounding box center [584, 119] width 193 height 14
paste input "**********"
type input "**********"
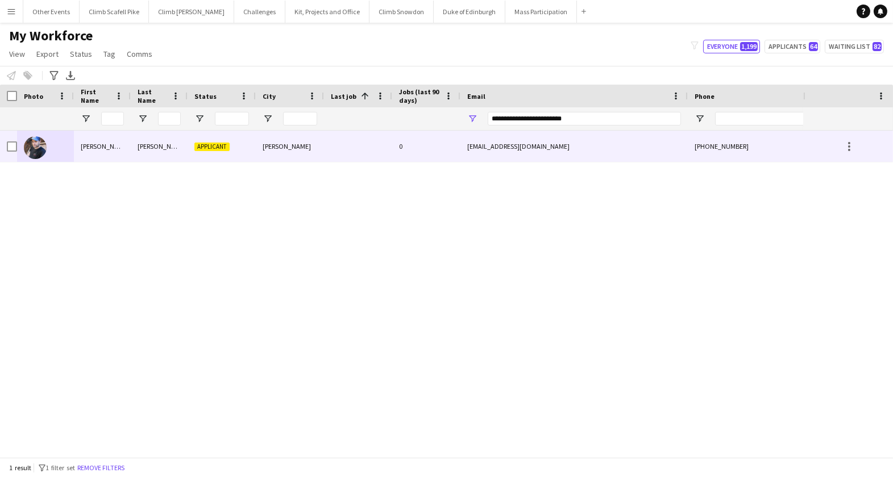
click at [44, 143] on img at bounding box center [35, 147] width 23 height 23
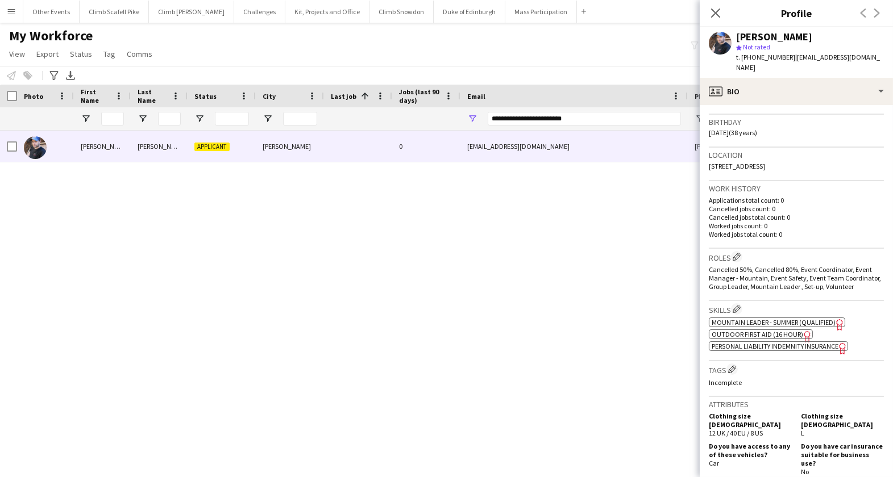
scroll to position [216, 0]
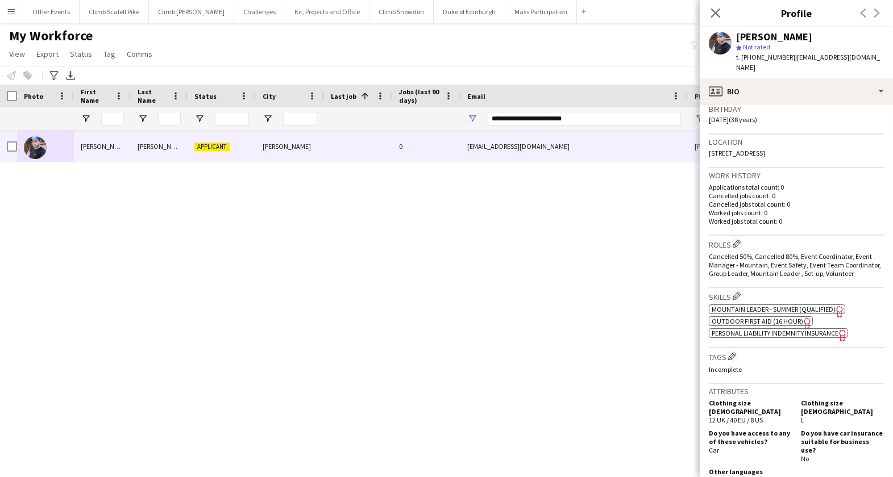
click at [752, 307] on span "Mountain Leader - Summer (Qualified)" at bounding box center [773, 309] width 124 height 9
click at [769, 320] on span "Outdoor First Aid (16 hour)" at bounding box center [756, 321] width 91 height 9
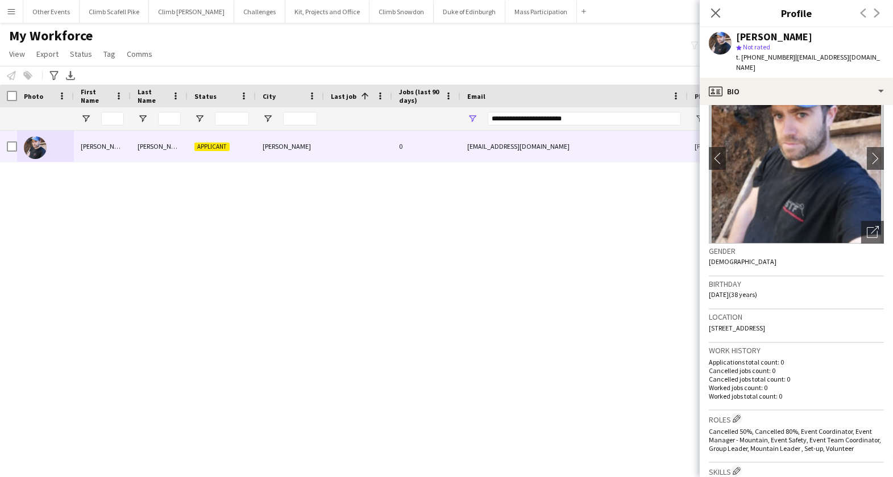
scroll to position [4, 0]
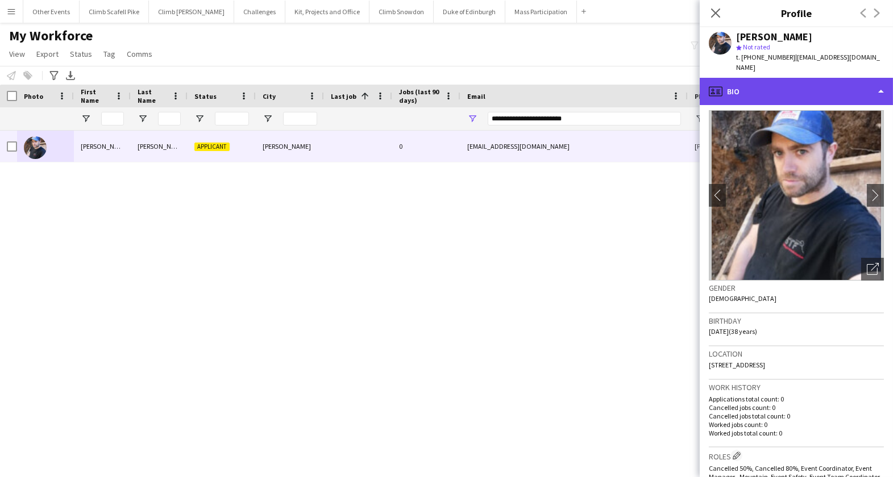
click at [814, 78] on div "profile Bio" at bounding box center [795, 91] width 193 height 27
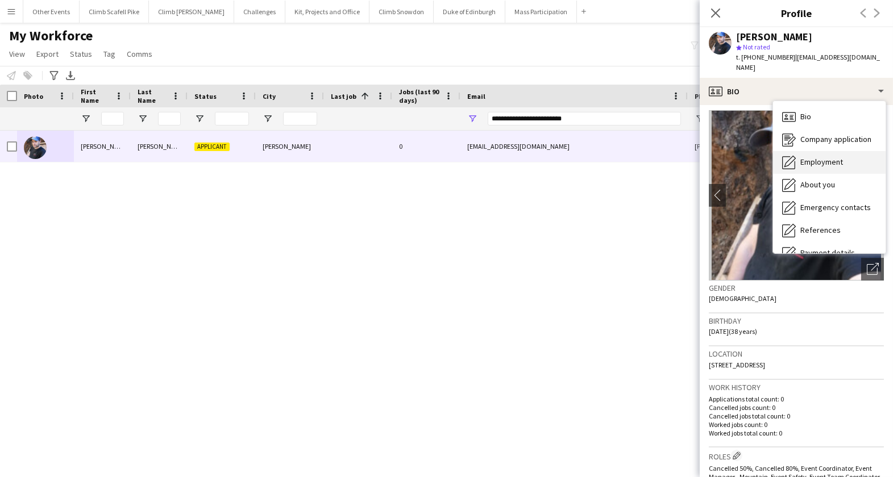
click at [832, 157] on span "Employment" at bounding box center [821, 162] width 43 height 10
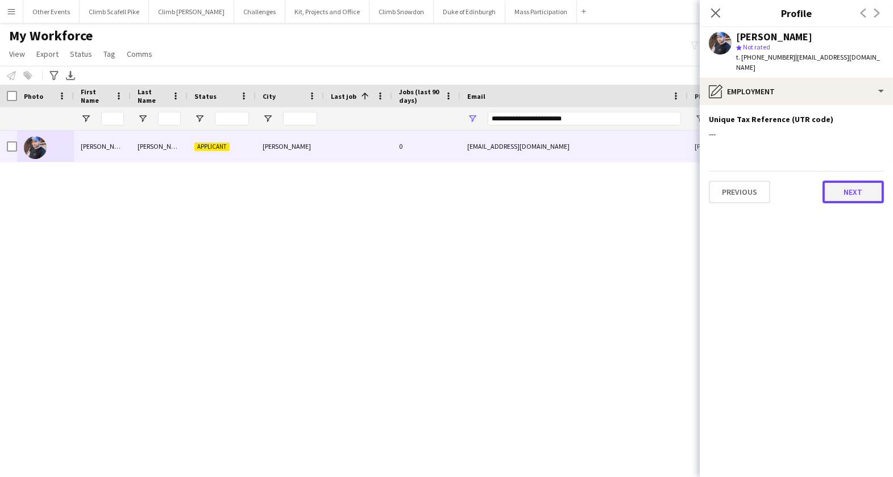
click at [844, 189] on button "Next" at bounding box center [852, 192] width 61 height 23
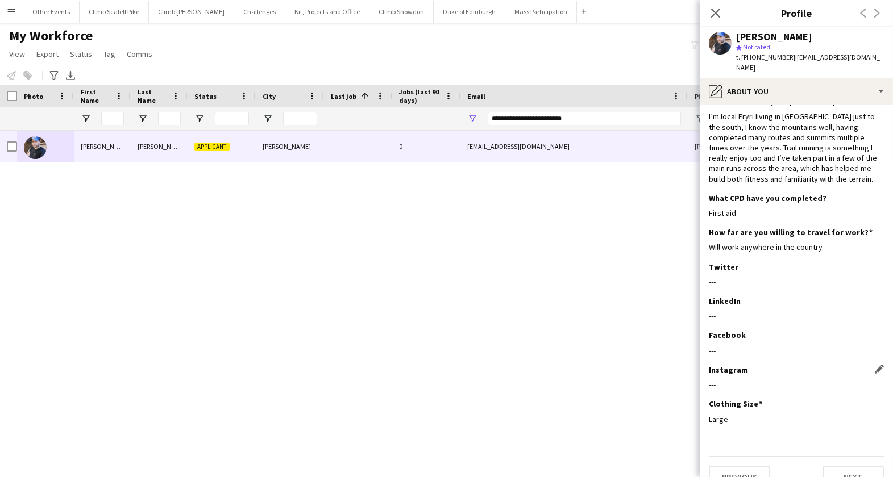
scroll to position [163, 0]
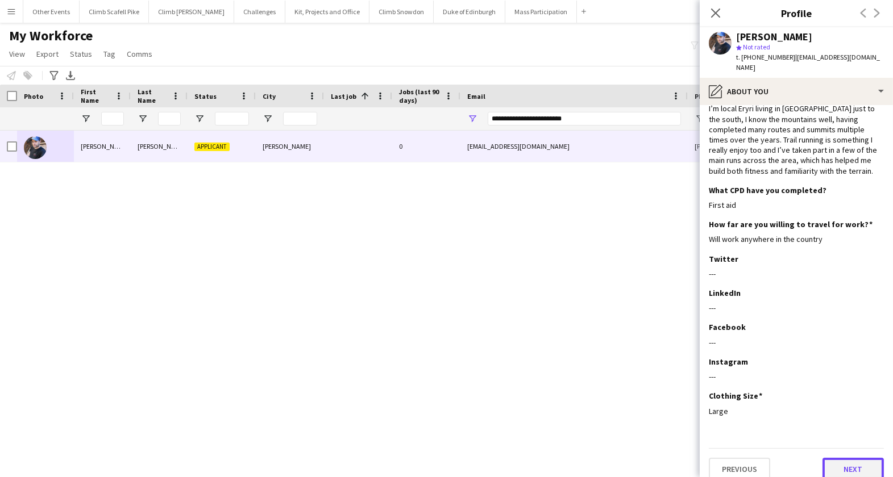
click at [853, 458] on button "Next" at bounding box center [852, 469] width 61 height 23
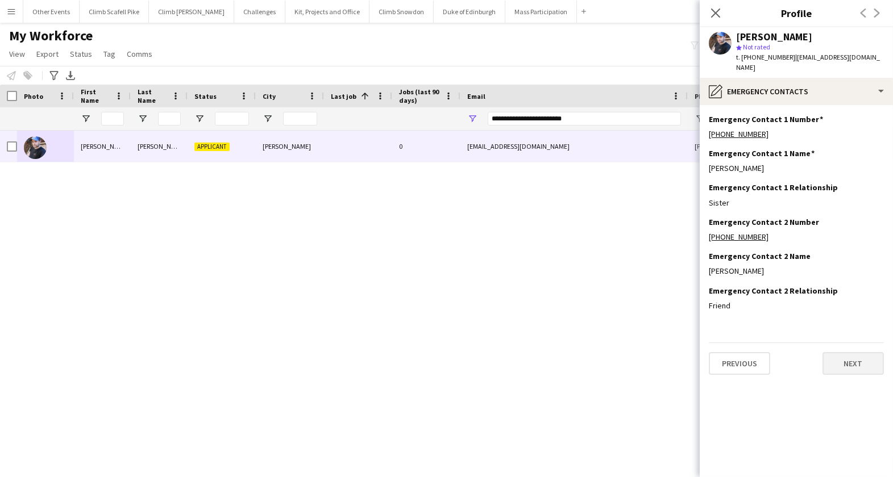
scroll to position [0, 0]
click at [851, 352] on button "Next" at bounding box center [852, 363] width 61 height 23
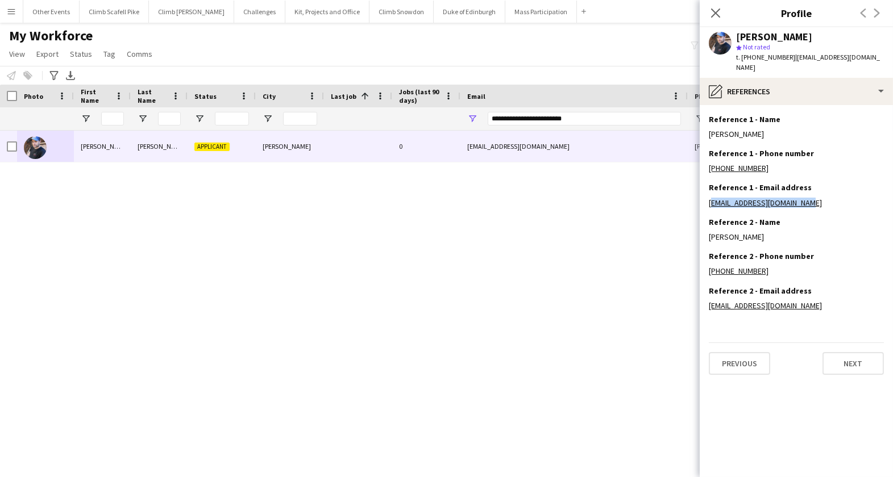
drag, startPoint x: 812, startPoint y: 192, endPoint x: 707, endPoint y: 192, distance: 105.1
click at [707, 192] on app-section-data-types "Reference 1 - Name Edit this field [PERSON_NAME] Reference 1 - Phone number Edi…" at bounding box center [795, 291] width 193 height 372
copy link "[EMAIL_ADDRESS][DOMAIN_NAME]"
click at [596, 258] on div "[PERSON_NAME] Applicant Tywyn 0 [EMAIL_ADDRESS][DOMAIN_NAME] [PHONE_NUMBER]" at bounding box center [401, 289] width 803 height 317
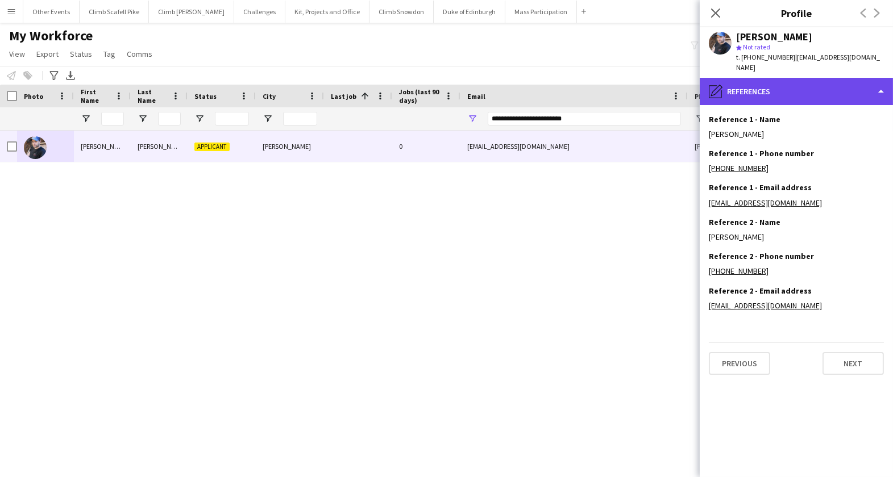
click at [783, 80] on div "pencil4 References" at bounding box center [795, 91] width 193 height 27
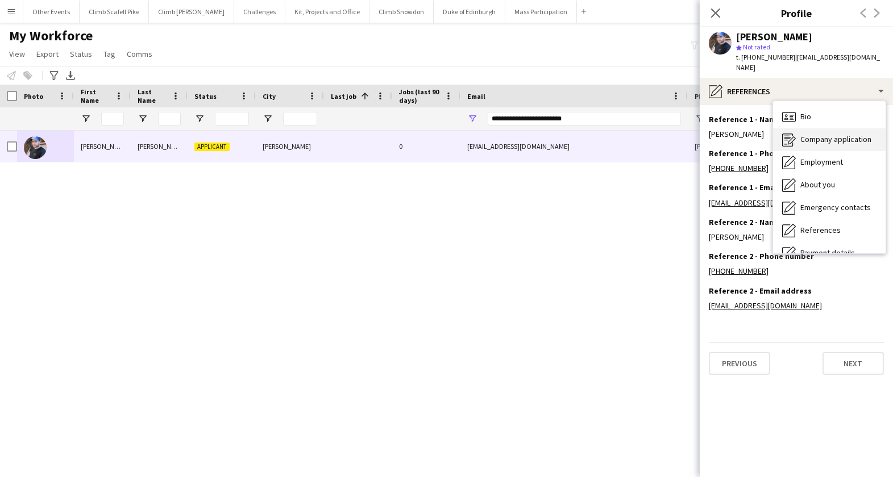
click at [832, 134] on span "Company application" at bounding box center [835, 139] width 71 height 10
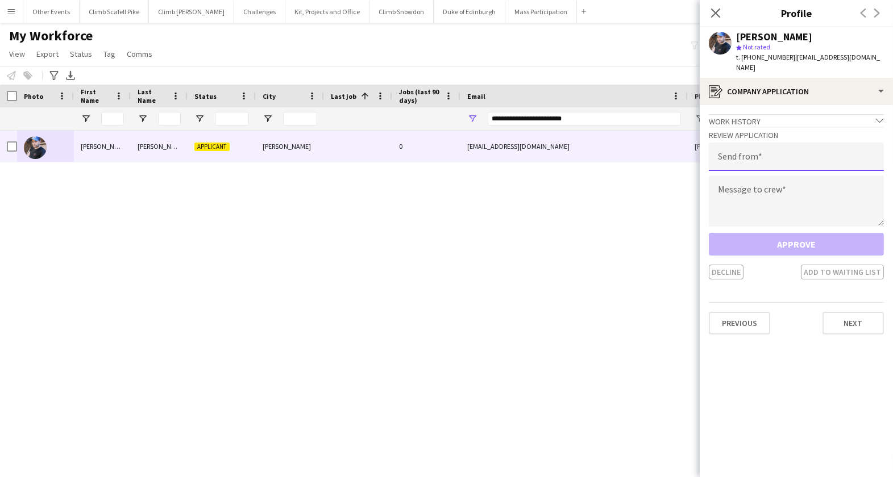
click at [802, 151] on input "email" at bounding box center [796, 157] width 175 height 28
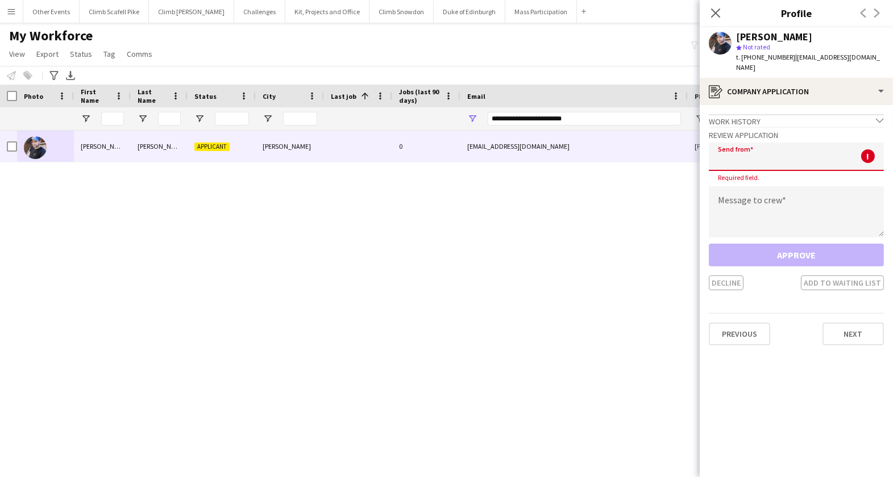
click at [778, 148] on input "email" at bounding box center [796, 157] width 175 height 28
paste input "**********"
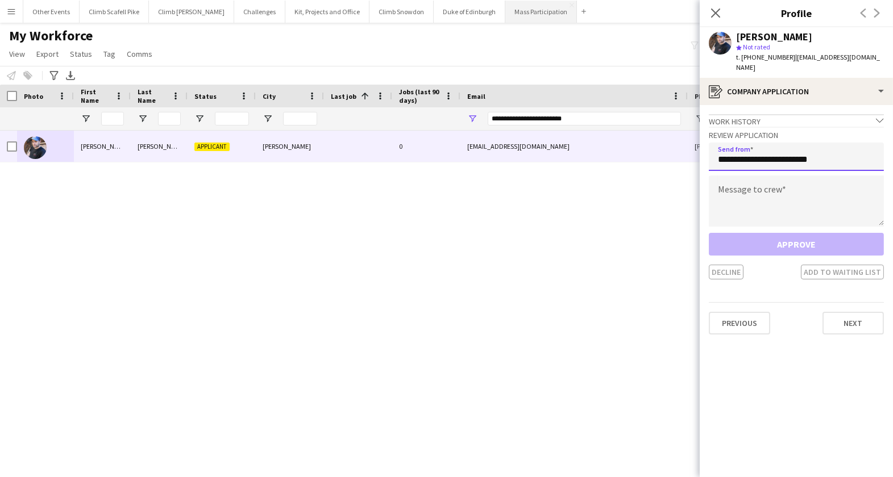
type input "**********"
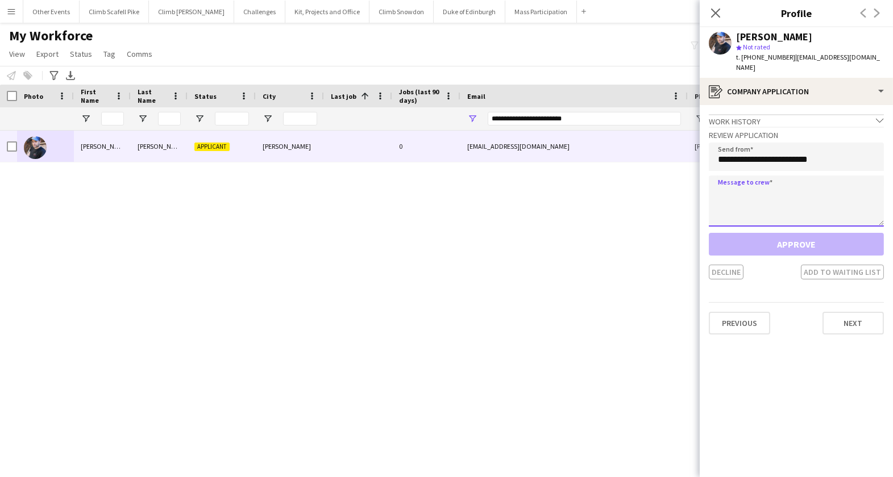
click at [784, 194] on textarea at bounding box center [796, 201] width 175 height 51
paste textarea "**********"
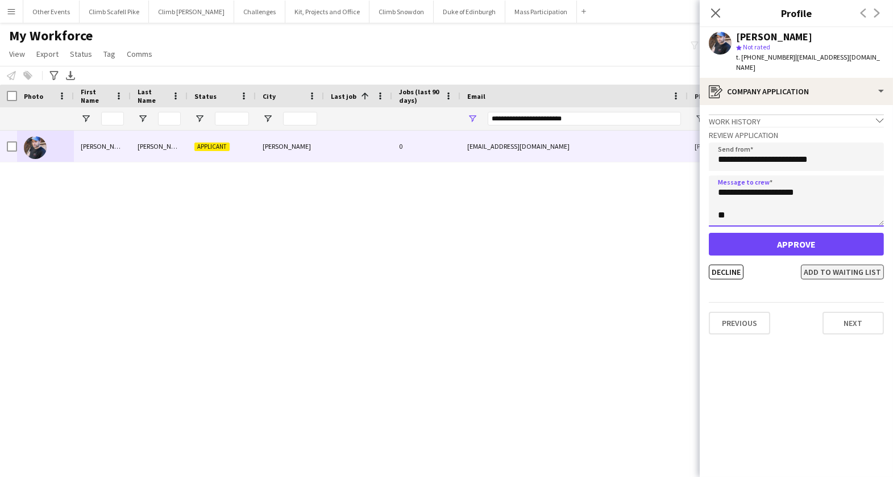
scroll to position [290, 0]
type textarea "**********"
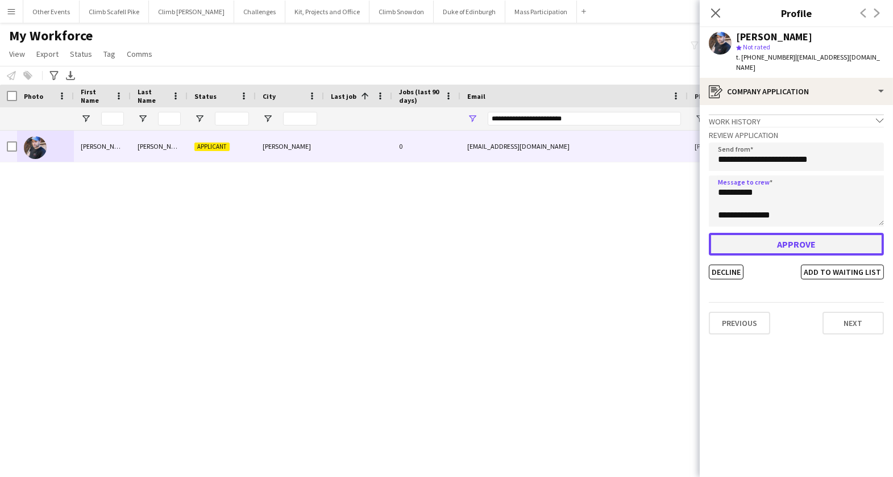
click at [815, 233] on button "Approve" at bounding box center [796, 244] width 175 height 23
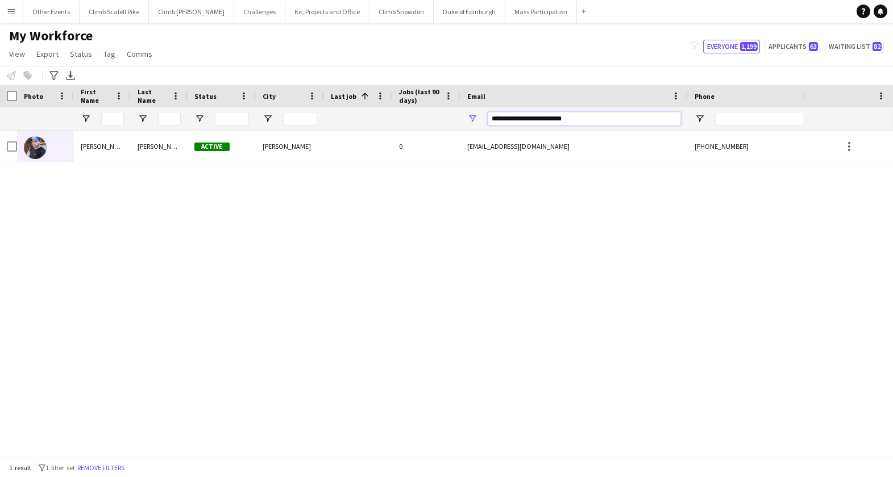
click at [630, 115] on input "**********" at bounding box center [584, 119] width 193 height 14
paste input "**********"
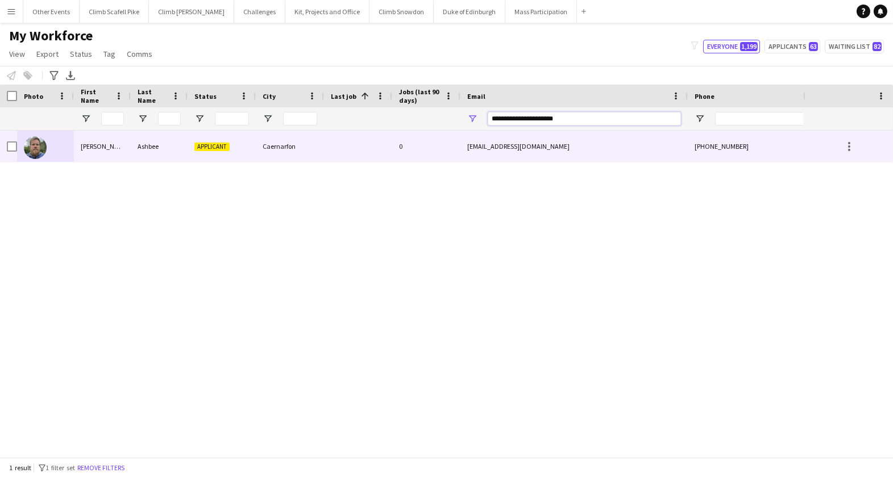
type input "**********"
click at [41, 143] on img at bounding box center [35, 147] width 23 height 23
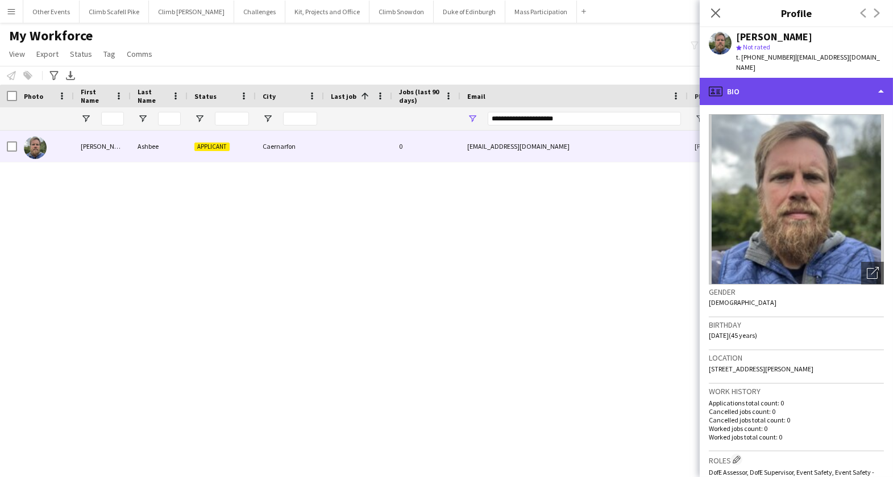
click at [799, 88] on div "profile Bio" at bounding box center [795, 91] width 193 height 27
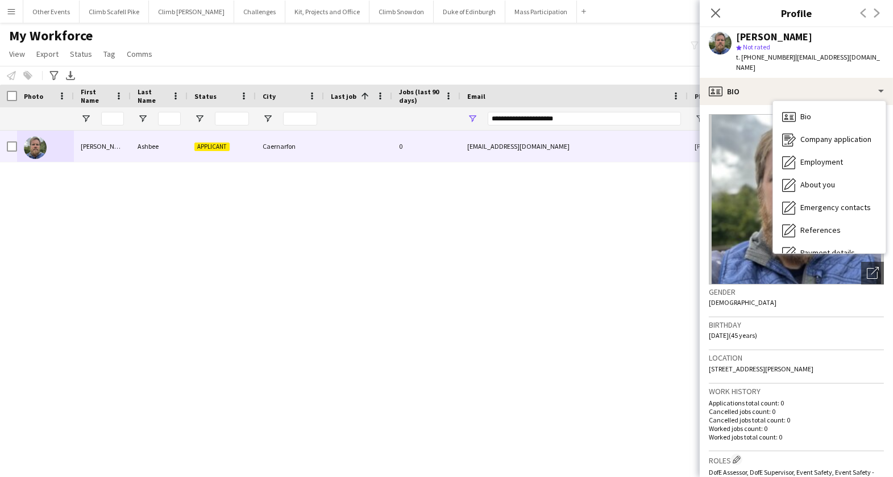
click at [797, 291] on div "Gender [DEMOGRAPHIC_DATA]" at bounding box center [796, 301] width 175 height 33
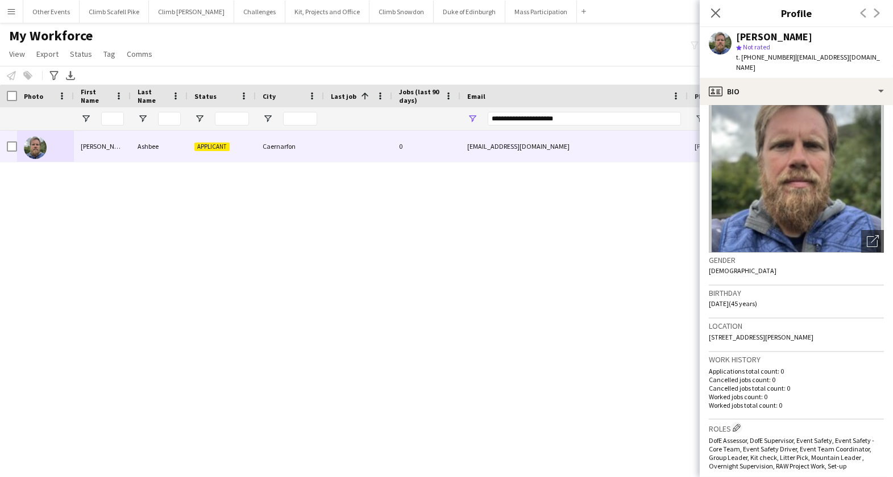
scroll to position [242, 0]
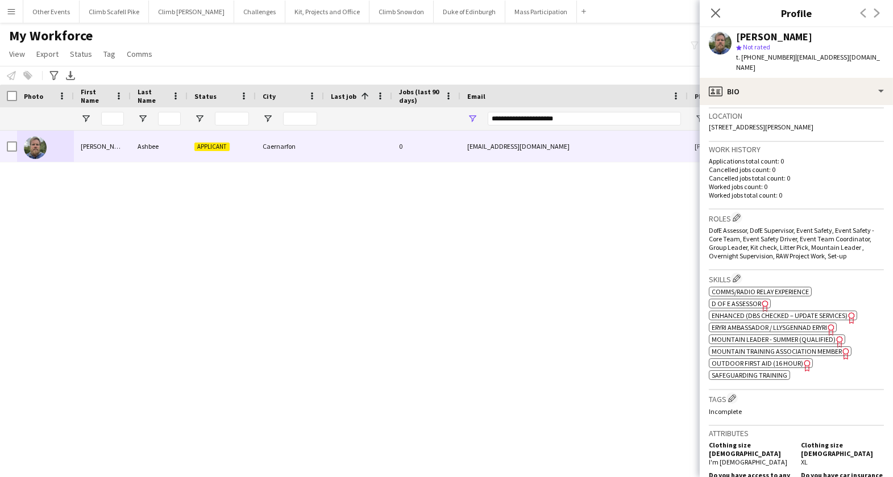
click at [755, 335] on span "Mountain Leader - Summer (Qualified)" at bounding box center [773, 339] width 124 height 9
click at [747, 359] on span "Outdoor First Aid (16 hour)" at bounding box center [756, 363] width 91 height 9
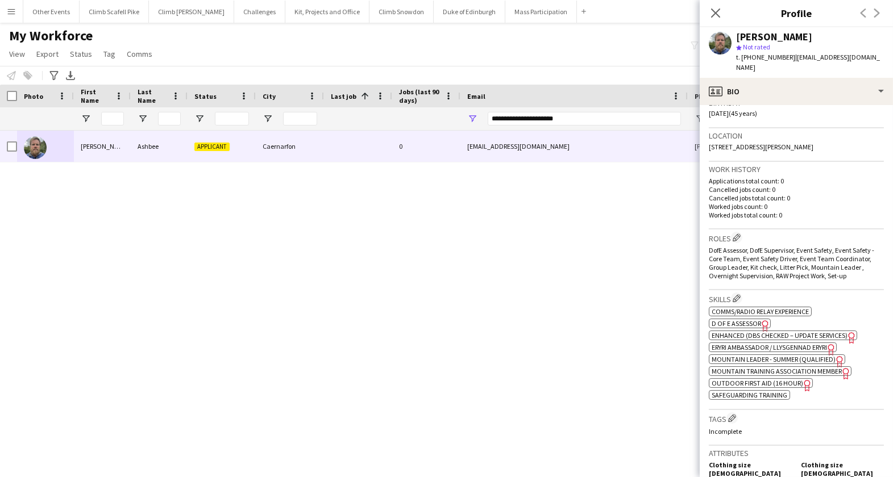
scroll to position [216, 0]
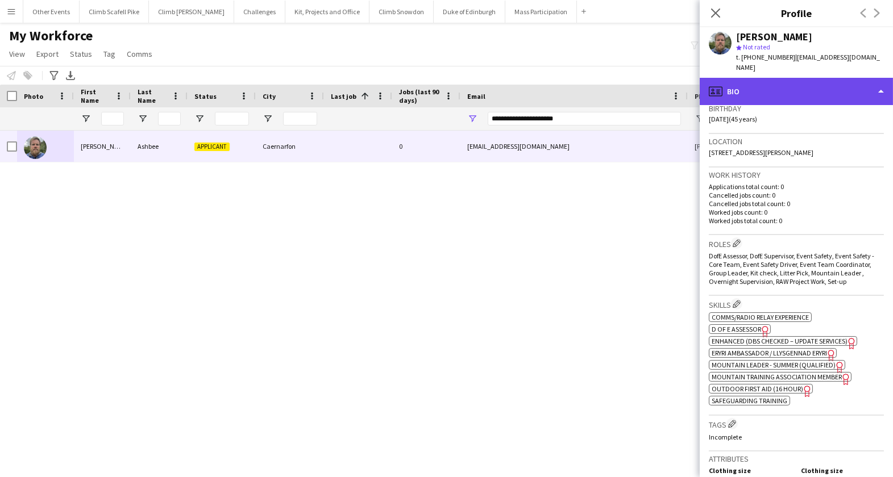
click at [821, 78] on div "profile Bio" at bounding box center [795, 91] width 193 height 27
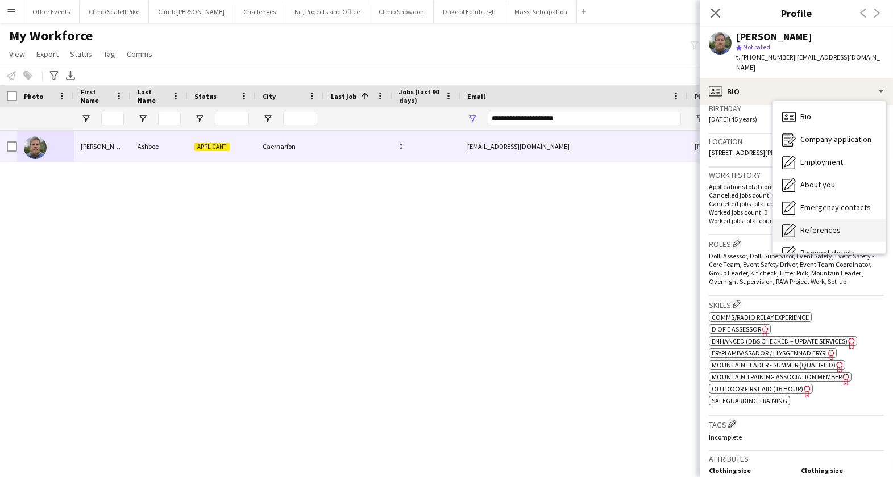
click at [832, 225] on span "References" at bounding box center [820, 230] width 40 height 10
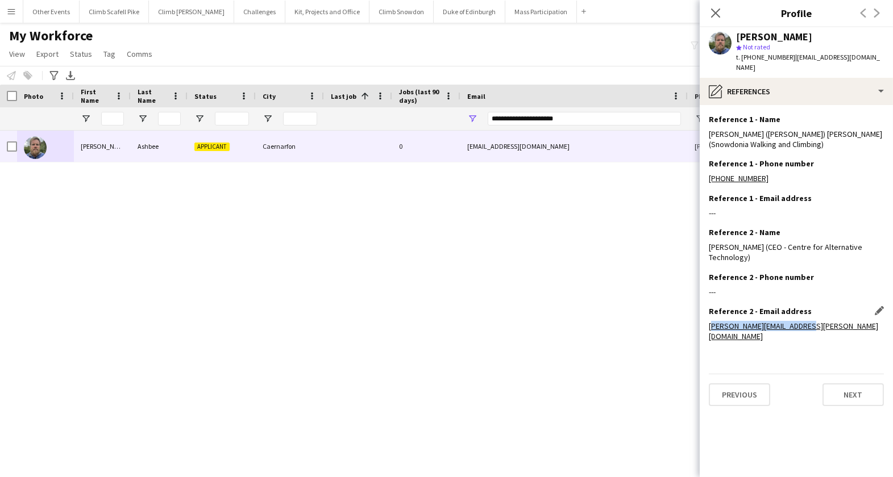
drag, startPoint x: 772, startPoint y: 316, endPoint x: 709, endPoint y: 315, distance: 63.6
click at [709, 321] on div "[PERSON_NAME][EMAIL_ADDRESS][PERSON_NAME][DOMAIN_NAME]" at bounding box center [796, 331] width 175 height 20
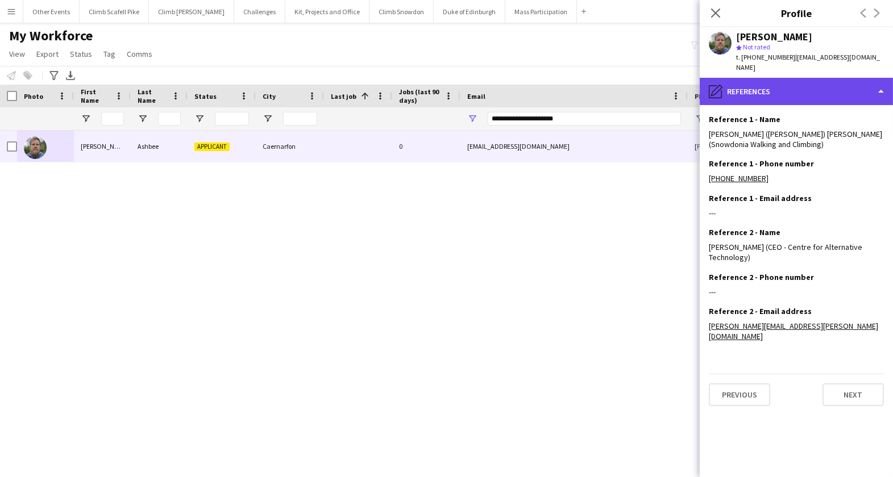
click at [797, 86] on div "pencil4 References" at bounding box center [795, 91] width 193 height 27
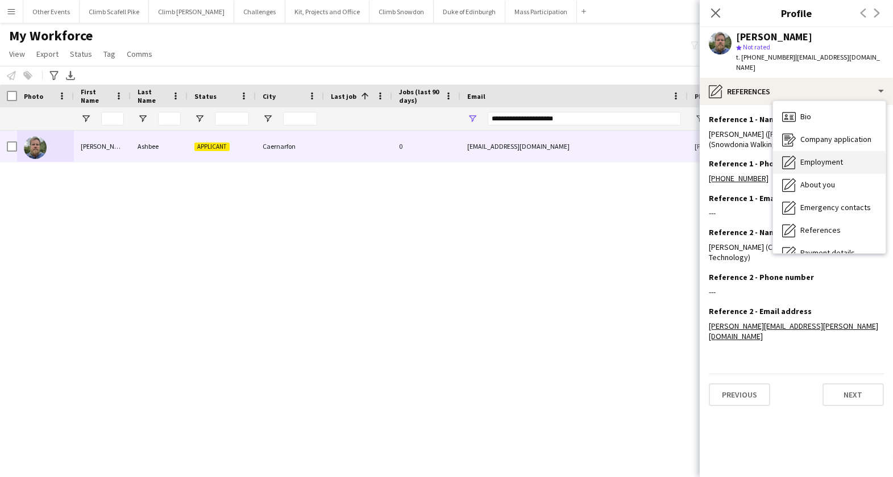
click at [824, 157] on div "Employment Employment" at bounding box center [829, 162] width 113 height 23
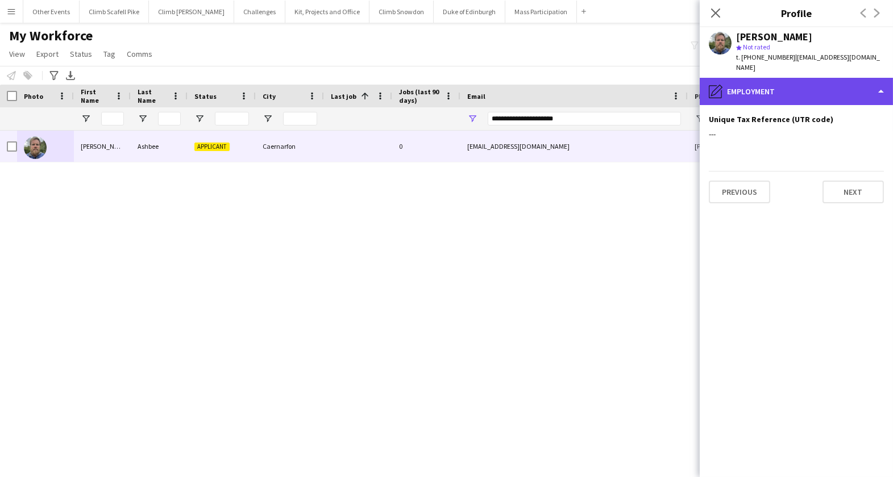
click at [824, 78] on div "pencil4 Employment" at bounding box center [795, 91] width 193 height 27
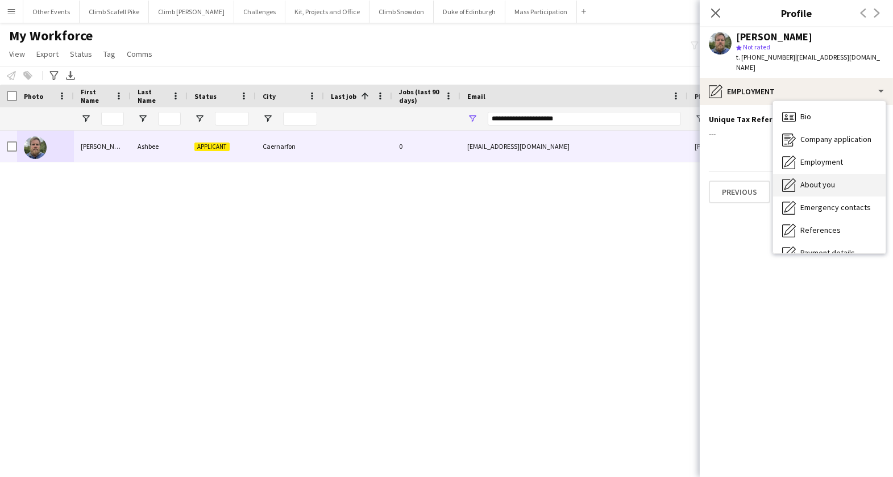
click at [830, 180] on span "About you" at bounding box center [817, 185] width 35 height 10
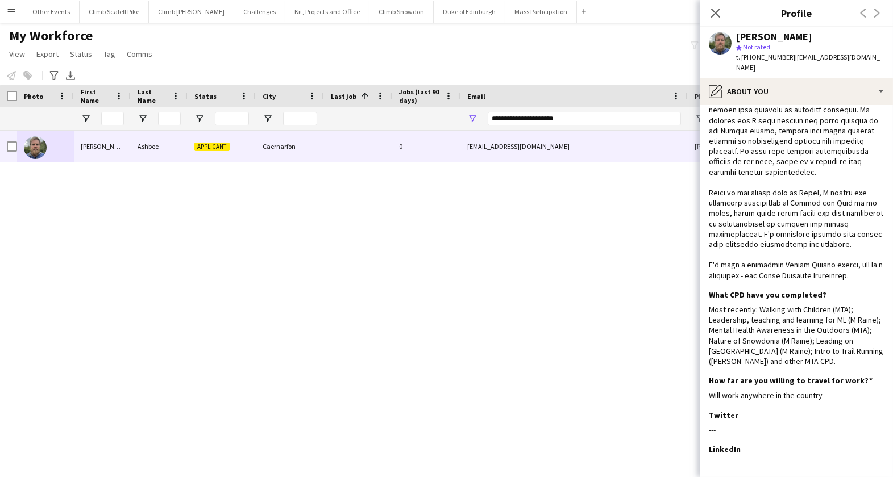
scroll to position [701, 0]
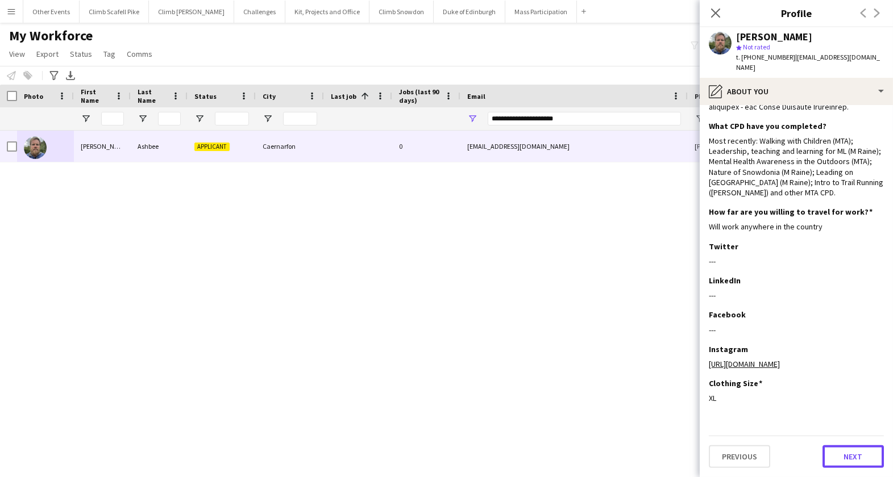
click at [835, 455] on button "Next" at bounding box center [852, 456] width 61 height 23
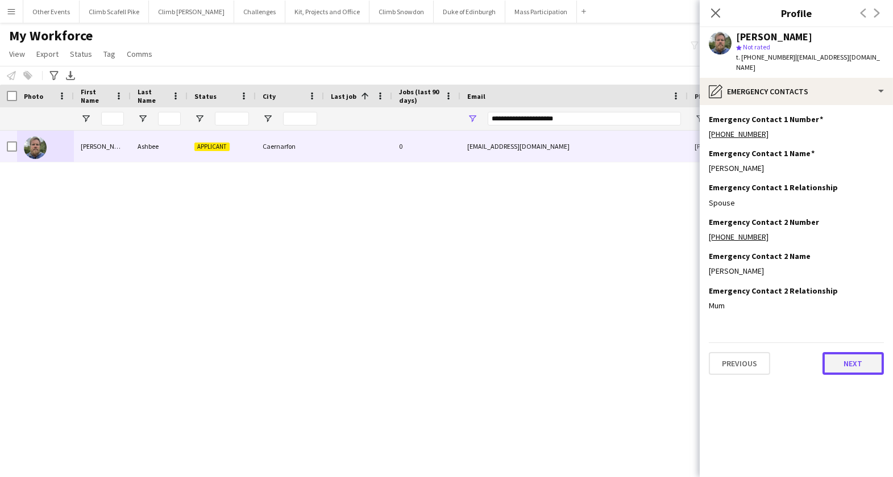
click at [847, 352] on button "Next" at bounding box center [852, 363] width 61 height 23
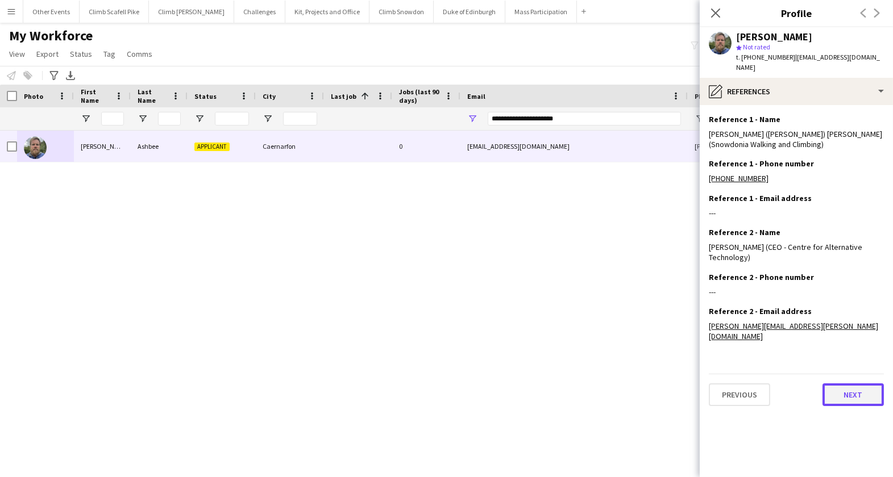
click at [844, 384] on button "Next" at bounding box center [852, 395] width 61 height 23
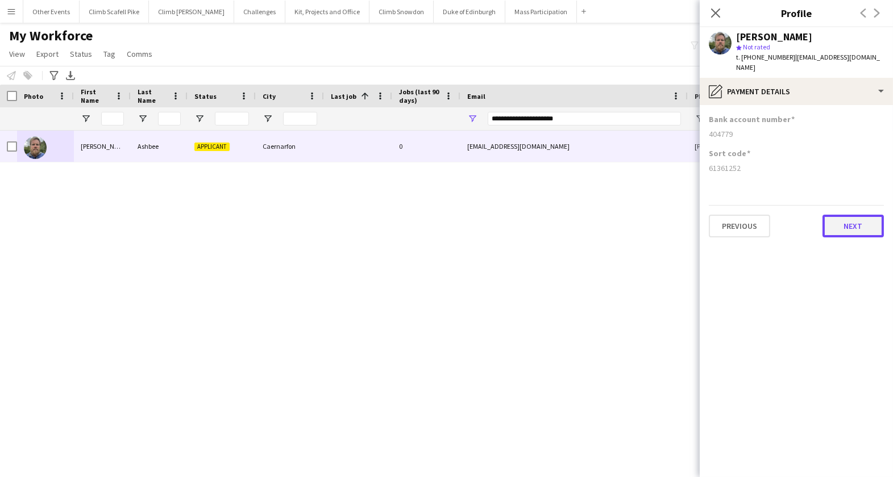
click at [862, 215] on button "Next" at bounding box center [852, 226] width 61 height 23
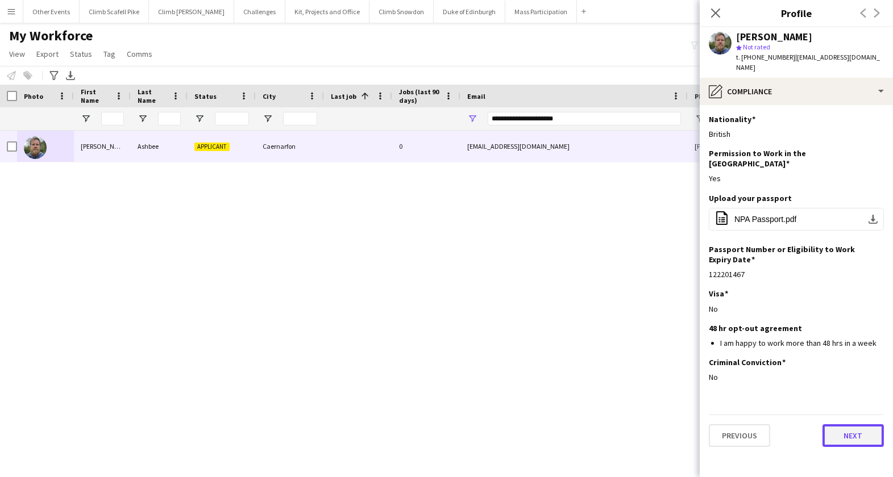
click at [859, 424] on button "Next" at bounding box center [852, 435] width 61 height 23
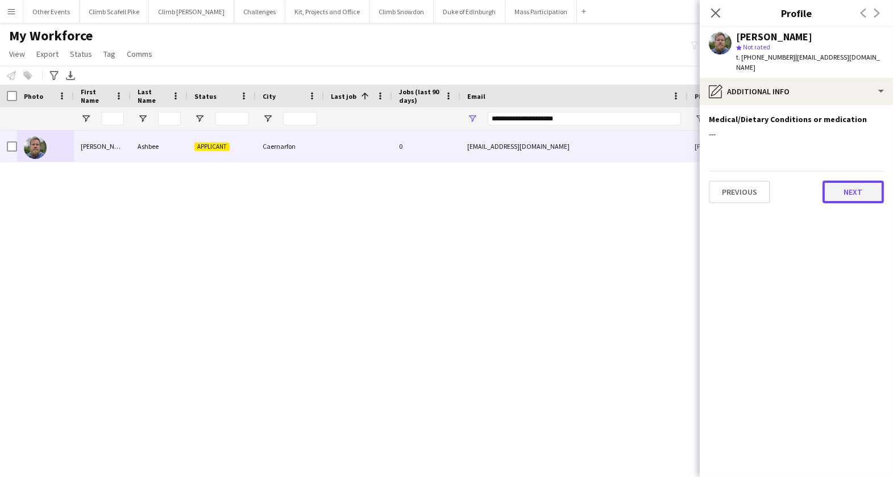
click at [858, 181] on button "Next" at bounding box center [852, 192] width 61 height 23
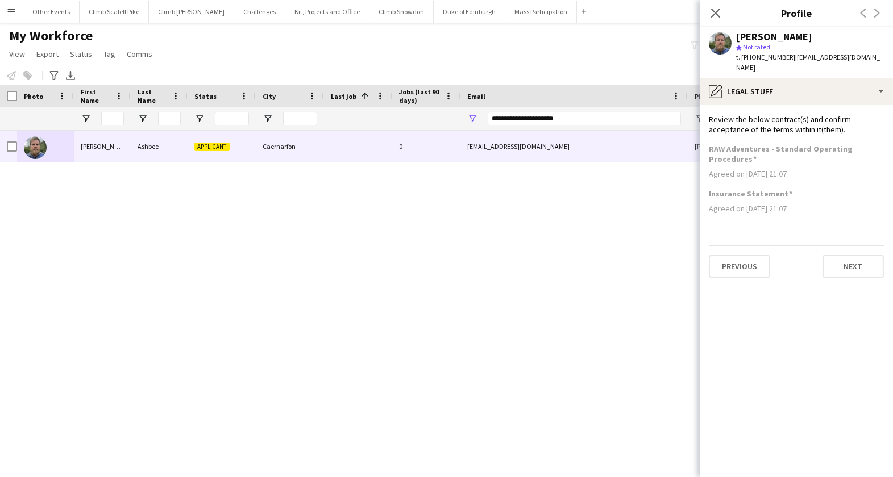
click at [868, 66] on div "[PERSON_NAME] star Not rated t. [PHONE_NUMBER] | [PERSON_NAME][EMAIL_ADDRESS][D…" at bounding box center [795, 52] width 193 height 51
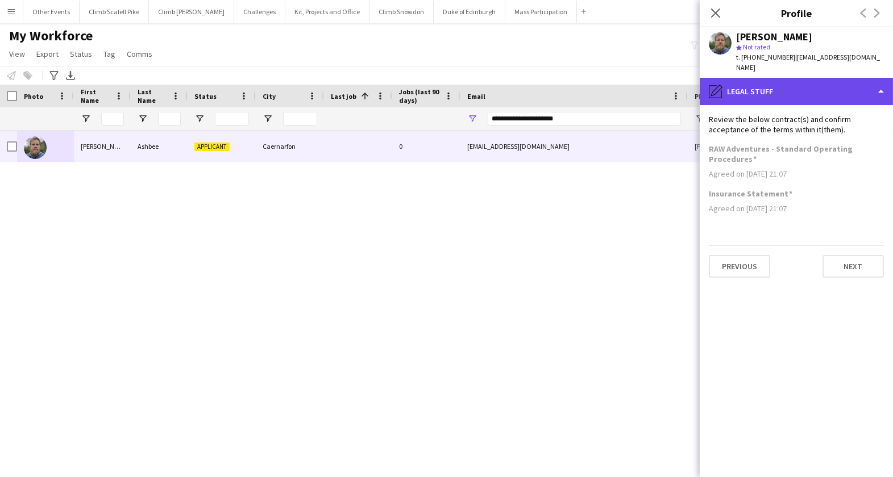
click at [872, 79] on div "pencil4 Legal stuff" at bounding box center [795, 91] width 193 height 27
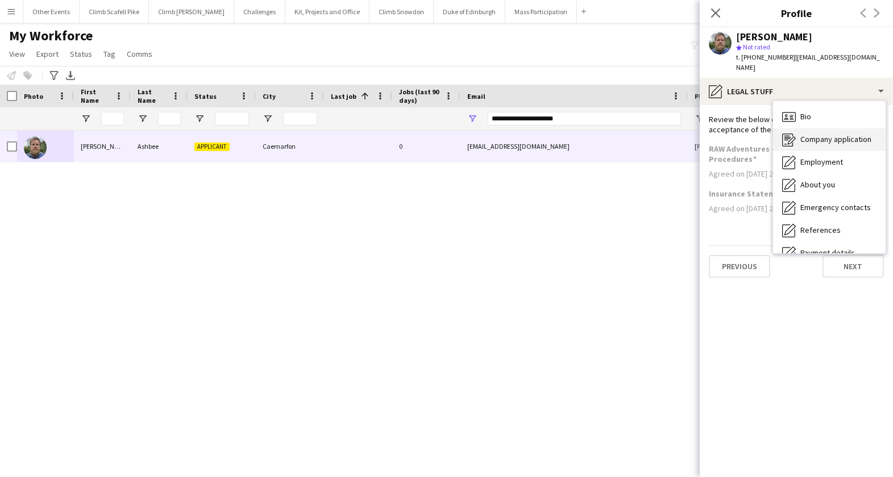
click at [844, 134] on span "Company application" at bounding box center [835, 139] width 71 height 10
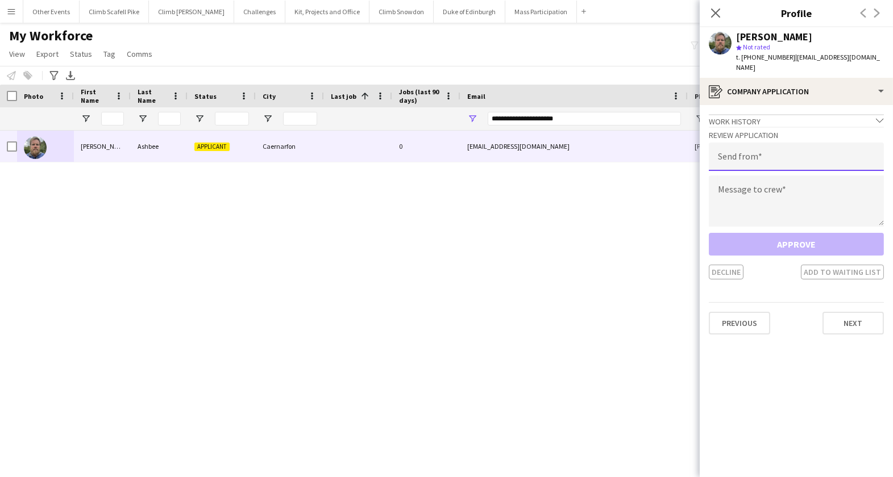
click at [770, 154] on input "email" at bounding box center [796, 157] width 175 height 28
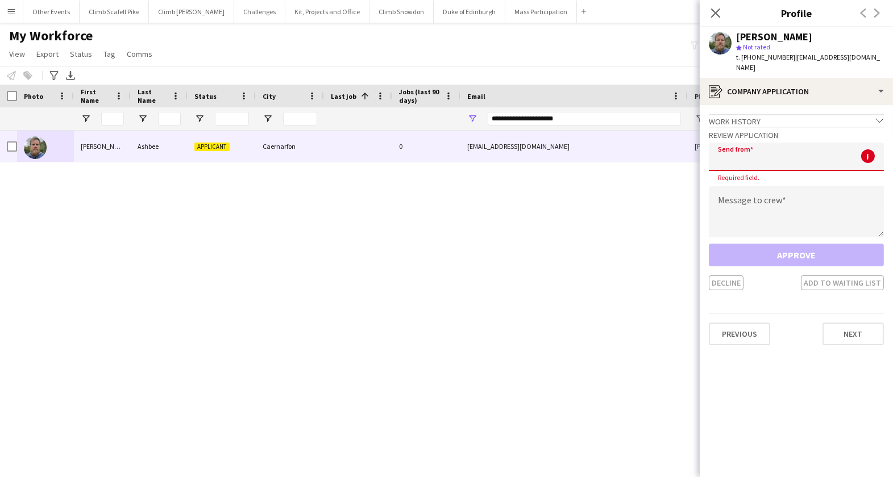
click at [727, 149] on input "email" at bounding box center [796, 157] width 175 height 28
paste input "**********"
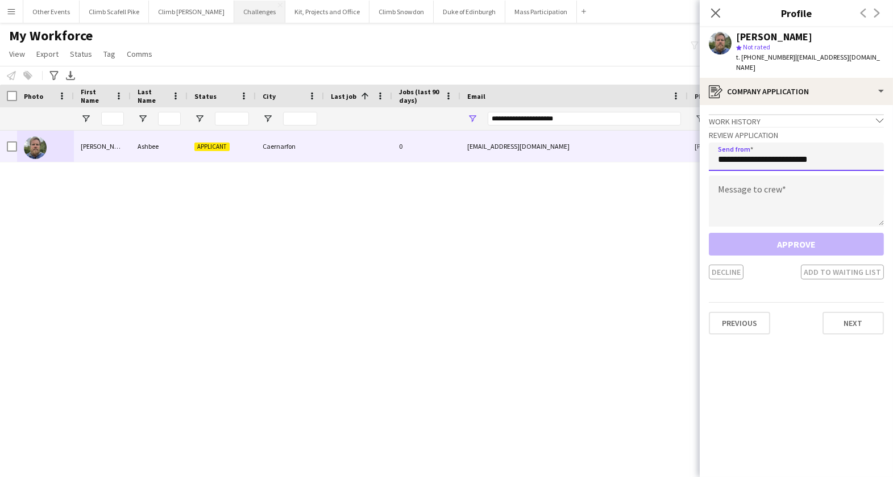
type input "**********"
click at [773, 176] on textarea at bounding box center [796, 201] width 175 height 51
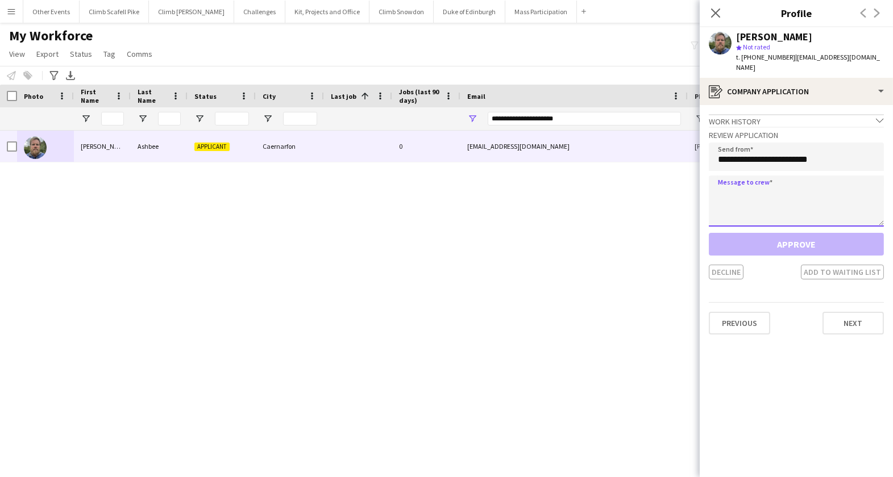
paste textarea "**********"
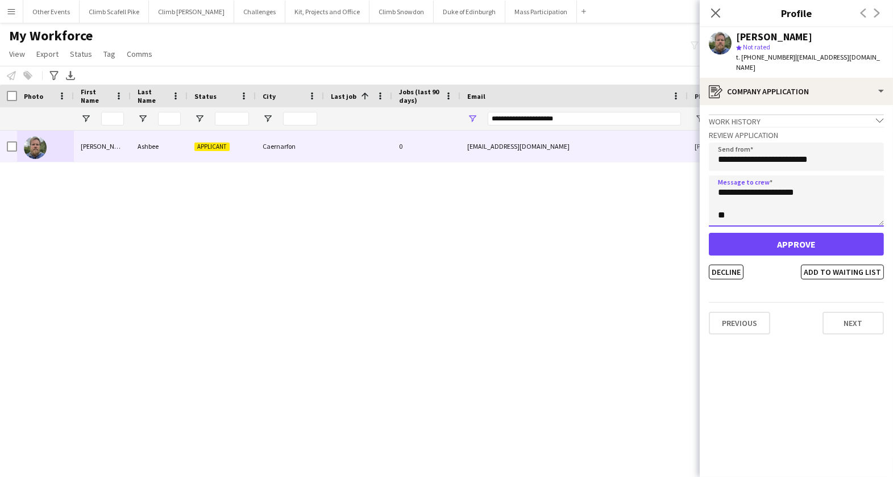
scroll to position [313, 0]
type textarea "**********"
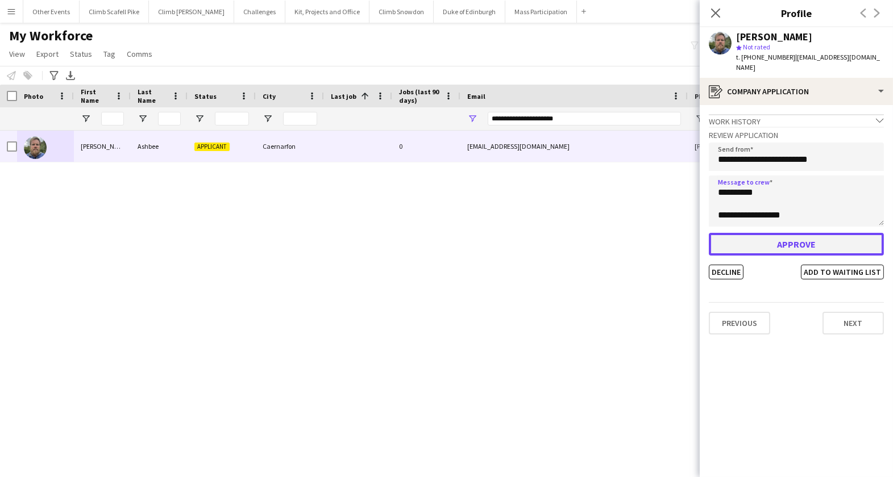
click at [788, 233] on button "Approve" at bounding box center [796, 244] width 175 height 23
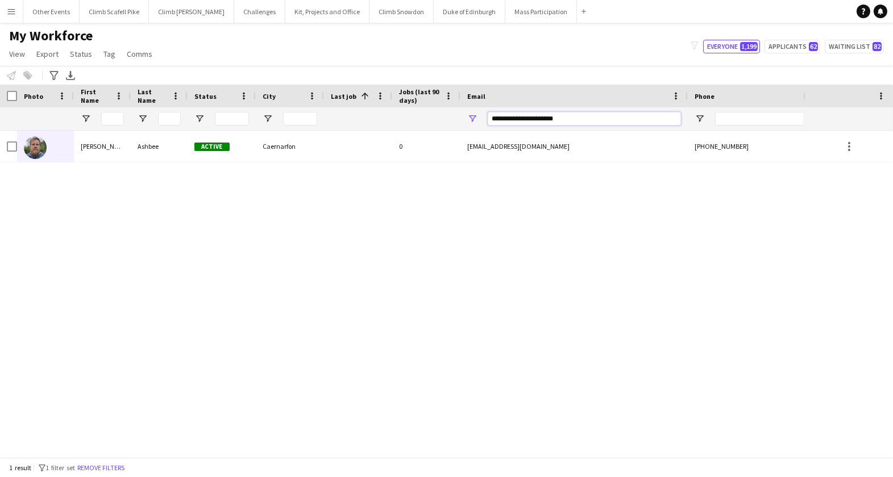
click at [570, 112] on input "**********" at bounding box center [584, 119] width 193 height 14
paste input "**********"
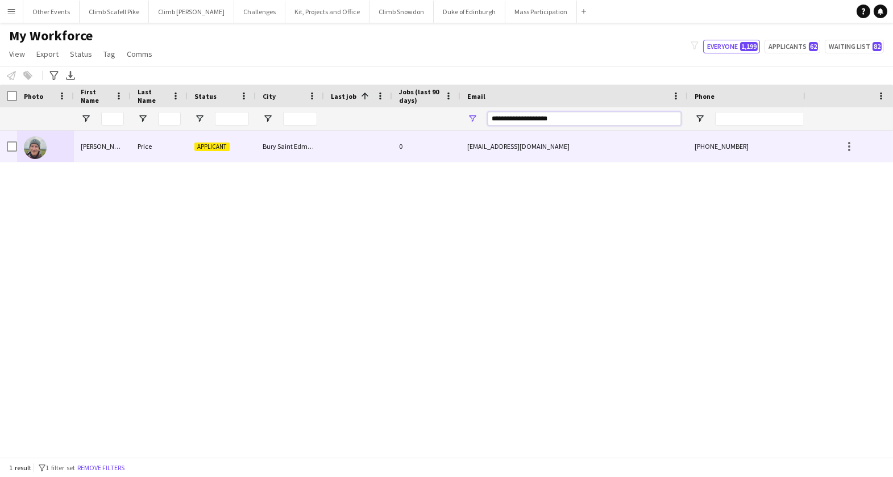
type input "**********"
click at [36, 147] on img at bounding box center [35, 147] width 23 height 23
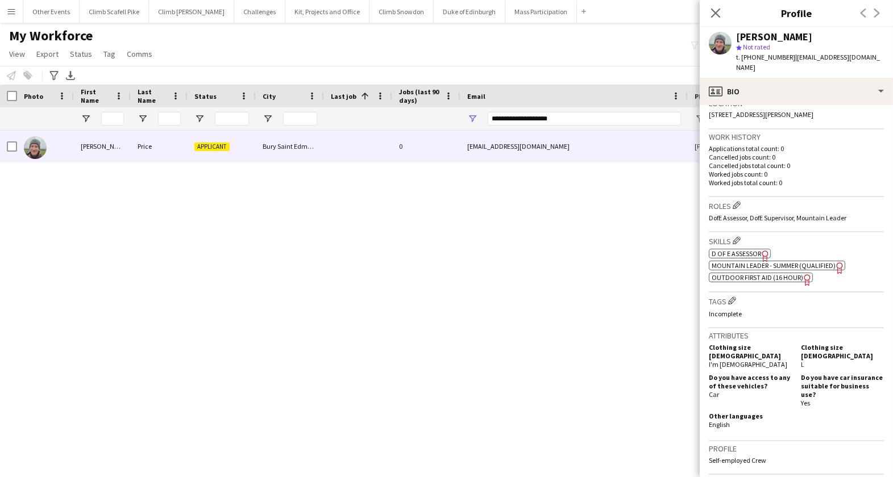
scroll to position [263, 0]
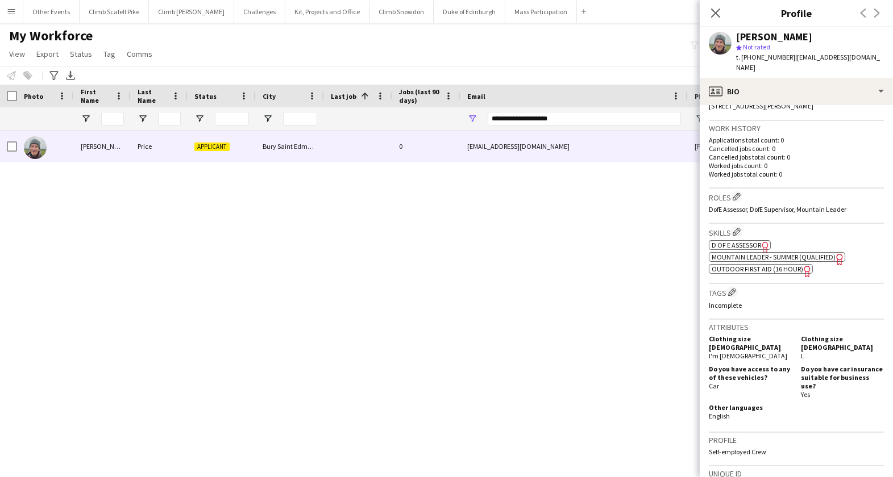
click at [748, 241] on span "D of E Assessor" at bounding box center [735, 245] width 49 height 9
click at [756, 265] on span "Outdoor First Aid (16 hour)" at bounding box center [756, 269] width 91 height 9
click at [573, 119] on input "**********" at bounding box center [584, 119] width 193 height 14
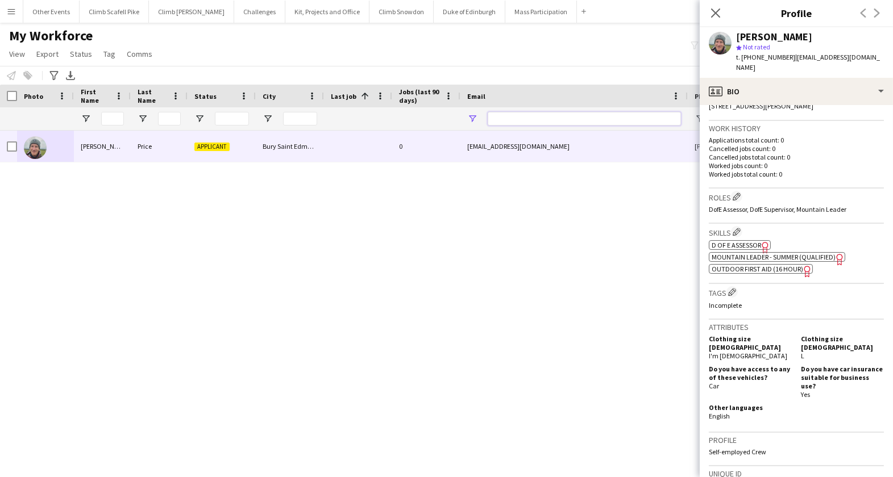
paste input "**********"
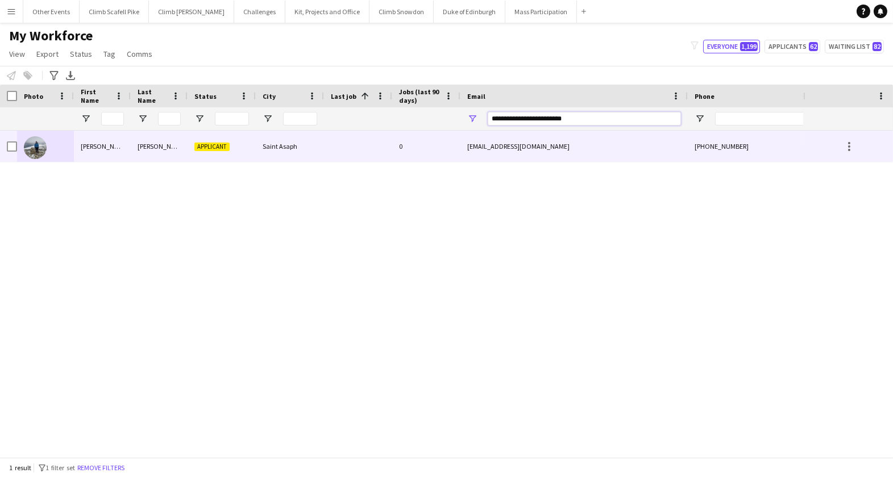
type input "**********"
click at [31, 149] on img at bounding box center [35, 147] width 23 height 23
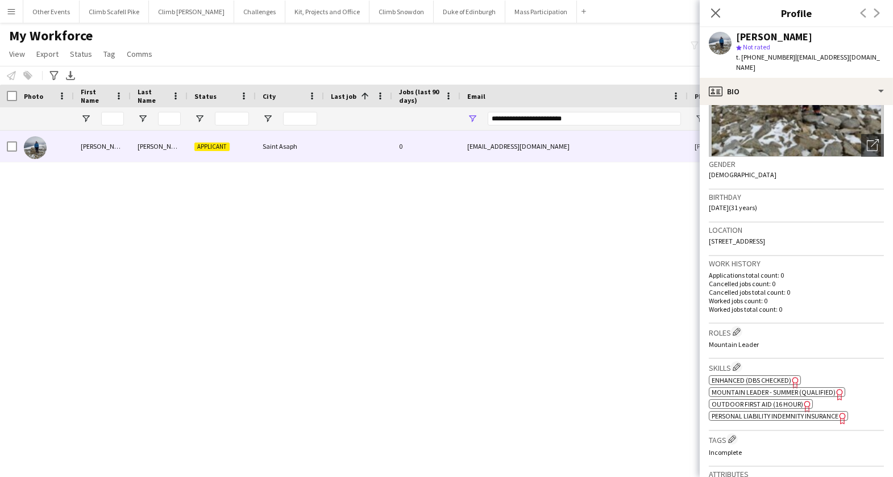
scroll to position [291, 0]
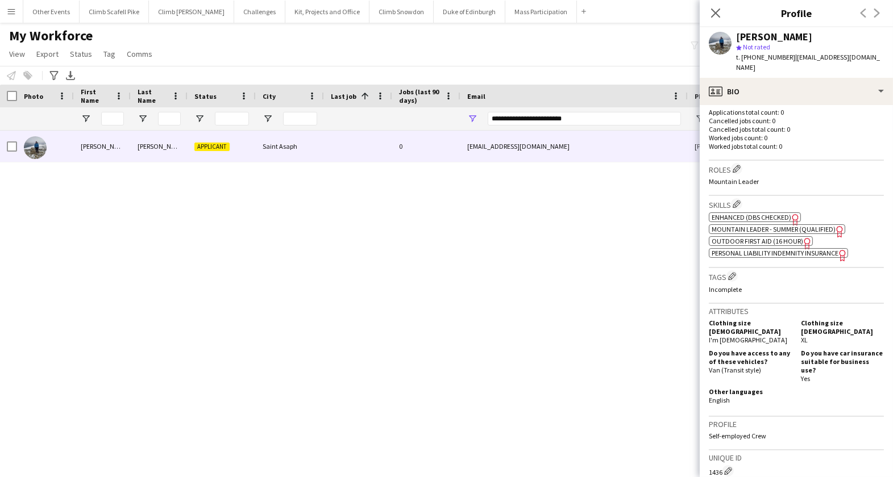
click at [753, 225] on span "Mountain Leader - Summer (Qualified)" at bounding box center [773, 229] width 124 height 9
click at [750, 237] on span "Outdoor First Aid (16 hour)" at bounding box center [756, 241] width 91 height 9
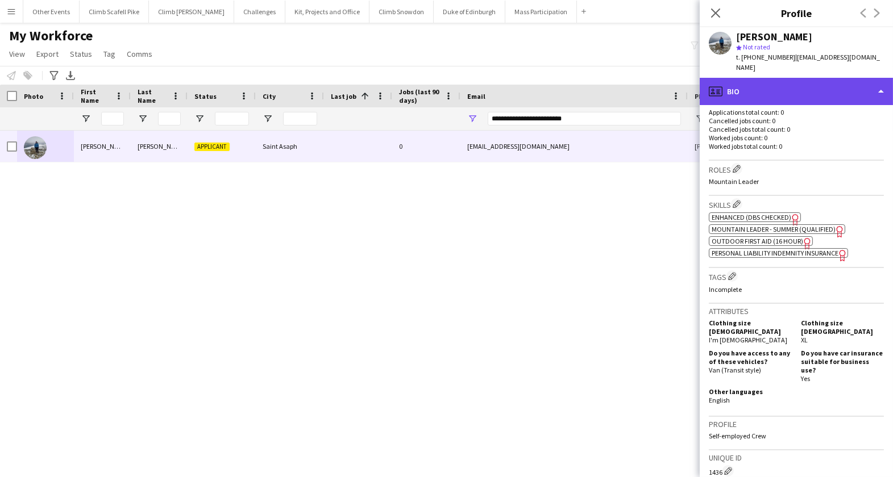
click at [782, 85] on div "profile Bio" at bounding box center [795, 91] width 193 height 27
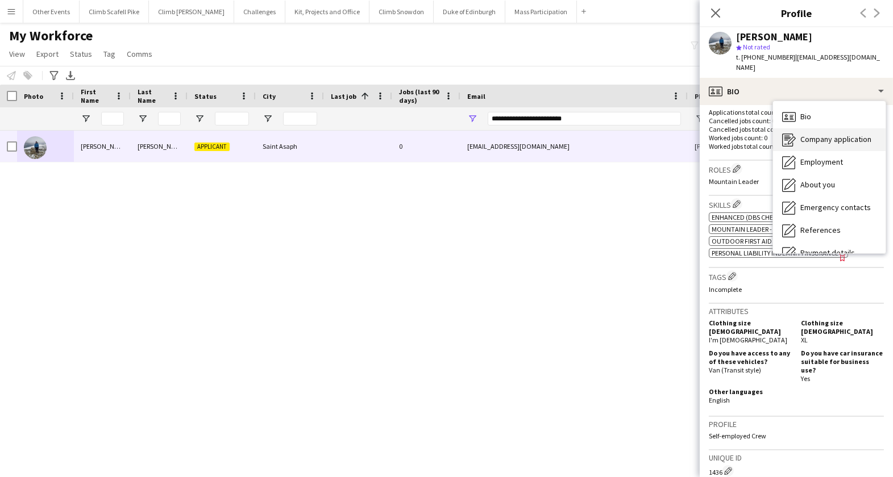
click at [808, 134] on span "Company application" at bounding box center [835, 139] width 71 height 10
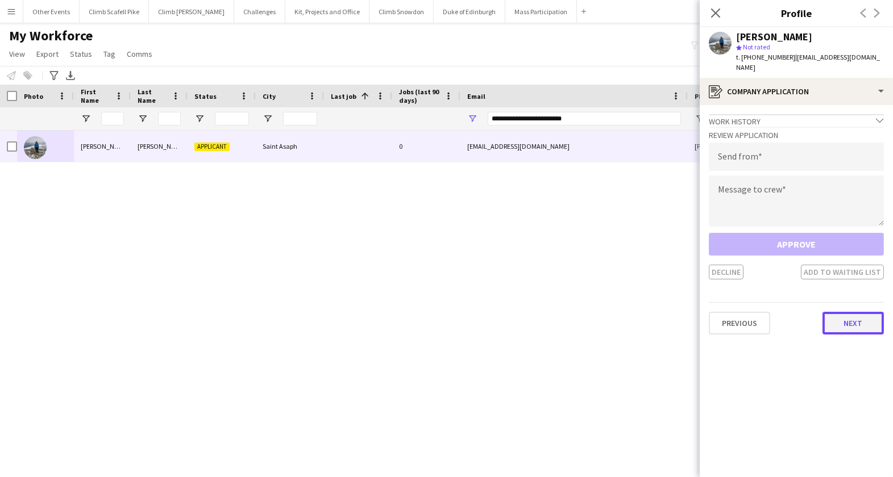
click at [843, 312] on button "Next" at bounding box center [852, 323] width 61 height 23
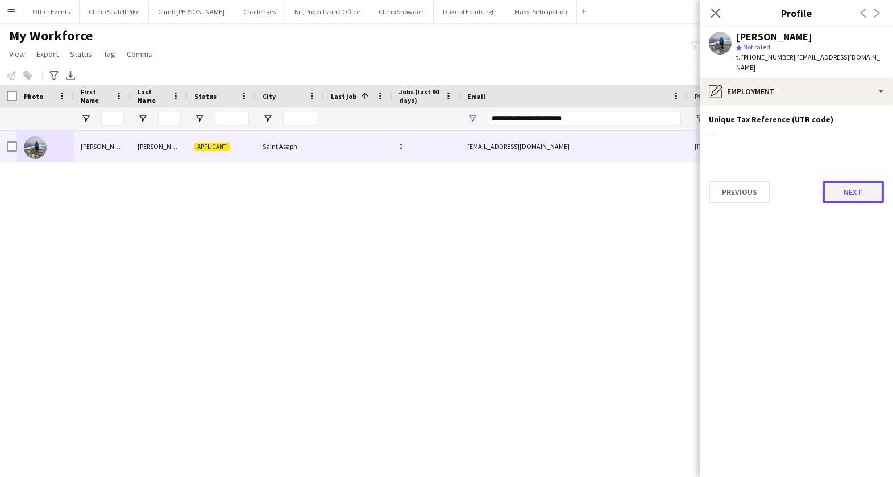
click at [844, 182] on button "Next" at bounding box center [852, 192] width 61 height 23
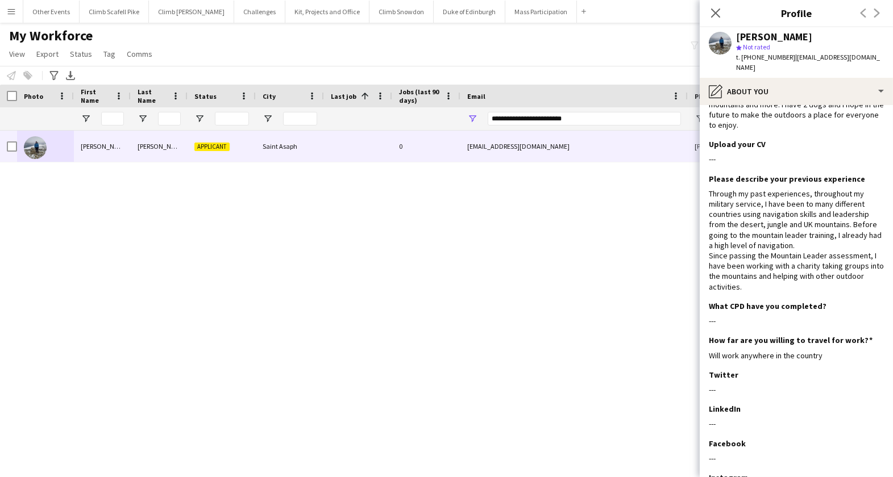
scroll to position [229, 0]
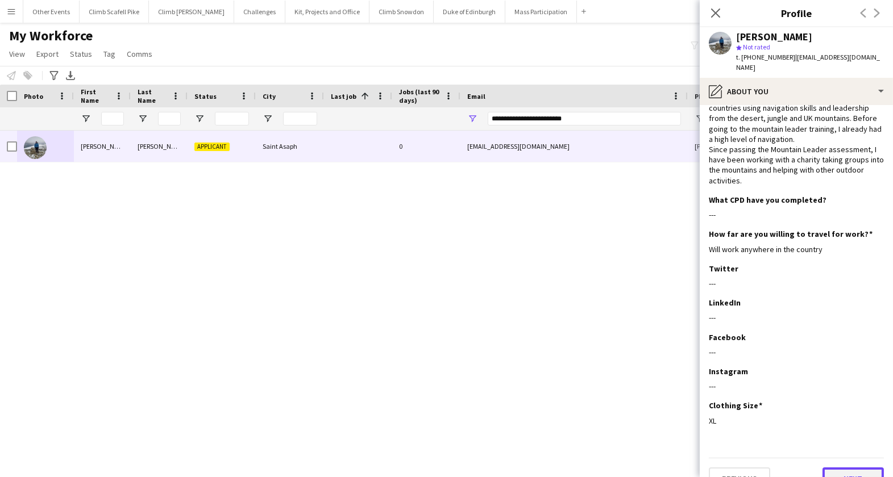
click at [851, 468] on button "Next" at bounding box center [852, 479] width 61 height 23
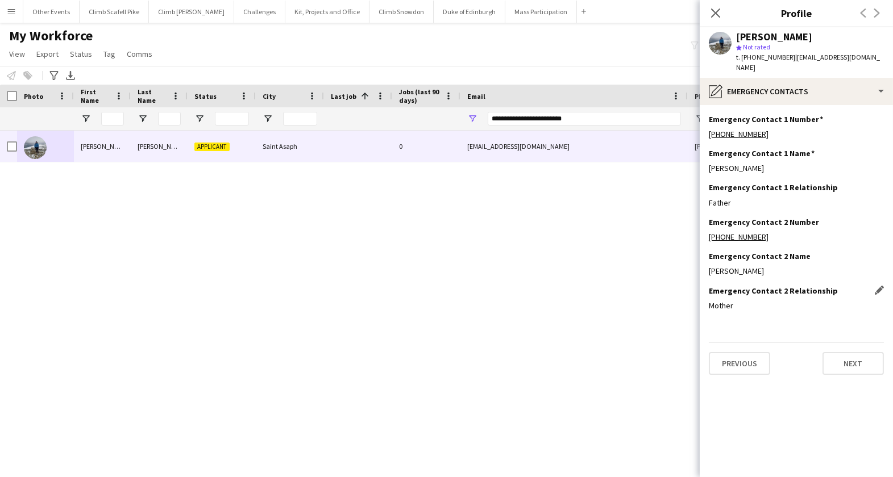
scroll to position [0, 0]
click at [848, 343] on div "Previous Next" at bounding box center [796, 359] width 175 height 32
click at [850, 352] on button "Next" at bounding box center [852, 363] width 61 height 23
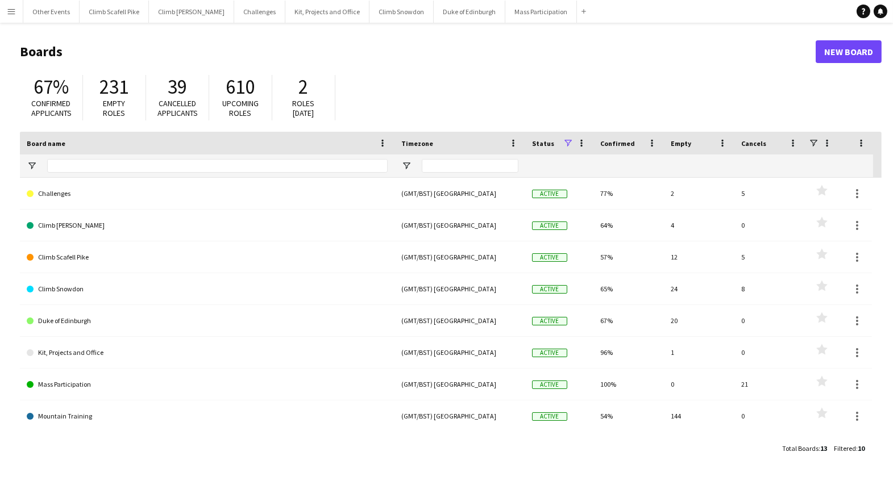
click at [6, 11] on button "Menu" at bounding box center [11, 11] width 23 height 23
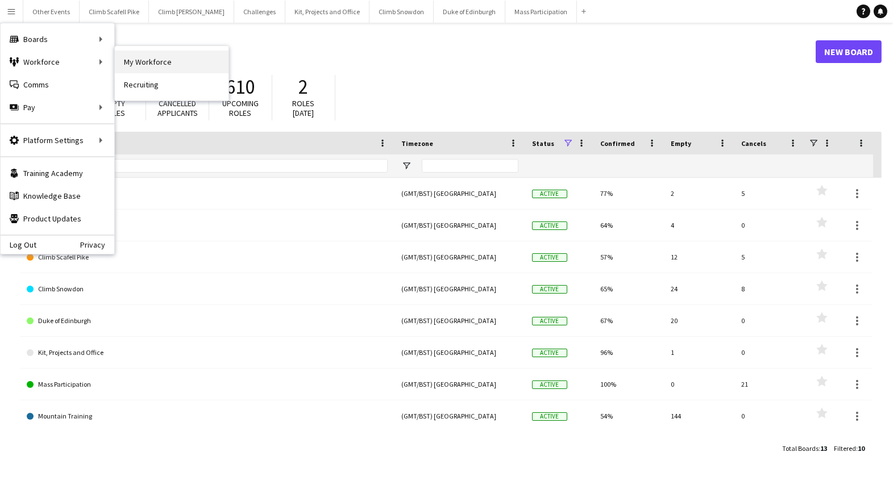
click at [135, 60] on link "My Workforce" at bounding box center [172, 62] width 114 height 23
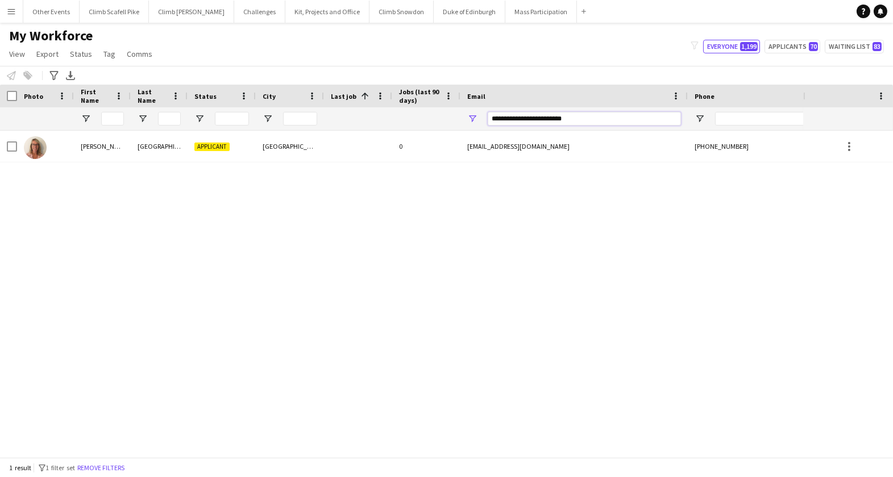
click at [522, 119] on input "**********" at bounding box center [584, 119] width 193 height 14
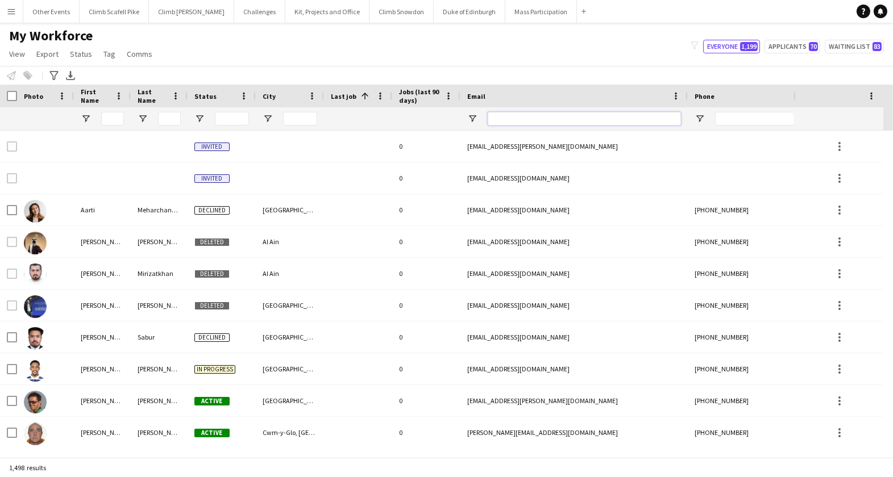
paste input "**********"
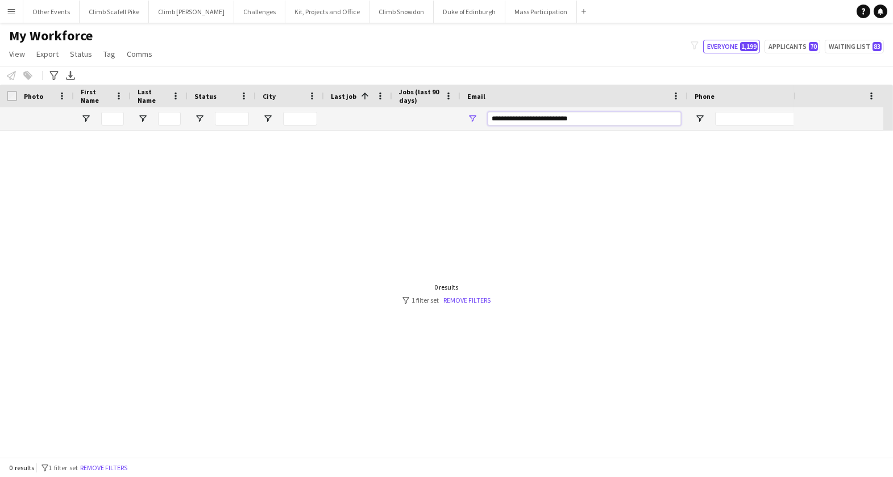
type input "**********"
